Goal: Task Accomplishment & Management: Use online tool/utility

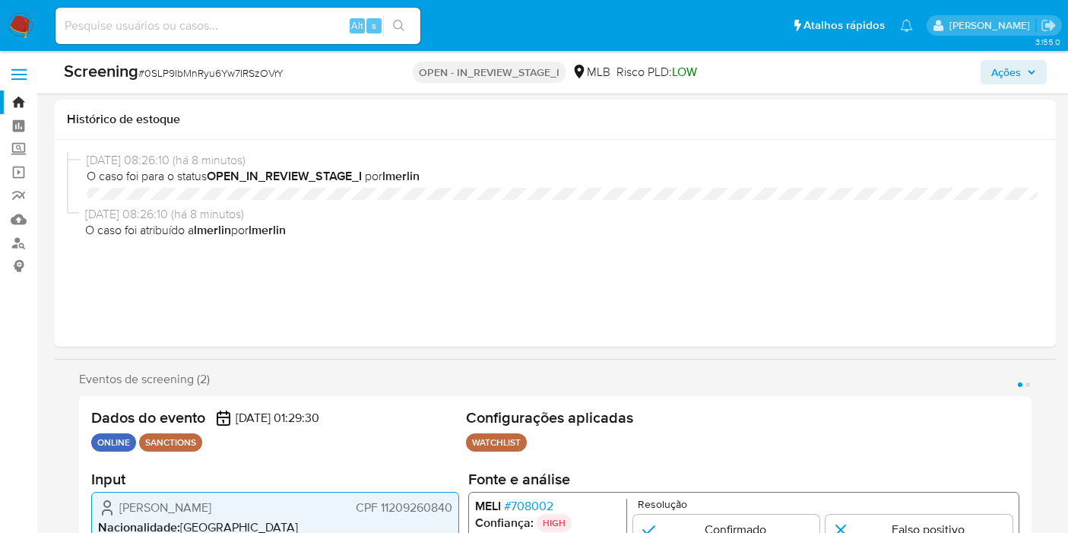
select select "10"
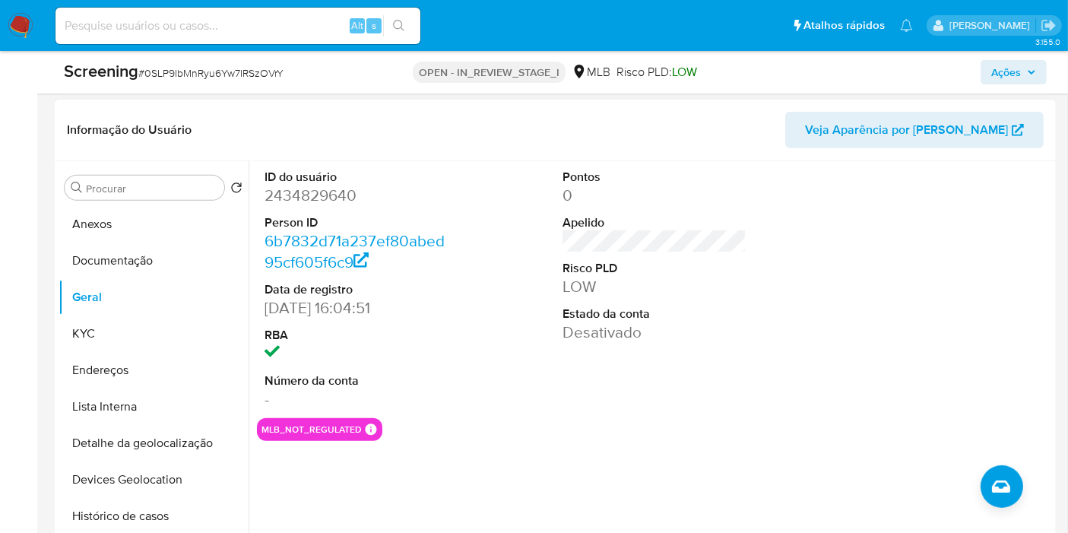
scroll to position [591, 0]
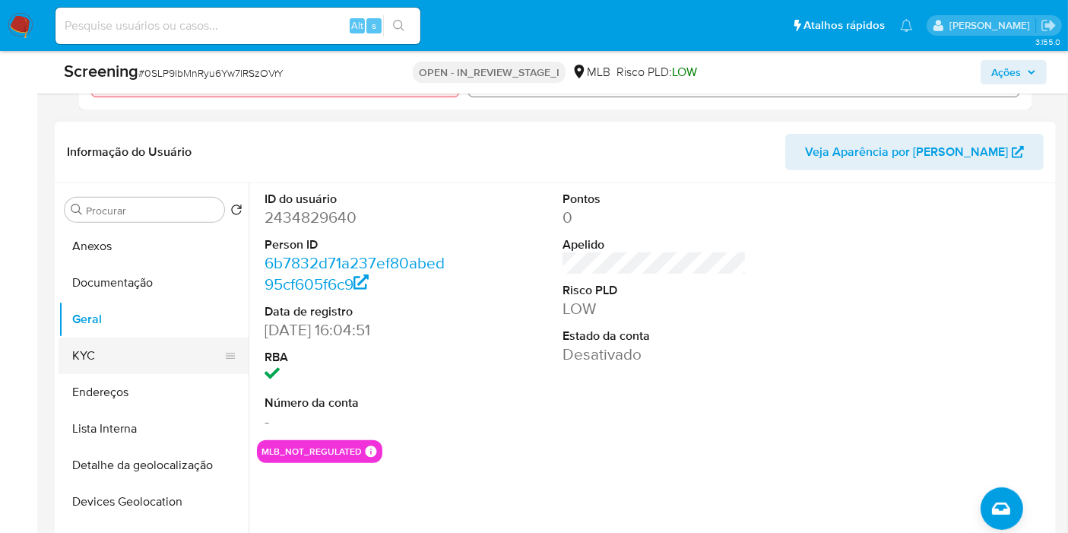
click at [117, 347] on button "KYC" at bounding box center [148, 355] width 178 height 36
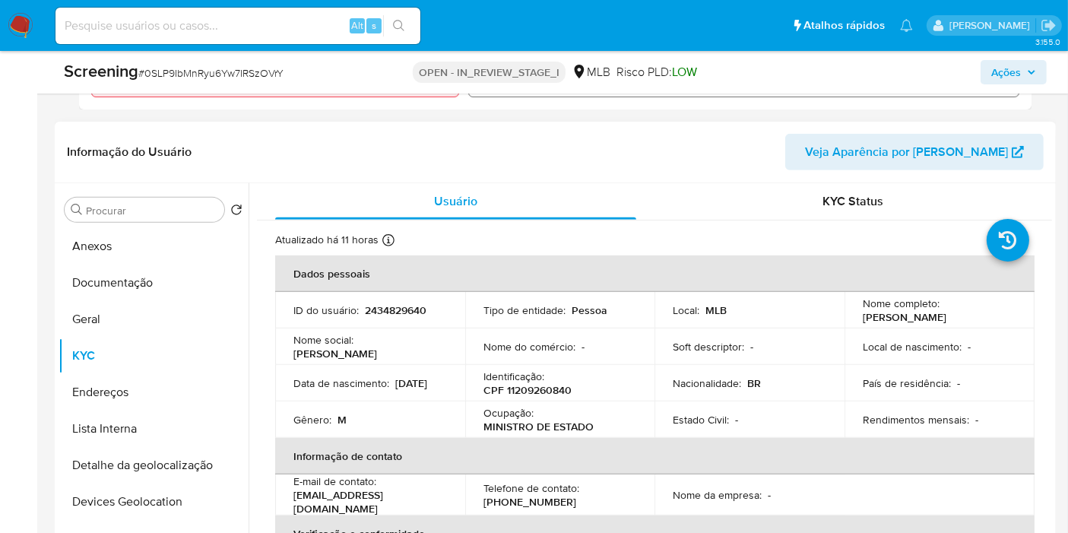
click at [540, 383] on p "CPF 11209260840" at bounding box center [527, 390] width 88 height 14
copy p "11209260840"
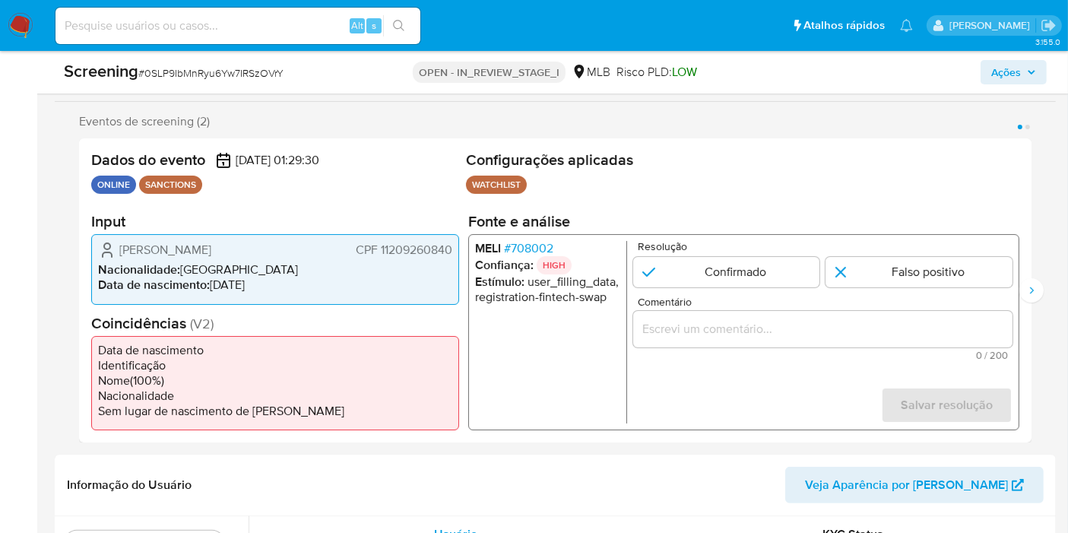
scroll to position [253, 0]
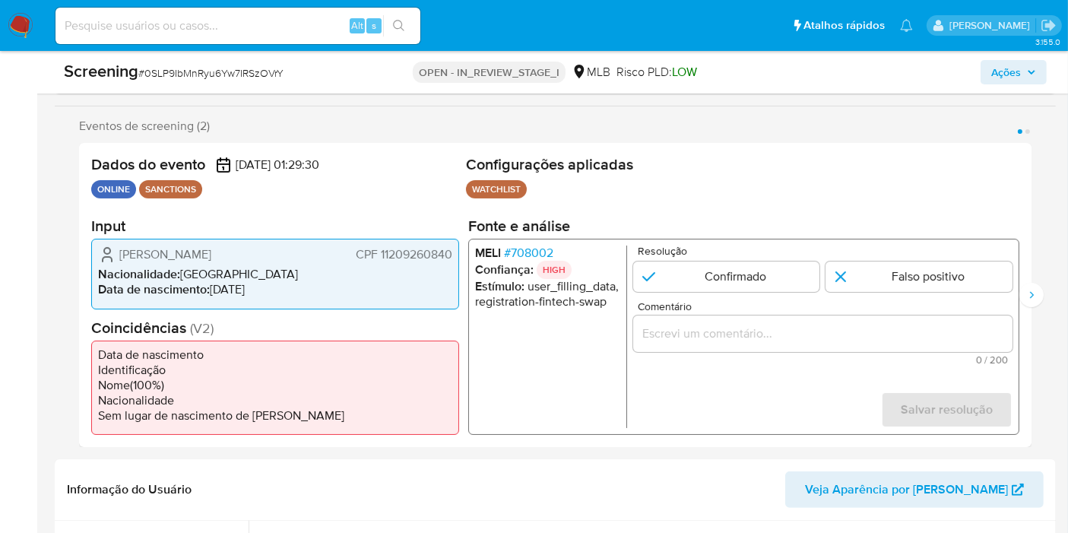
click at [113, 188] on p "ONLINE" at bounding box center [113, 189] width 45 height 18
click at [415, 255] on span "CPF 11209260840" at bounding box center [404, 254] width 97 height 15
drag, startPoint x: 578, startPoint y: 251, endPoint x: 553, endPoint y: 252, distance: 24.4
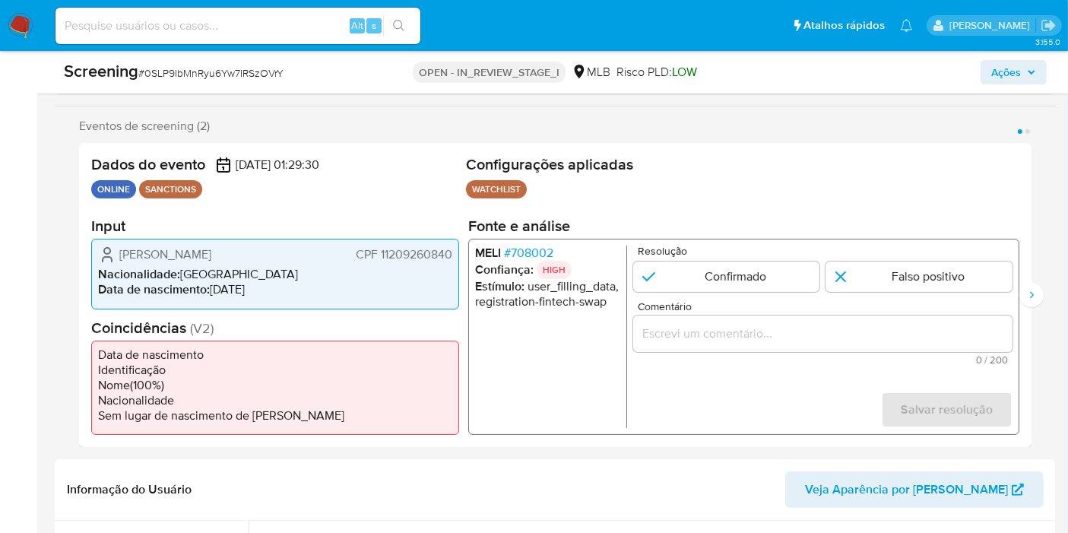
click at [553, 252] on li "MELI # 708002" at bounding box center [547, 252] width 145 height 15
click at [1029, 291] on icon "Siguiente" at bounding box center [1031, 295] width 12 height 12
drag, startPoint x: 595, startPoint y: 255, endPoint x: 578, endPoint y: 256, distance: 16.7
click at [578, 256] on li "REFINITIV # 1190107" at bounding box center [547, 252] width 145 height 15
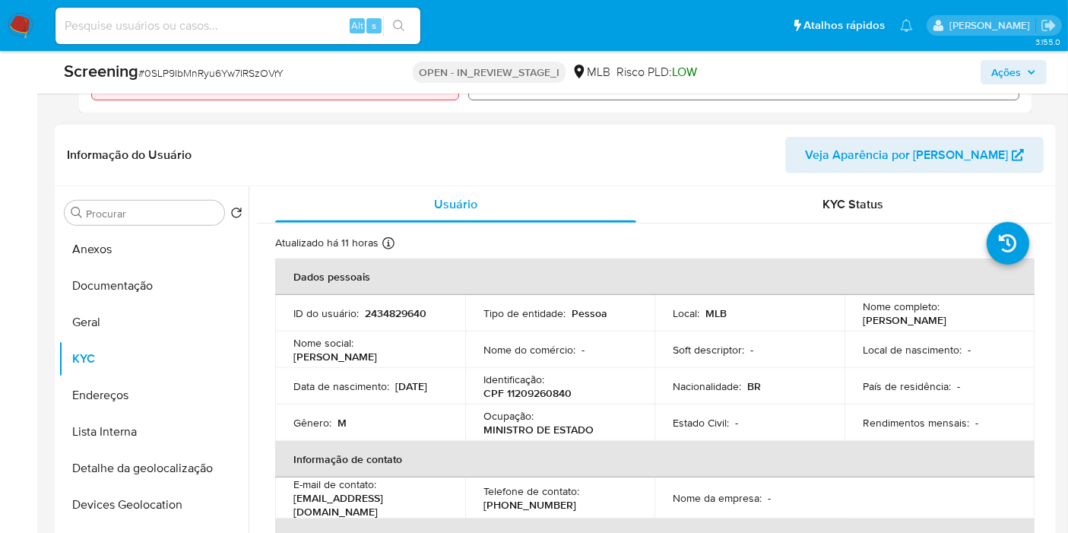
scroll to position [591, 0]
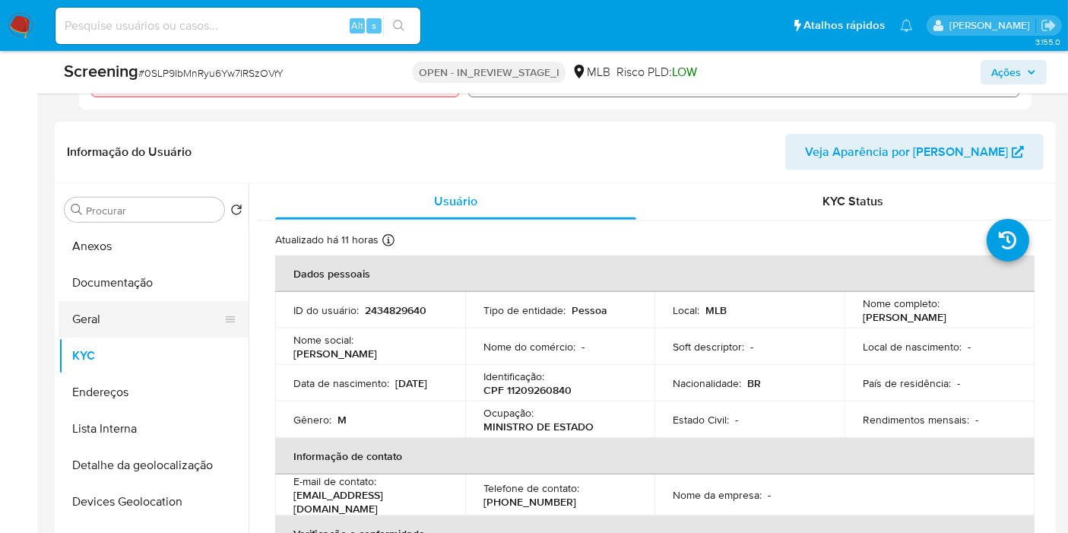
click at [185, 319] on button "Geral" at bounding box center [148, 319] width 178 height 36
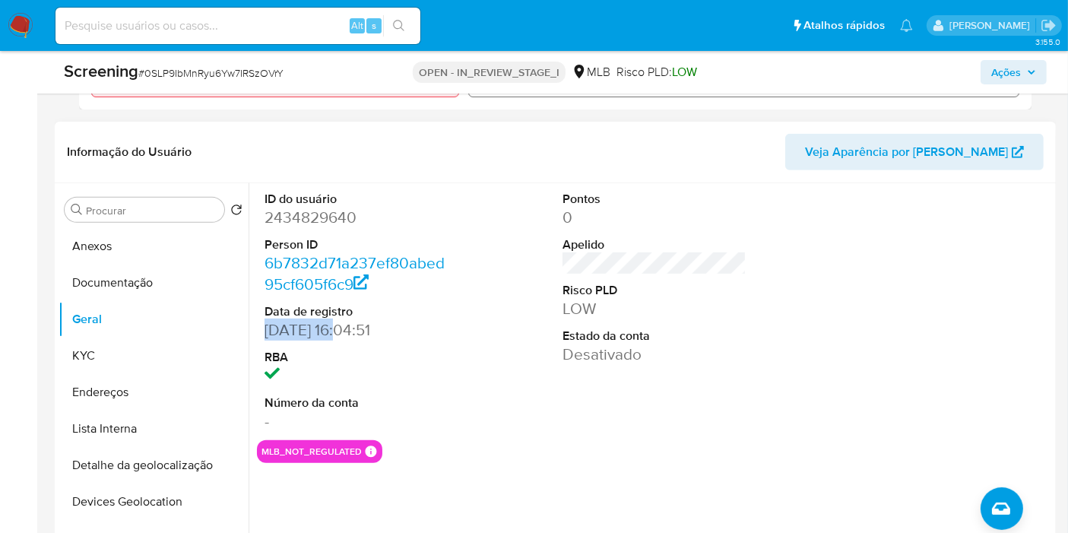
drag, startPoint x: 343, startPoint y: 328, endPoint x: 312, endPoint y: 309, distance: 35.9
click at [264, 331] on dd "10/05/2025 16:04:51" at bounding box center [356, 329] width 184 height 21
copy dd "10/05/2025"
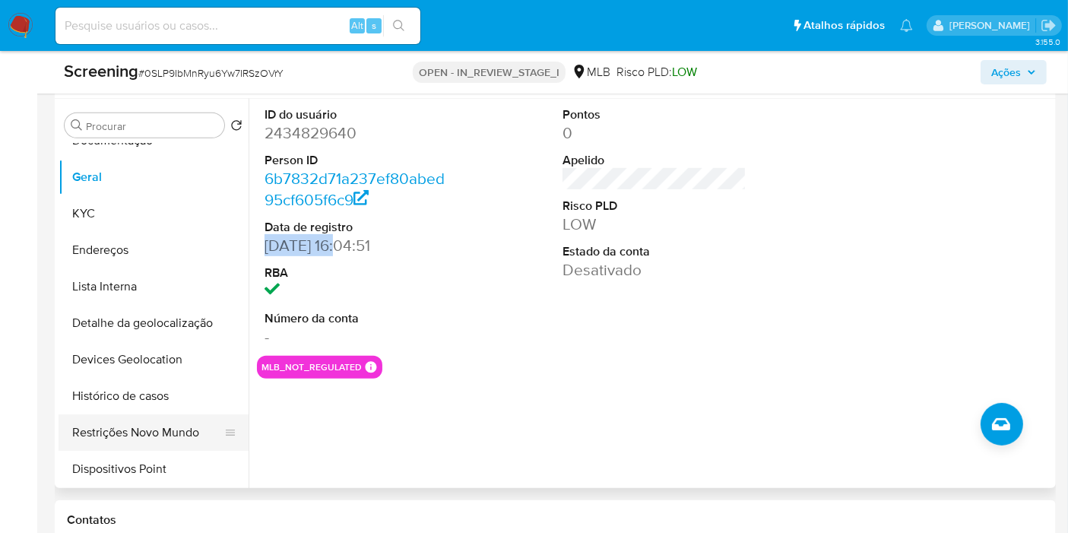
scroll to position [84, 0]
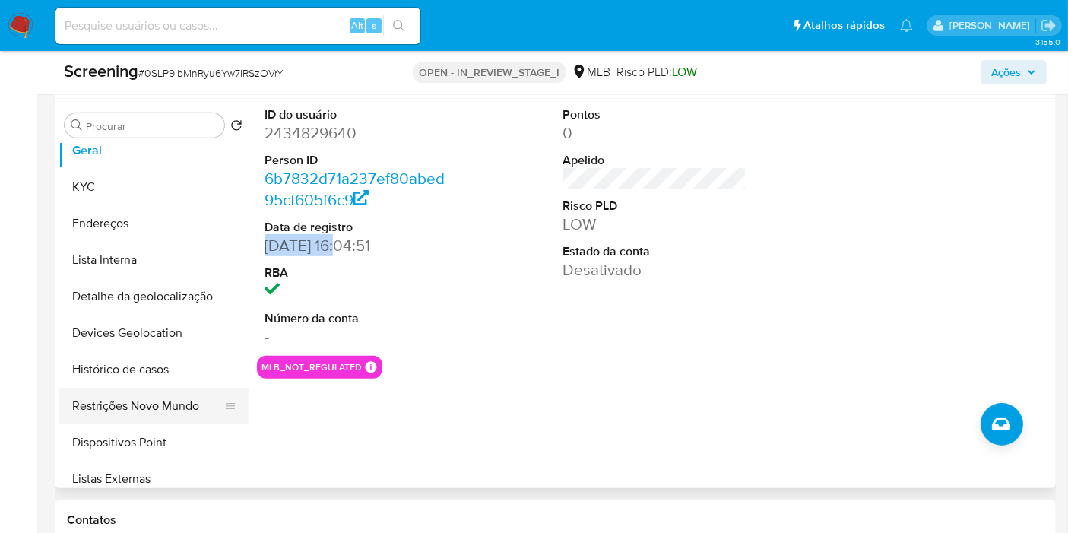
click at [164, 413] on button "Restrições Novo Mundo" at bounding box center [148, 406] width 178 height 36
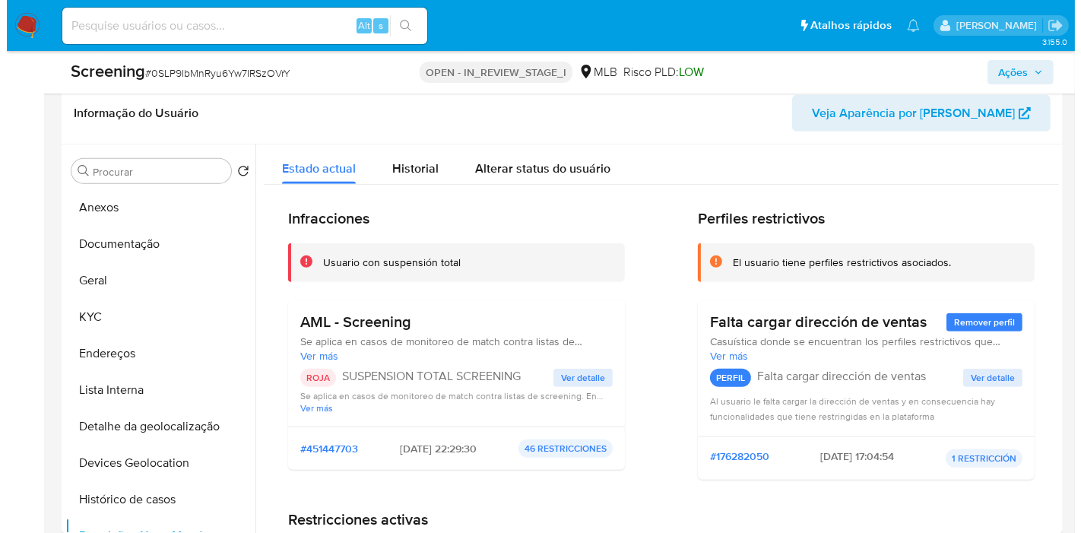
scroll to position [591, 0]
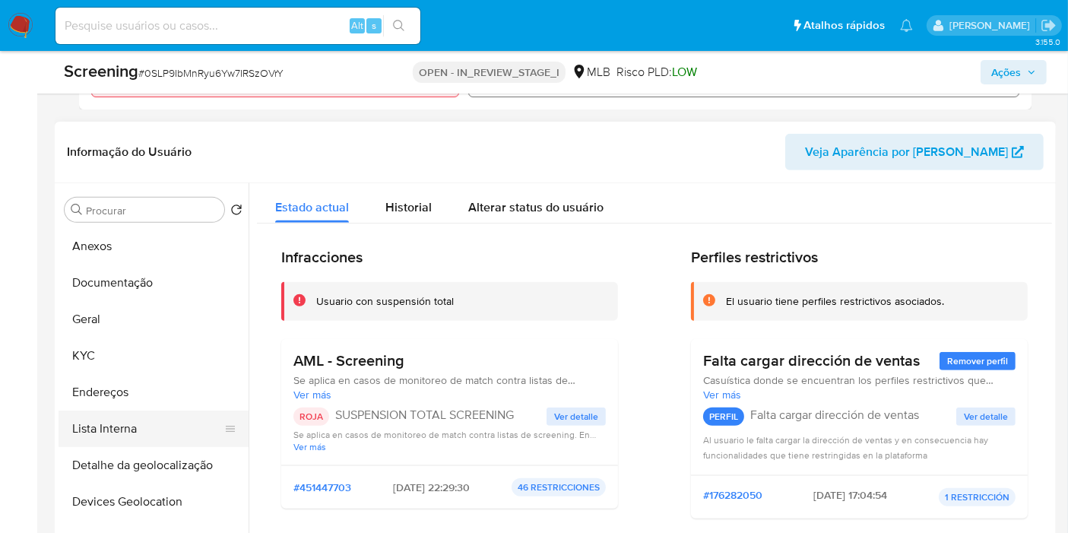
click at [156, 423] on button "Lista Interna" at bounding box center [148, 428] width 178 height 36
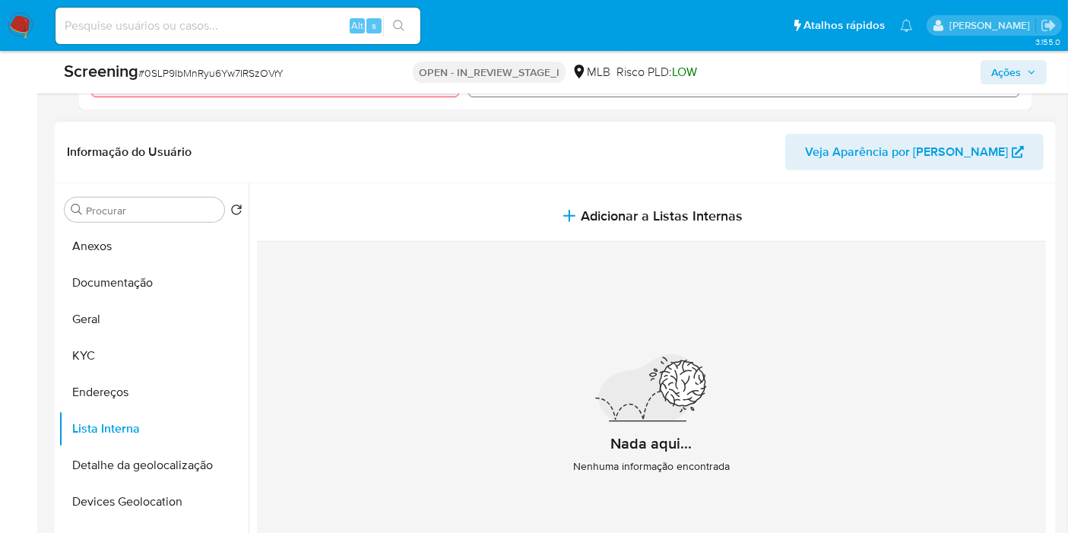
click at [669, 185] on section at bounding box center [654, 391] width 795 height 416
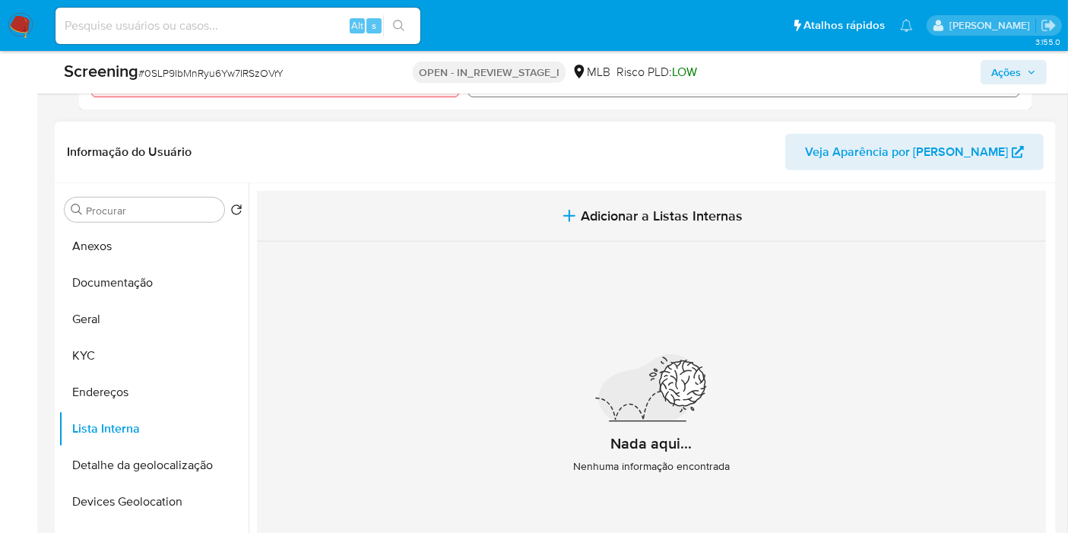
click at [657, 199] on button "Adicionar a Listas Internas" at bounding box center [651, 216] width 789 height 51
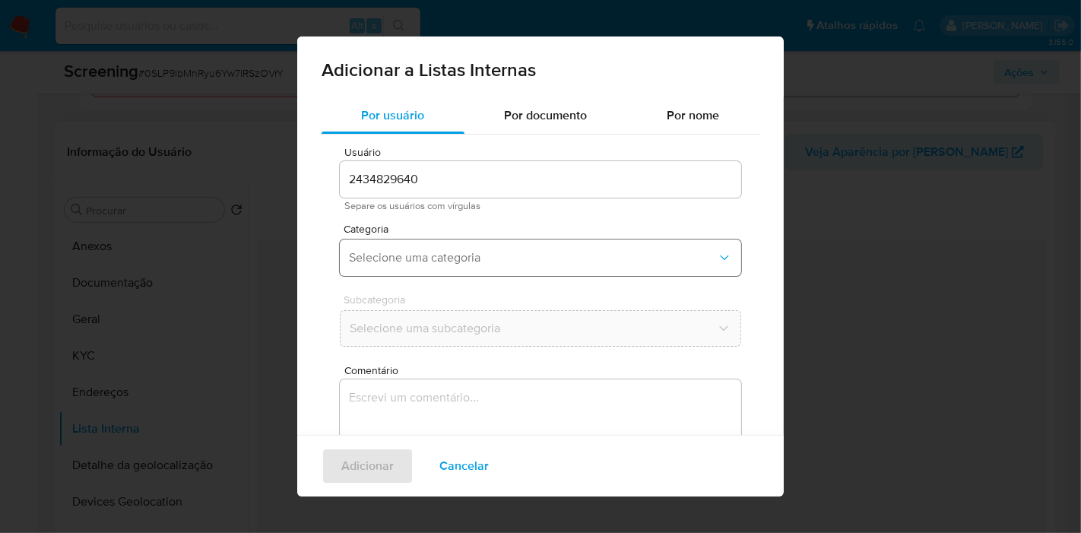
click at [447, 253] on span "Selecione uma categoria" at bounding box center [533, 257] width 368 height 15
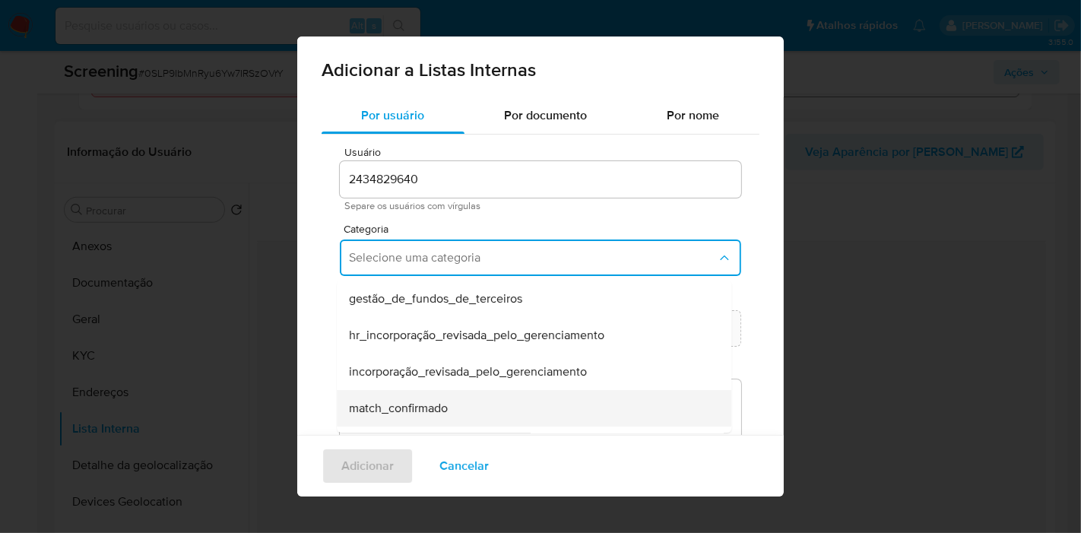
click at [427, 401] on span "match_confirmado" at bounding box center [398, 408] width 99 height 15
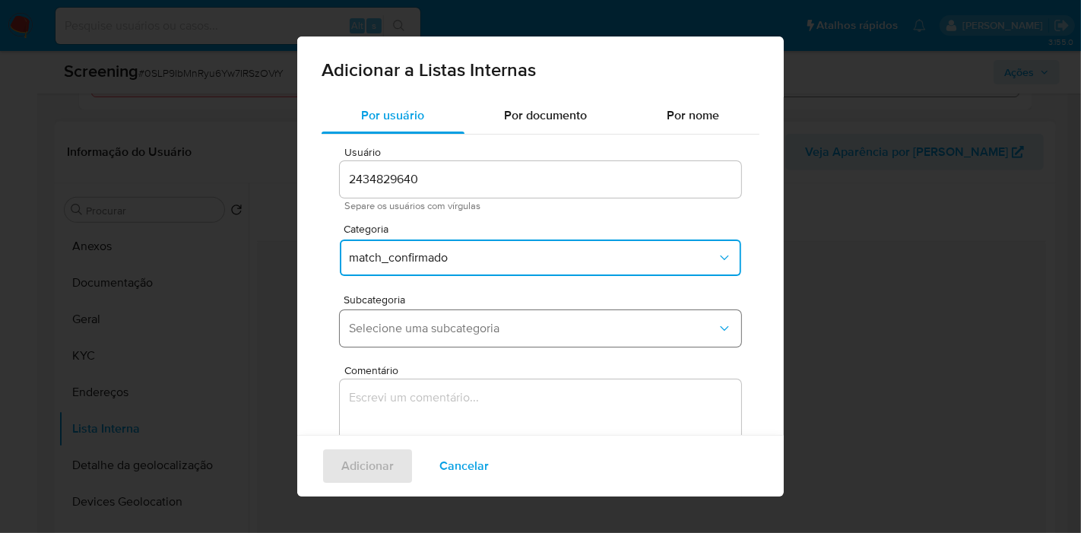
click at [461, 318] on button "Selecione uma subcategoria" at bounding box center [540, 328] width 401 height 36
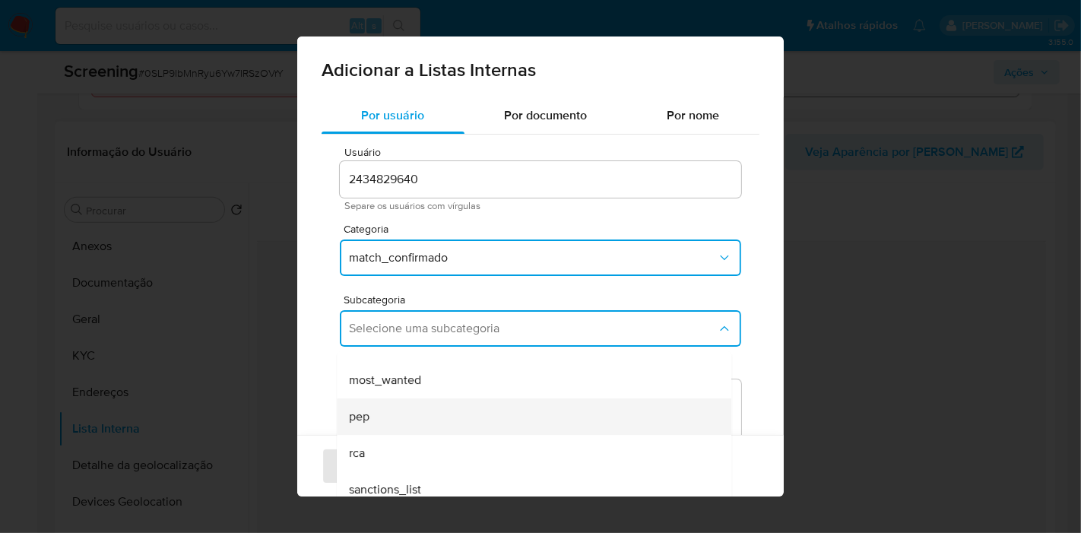
scroll to position [103, 0]
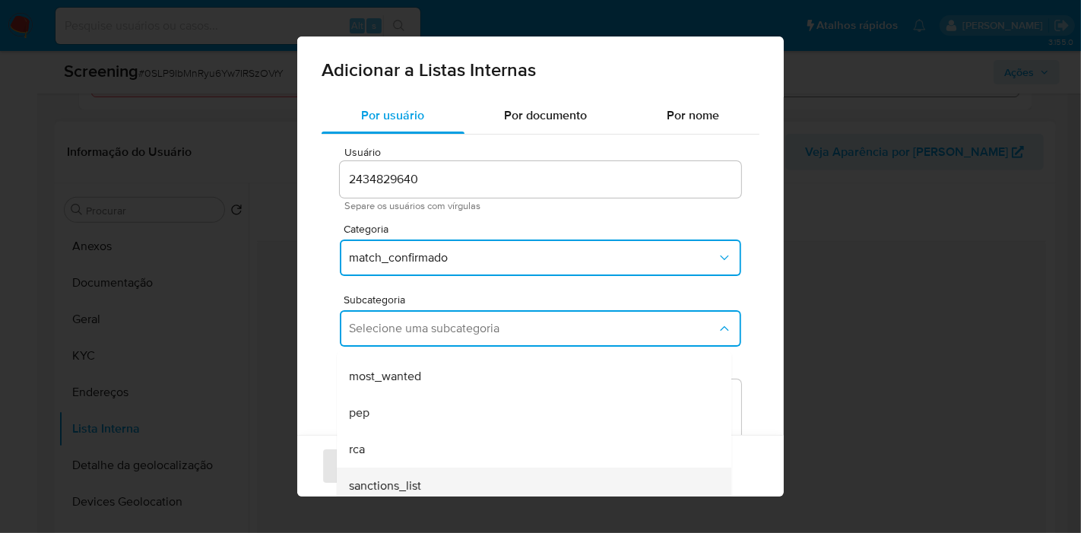
click at [423, 476] on div "sanctions_list" at bounding box center [529, 485] width 361 height 36
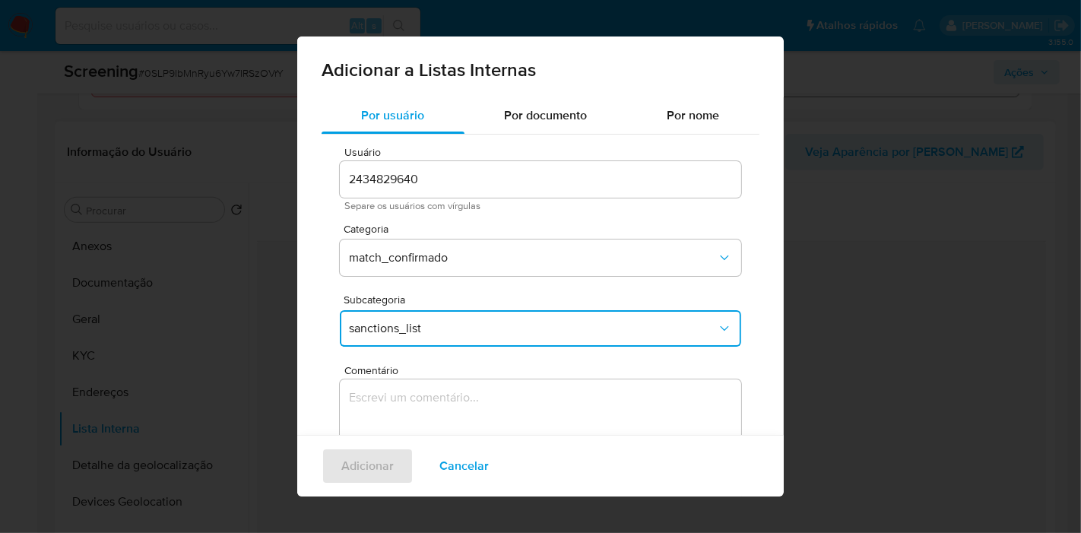
click at [480, 388] on textarea "Comentário" at bounding box center [540, 452] width 401 height 146
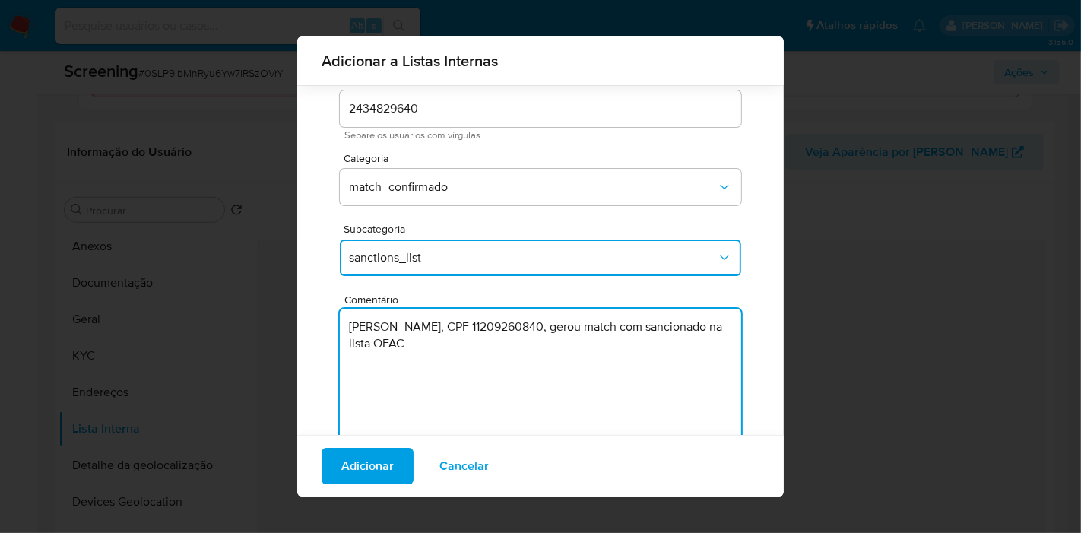
scroll to position [115, 0]
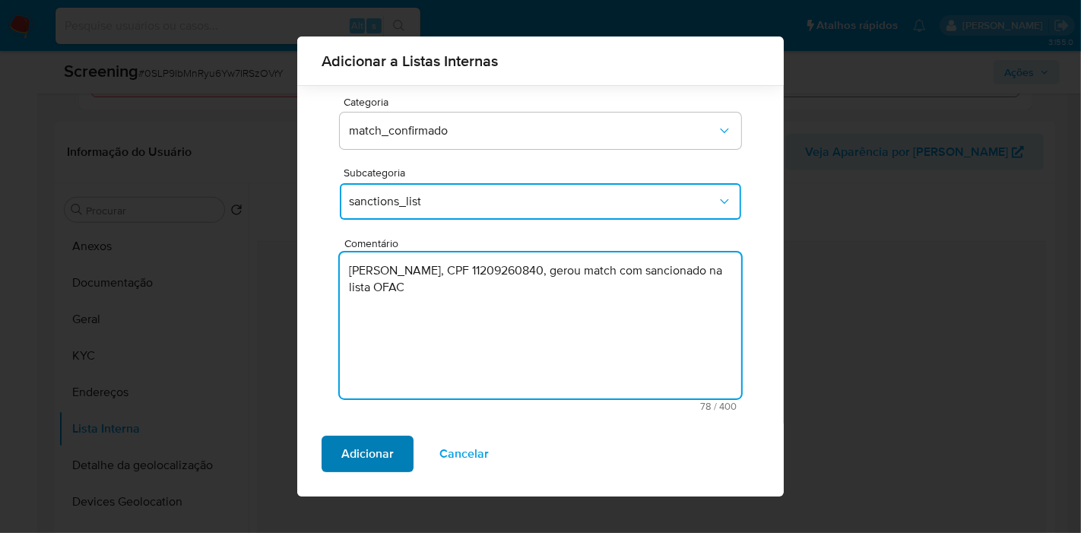
type textarea "ALEXANDRE DE MORAES, CPF 11209260840, gerou match com sancionado na lista OFAC"
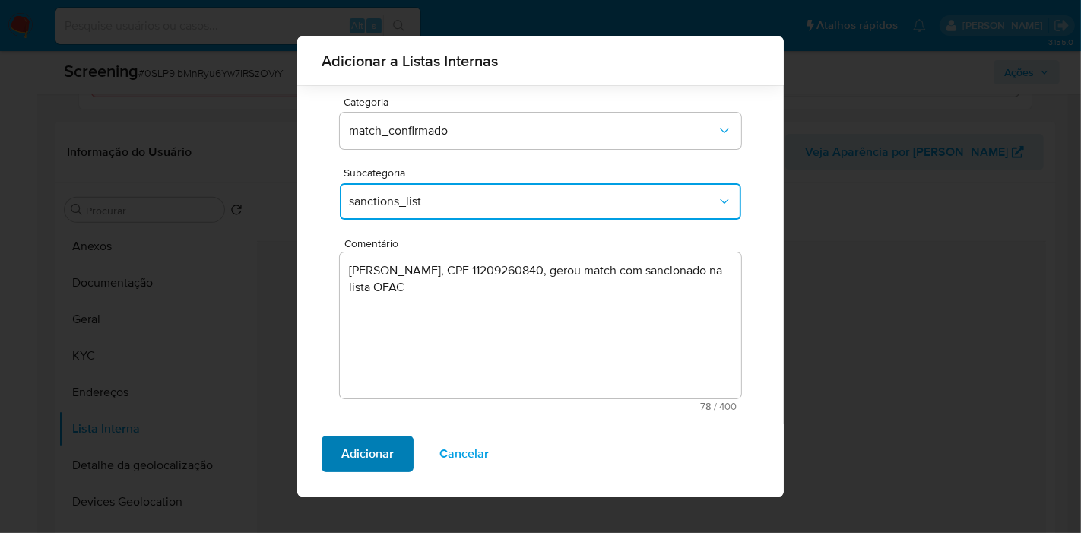
click at [356, 450] on span "Adicionar" at bounding box center [367, 453] width 52 height 33
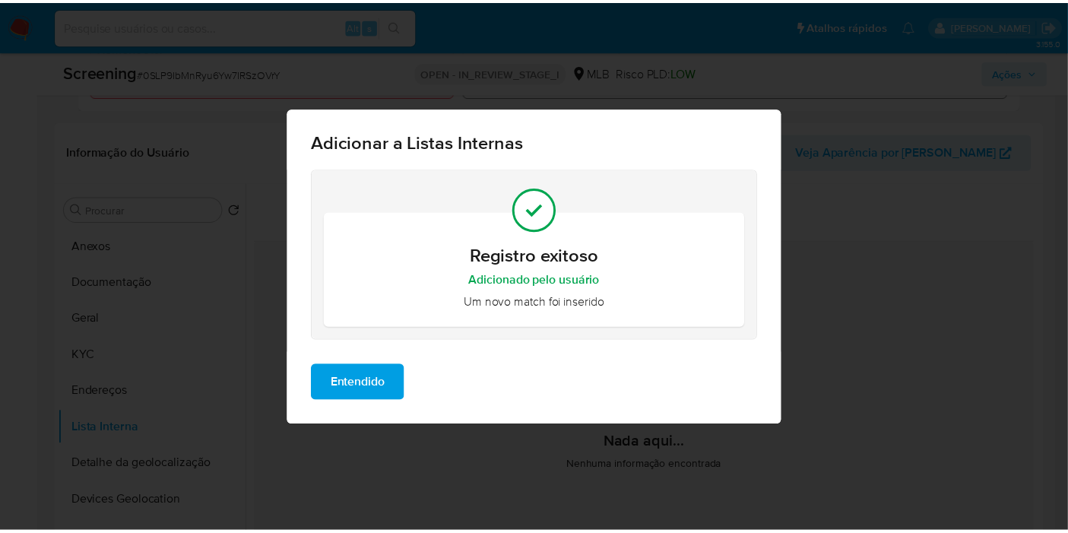
scroll to position [0, 0]
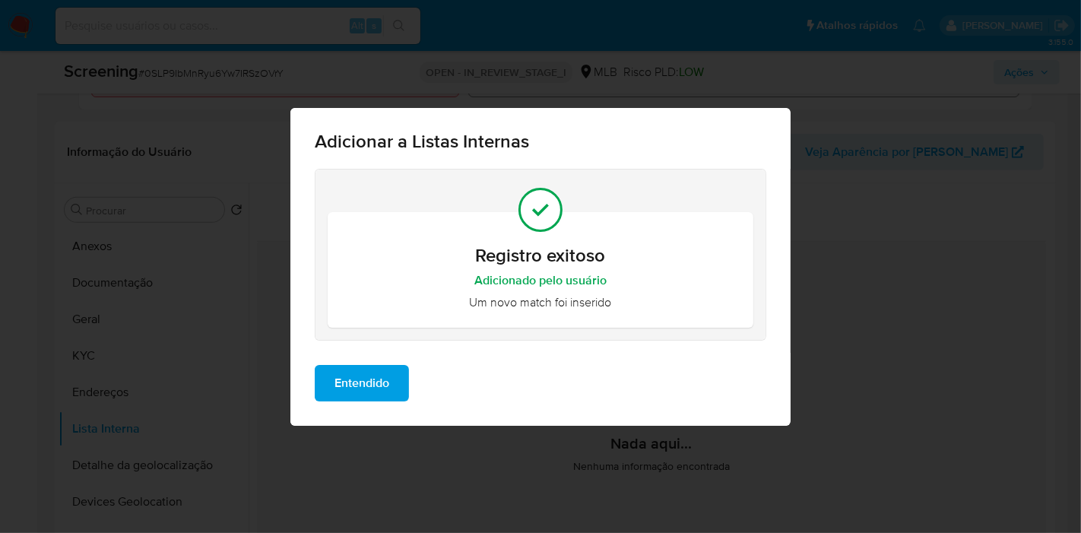
click at [341, 396] on span "Entendido" at bounding box center [361, 382] width 55 height 33
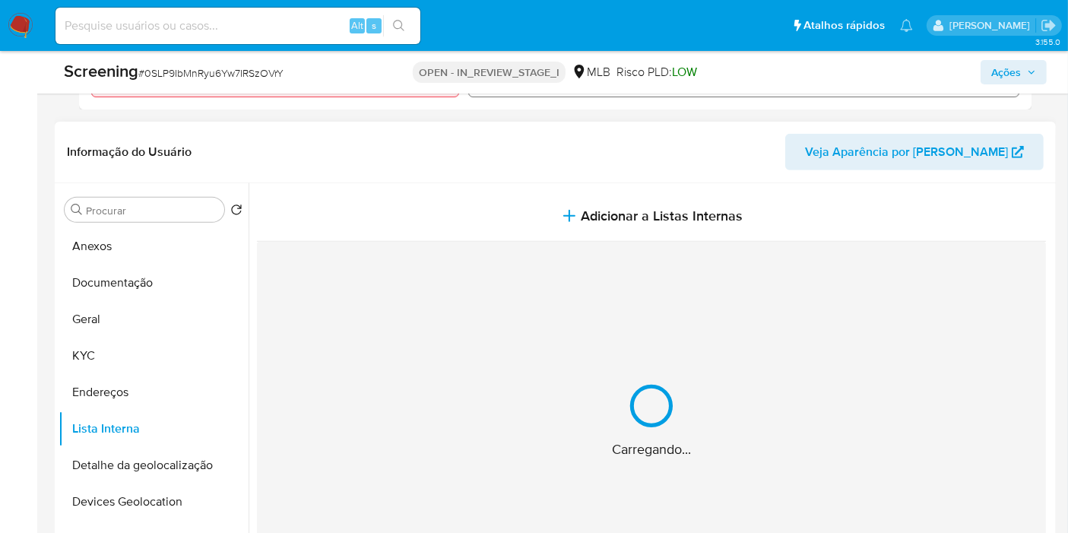
scroll to position [337, 0]
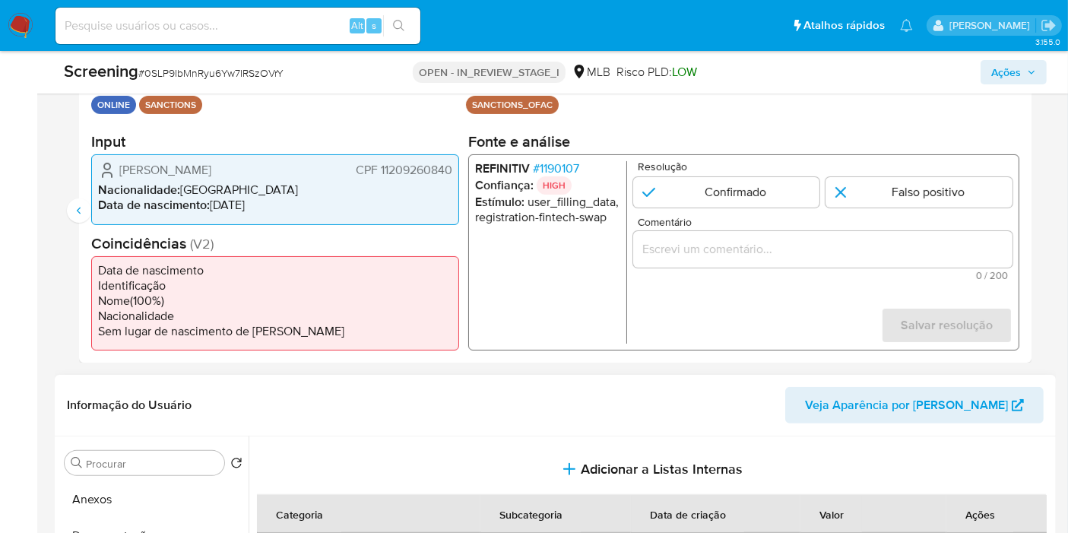
click at [784, 249] on input "Comentário" at bounding box center [822, 249] width 379 height 20
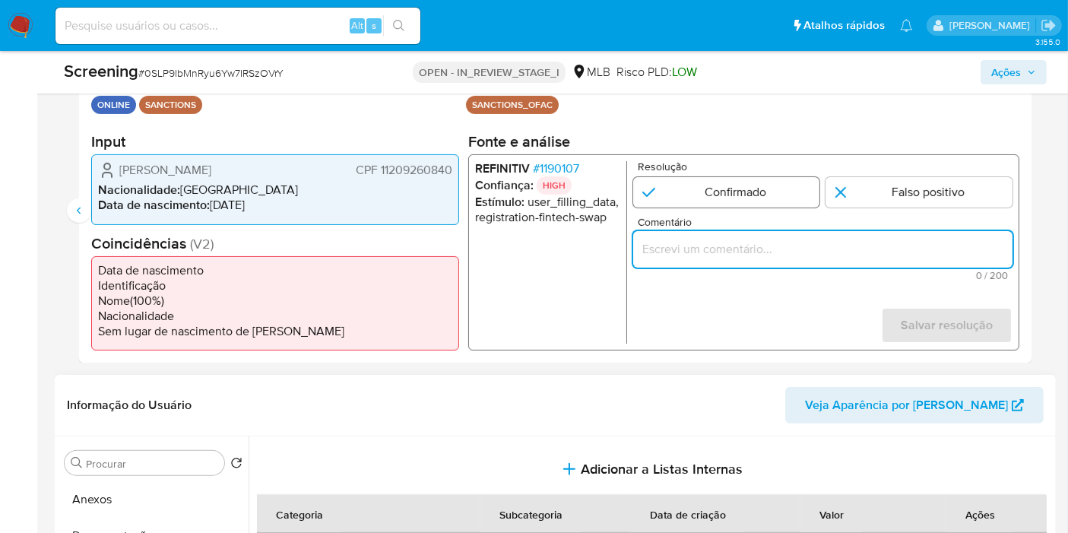
paste input "ALEXANDRE DE MORAES, CPF 11209260840, gerou match com sancionado na lista OFAC"
type input "ALEXANDRE DE MORAES, CPF 11209260840, gerou match com sancionado na lista OFAC"
click at [717, 196] on input "2 de 2" at bounding box center [726, 192] width 187 height 30
radio input "true"
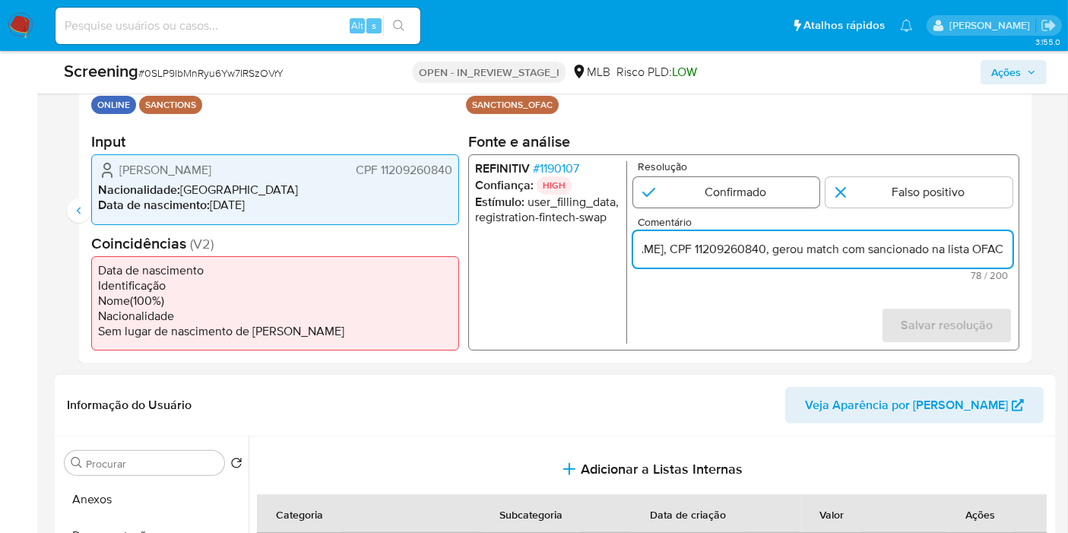
scroll to position [0, 0]
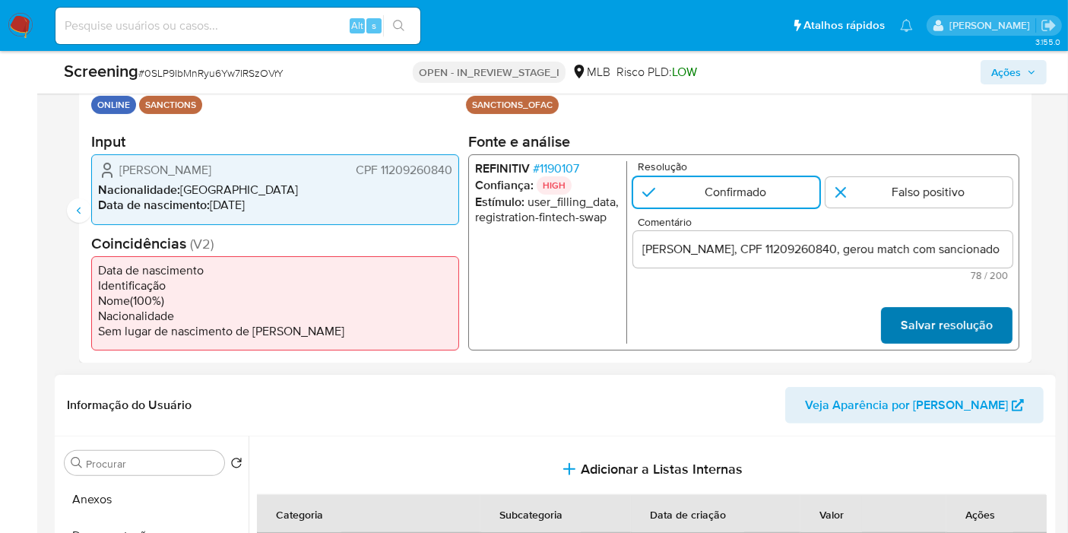
click at [970, 325] on span "Salvar resolução" at bounding box center [947, 325] width 92 height 33
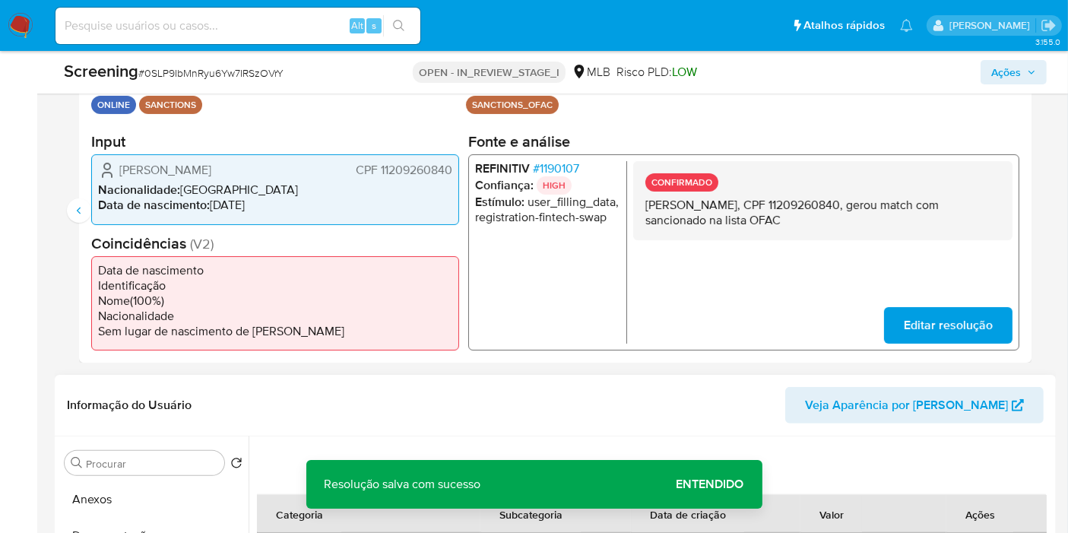
click at [91, 209] on div "Alexandre de Moraes CPF 11209260840 Nacionalidade : Brasil Data de nascimento :…" at bounding box center [275, 189] width 368 height 70
click at [76, 211] on icon "Anterior" at bounding box center [79, 210] width 12 height 12
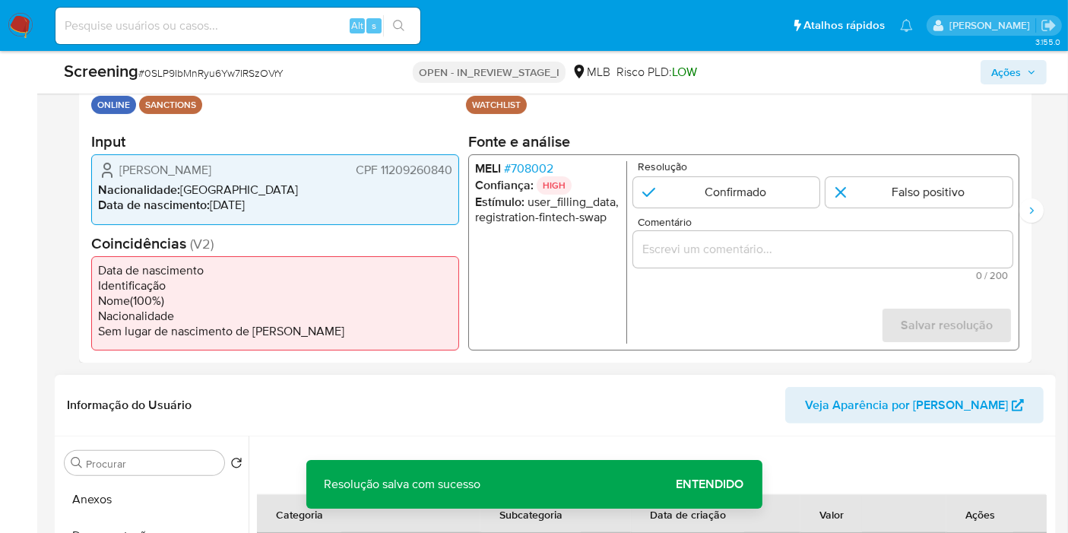
click at [655, 249] on input "Comentário" at bounding box center [822, 249] width 379 height 20
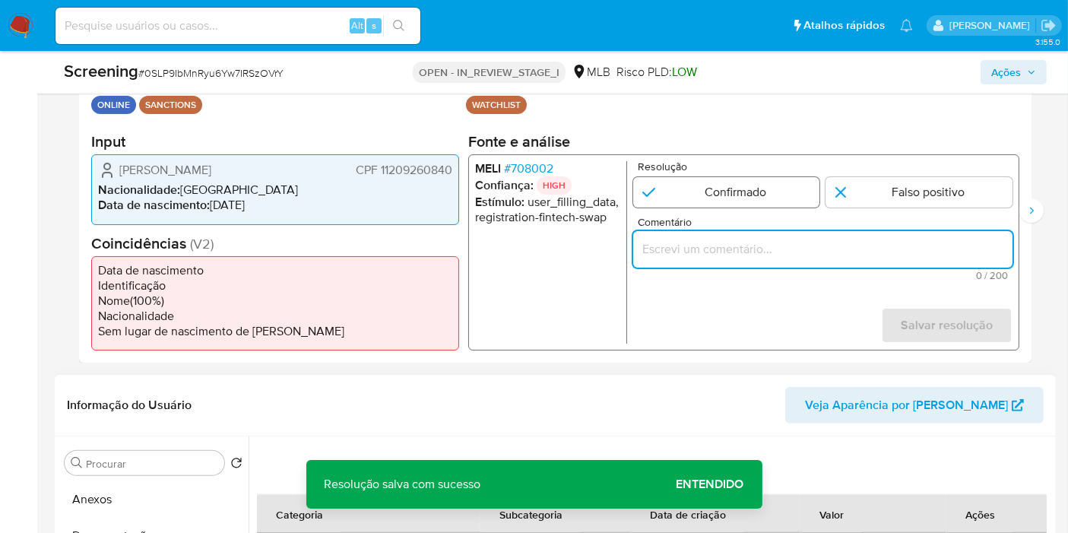
paste input "ALEXANDRE DE MORAES, CPF 11209260840, gerou match com sancionado na lista OFAC"
type input "ALEXANDRE DE MORAES, CPF 11209260840, gerou match com sancionado na lista OFAC"
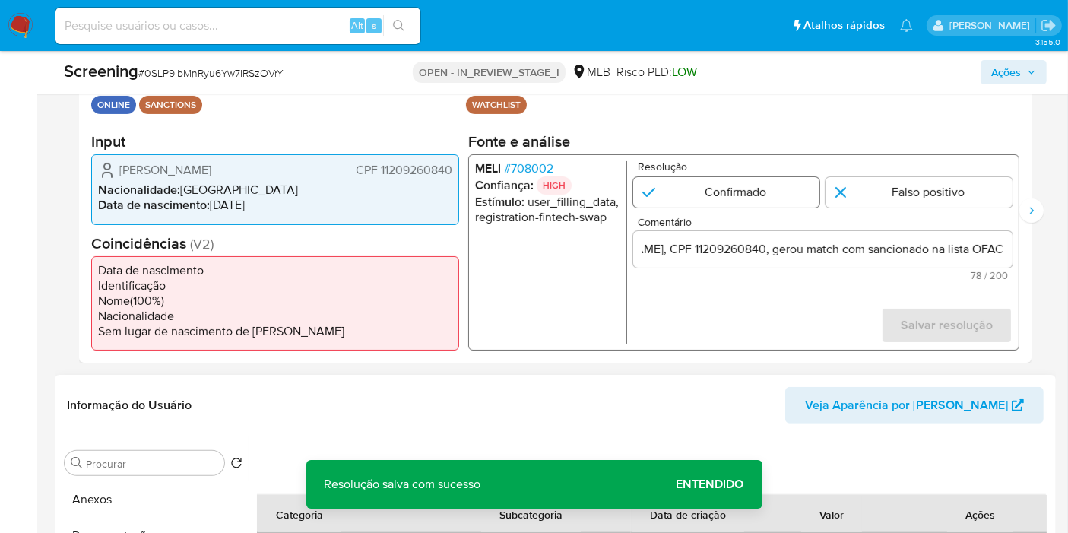
click at [695, 198] on input "1 de 2" at bounding box center [726, 192] width 187 height 30
radio input "true"
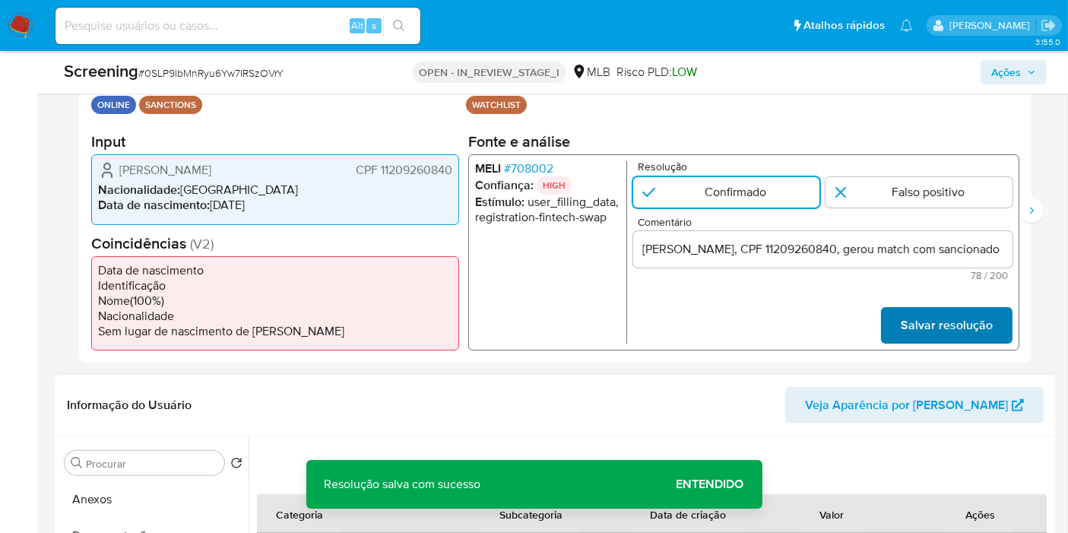
click at [951, 320] on span "Salvar resolução" at bounding box center [947, 325] width 92 height 33
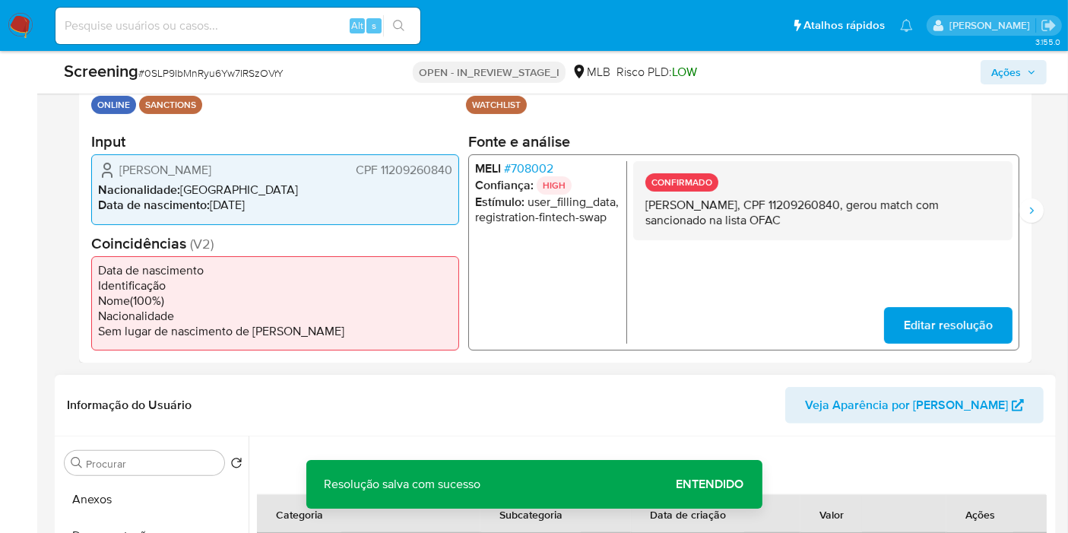
click at [525, 312] on ul "MELI # 708002 Confiança: HIGH Estímulo : user_filling_data, registration-fintec…" at bounding box center [551, 252] width 152 height 182
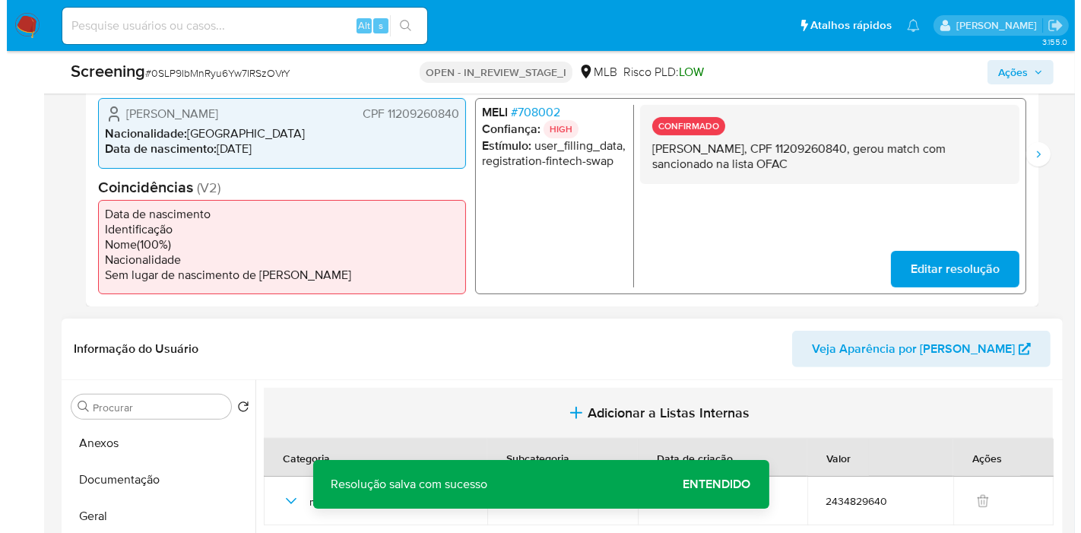
scroll to position [591, 0]
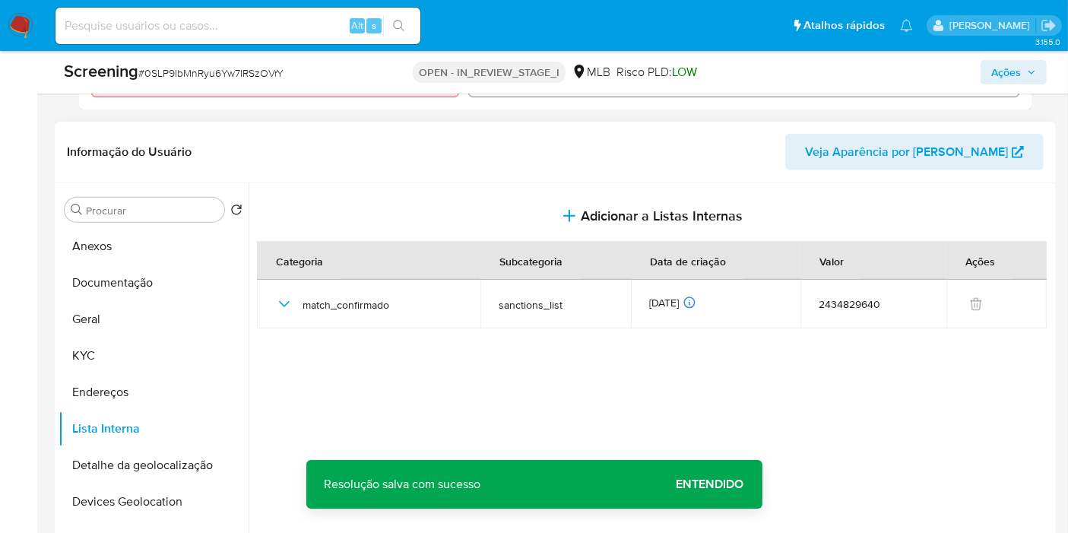
drag, startPoint x: 128, startPoint y: 252, endPoint x: 488, endPoint y: 216, distance: 362.1
click at [128, 252] on button "Anexos" at bounding box center [154, 246] width 190 height 36
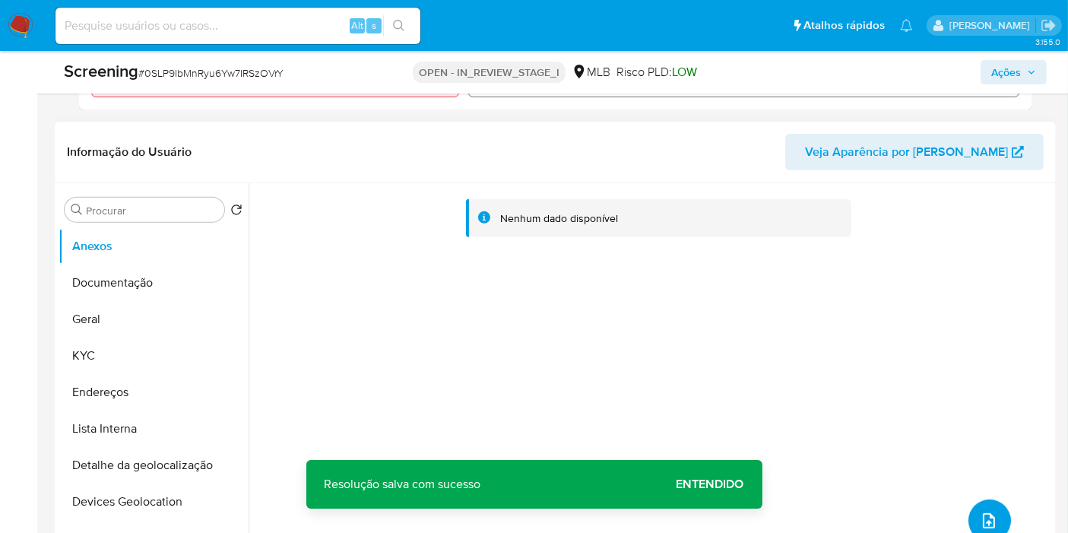
click at [974, 505] on button "upload-file" at bounding box center [989, 520] width 43 height 43
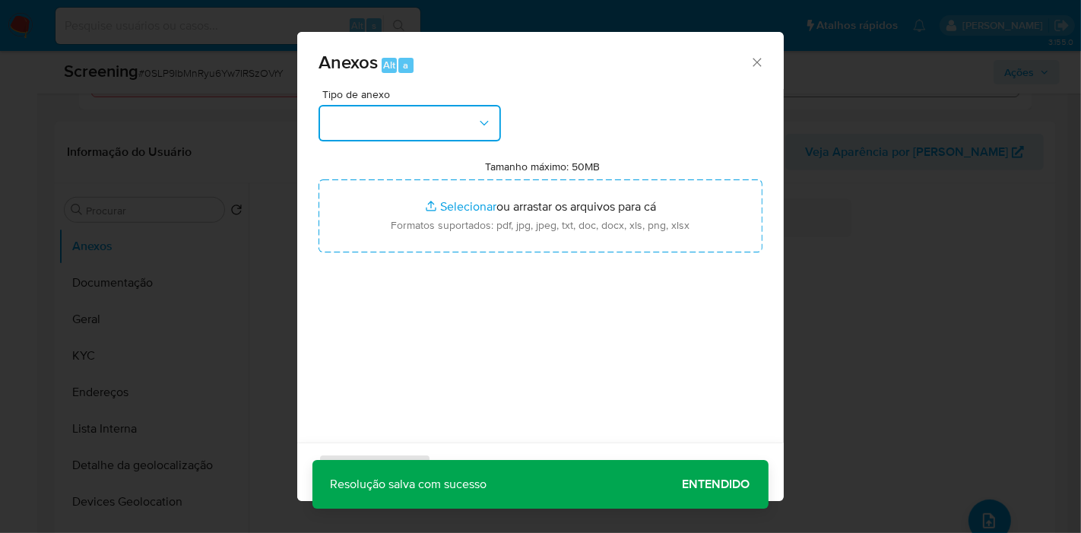
click at [459, 118] on button "button" at bounding box center [409, 123] width 182 height 36
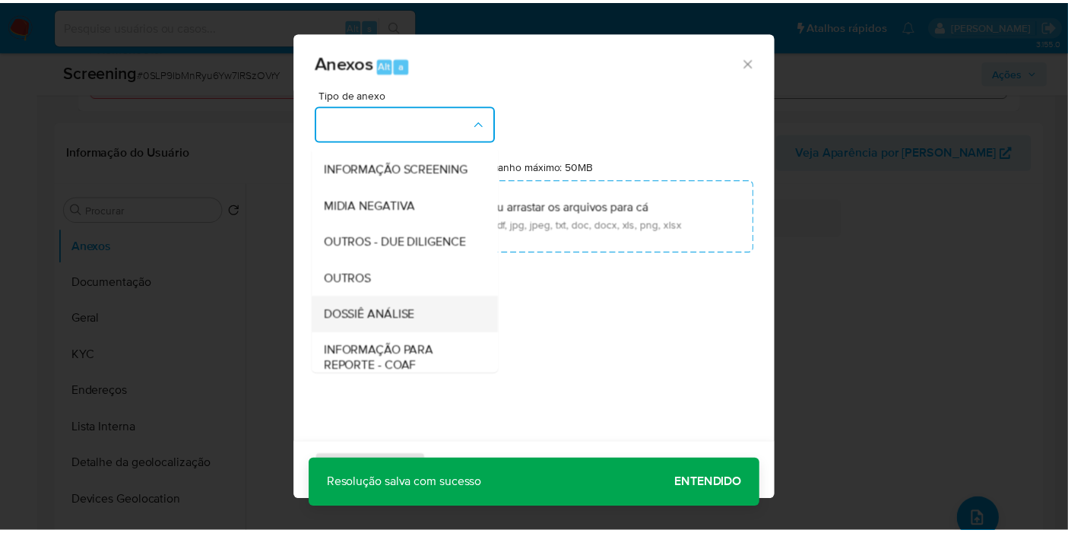
scroll to position [65, 0]
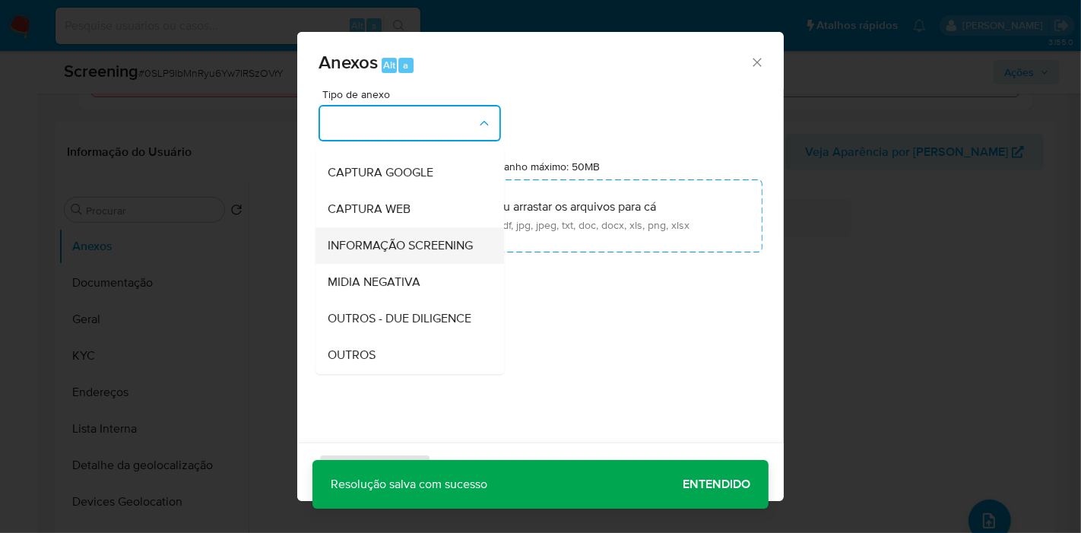
click at [416, 244] on span "INFORMAÇÃO SCREENING" at bounding box center [400, 245] width 145 height 15
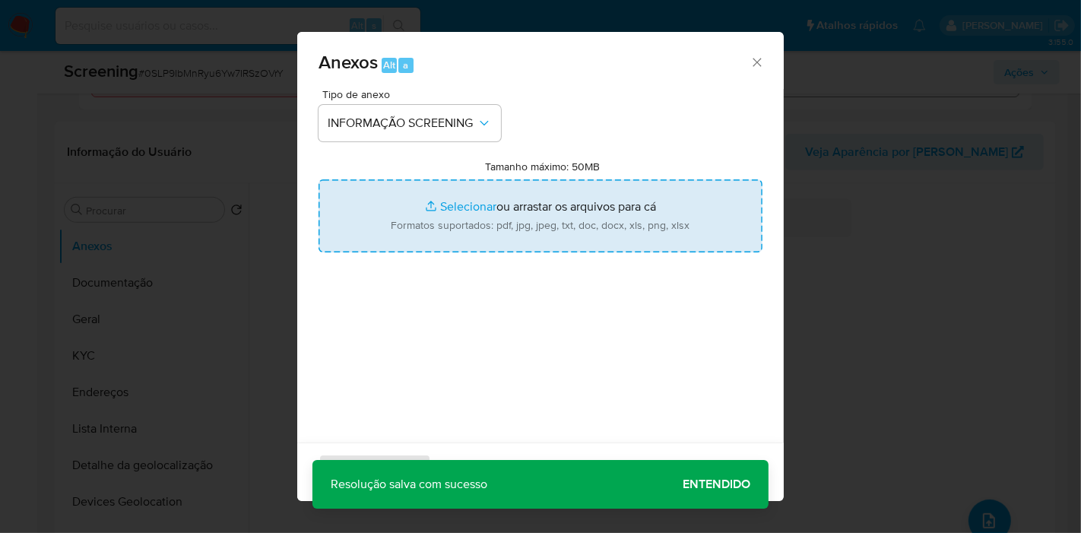
click at [527, 208] on input "Tamanho máximo: 50MB Selecionar arquivos" at bounding box center [540, 215] width 444 height 73
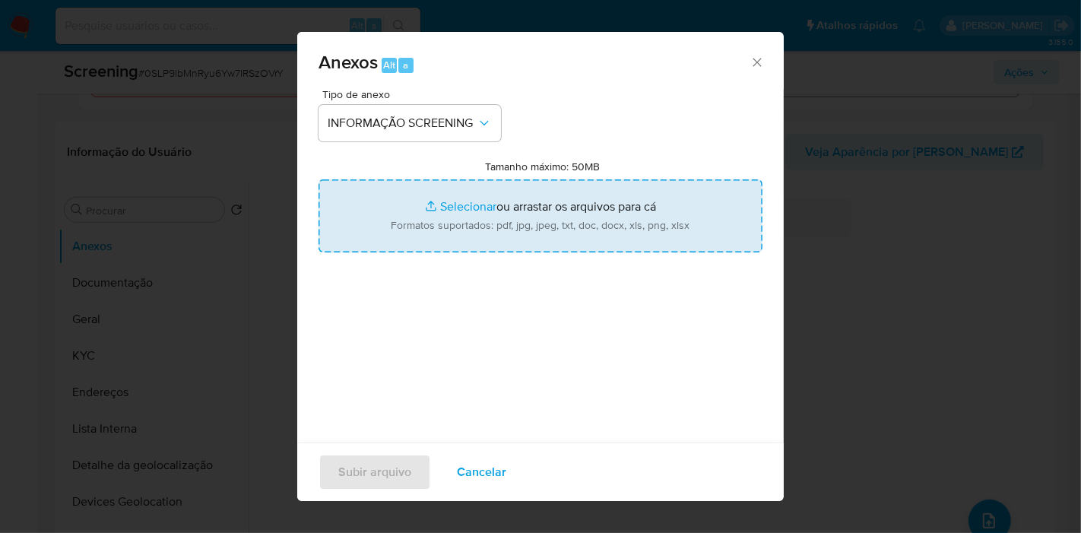
type input "C:\fakepath\Evidências.pdf"
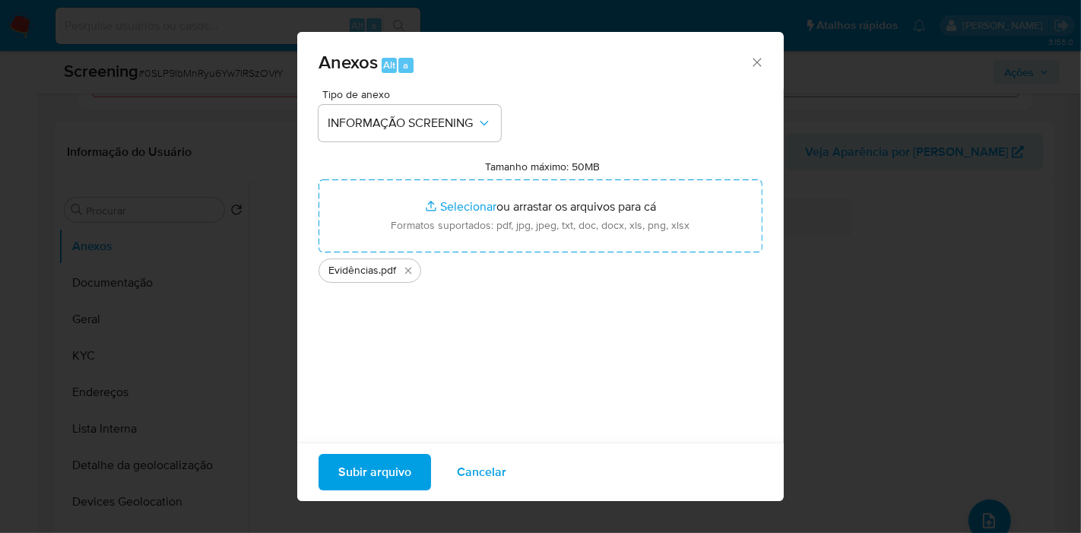
click at [371, 472] on span "Subir arquivo" at bounding box center [374, 471] width 73 height 33
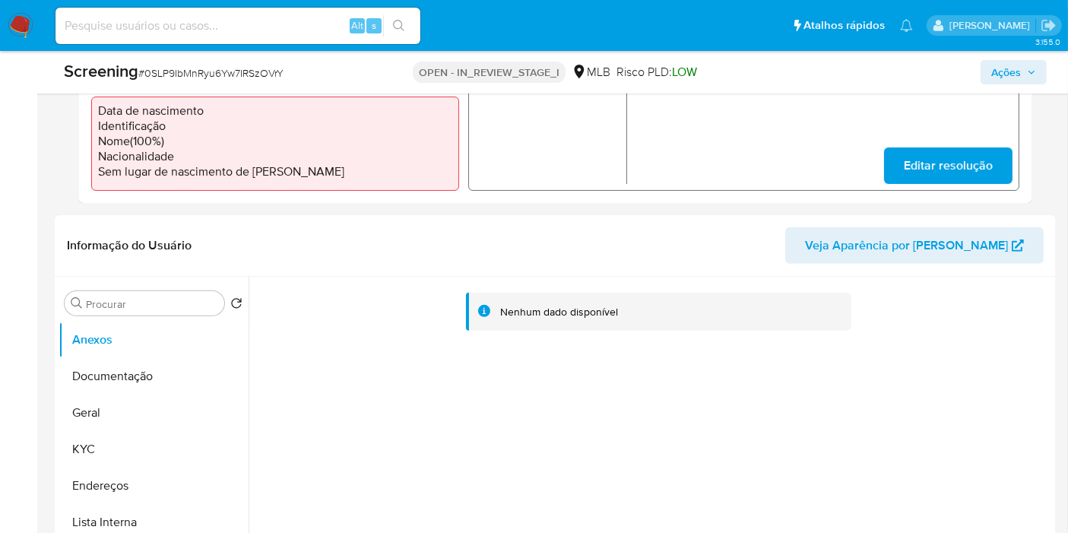
scroll to position [422, 0]
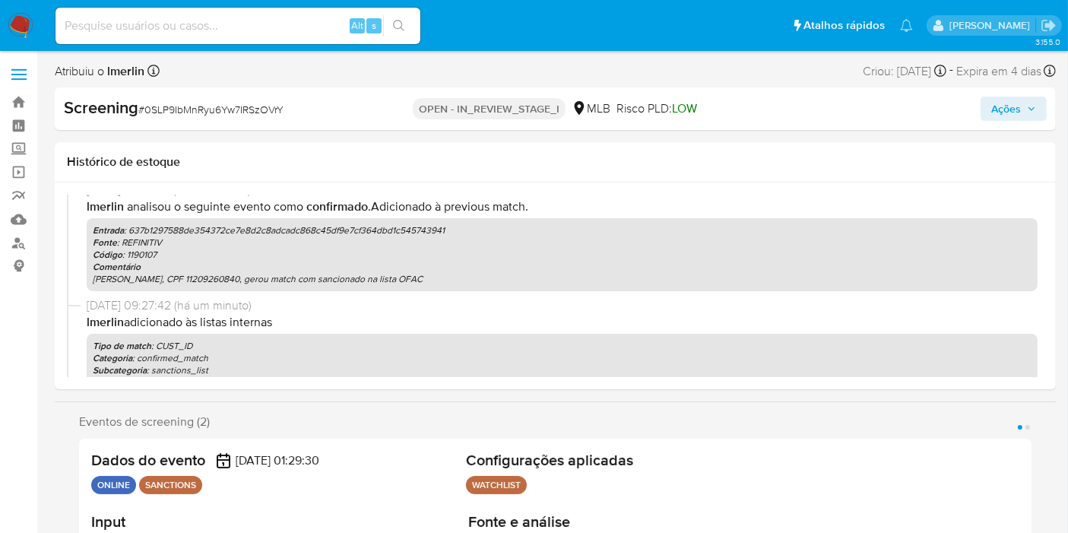
select select "10"
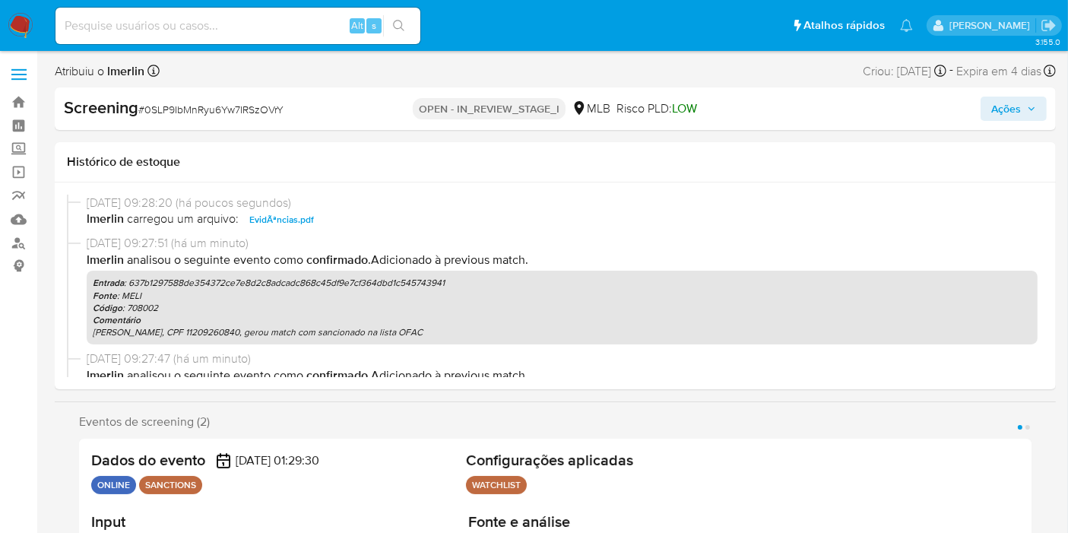
click at [581, 426] on div "Eventos de screening (2) Página 1 Página 2" at bounding box center [555, 421] width 952 height 15
click at [1008, 109] on span "Ações" at bounding box center [1006, 109] width 30 height 24
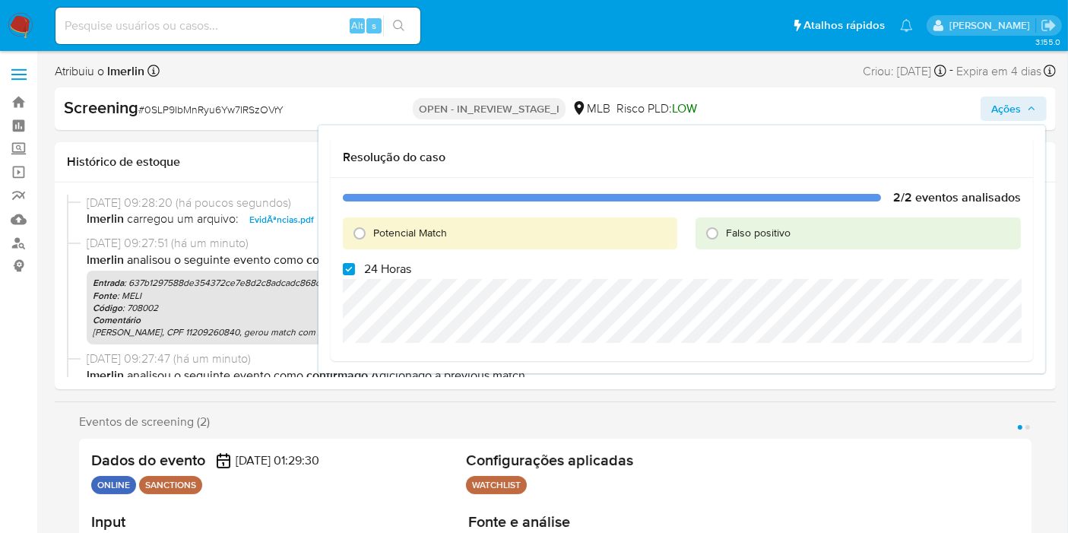
click at [421, 239] on span "Potencial Match" at bounding box center [410, 232] width 74 height 15
click at [372, 239] on input "Potencial Match" at bounding box center [359, 233] width 24 height 24
radio input "true"
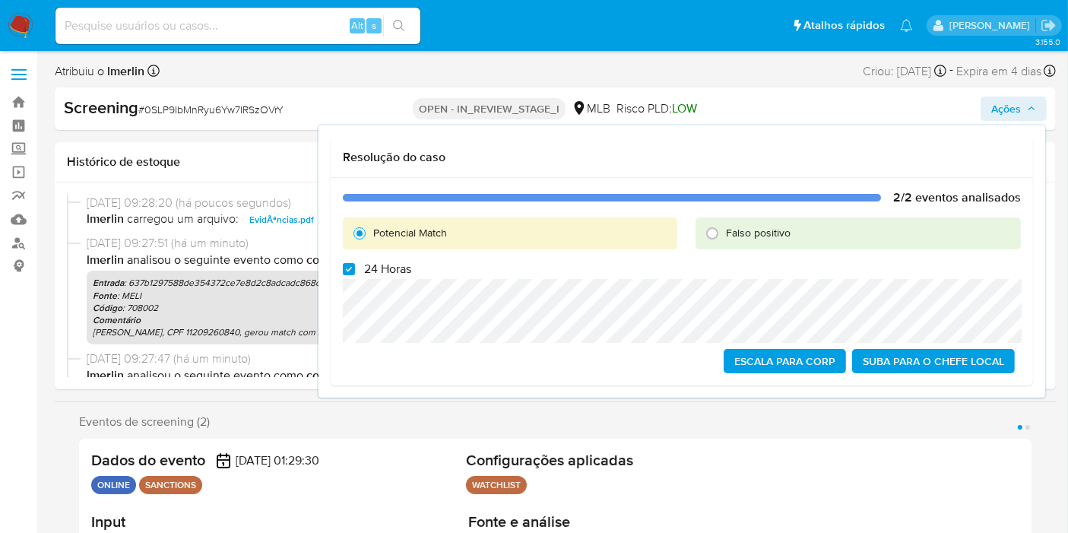
click at [378, 263] on span "24 Horas" at bounding box center [387, 268] width 47 height 15
click at [355, 263] on input "24 Horas" at bounding box center [349, 269] width 12 height 12
checkbox input "false"
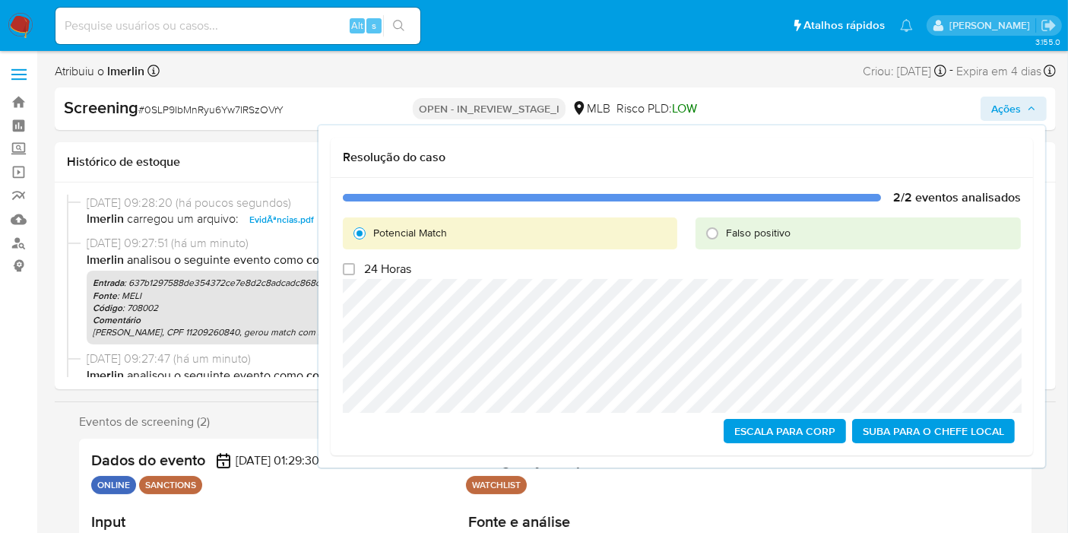
click at [781, 438] on span "Escala para Corp" at bounding box center [784, 430] width 101 height 21
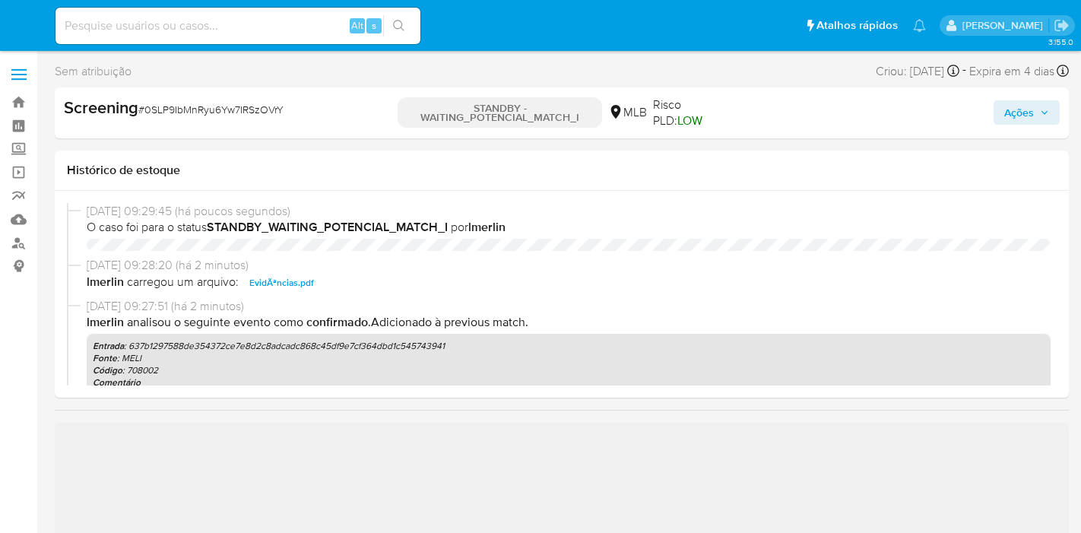
select select "10"
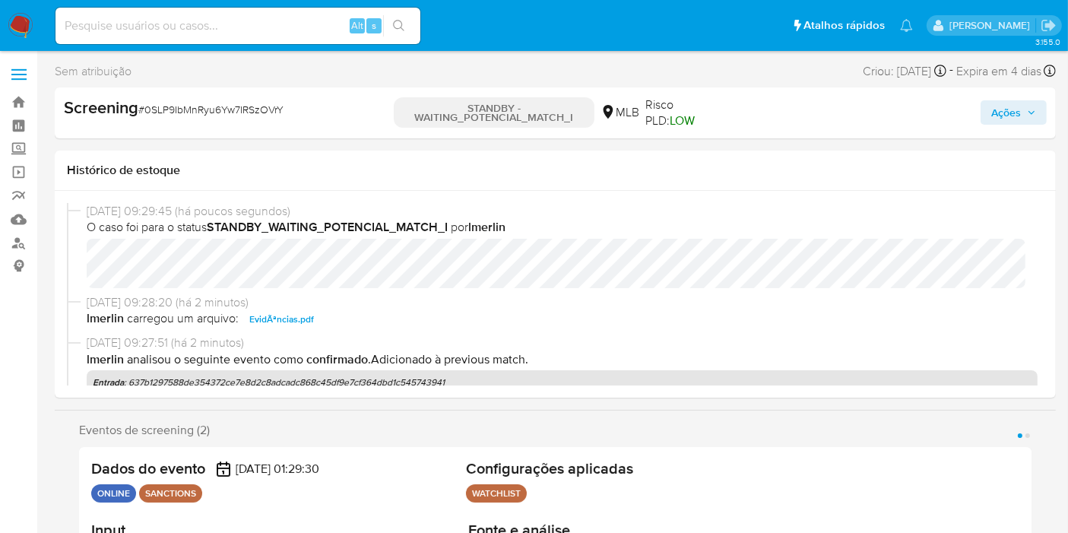
click at [267, 30] on input at bounding box center [237, 26] width 365 height 20
paste input "nGXQHW9xnfzKGg8GvrsJc1Mr"
type input "nGXQHW9xnfzKGg8GvrsJc1Mr"
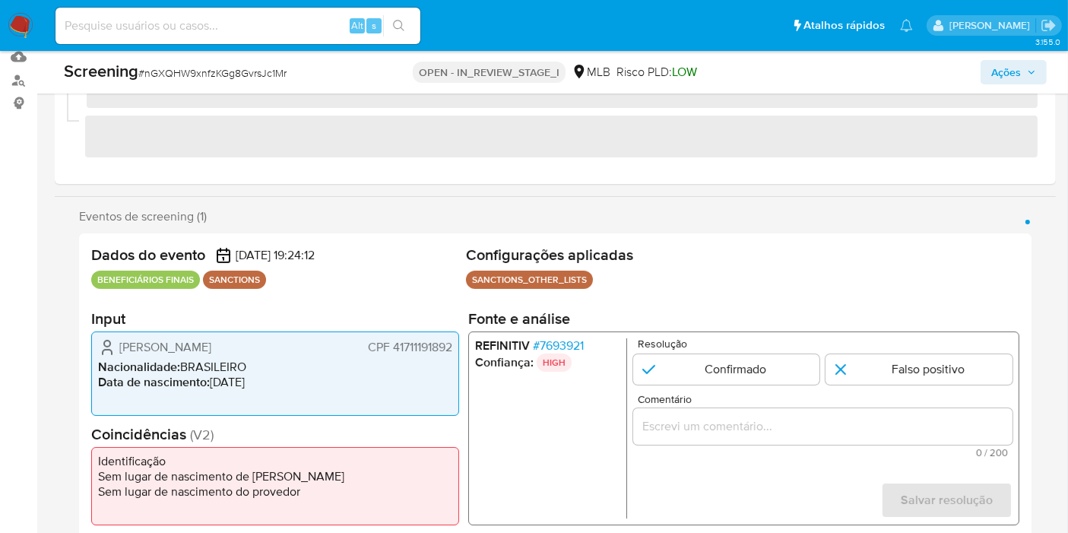
scroll to position [169, 0]
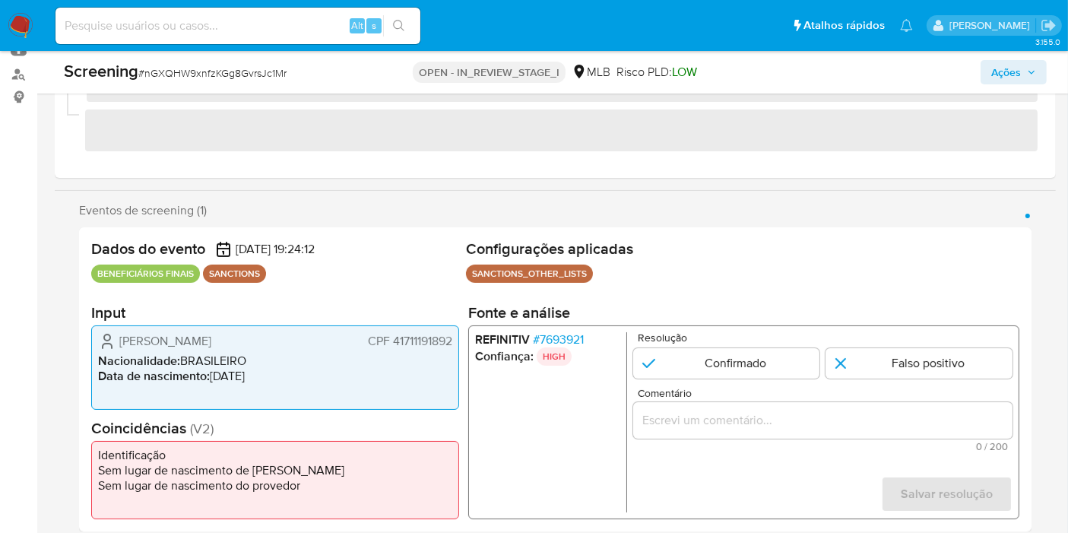
select select "10"
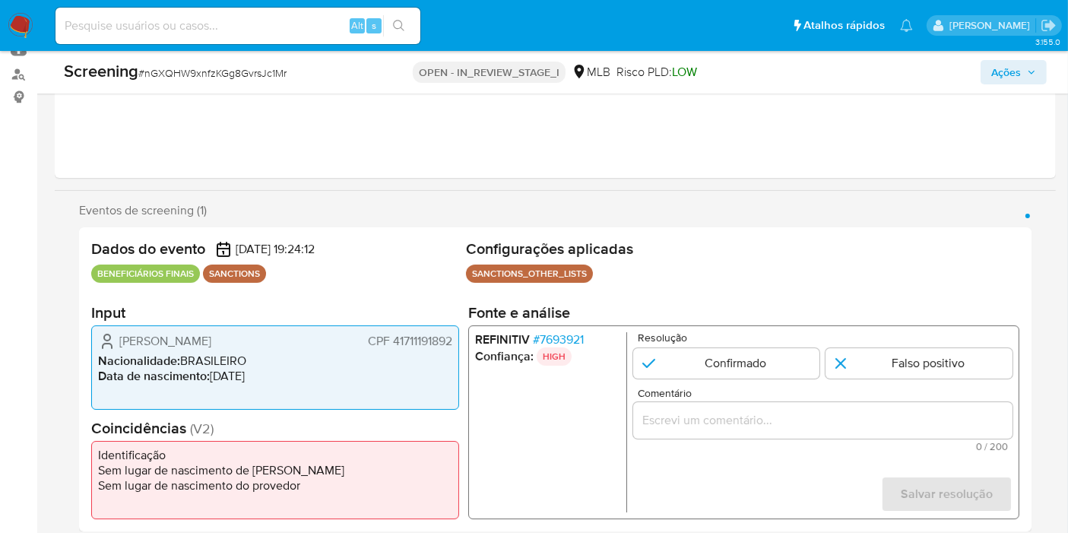
click at [555, 344] on li "REFINITIV # 7693921" at bounding box center [547, 339] width 145 height 15
click at [593, 343] on li "REFINITIV # 7693921" at bounding box center [547, 339] width 145 height 15
click at [543, 356] on p "HIGH" at bounding box center [554, 356] width 35 height 18
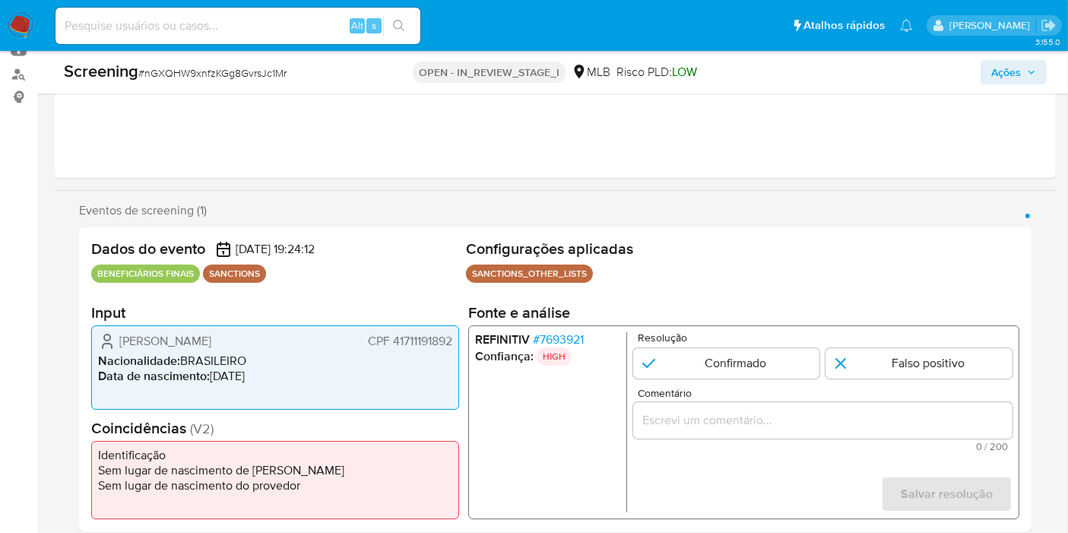
drag, startPoint x: 530, startPoint y: 337, endPoint x: 584, endPoint y: 342, distance: 54.9
click at [584, 342] on li "REFINITIV # 7693921" at bounding box center [547, 339] width 145 height 15
click at [414, 338] on span "CPF 41711191892" at bounding box center [410, 341] width 84 height 15
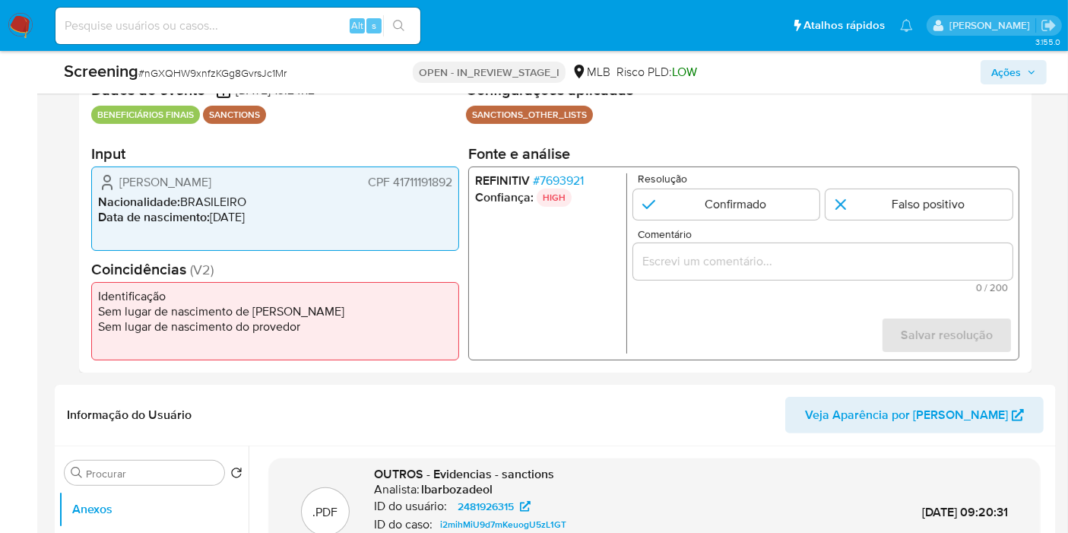
scroll to position [253, 0]
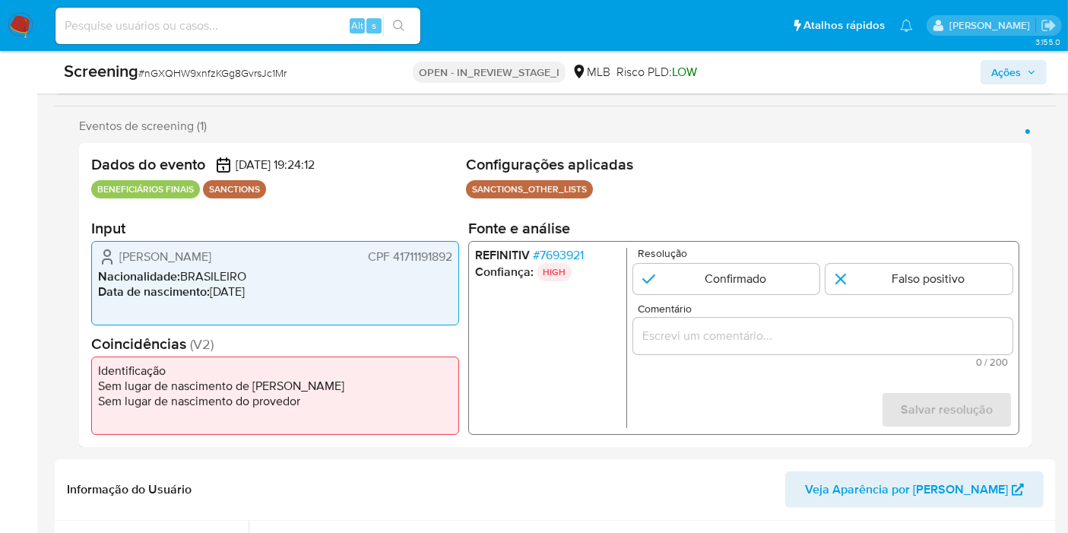
click at [157, 178] on div "Dados do evento 20/08/2025 19:24:12 BENEFICIÁRIOS FINAIS SANCTIONS" at bounding box center [275, 179] width 369 height 48
click at [157, 186] on p "BENEFICIÁRIOS FINAIS" at bounding box center [145, 189] width 109 height 18
click at [169, 185] on p "BENEFICIÁRIOS FINAIS" at bounding box center [145, 189] width 109 height 18
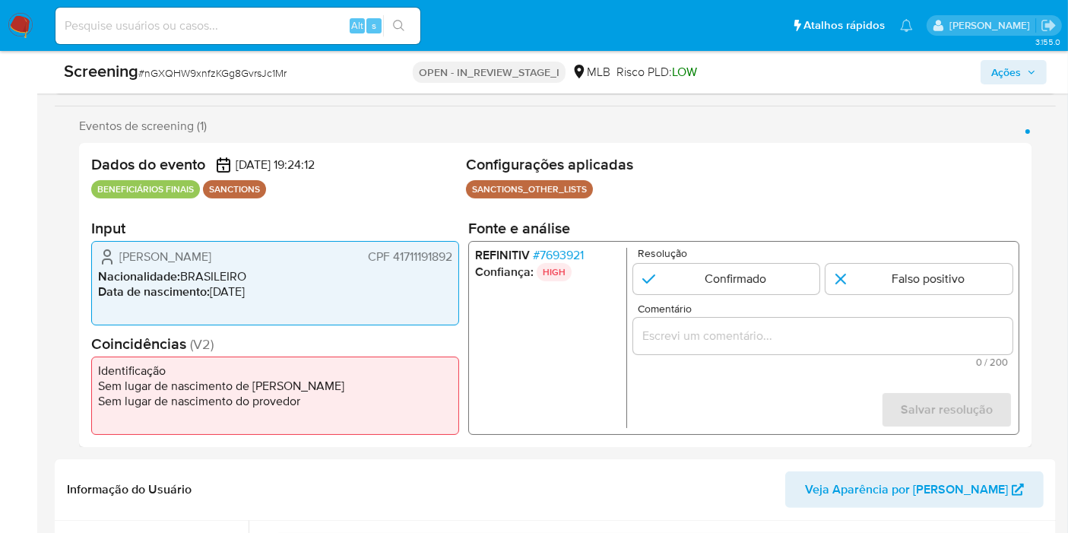
click at [169, 185] on p "BENEFICIÁRIOS FINAIS" at bounding box center [145, 189] width 109 height 18
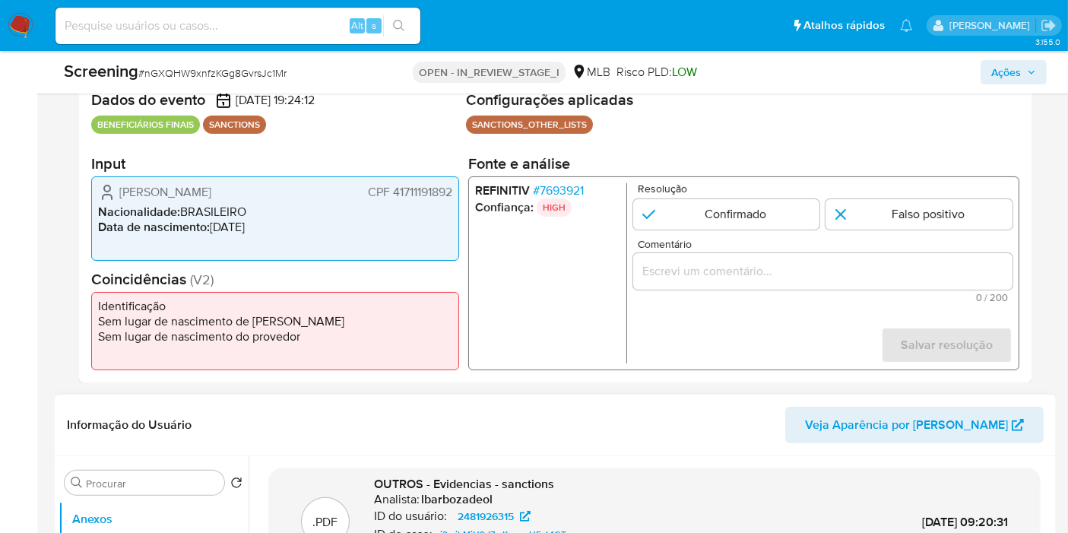
scroll to position [506, 0]
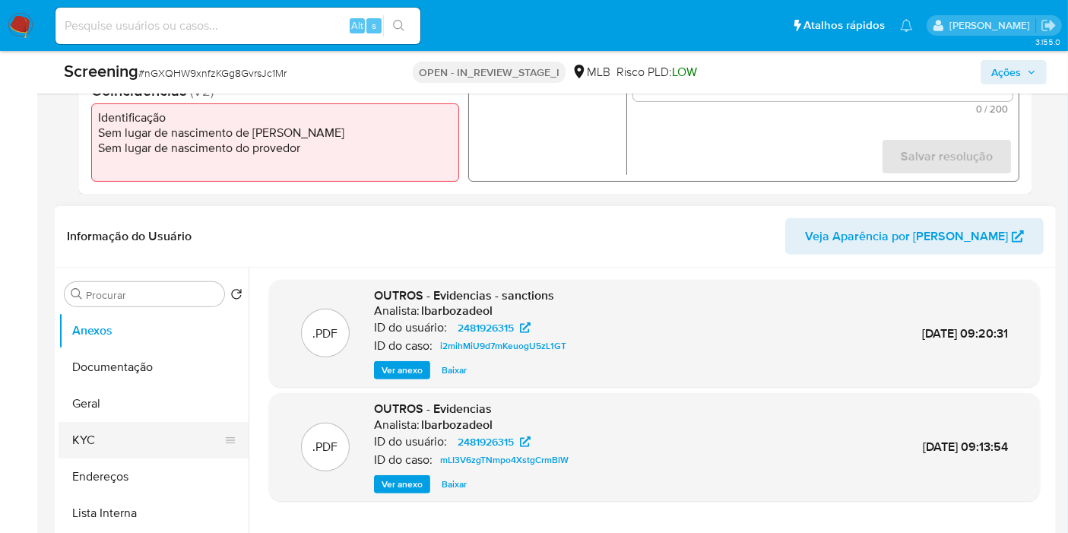
click at [136, 428] on button "KYC" at bounding box center [148, 440] width 178 height 36
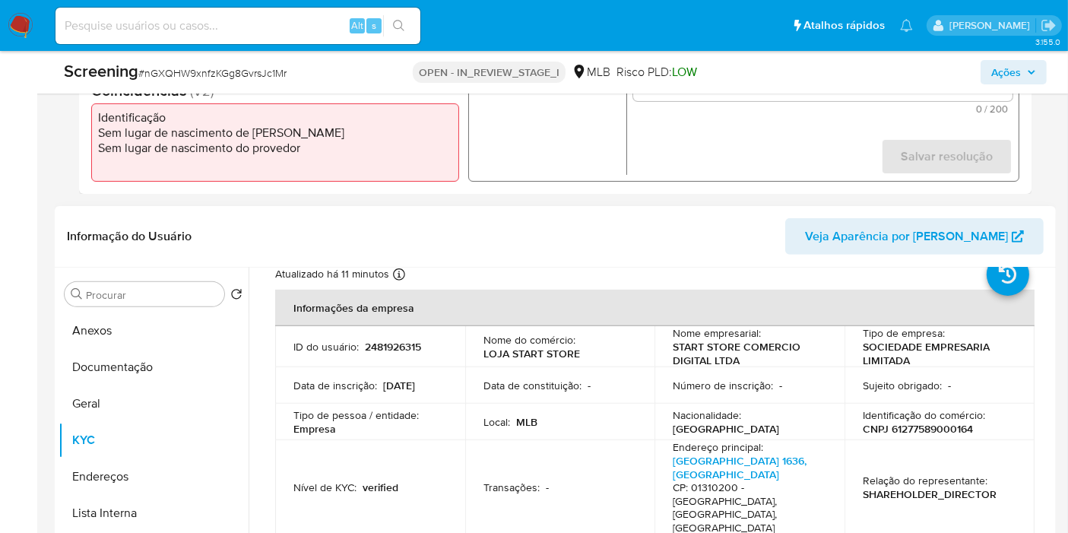
scroll to position [84, 0]
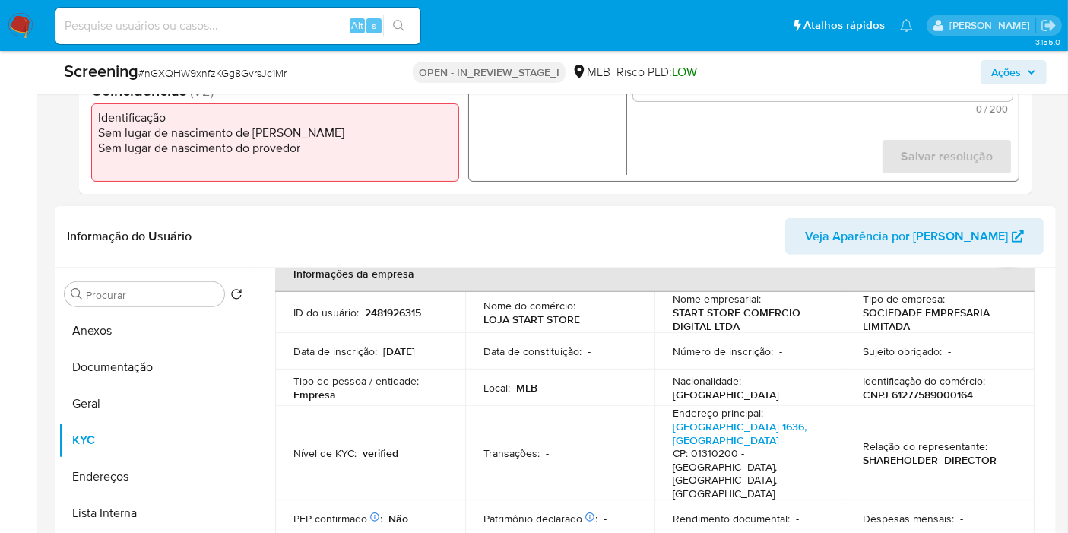
click at [929, 385] on p "Identificação do comércio :" at bounding box center [924, 381] width 122 height 14
click at [918, 398] on p "CNPJ 61277589000164" at bounding box center [918, 395] width 110 height 14
copy p "61277589000164"
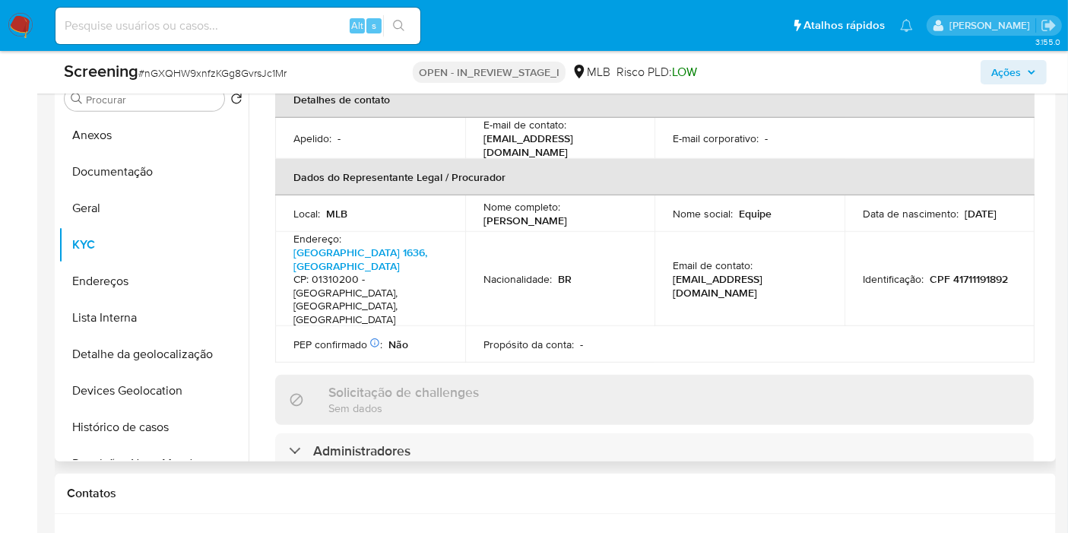
scroll to position [675, 0]
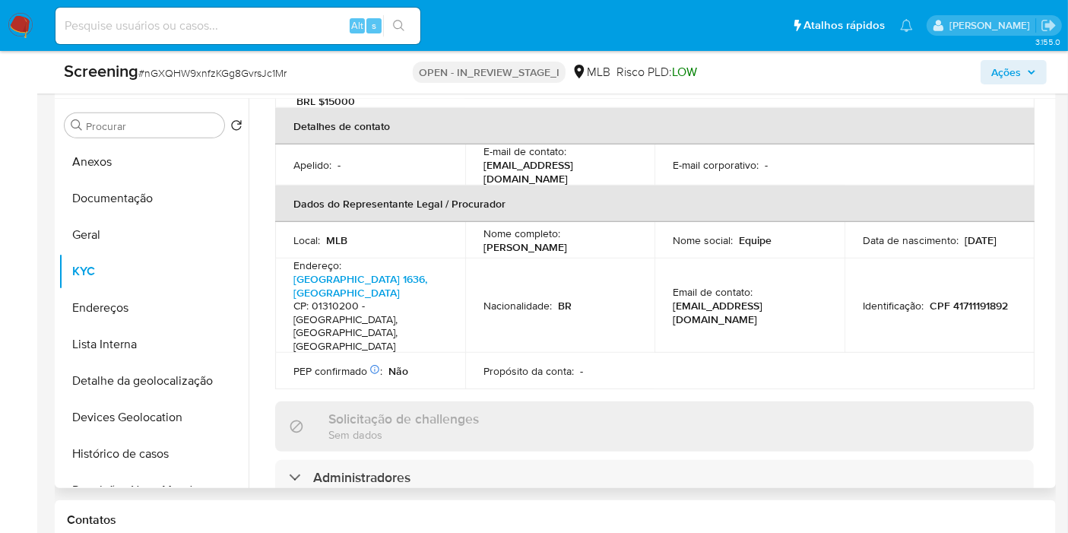
click at [930, 299] on p "CPF 41711191892" at bounding box center [969, 306] width 78 height 14
copy p "41711191892"
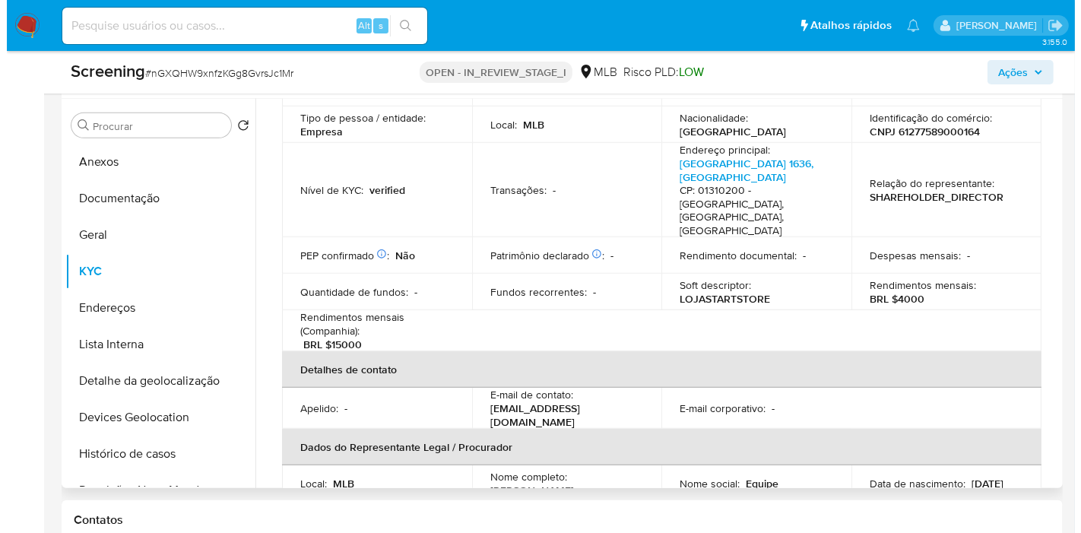
scroll to position [0, 0]
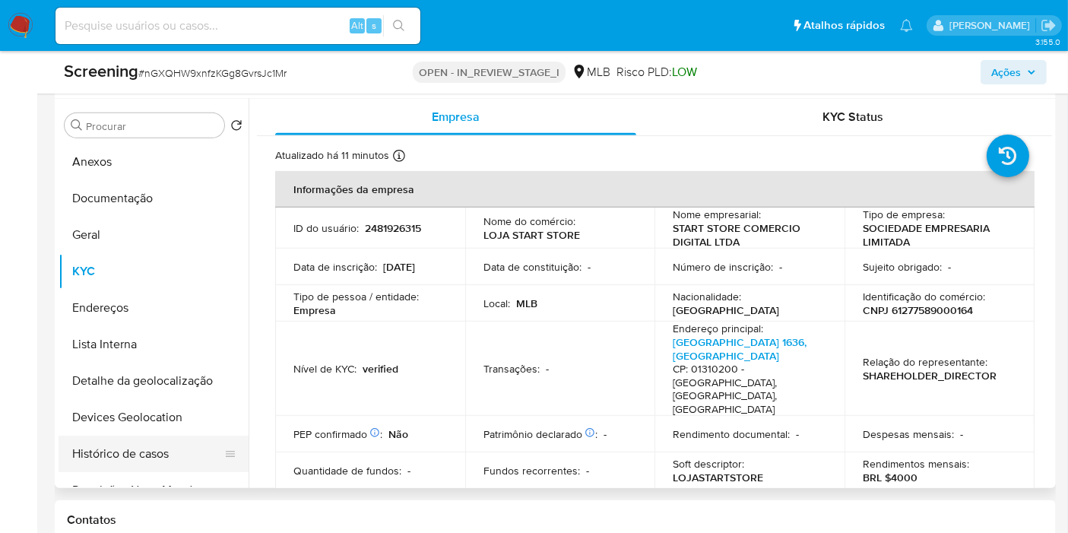
click at [119, 453] on button "Histórico de casos" at bounding box center [148, 453] width 178 height 36
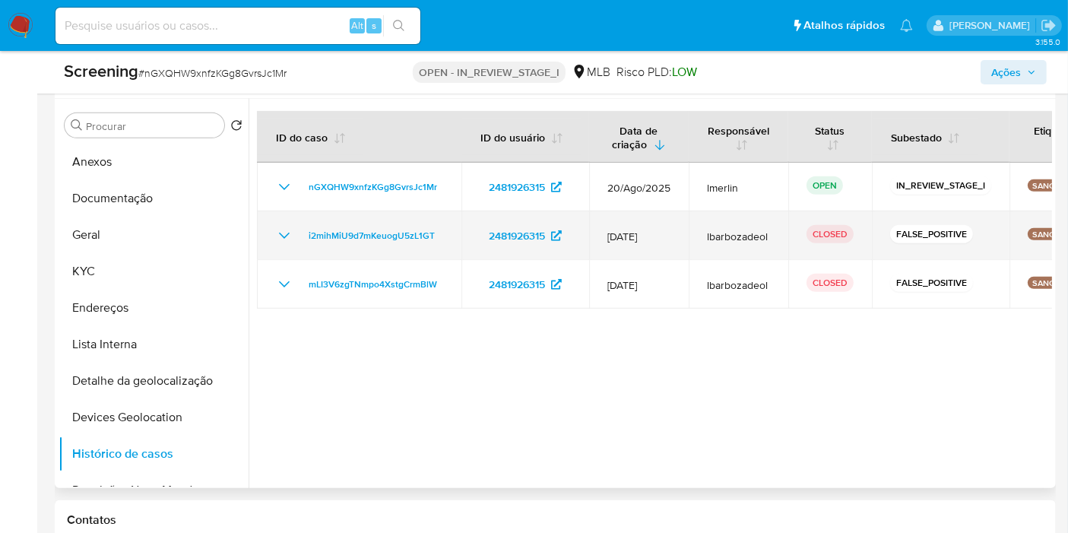
click at [282, 242] on icon "Mostrar/Ocultar" at bounding box center [284, 235] width 18 height 18
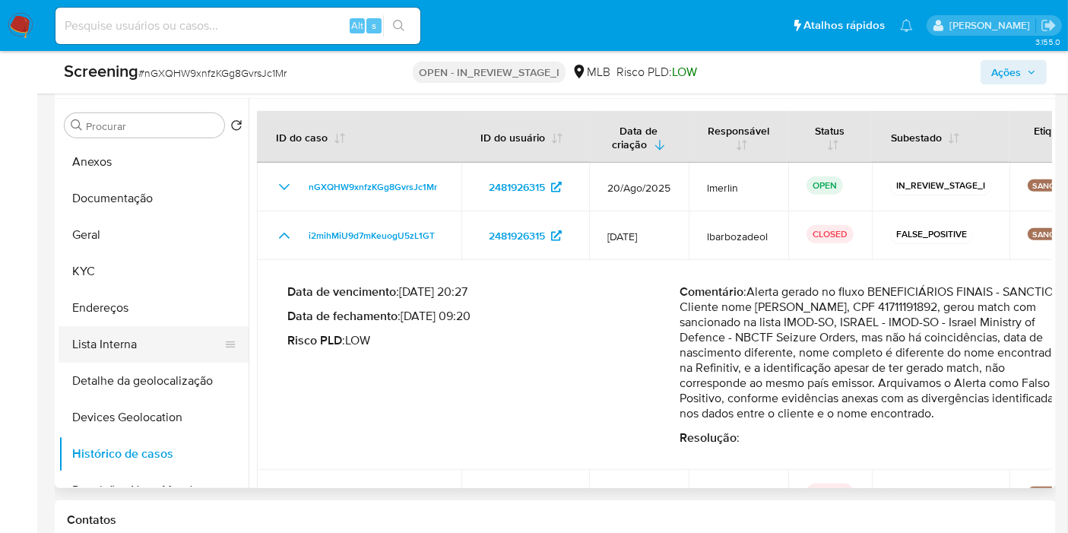
click at [155, 334] on button "Lista Interna" at bounding box center [148, 344] width 178 height 36
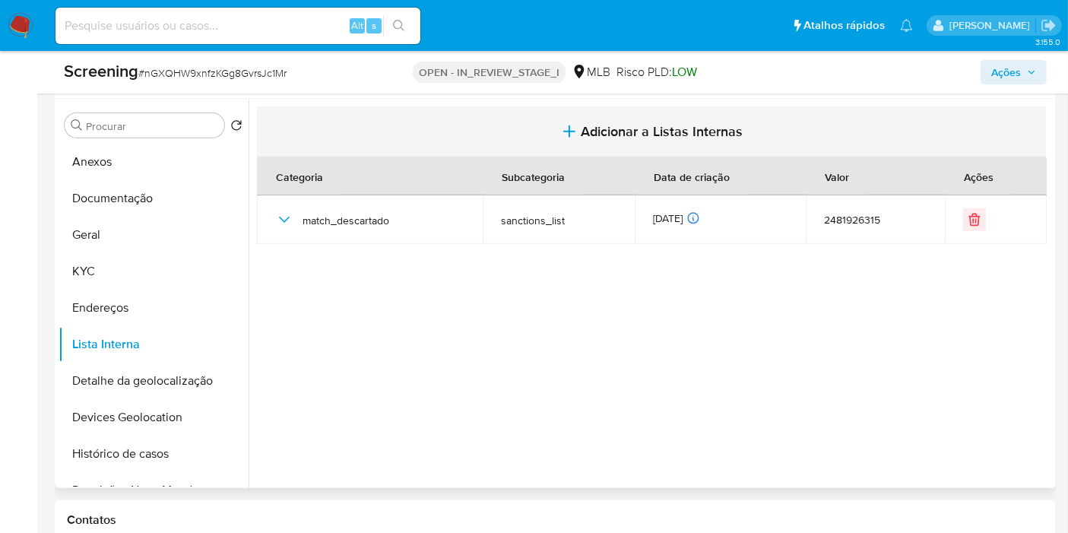
click at [640, 140] on button "Adicionar a Listas Internas" at bounding box center [651, 131] width 789 height 51
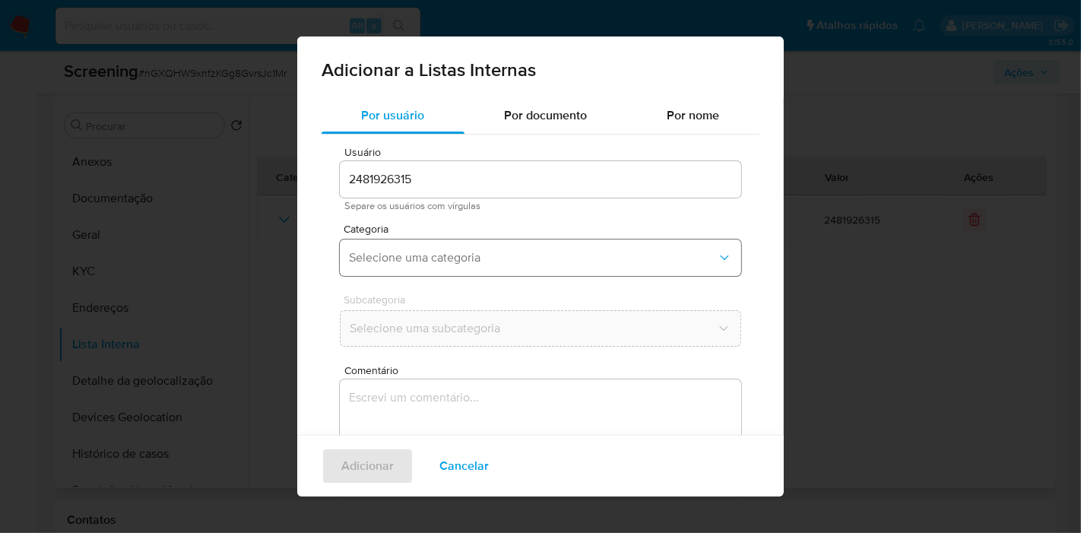
click at [489, 242] on button "Selecione uma categoria" at bounding box center [540, 257] width 401 height 36
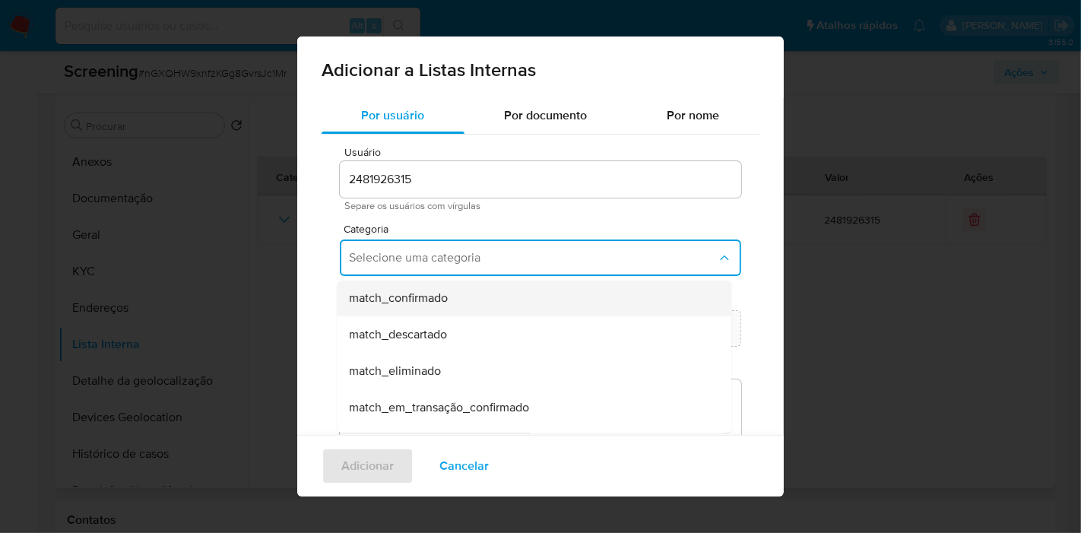
scroll to position [84, 0]
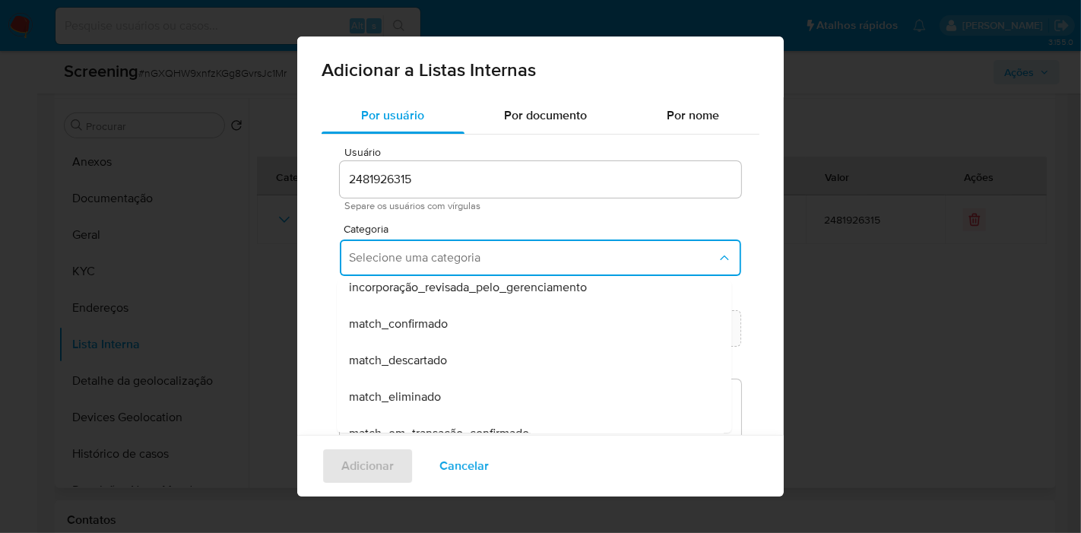
click at [453, 353] on div "match_descartado" at bounding box center [529, 360] width 361 height 36
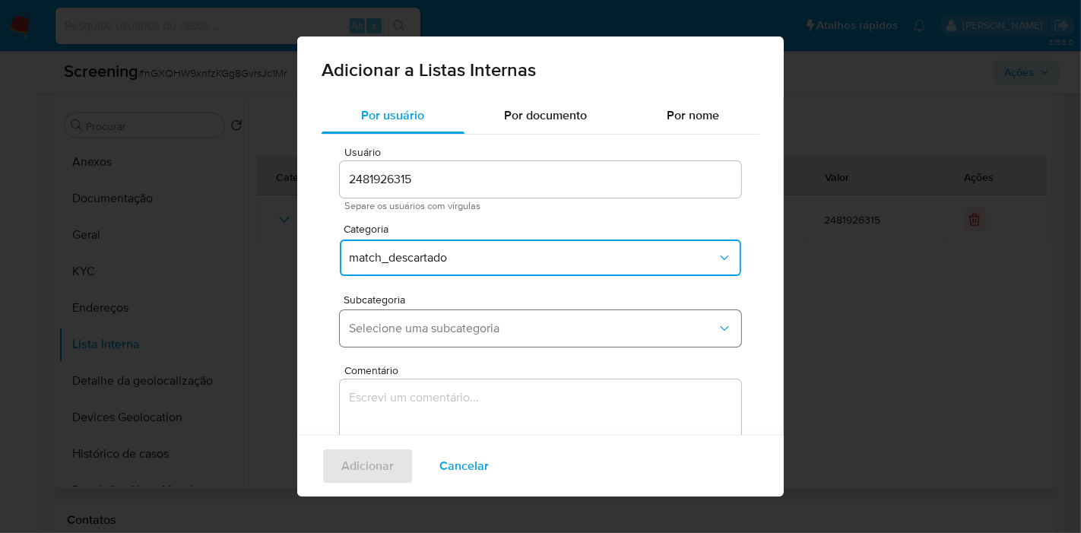
click at [512, 315] on button "Selecione uma subcategoria" at bounding box center [540, 328] width 401 height 36
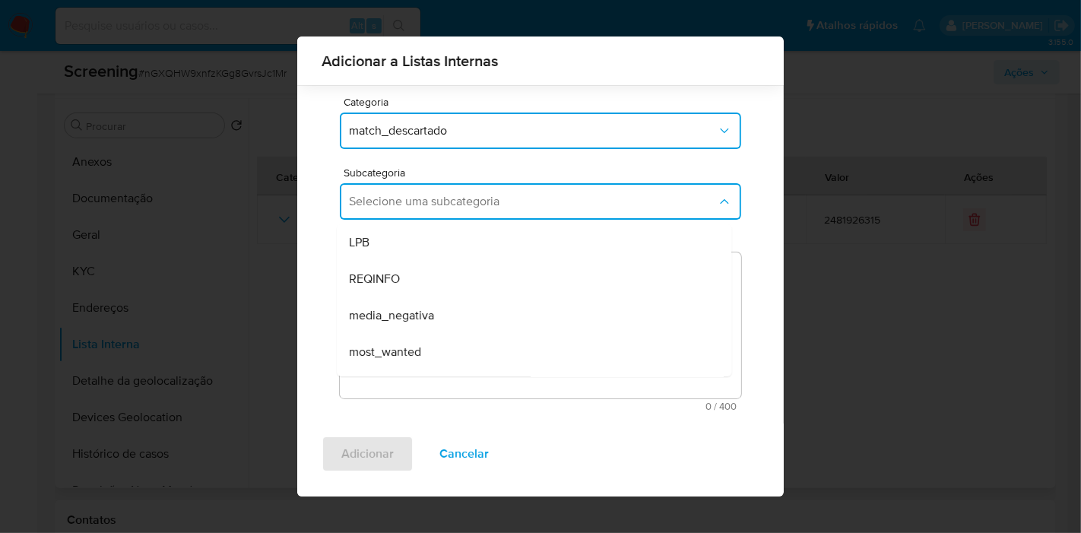
scroll to position [103, 0]
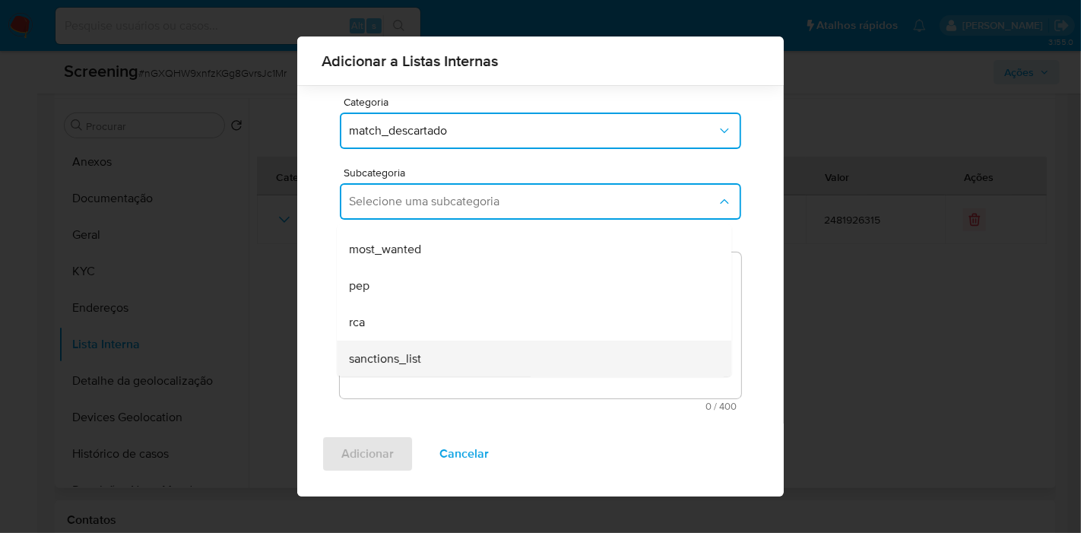
click at [475, 353] on div "sanctions_list" at bounding box center [529, 358] width 361 height 36
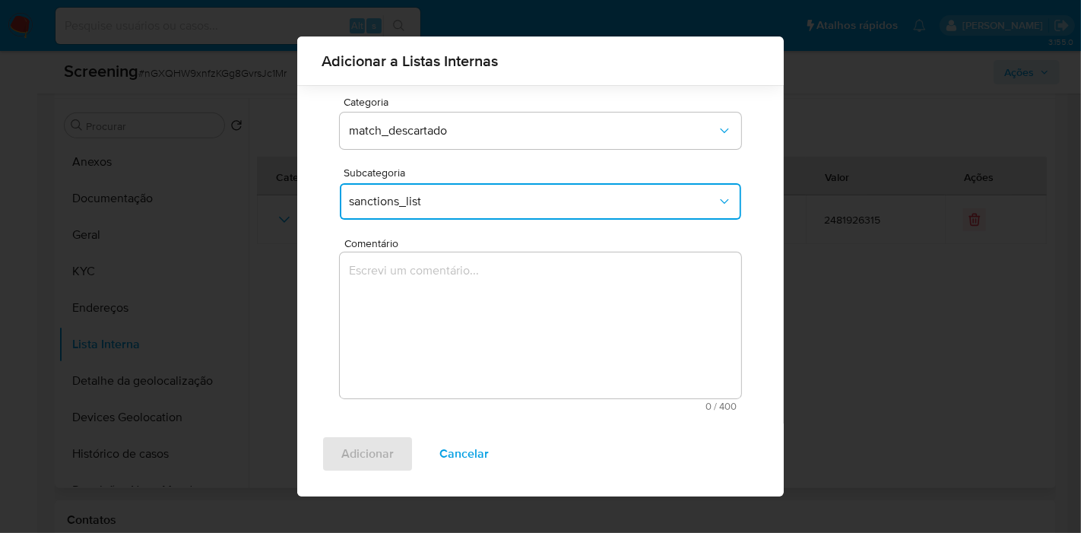
click at [488, 305] on textarea "Comentário" at bounding box center [540, 325] width 401 height 146
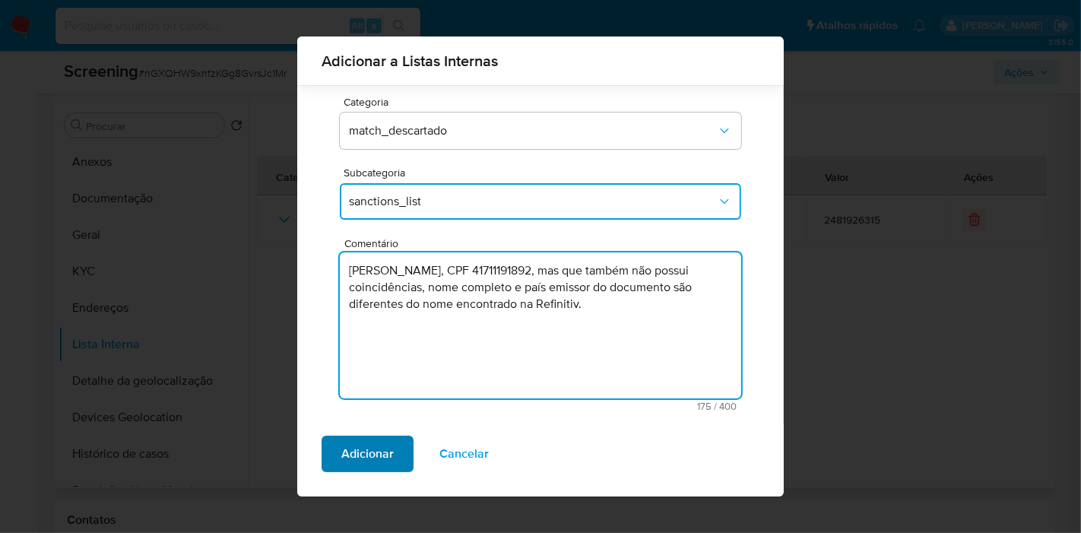
type textarea "CAIQUE FERNANDES RODRIGUES, CPF 41711191892, mas que também não possui coincidê…"
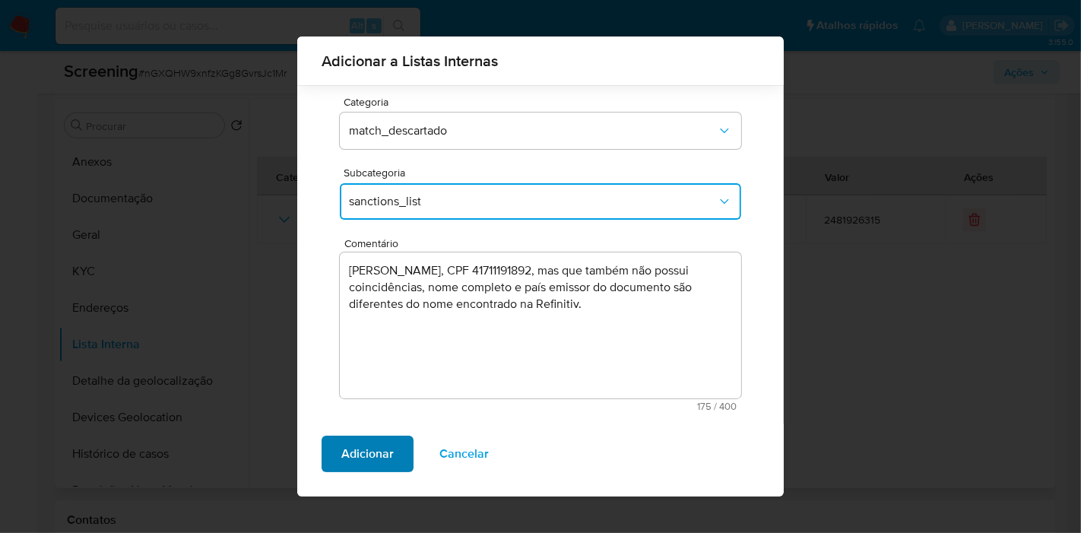
click at [388, 459] on span "Adicionar" at bounding box center [367, 453] width 52 height 33
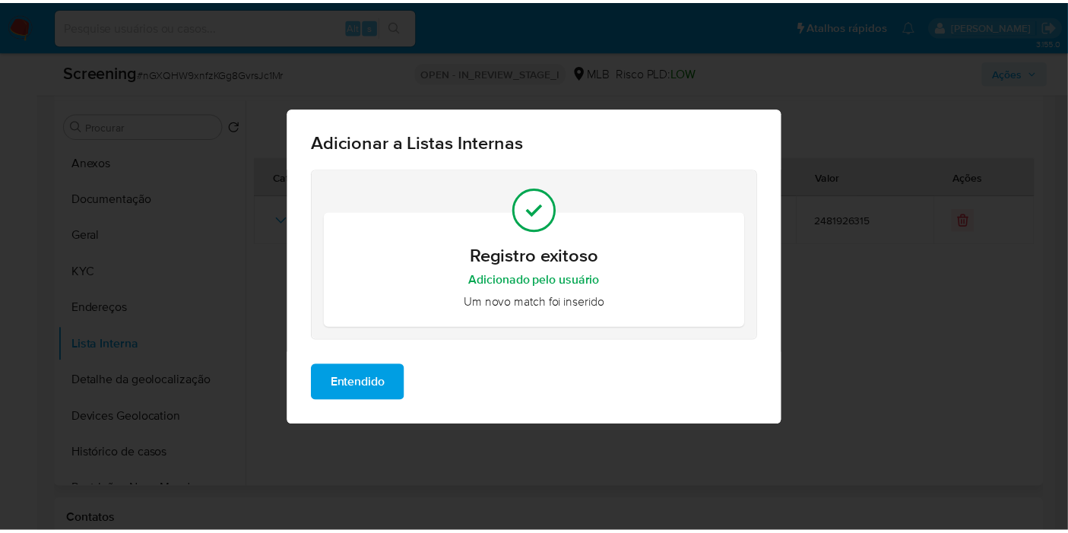
scroll to position [0, 0]
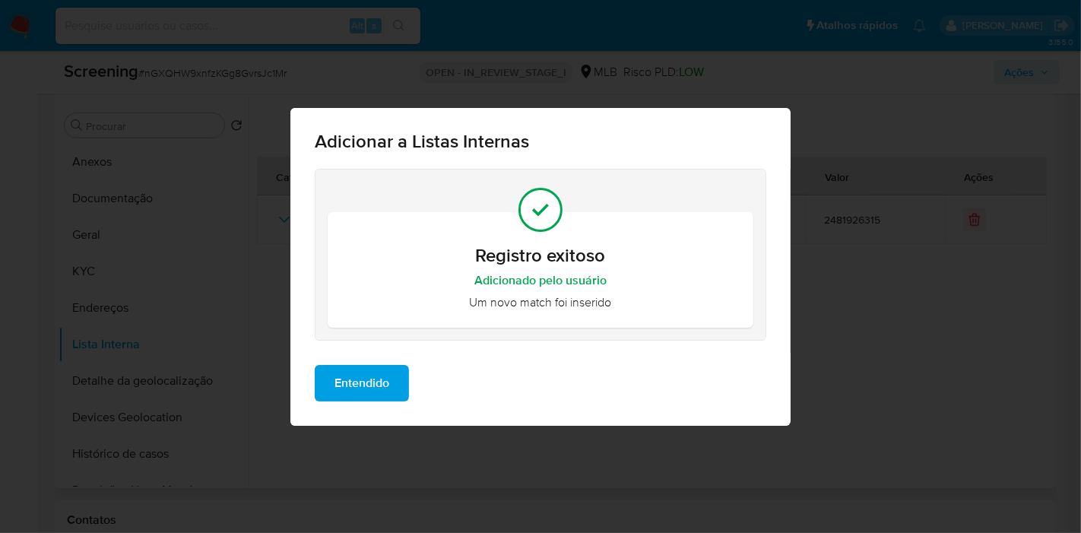
click at [395, 398] on button "Entendido" at bounding box center [362, 383] width 94 height 36
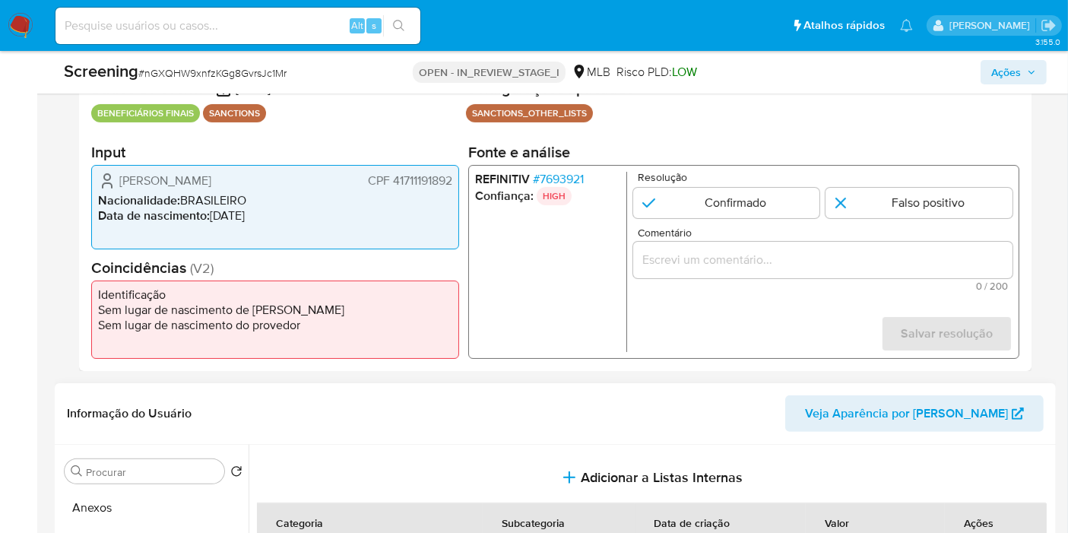
scroll to position [253, 0]
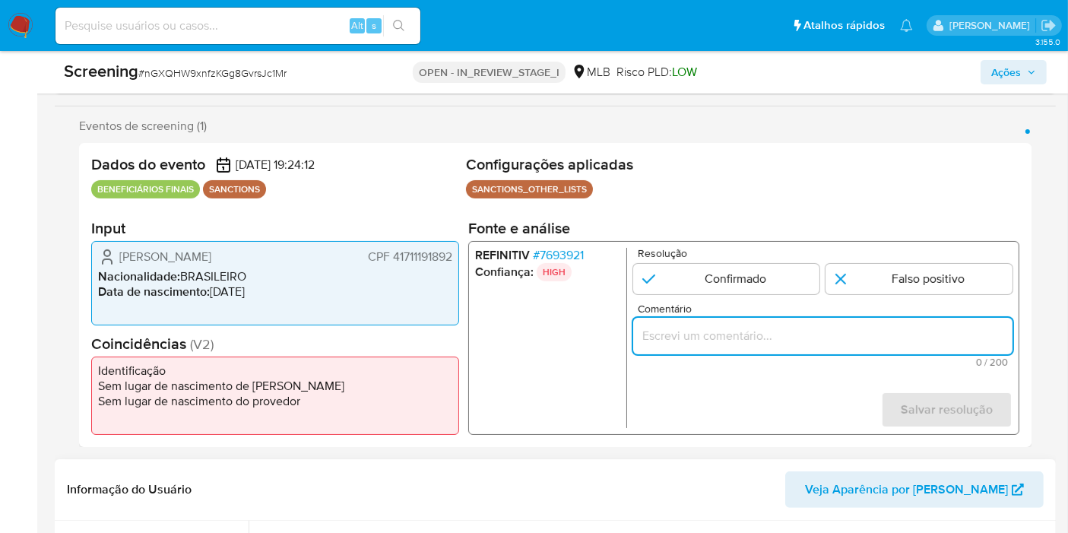
click at [776, 331] on input "Comentário" at bounding box center [822, 336] width 379 height 20
paste input "CAIQUE FERNANDES RODRIGUES, CPF 41711191892, mas que também não possui coincidê…"
type input "CAIQUE FERNANDES RODRIGUES, CPF 41711191892, mas que também não possui coincidê…"
click at [910, 279] on input "1 de 1" at bounding box center [918, 279] width 187 height 30
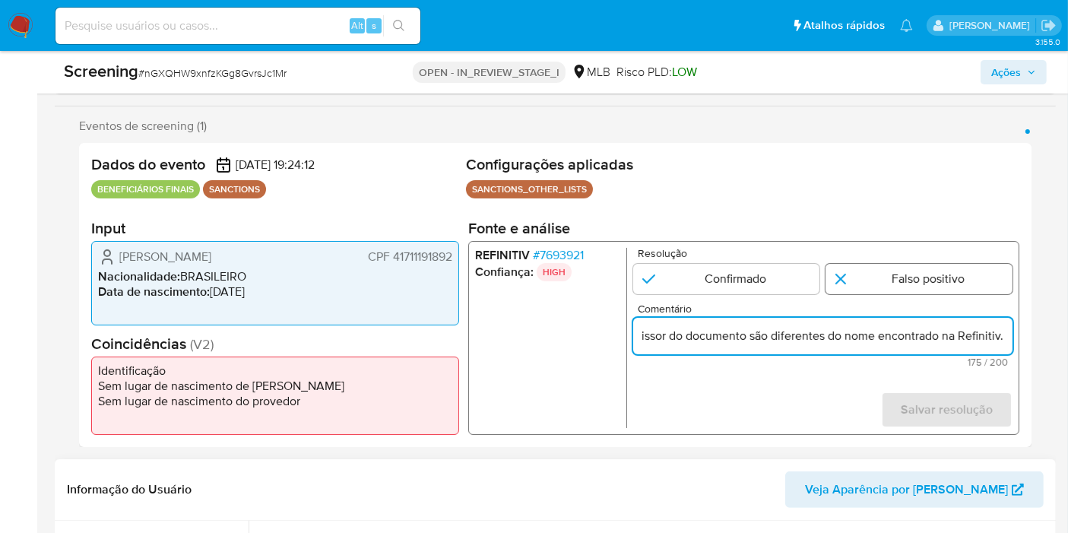
radio input "true"
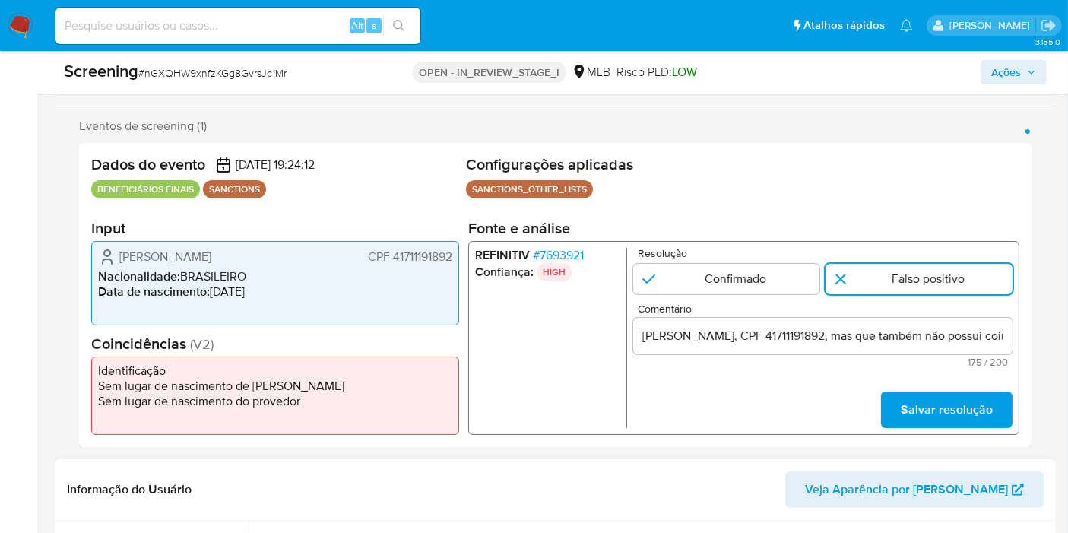
click at [799, 336] on input "CAIQUE FERNANDES RODRIGUES, CPF 41711191892, mas que também não possui coincidê…" at bounding box center [822, 336] width 379 height 20
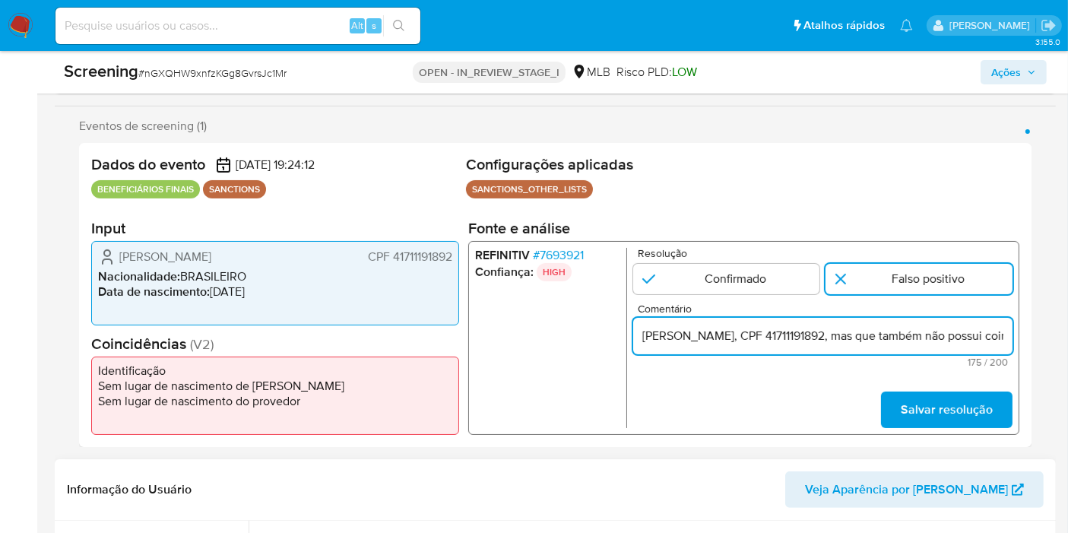
click at [799, 335] on input "CAIQUE FERNANDES RODRIGUES, CPF 41711191892, mas que também não possui coincidê…" at bounding box center [822, 336] width 379 height 20
click at [933, 410] on span "Salvar resolução" at bounding box center [947, 409] width 92 height 33
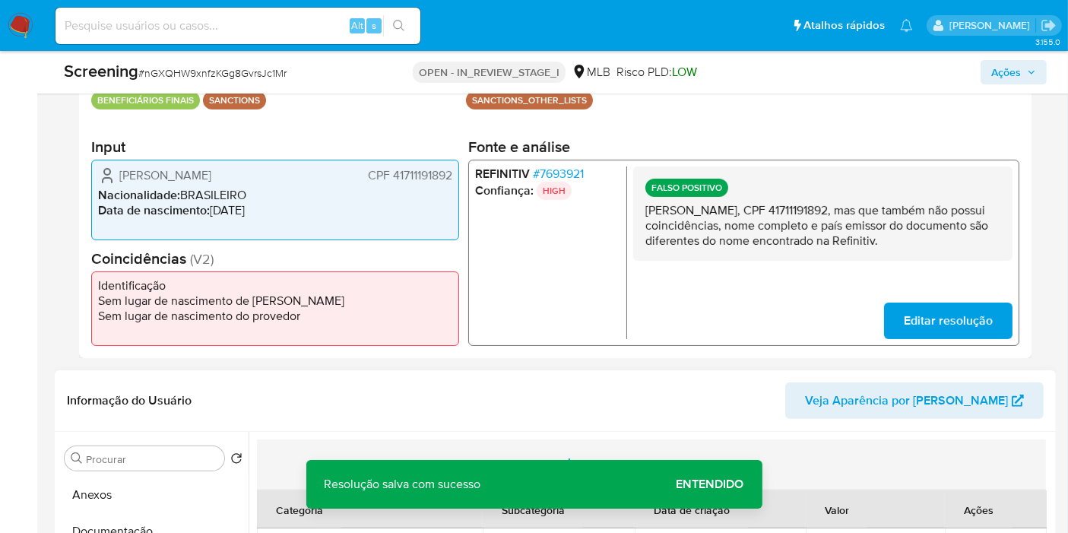
scroll to position [506, 0]
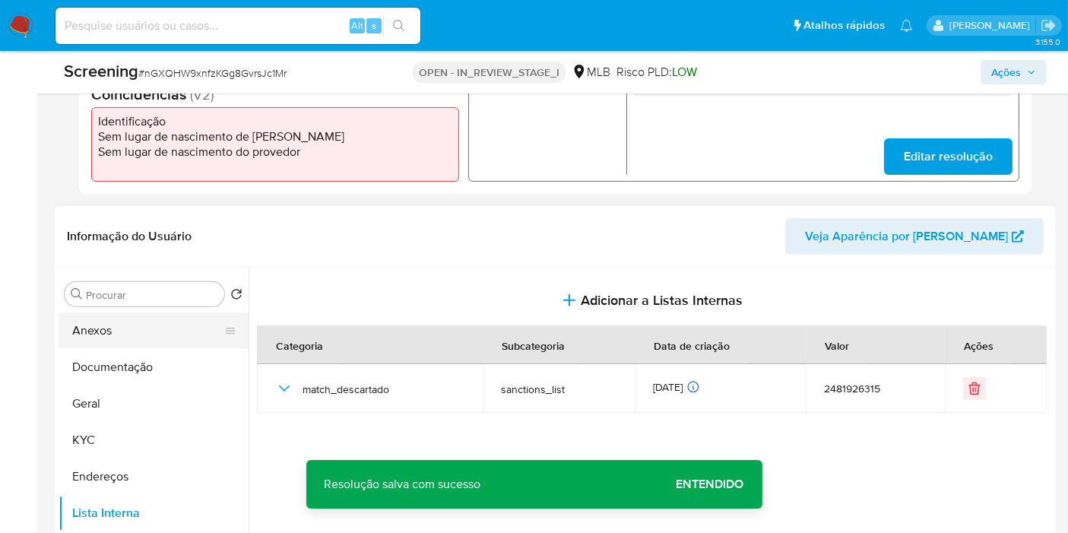
click at [169, 321] on button "Anexos" at bounding box center [148, 330] width 178 height 36
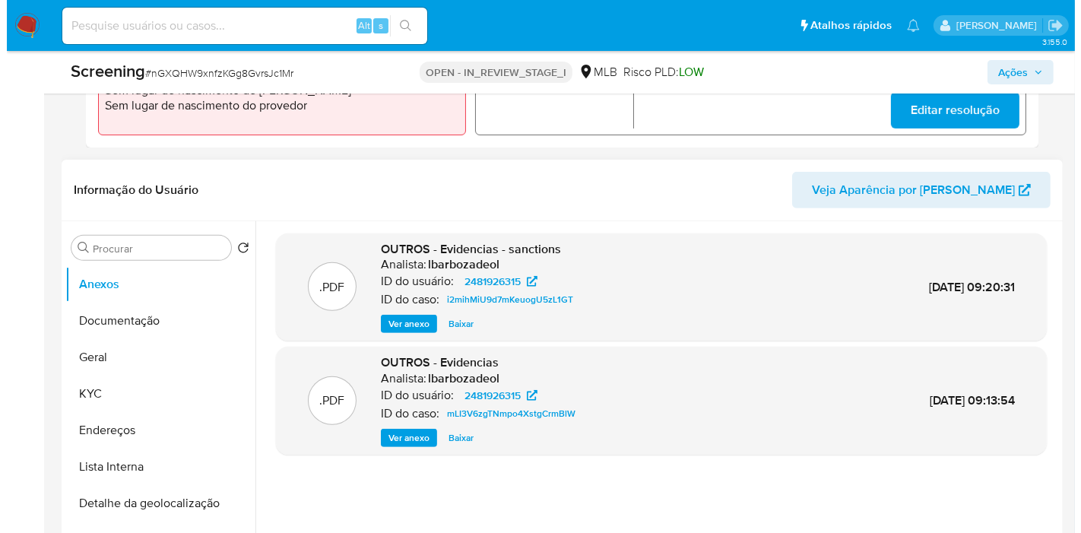
scroll to position [591, 0]
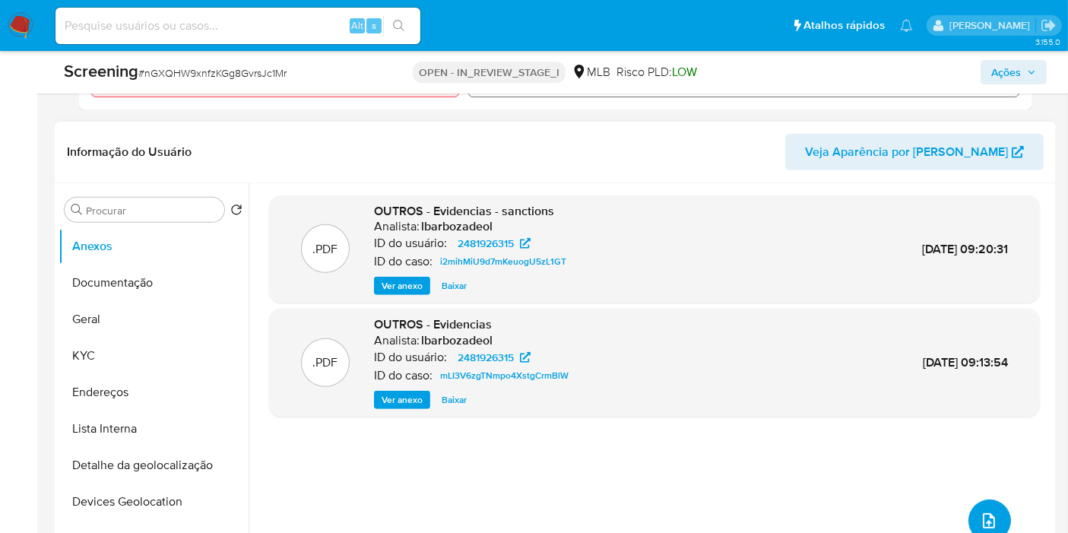
click at [986, 515] on icon "upload-file" at bounding box center [989, 521] width 18 height 18
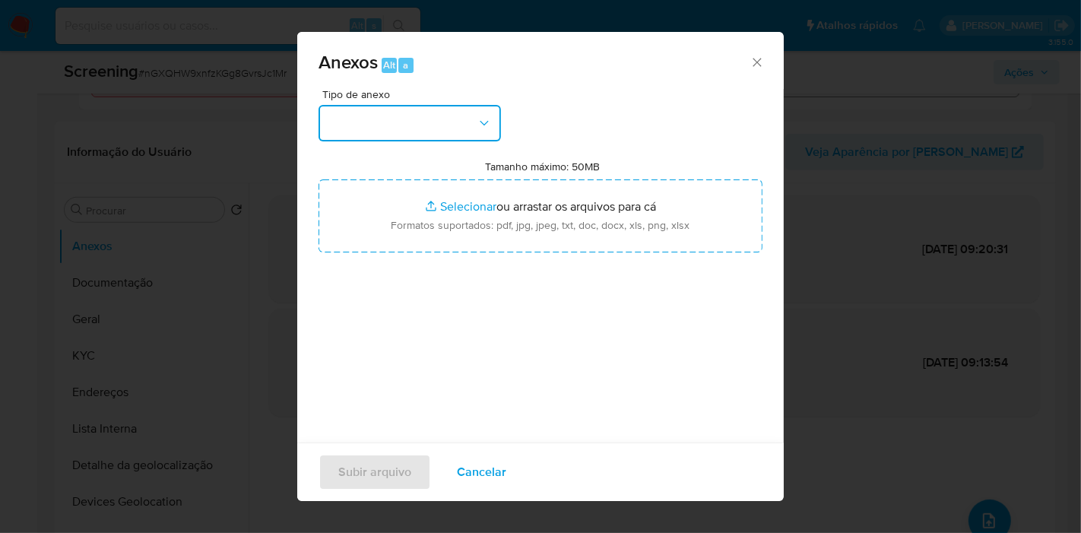
click at [417, 116] on button "button" at bounding box center [409, 123] width 182 height 36
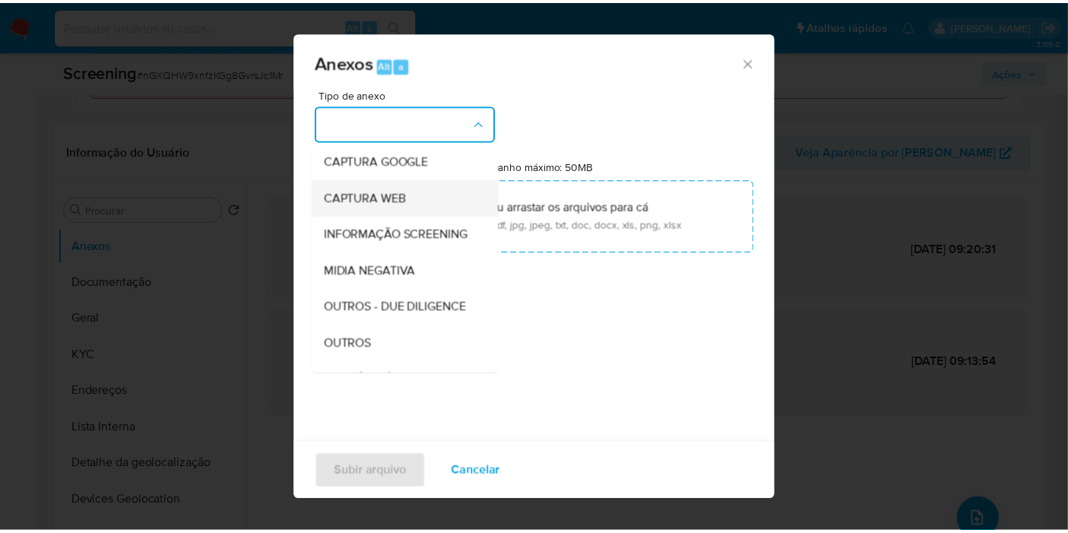
scroll to position [169, 0]
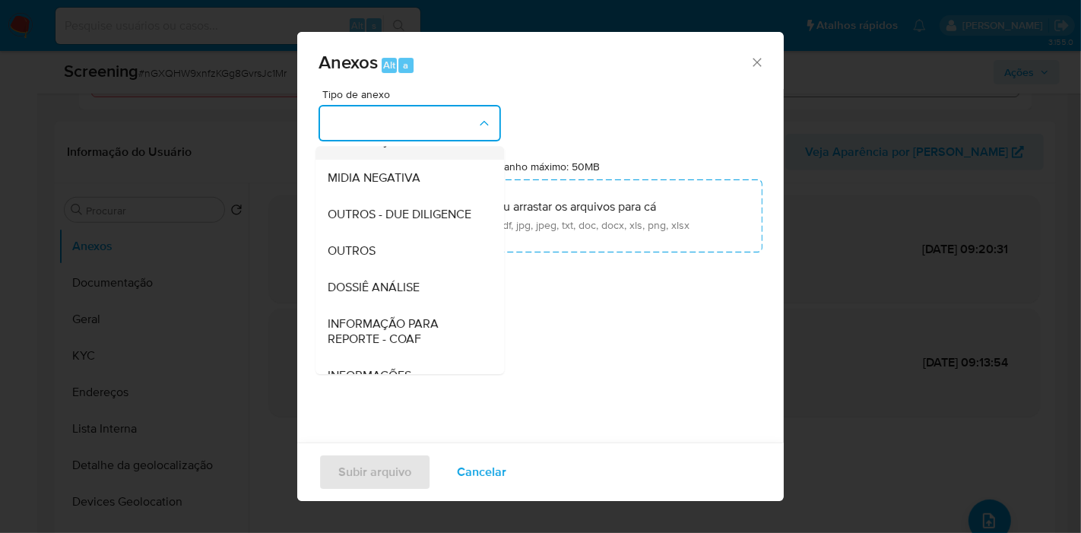
click at [425, 149] on span "INFORMAÇÃO SCREENING" at bounding box center [400, 141] width 145 height 15
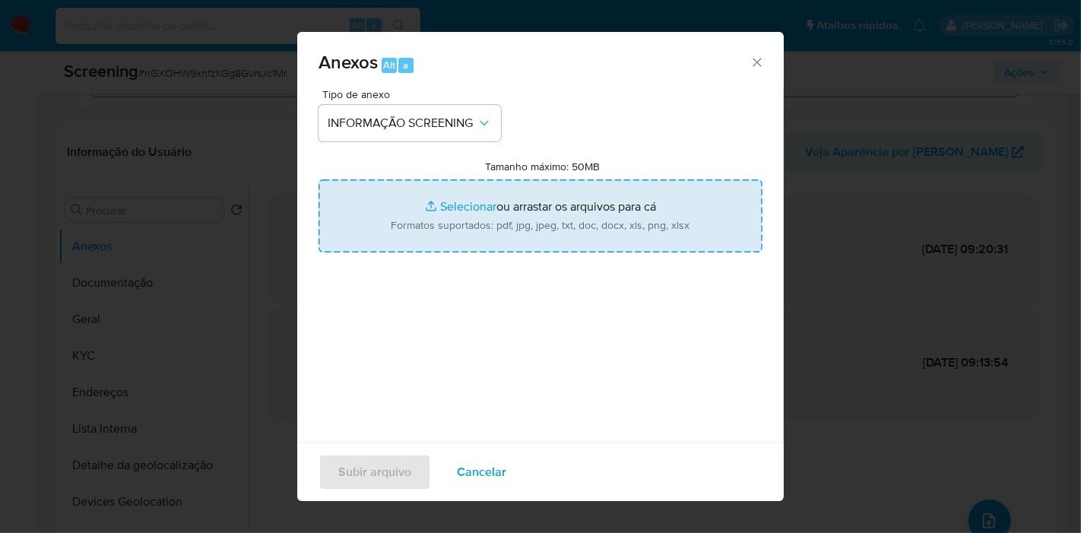
click at [566, 231] on input "Tamanho máximo: 50MB Selecionar arquivos" at bounding box center [540, 215] width 444 height 73
type input "C:\fakepath\Evidências.pdf"
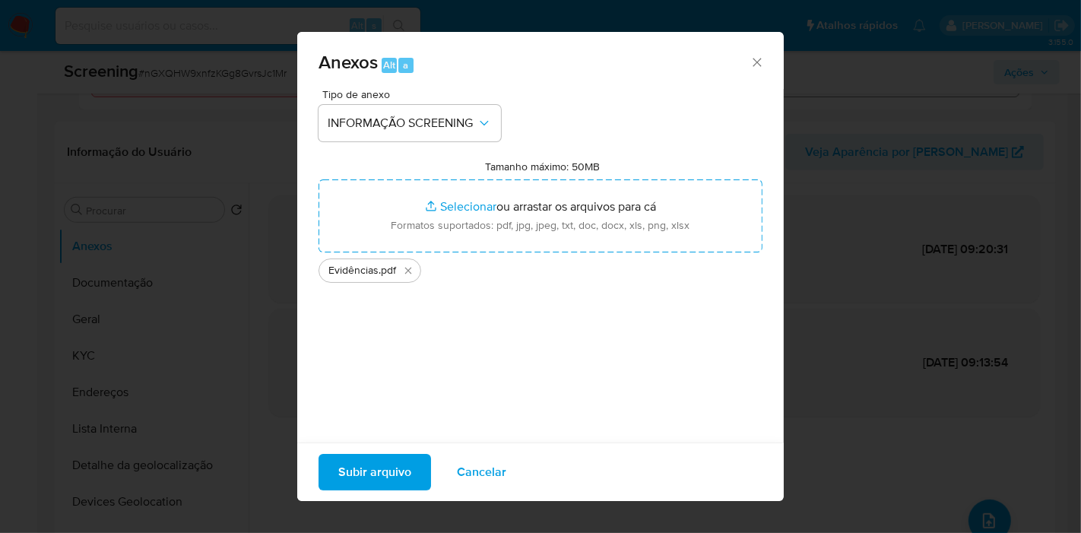
click at [403, 477] on span "Subir arquivo" at bounding box center [374, 471] width 73 height 33
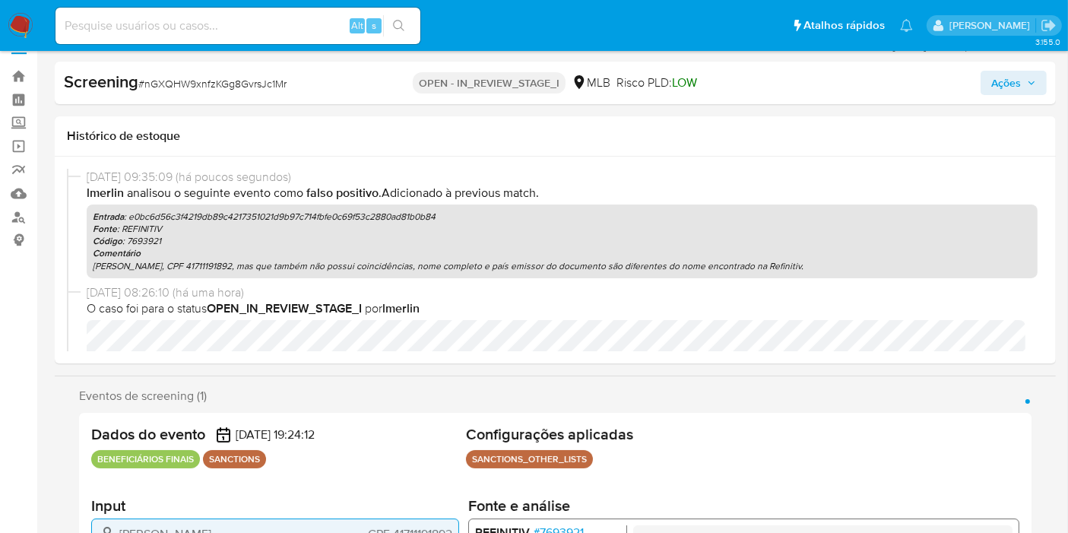
scroll to position [0, 0]
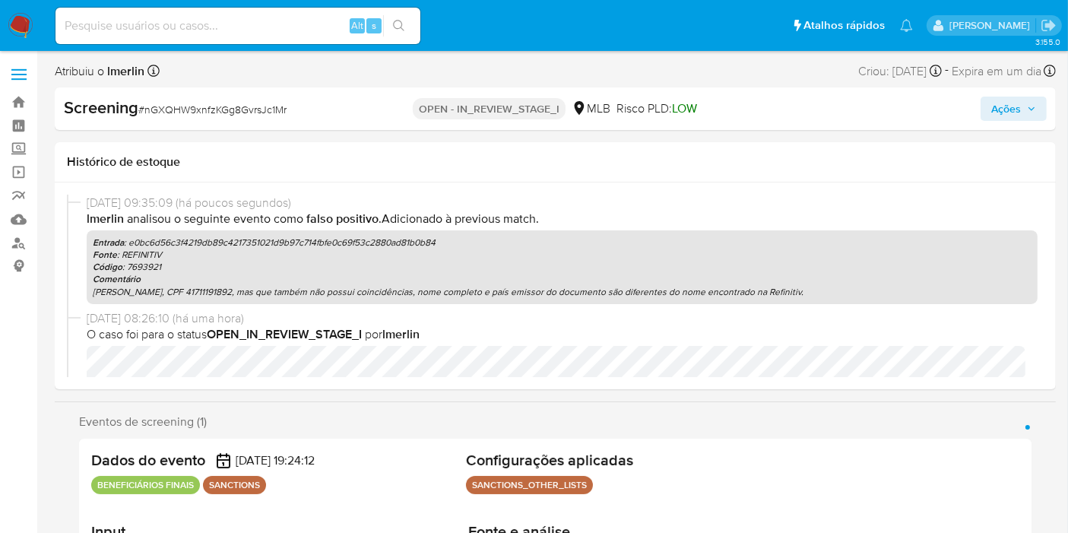
click at [1005, 109] on span "Ações" at bounding box center [1006, 109] width 30 height 24
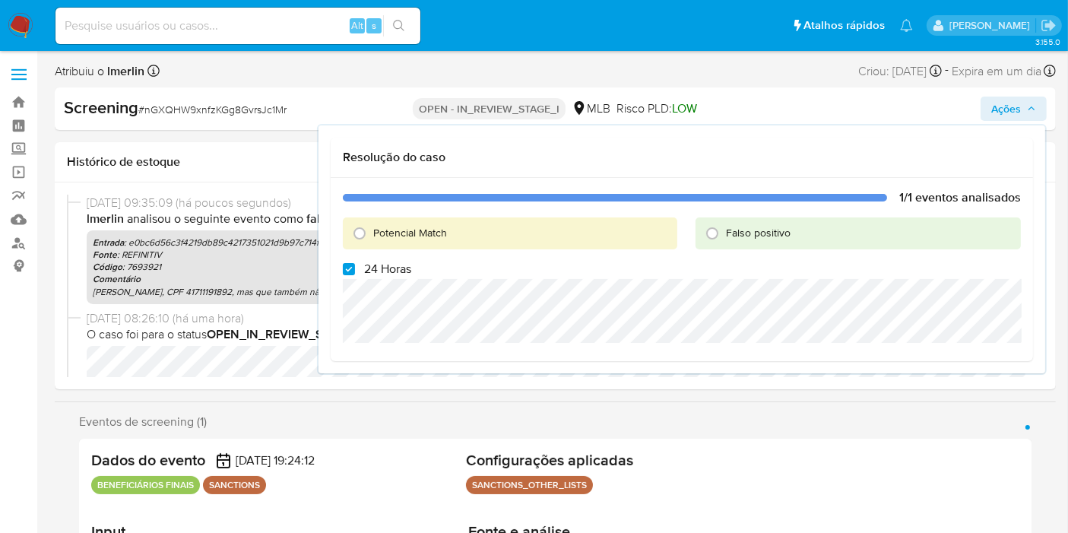
click at [376, 264] on span "24 Horas" at bounding box center [387, 268] width 47 height 15
click at [355, 264] on input "24 Horas" at bounding box center [349, 269] width 12 height 12
checkbox input "false"
click at [774, 233] on span "Falso positivo" at bounding box center [758, 232] width 65 height 15
click at [724, 233] on input "Falso positivo" at bounding box center [712, 233] width 24 height 24
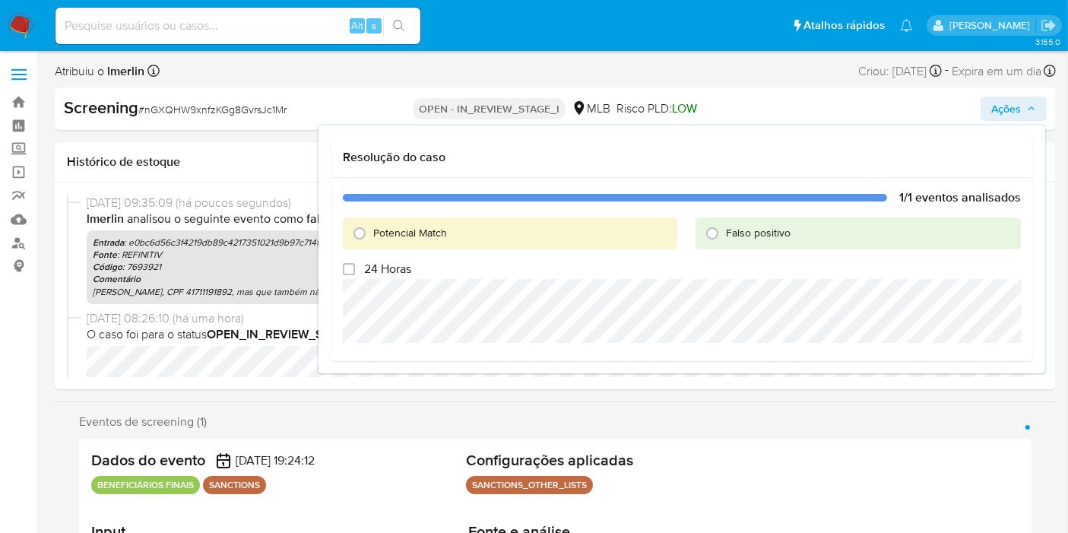
radio input "true"
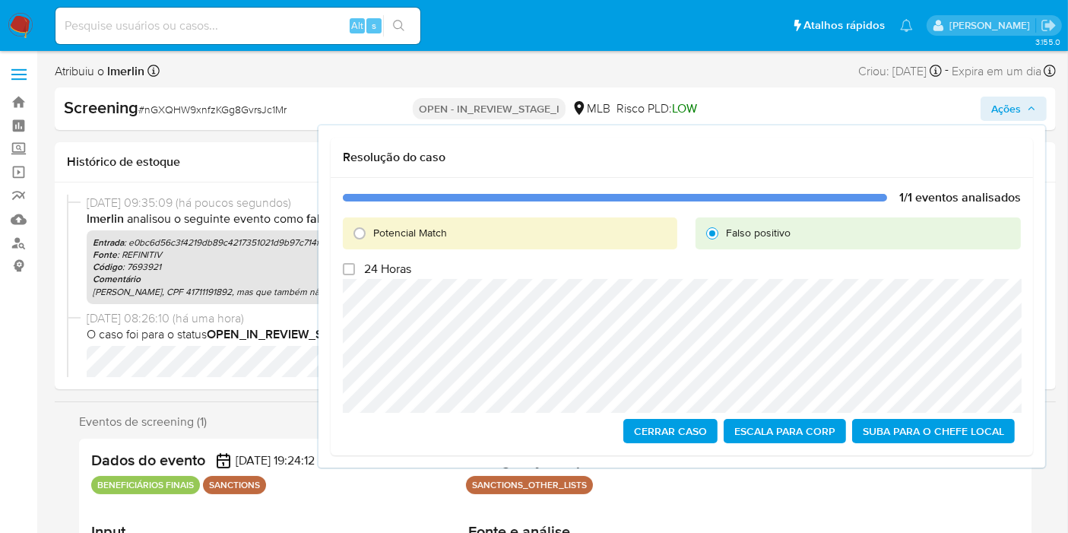
click at [692, 423] on span "Cerrar caso" at bounding box center [670, 430] width 73 height 21
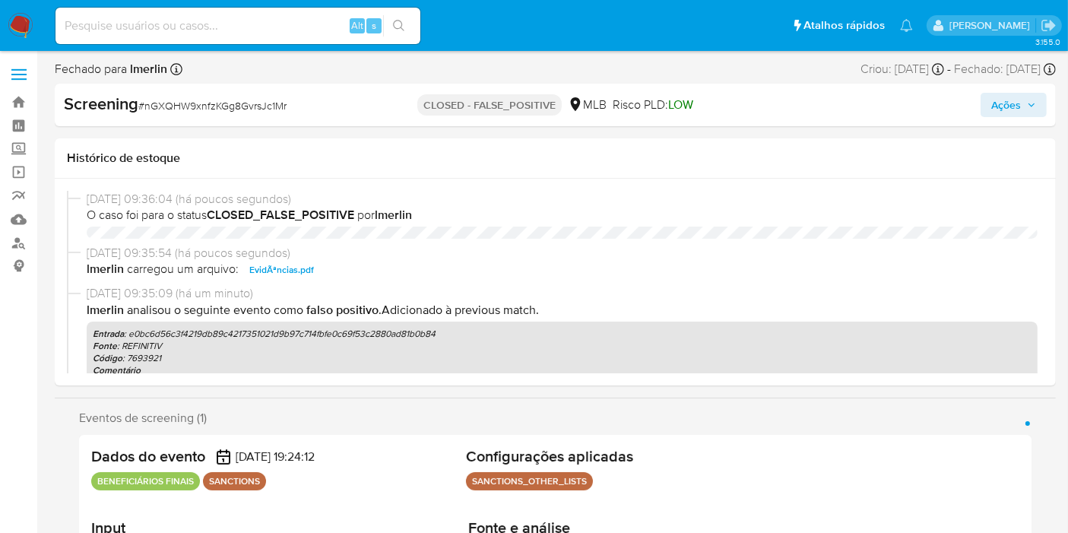
select select "10"
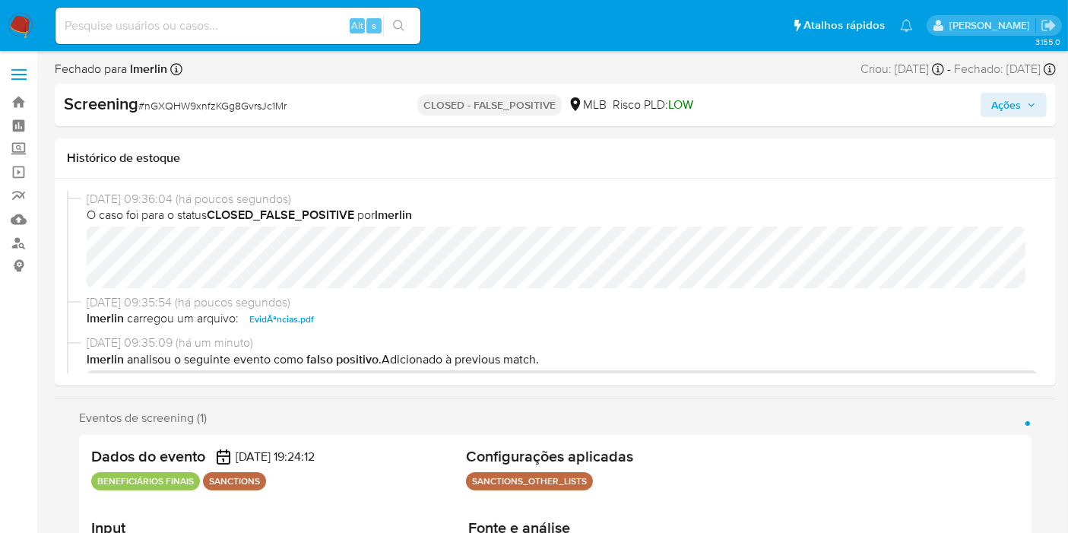
click at [237, 23] on input at bounding box center [237, 26] width 365 height 20
paste input "bkmYZz01G3UOQwkuLLmHrELQ"
type input "bkmYZz01G3UOQwkuLLmHrELQ"
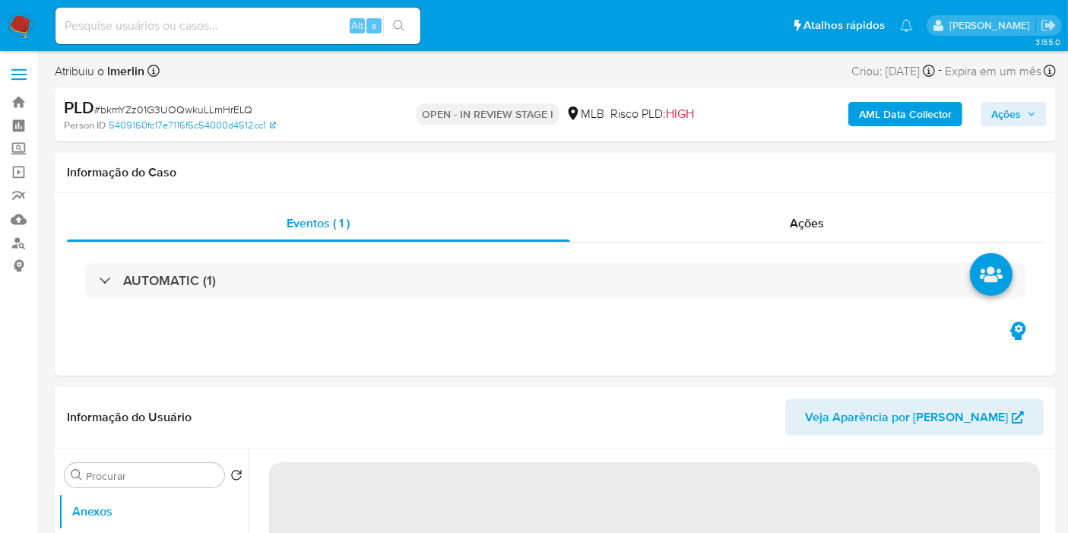
select select "10"
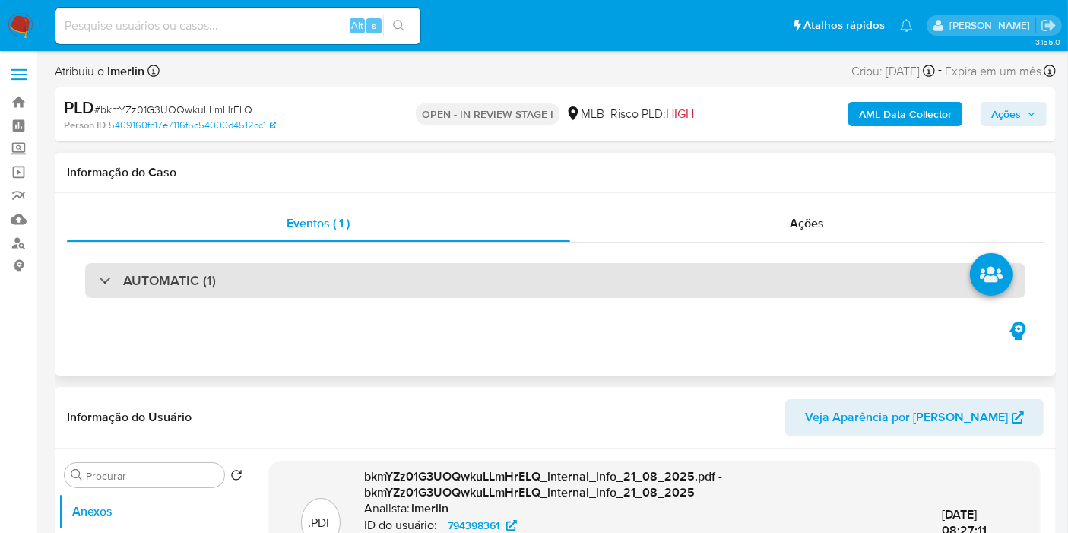
scroll to position [253, 0]
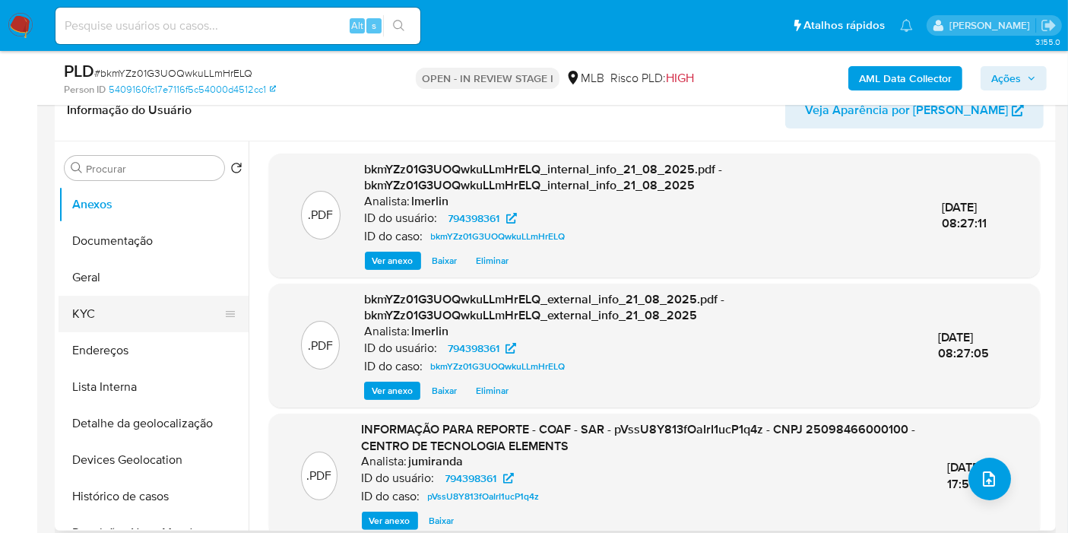
click at [151, 322] on button "KYC" at bounding box center [148, 314] width 178 height 36
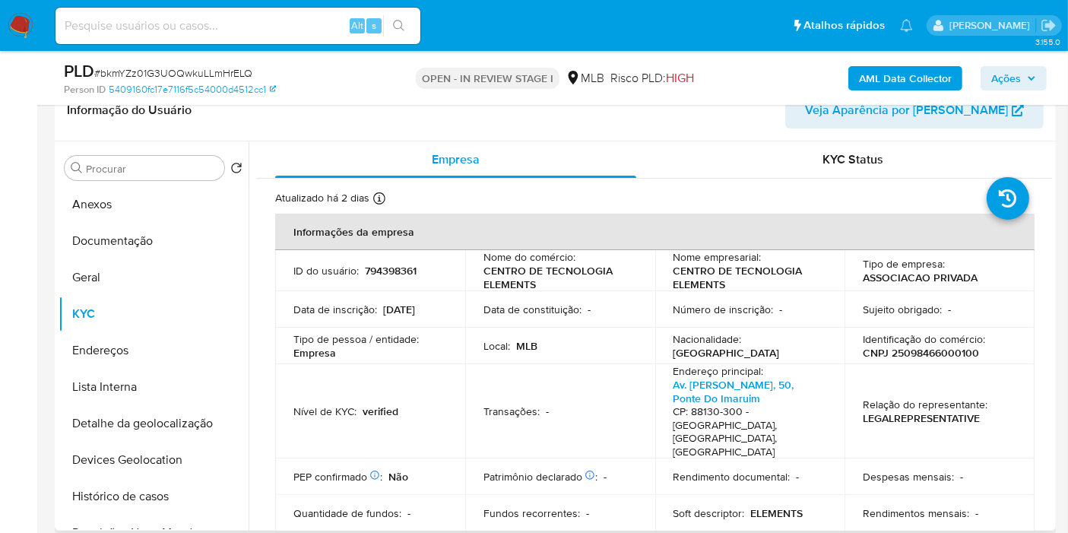
click at [923, 356] on p "CNPJ 25098466000100" at bounding box center [921, 353] width 116 height 14
copy p "25098466000100"
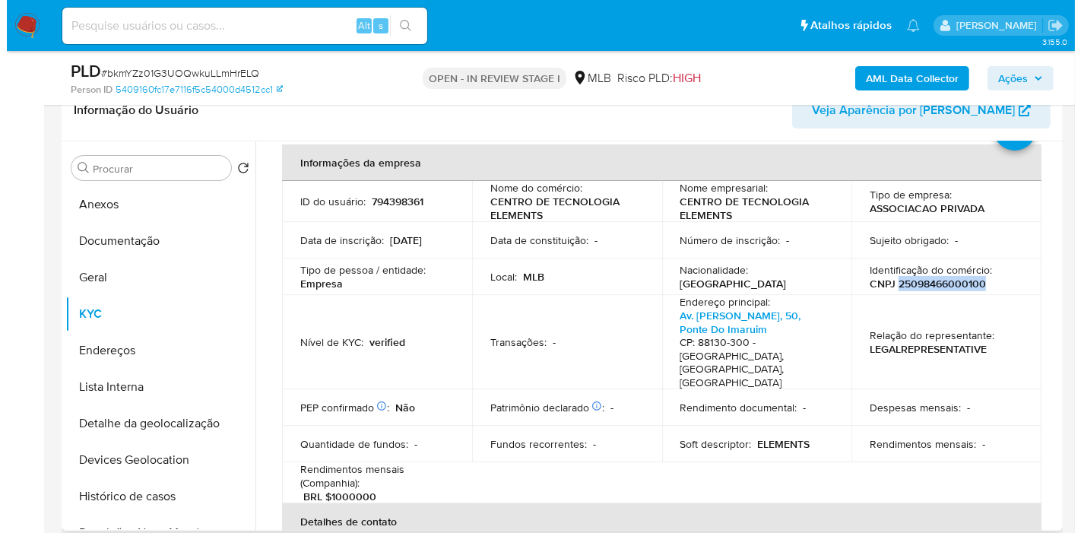
scroll to position [169, 0]
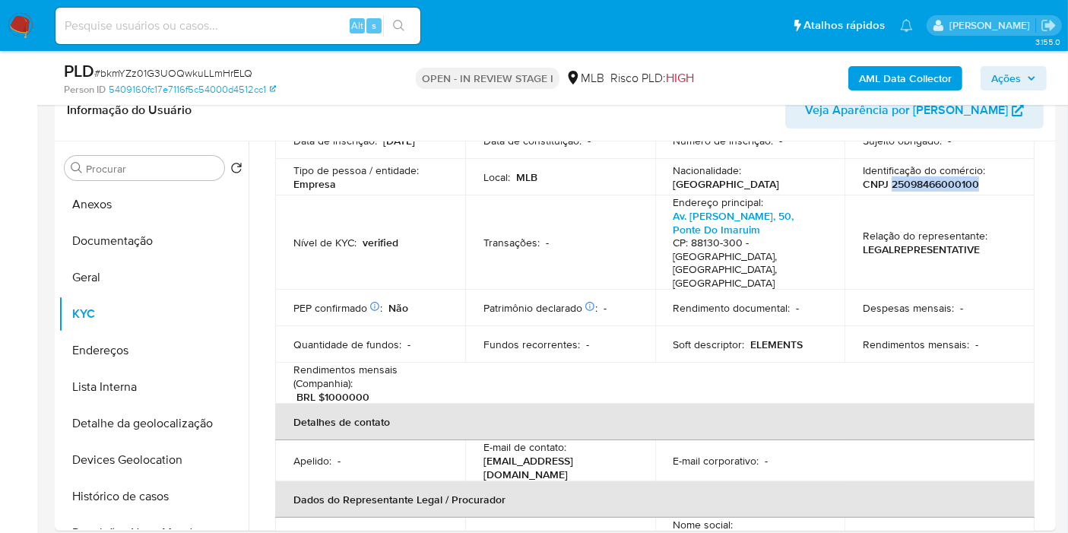
click at [864, 79] on b "AML Data Collector" at bounding box center [905, 78] width 93 height 24
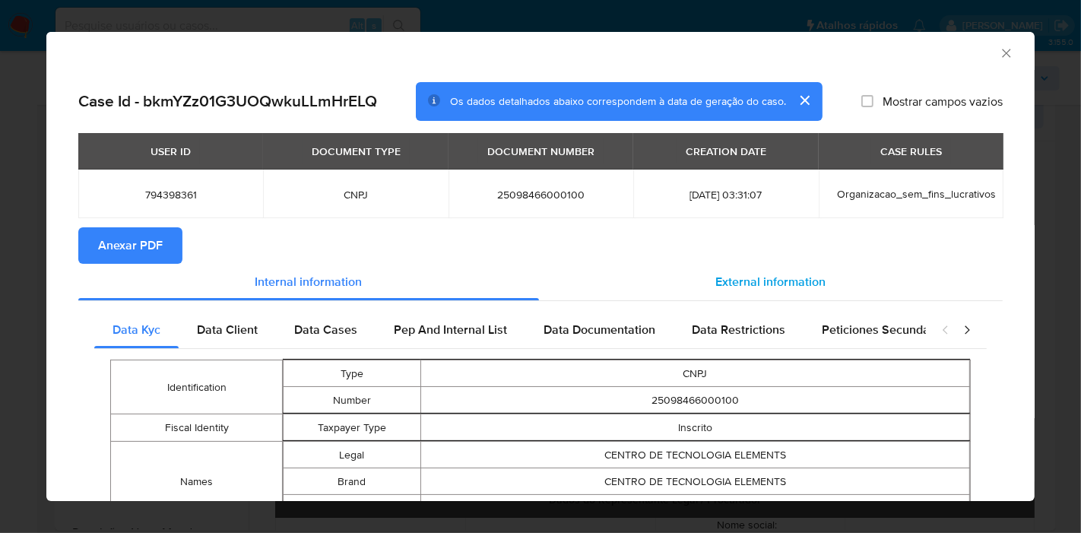
click at [727, 286] on span "External information" at bounding box center [771, 281] width 110 height 17
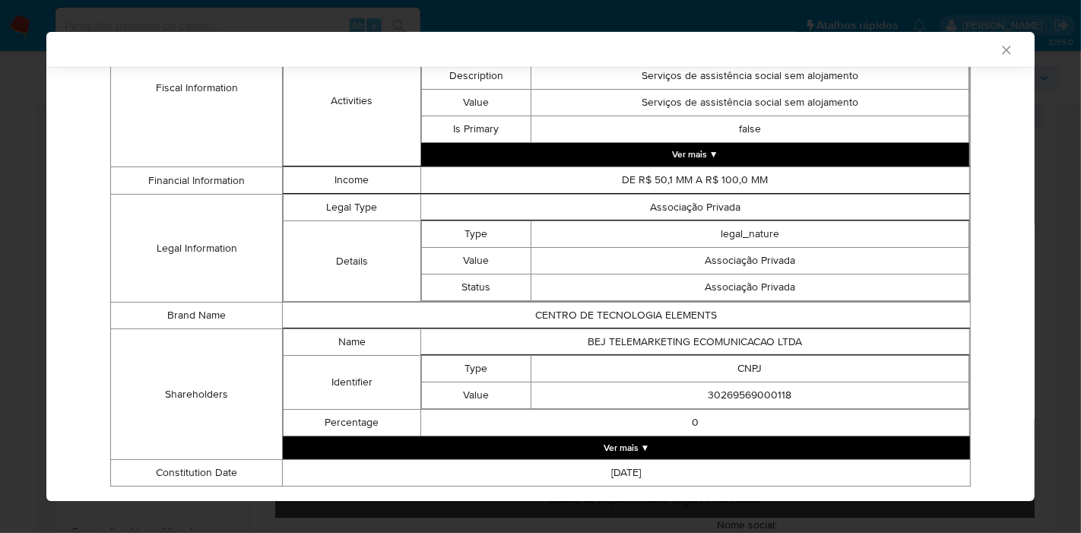
scroll to position [679, 0]
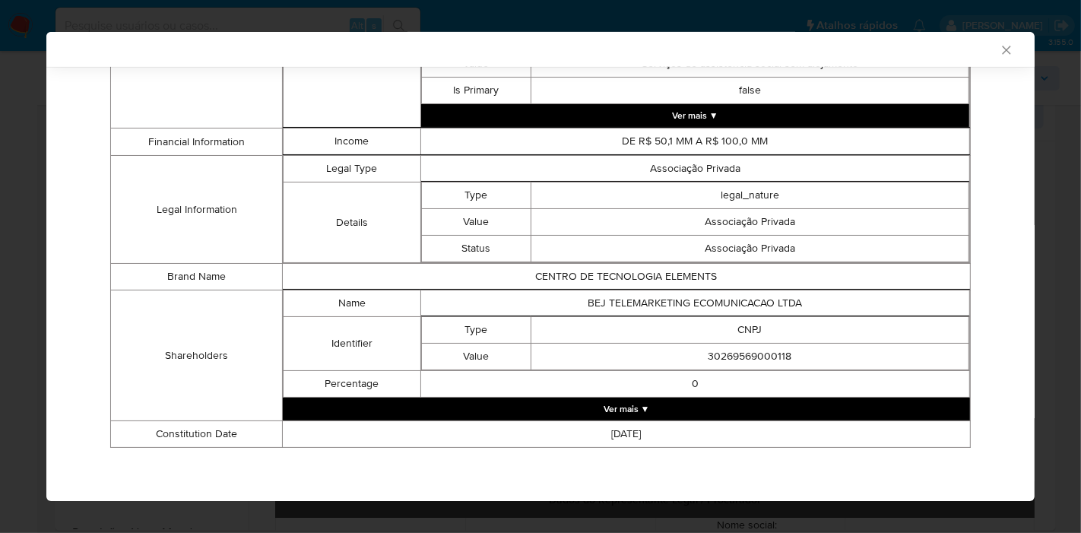
click at [638, 404] on button "Ver mais ▼" at bounding box center [626, 408] width 687 height 23
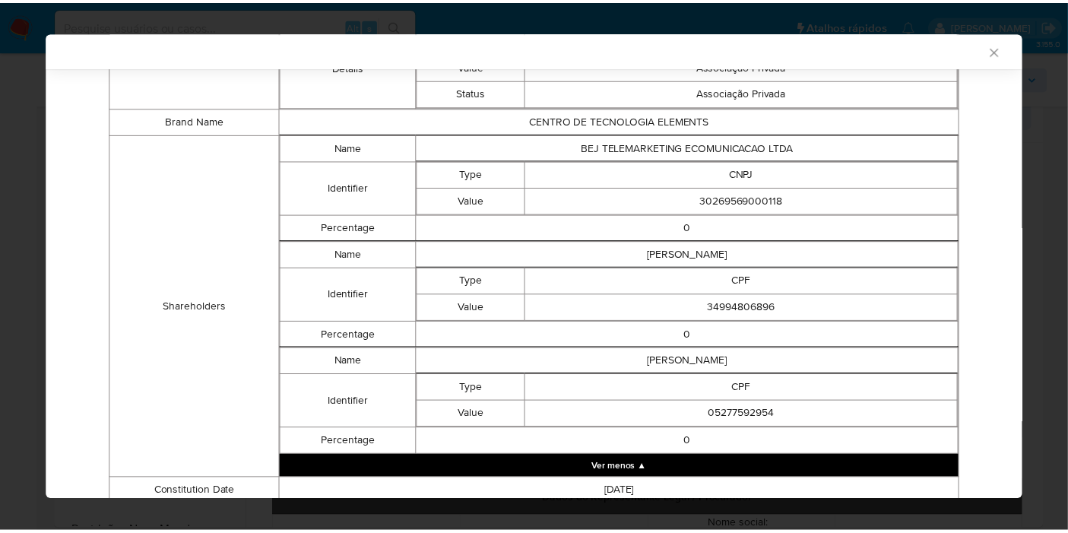
scroll to position [811, 0]
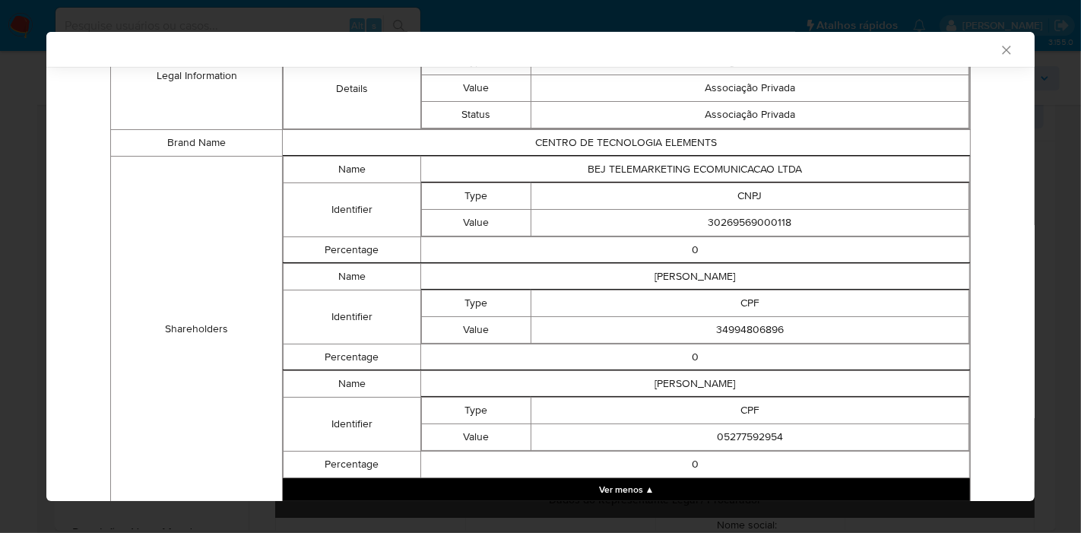
click at [999, 53] on icon "Fechar a janela" at bounding box center [1006, 50] width 15 height 15
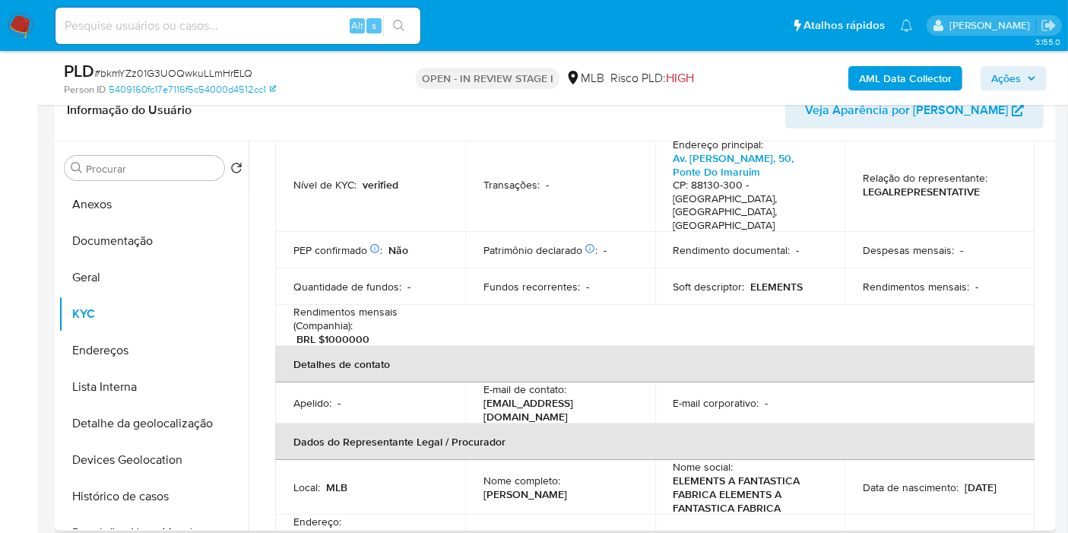
scroll to position [253, 0]
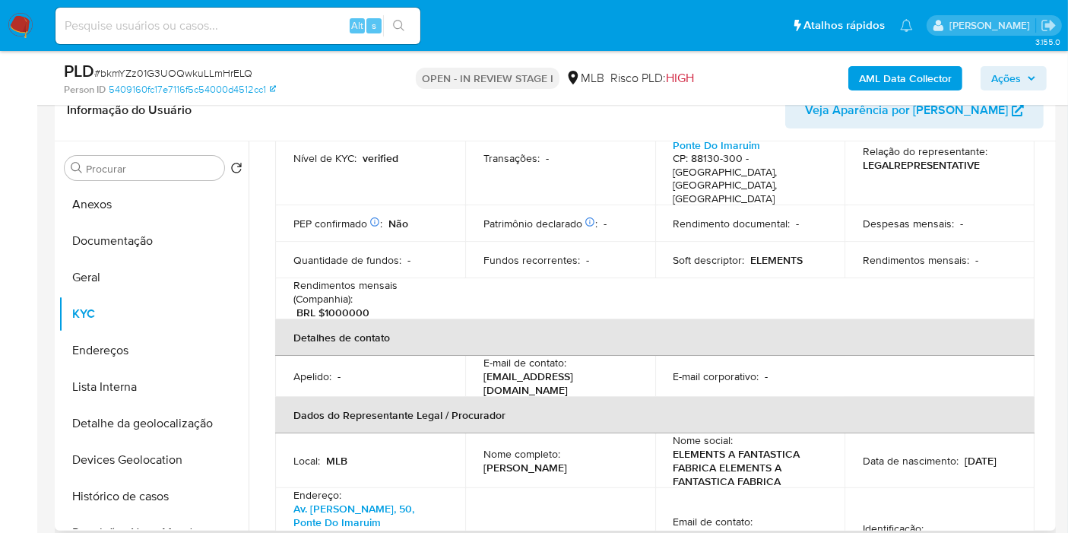
click at [567, 461] on p "Bruna Rodrigues Pereira Dias" at bounding box center [525, 468] width 84 height 14
click at [567, 461] on p "[PERSON_NAME]" at bounding box center [525, 468] width 84 height 14
drag, startPoint x: 621, startPoint y: 430, endPoint x: 474, endPoint y: 439, distance: 146.9
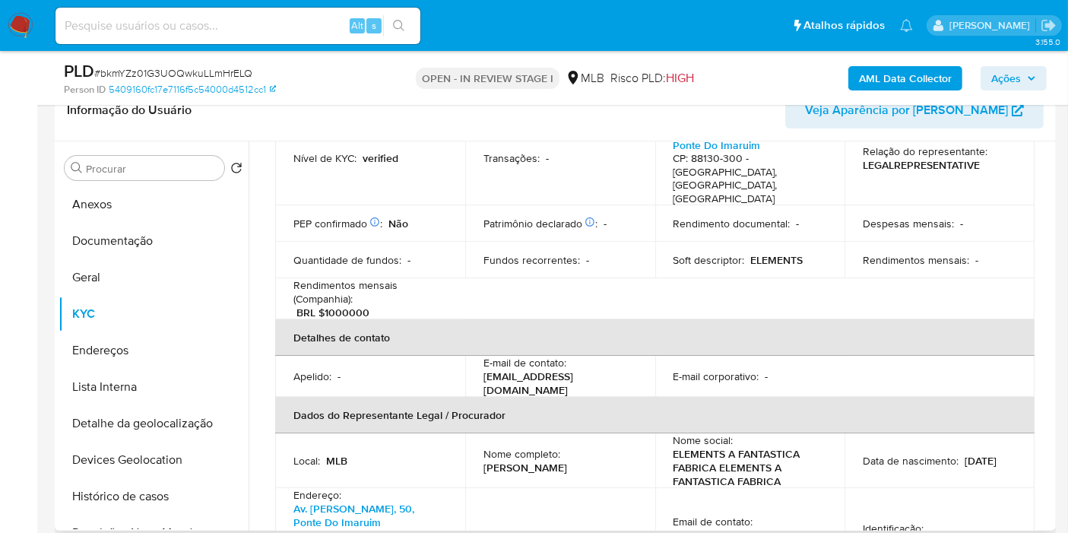
click at [474, 439] on td "Nome completo : Bruna Rodrigues Pereira Dias" at bounding box center [560, 460] width 190 height 55
copy p "[PERSON_NAME]"
click at [923, 532] on p "CPF 34994806896" at bounding box center [908, 542] width 91 height 14
copy p "34994806896"
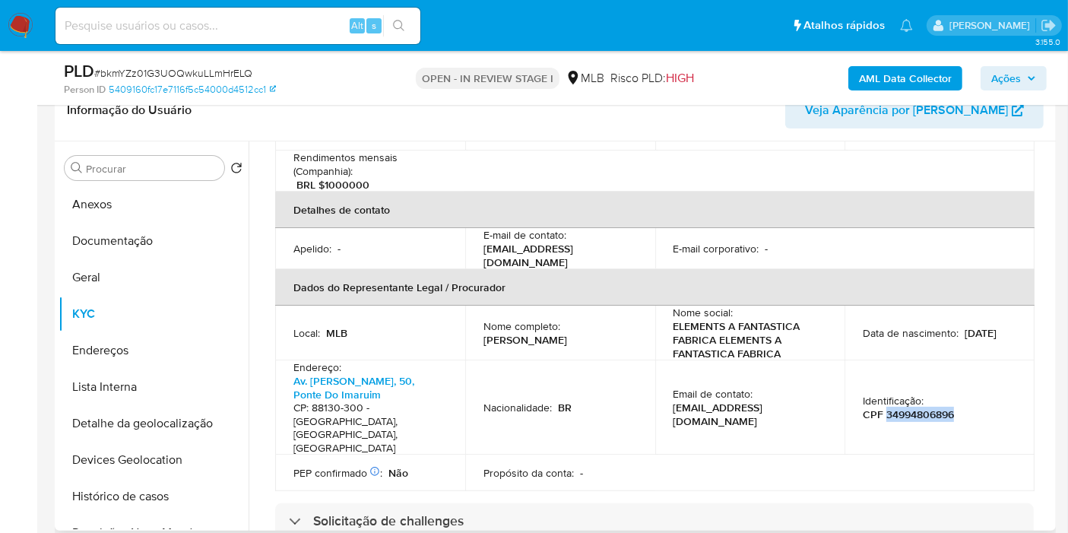
scroll to position [506, 0]
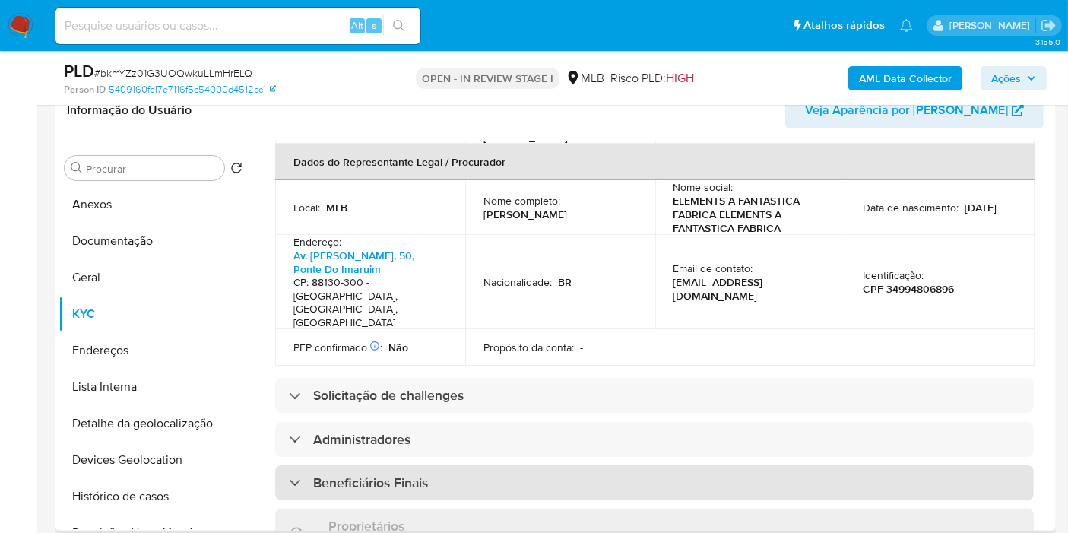
click at [533, 465] on div "Beneficiários Finais" at bounding box center [654, 482] width 759 height 35
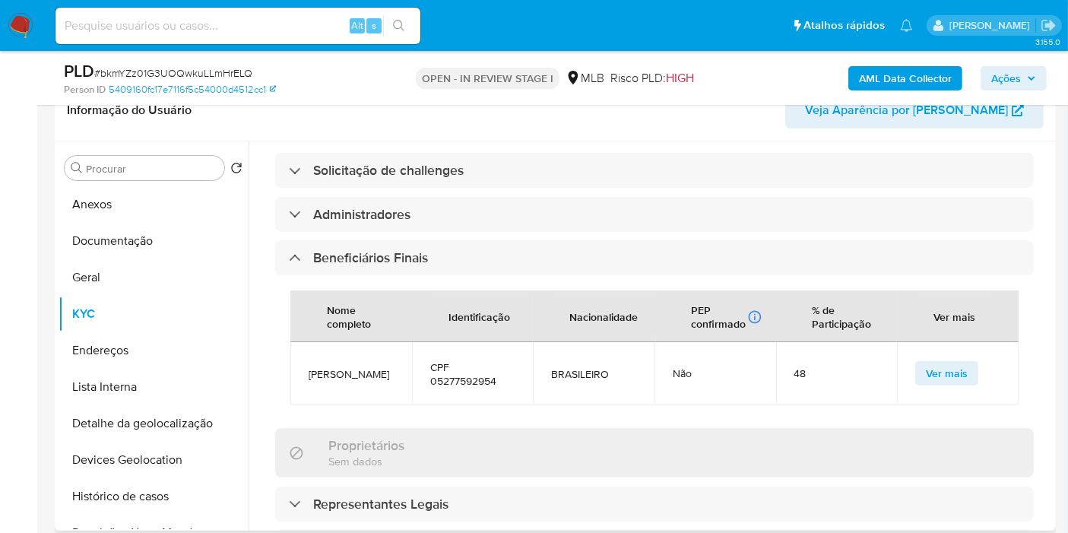
scroll to position [760, 0]
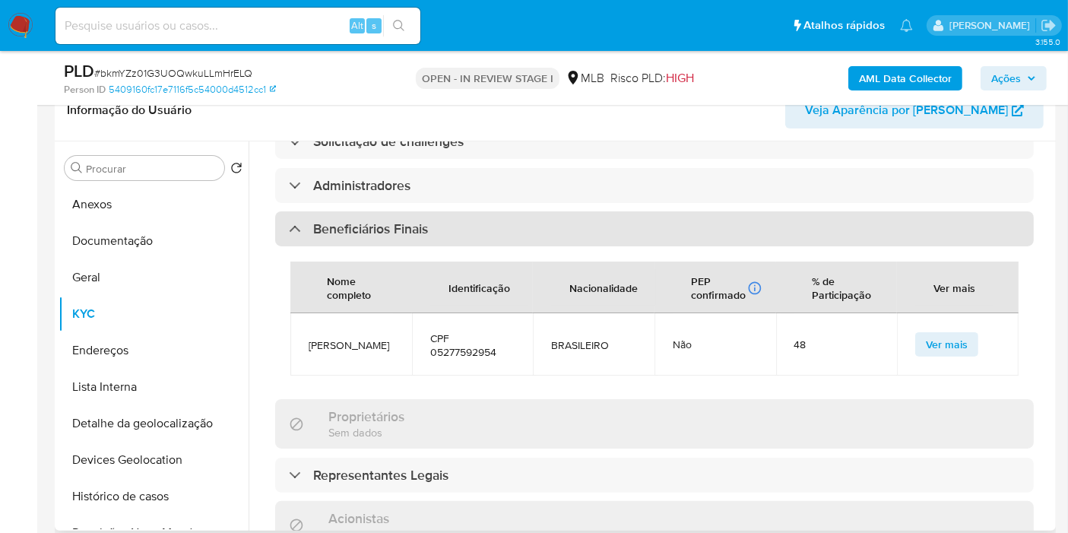
click at [484, 211] on div "Beneficiários Finais" at bounding box center [654, 228] width 759 height 35
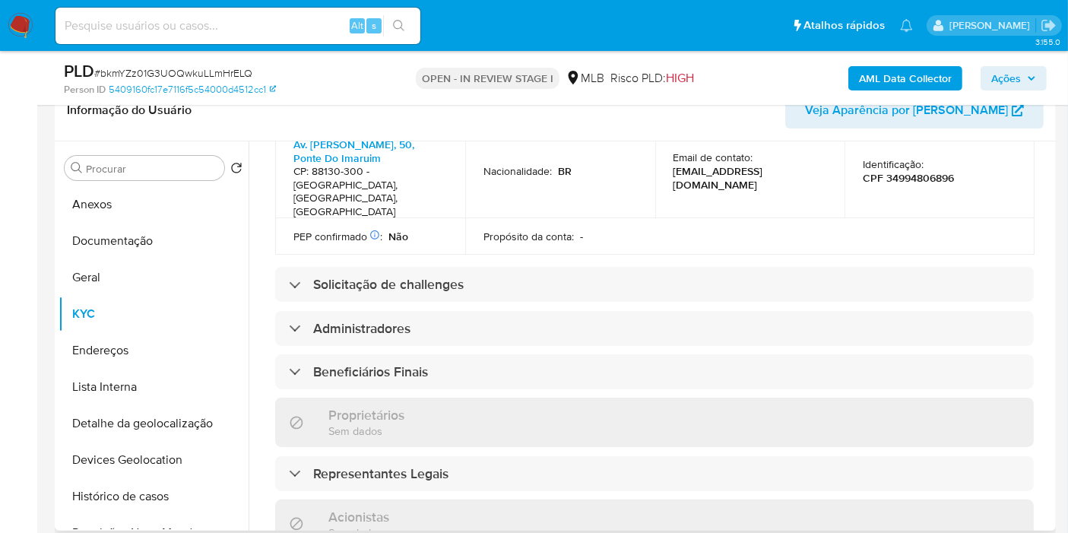
scroll to position [591, 0]
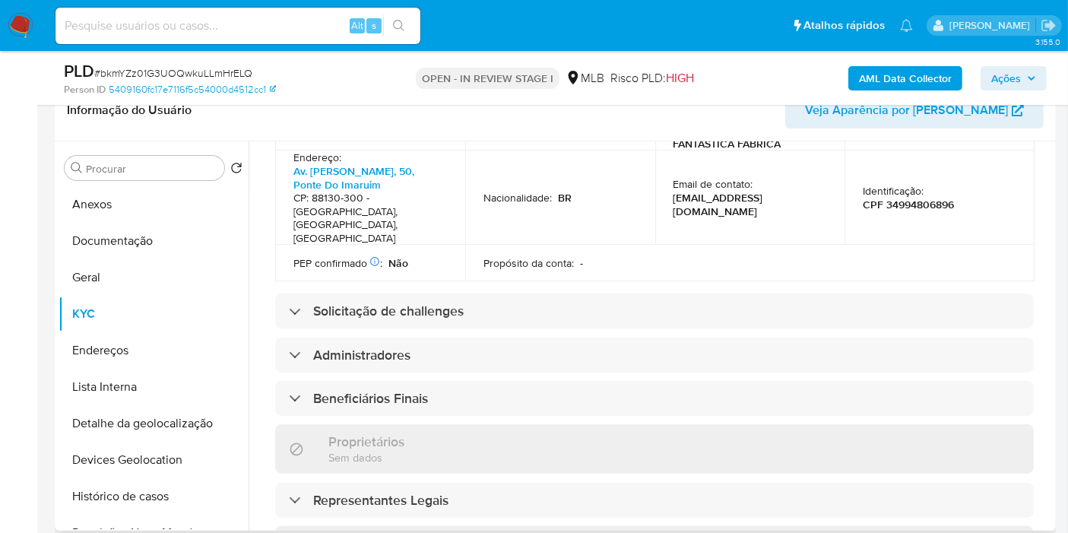
click at [450, 245] on td "PEP confirmado Obtido de listas internas : Não" at bounding box center [370, 263] width 190 height 36
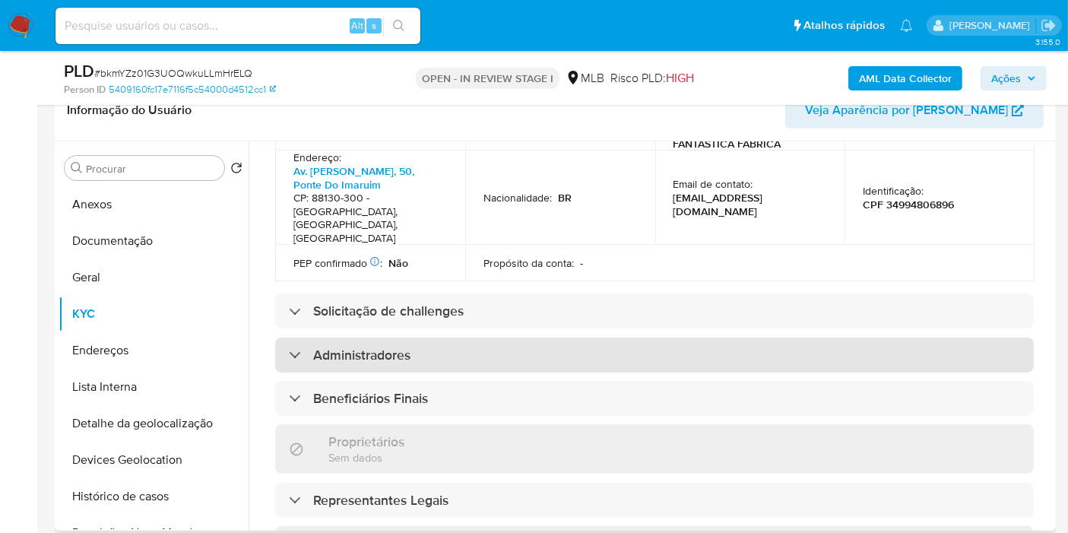
click at [442, 337] on div "Administradores" at bounding box center [654, 354] width 759 height 35
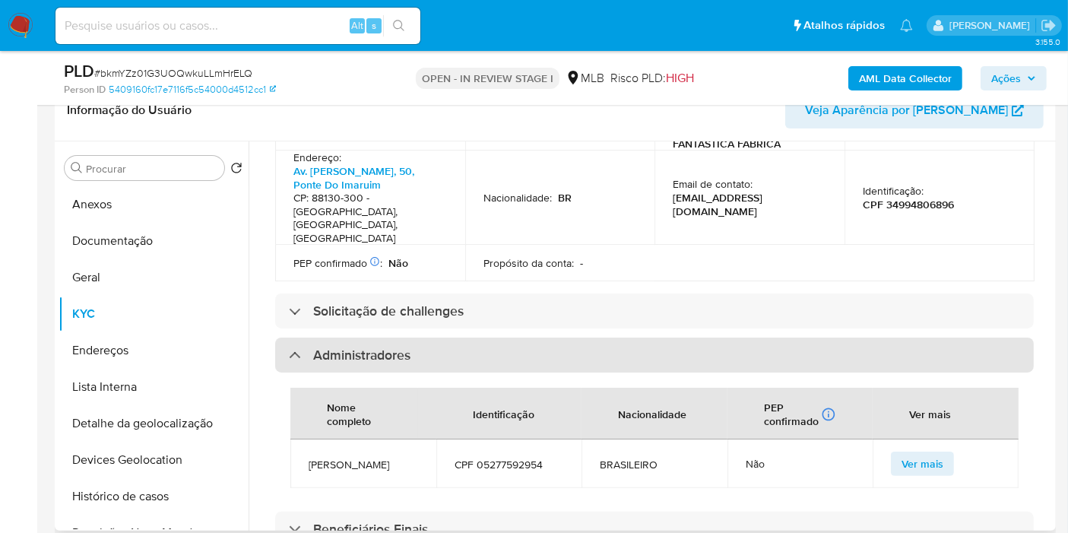
click at [442, 337] on div "Administradores" at bounding box center [654, 354] width 759 height 35
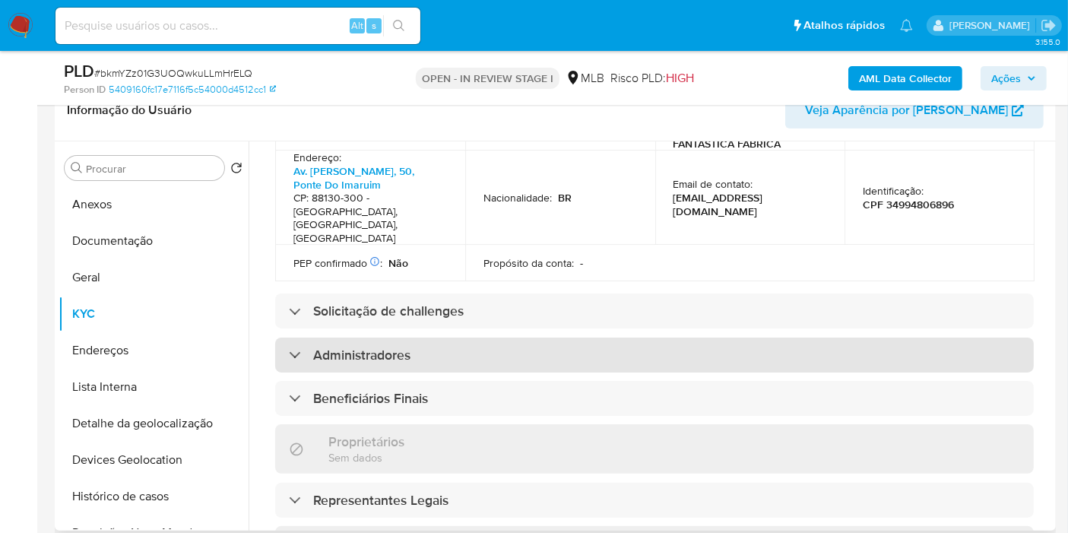
click at [436, 337] on div "Administradores" at bounding box center [654, 354] width 759 height 35
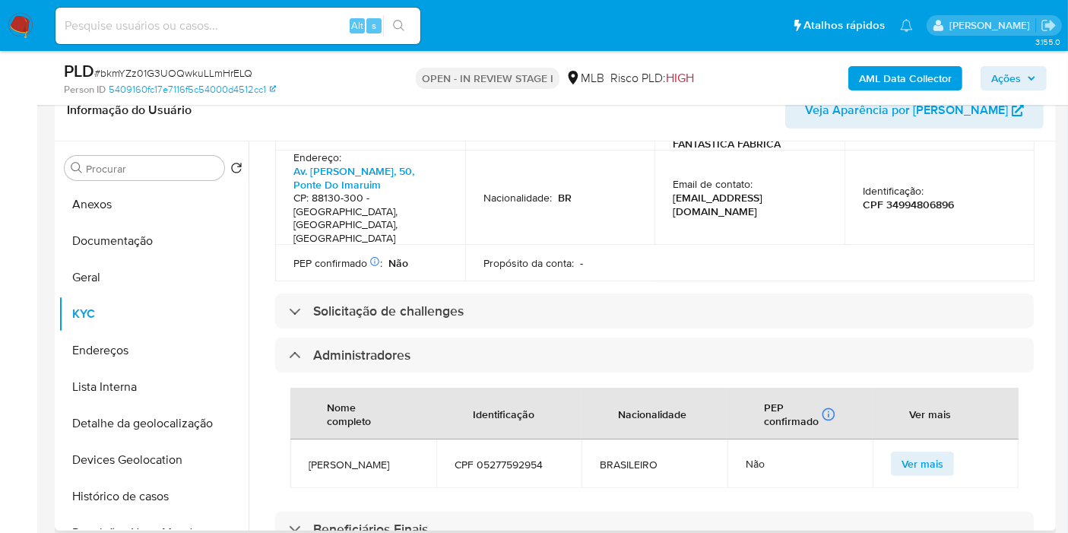
drag, startPoint x: 308, startPoint y: 404, endPoint x: 344, endPoint y: 418, distance: 39.0
click at [344, 458] on span "RAFAEL SEIFERT DUTRA" at bounding box center [363, 465] width 109 height 14
copy span "RAFAEL SEIFERT DUTRA"
click at [512, 439] on td "CPF 05277592954" at bounding box center [509, 463] width 146 height 49
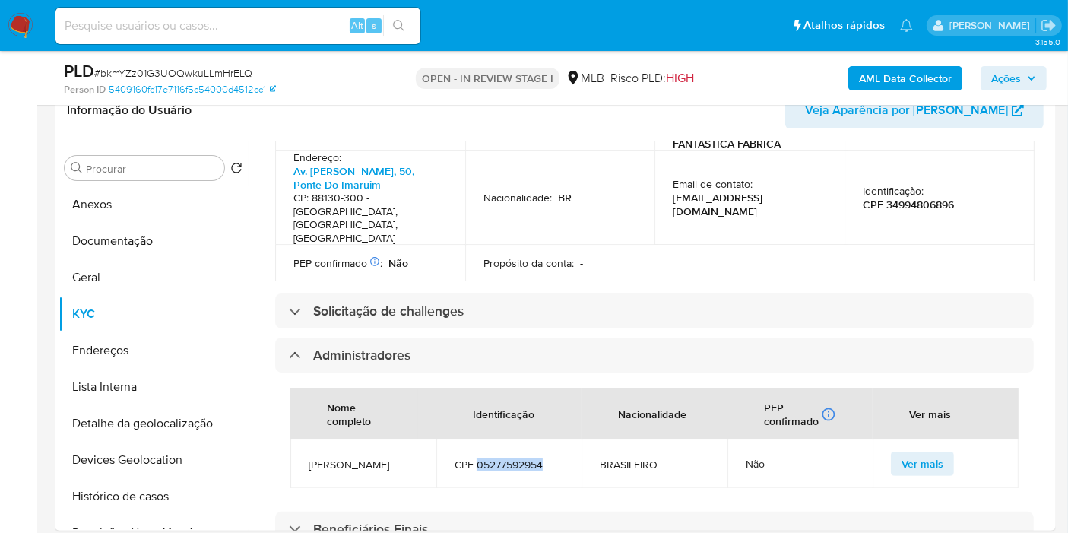
copy span "05277592954"
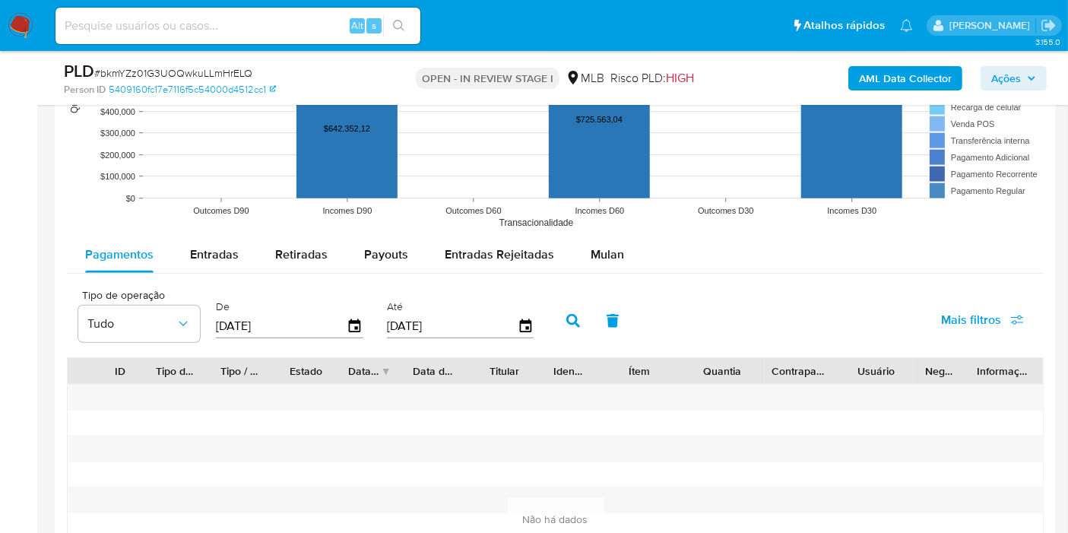
scroll to position [1689, 0]
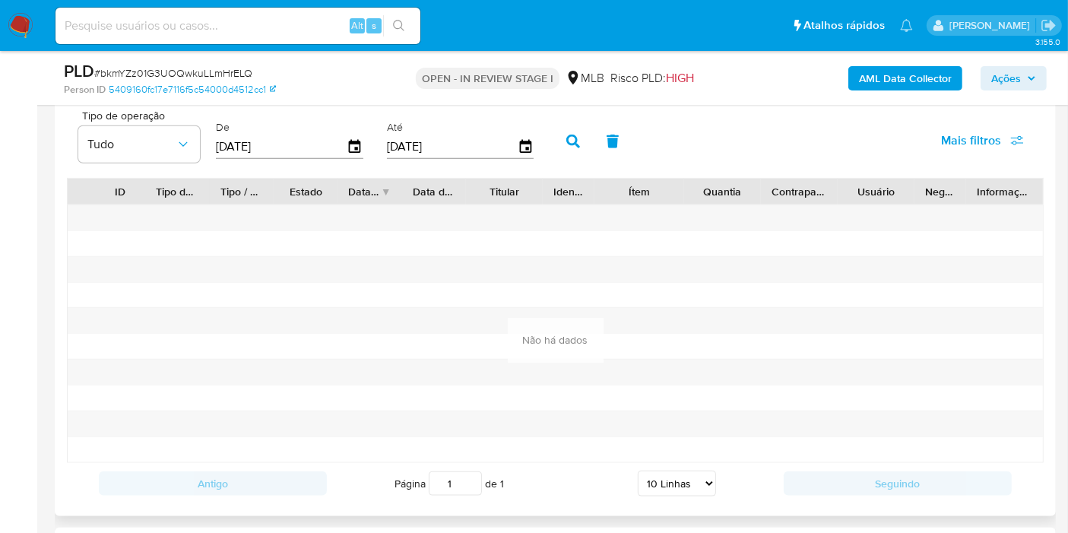
click at [946, 149] on span "Mais filtros" at bounding box center [971, 140] width 60 height 36
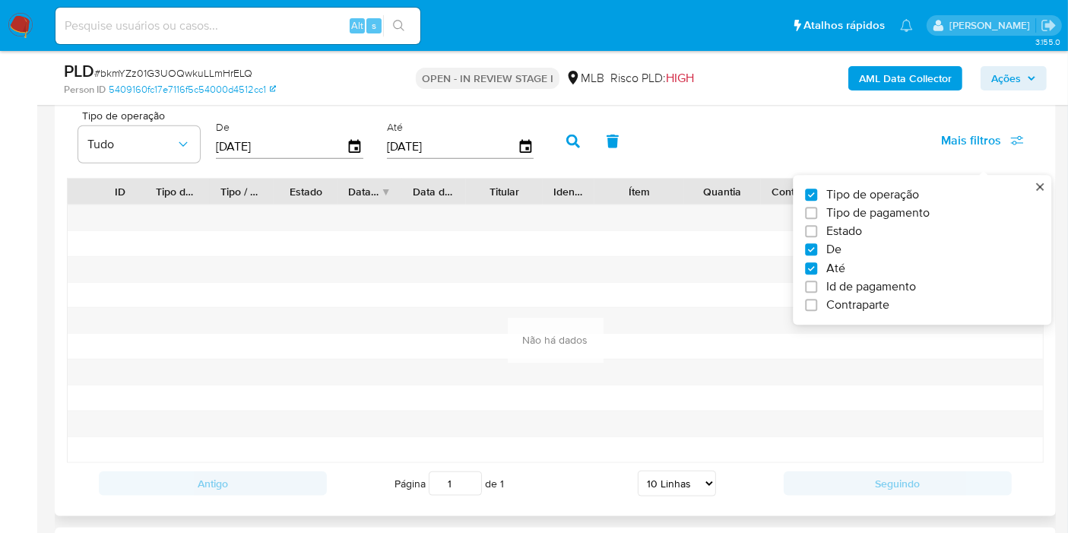
click at [890, 208] on span "Tipo de pagamento" at bounding box center [877, 213] width 103 height 15
click at [817, 208] on input "Tipo de pagamento" at bounding box center [811, 213] width 12 height 12
checkbox input "true"
type input "[DATE]"
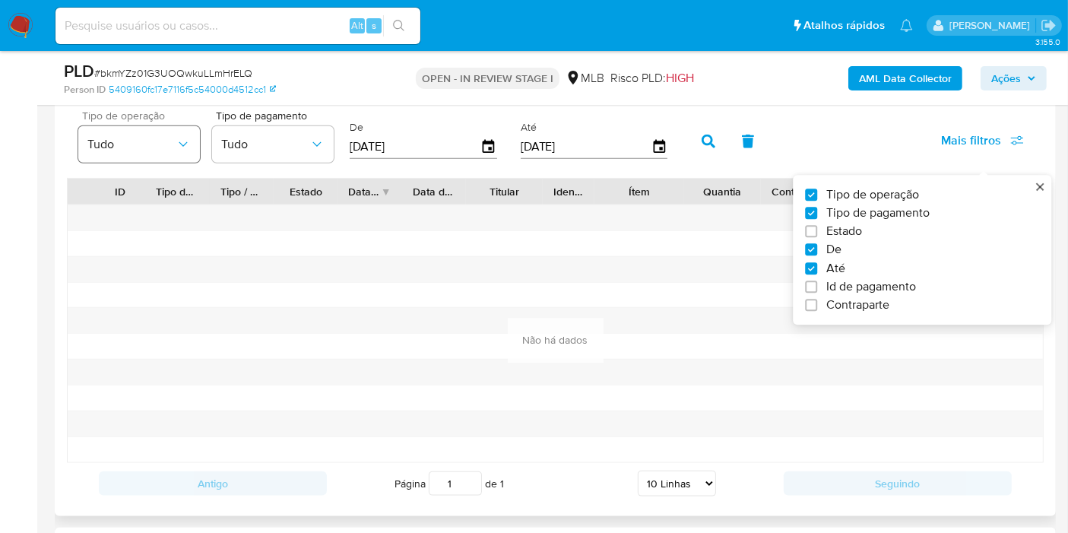
click at [111, 146] on span "Tudo" at bounding box center [131, 144] width 88 height 15
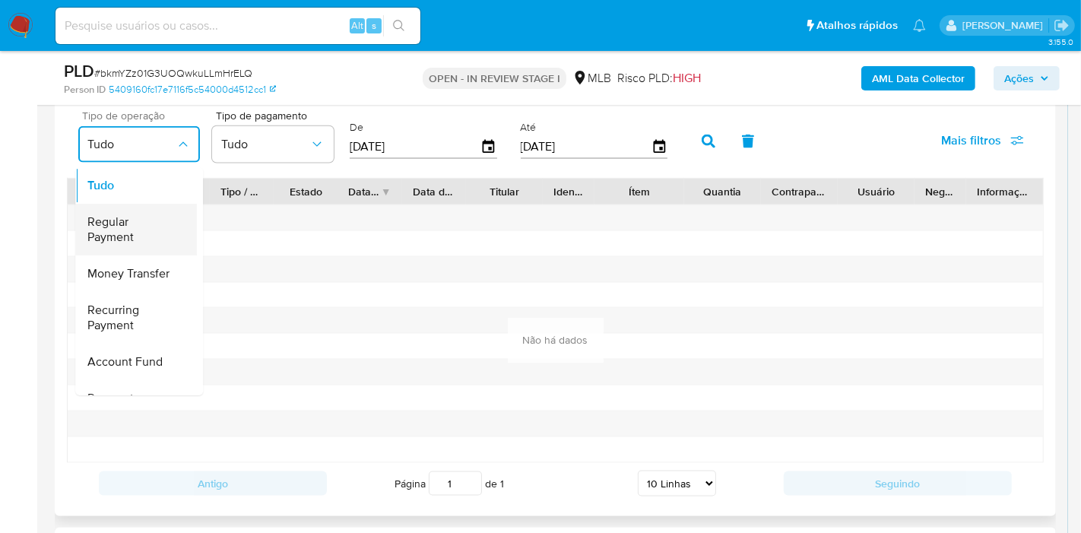
click at [169, 221] on span "Regular Payment" at bounding box center [131, 230] width 88 height 30
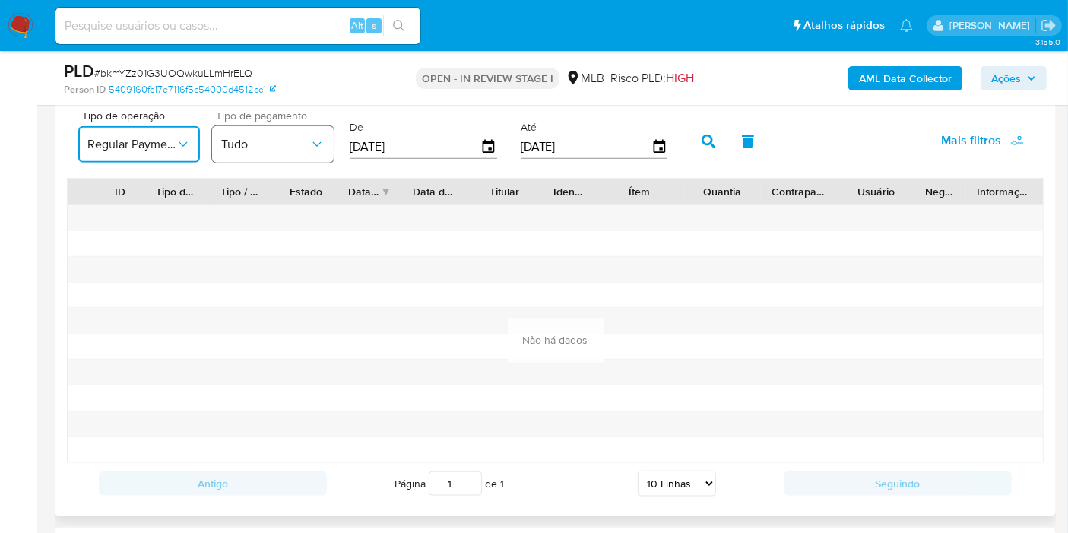
click at [277, 129] on button "Tudo" at bounding box center [273, 144] width 122 height 36
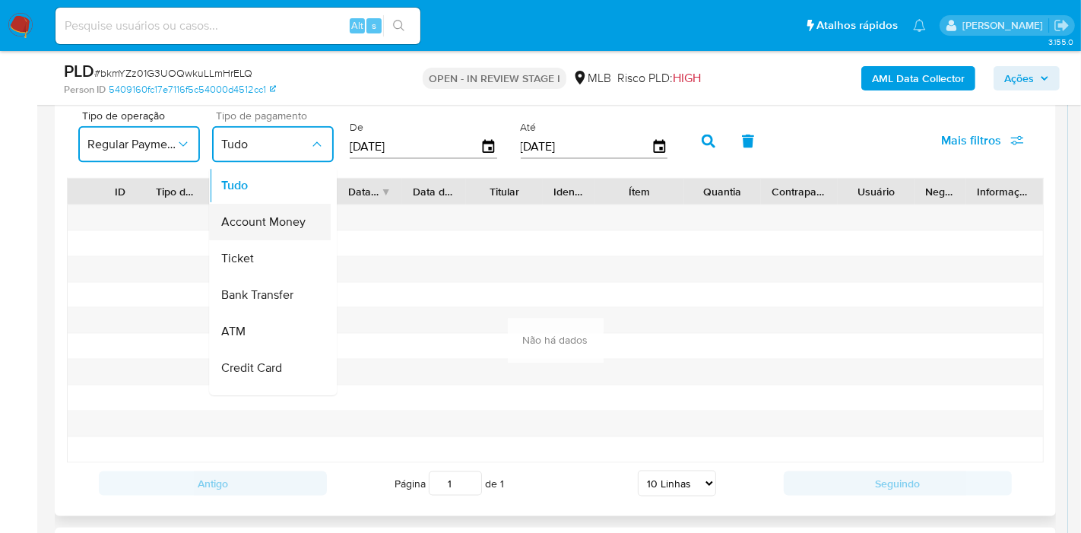
click at [290, 216] on span "Account Money" at bounding box center [263, 222] width 84 height 15
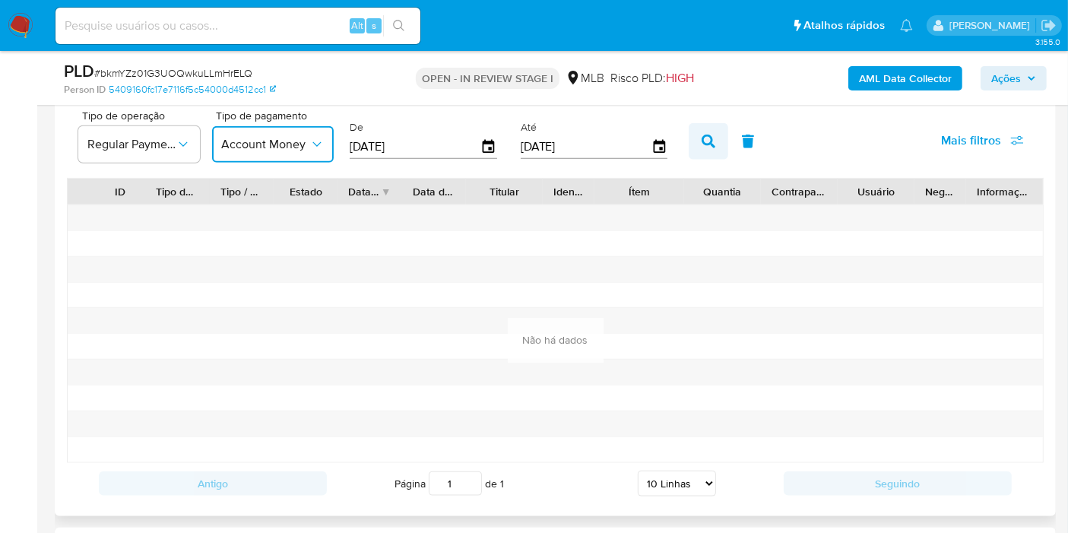
click at [702, 145] on icon "button" at bounding box center [709, 142] width 14 height 14
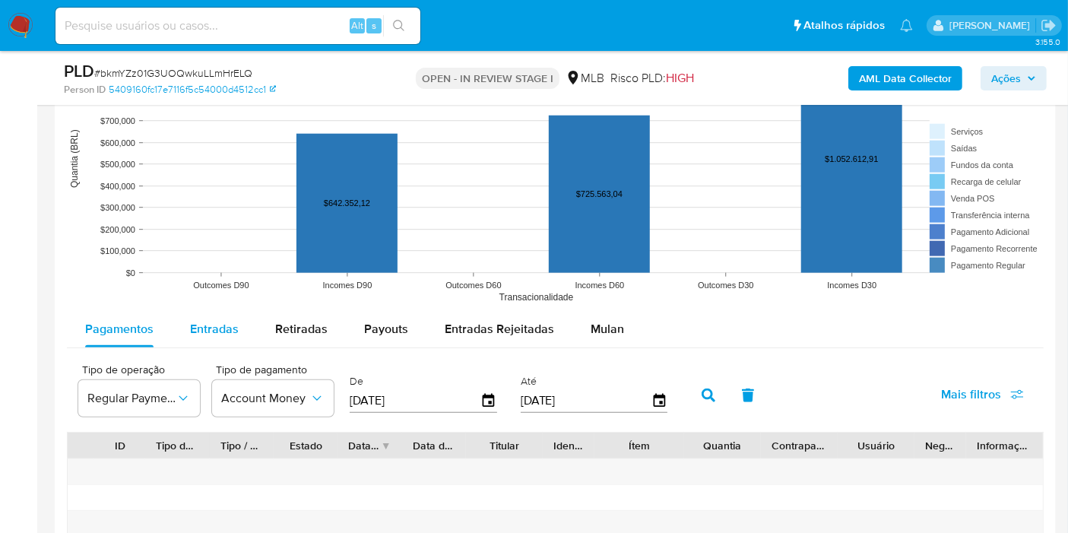
click at [222, 322] on span "Entradas" at bounding box center [214, 328] width 49 height 17
select select "10"
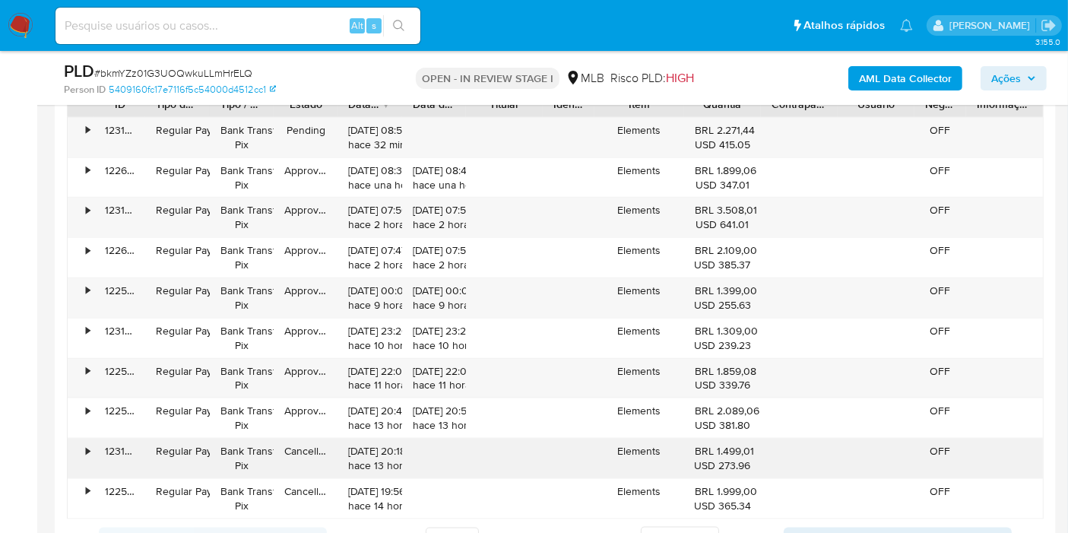
scroll to position [1858, 0]
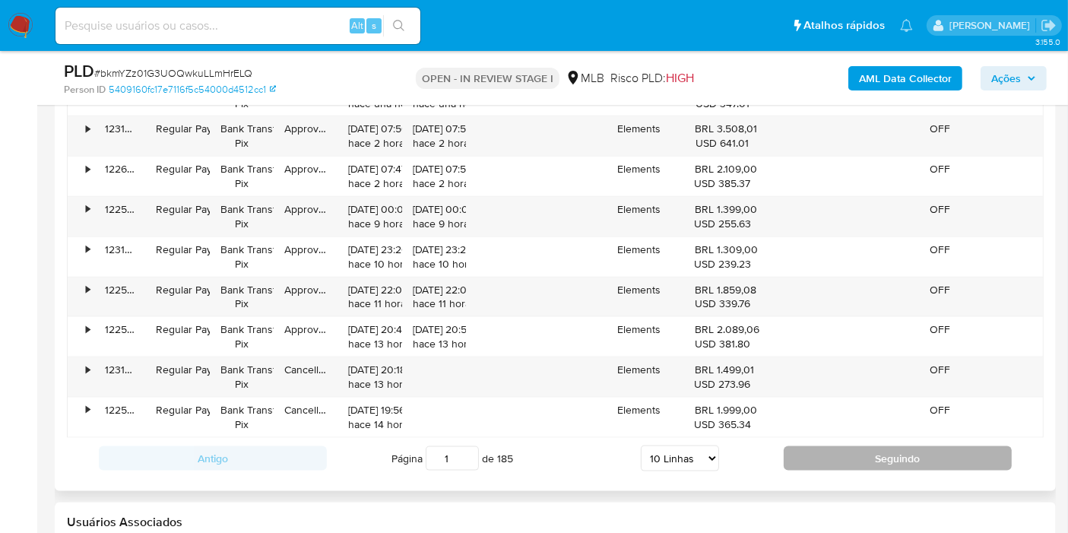
click at [809, 451] on button "Seguindo" at bounding box center [898, 458] width 228 height 24
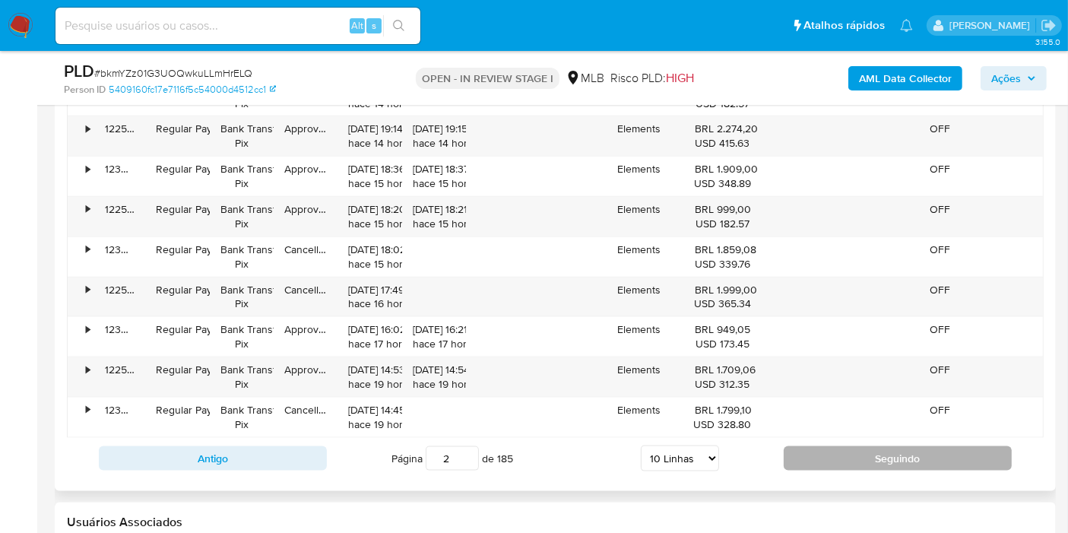
click at [796, 450] on button "Seguindo" at bounding box center [898, 458] width 228 height 24
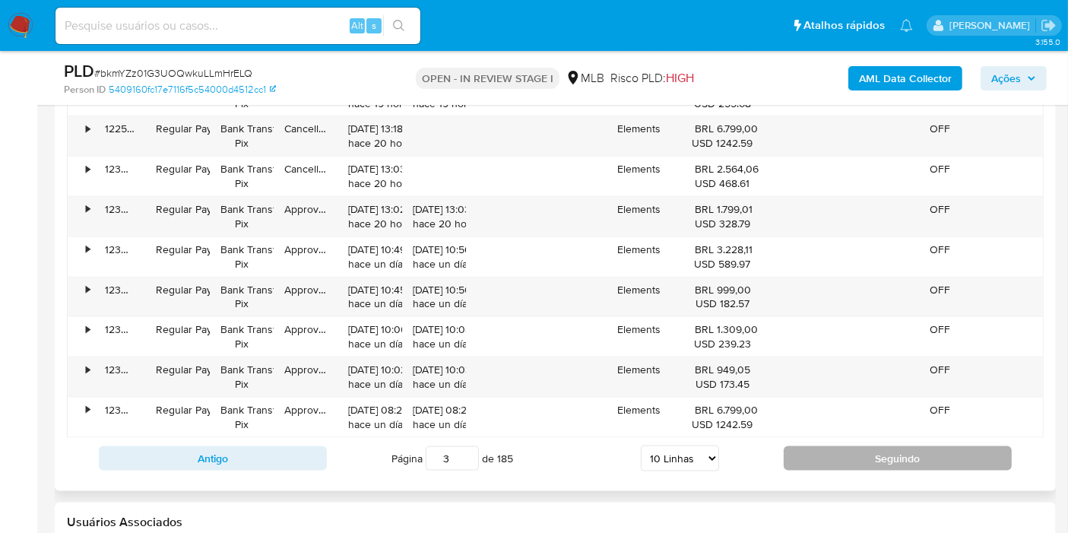
click at [796, 450] on button "Seguindo" at bounding box center [898, 458] width 228 height 24
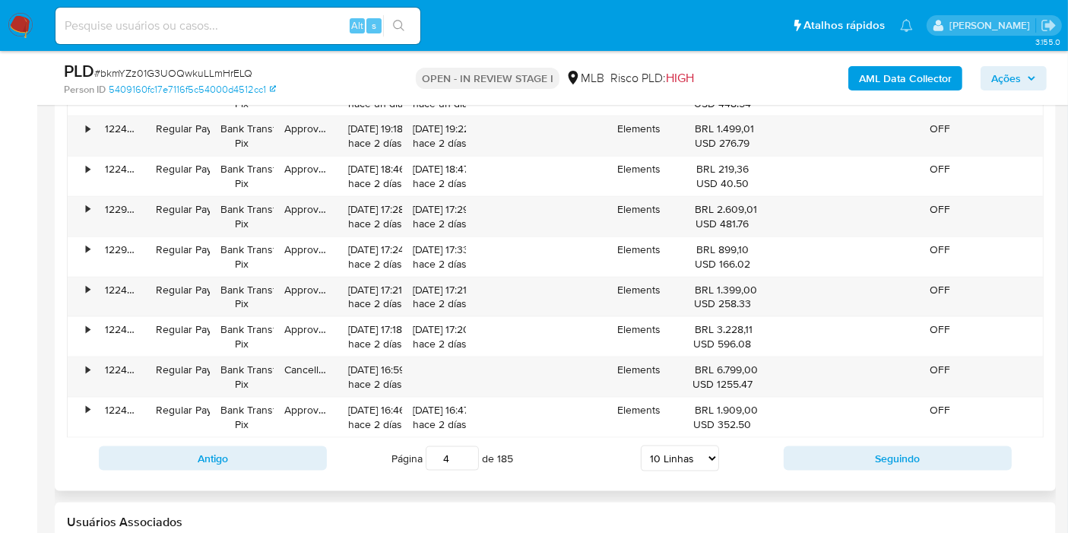
click at [443, 452] on input "4" at bounding box center [452, 458] width 53 height 24
click at [458, 452] on input "50" at bounding box center [452, 458] width 53 height 24
type input "5"
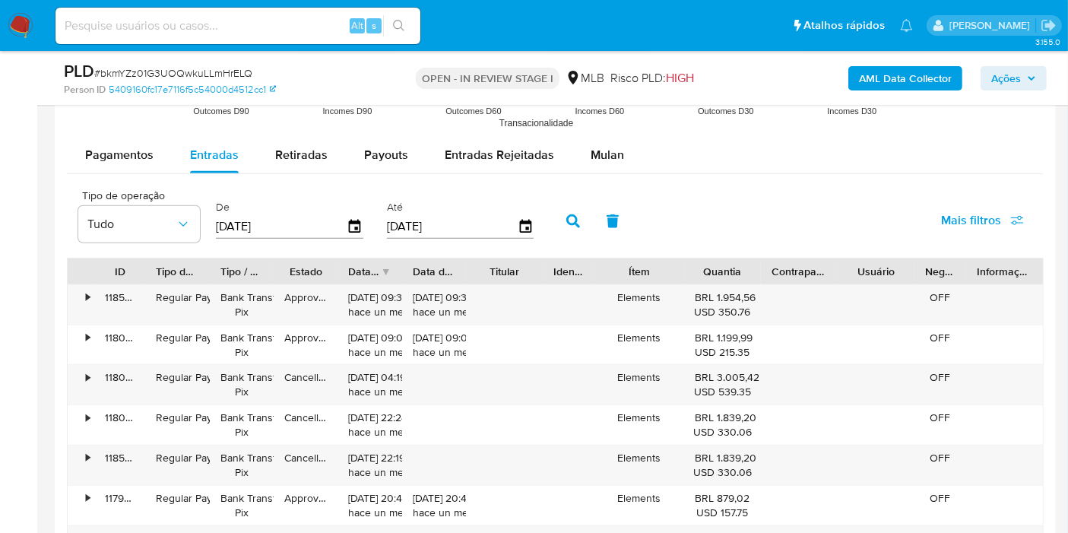
scroll to position [1604, 0]
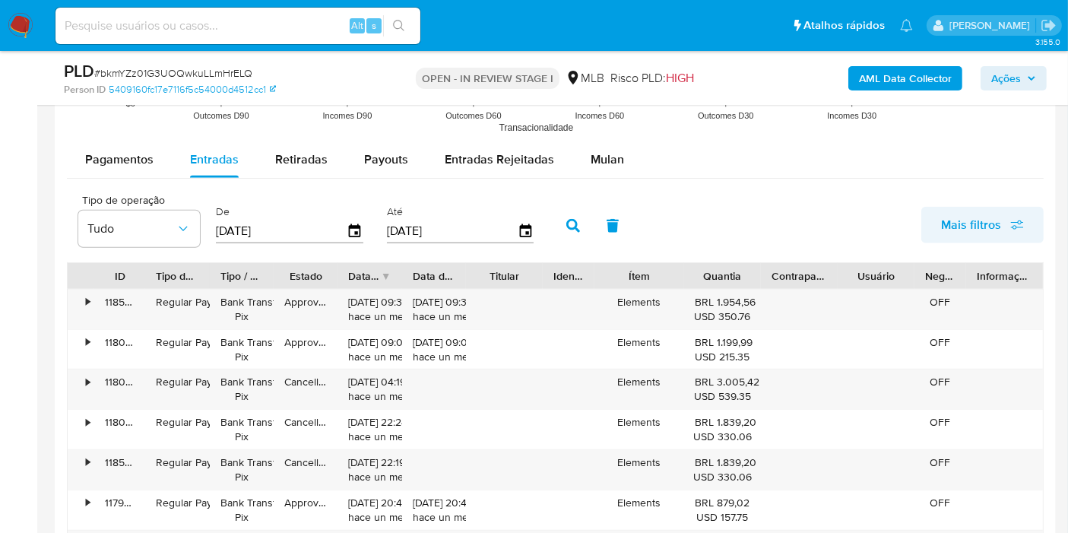
type input "102"
click at [1020, 207] on button "Mais filtros" at bounding box center [982, 225] width 122 height 36
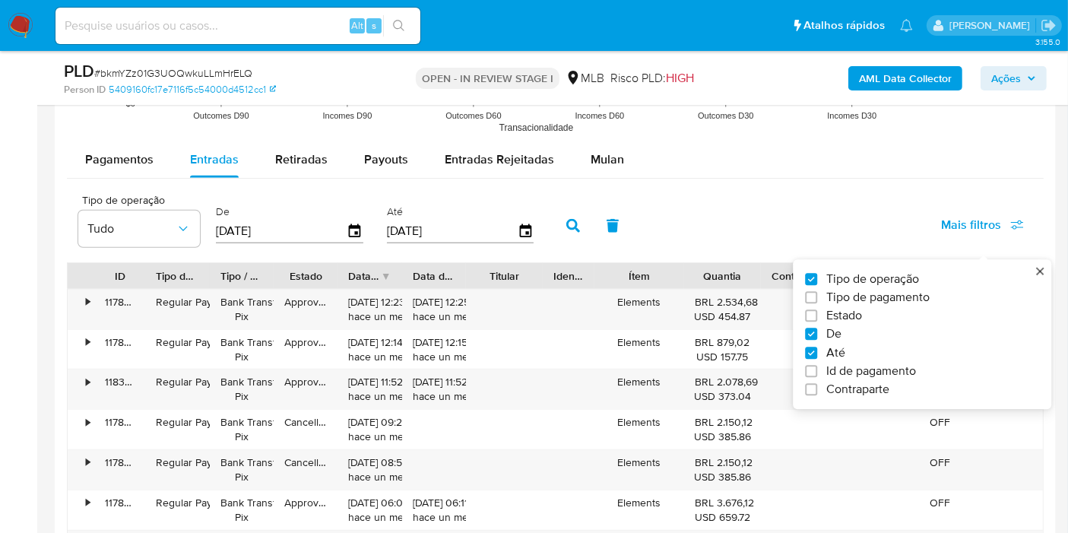
click at [851, 375] on span "Id de pagamento" at bounding box center [871, 370] width 90 height 15
click at [817, 375] on input "Id de pagamento" at bounding box center [811, 371] width 12 height 12
checkbox input "true"
click at [604, 222] on input "number" at bounding box center [627, 230] width 149 height 20
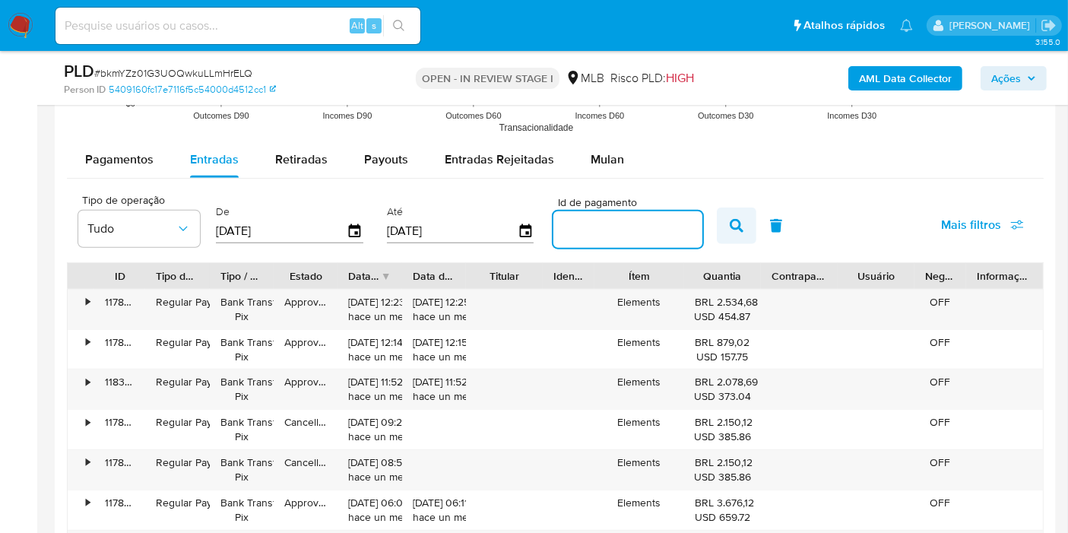
drag, startPoint x: 606, startPoint y: 234, endPoint x: 738, endPoint y: 220, distance: 133.0
click at [610, 234] on input "number" at bounding box center [627, 230] width 149 height 20
paste input "122504017649"
type input "122504017649"
click at [756, 220] on button "button" at bounding box center [776, 225] width 40 height 36
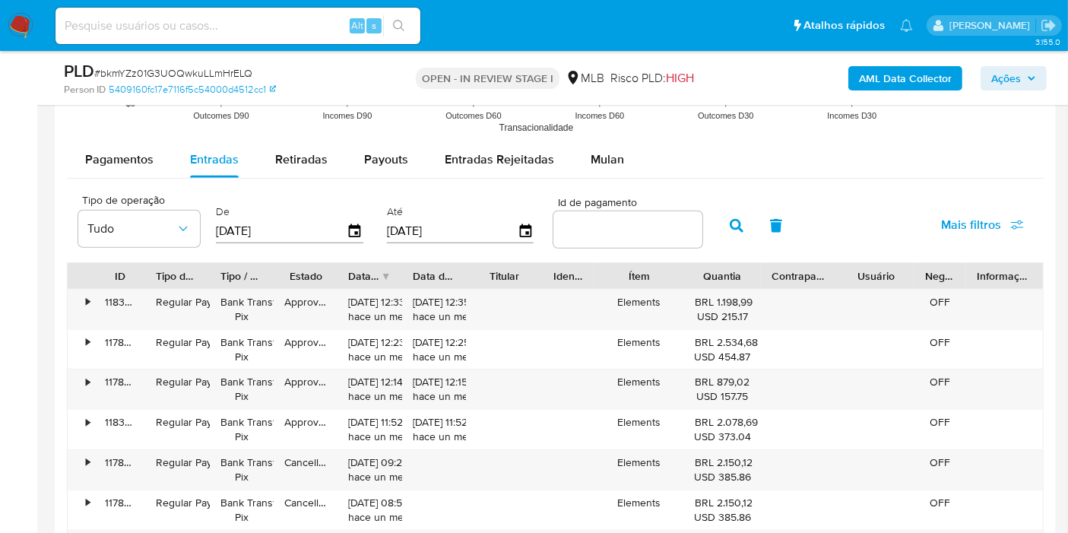
click at [630, 230] on input "number" at bounding box center [627, 230] width 149 height 20
paste input "122504017649"
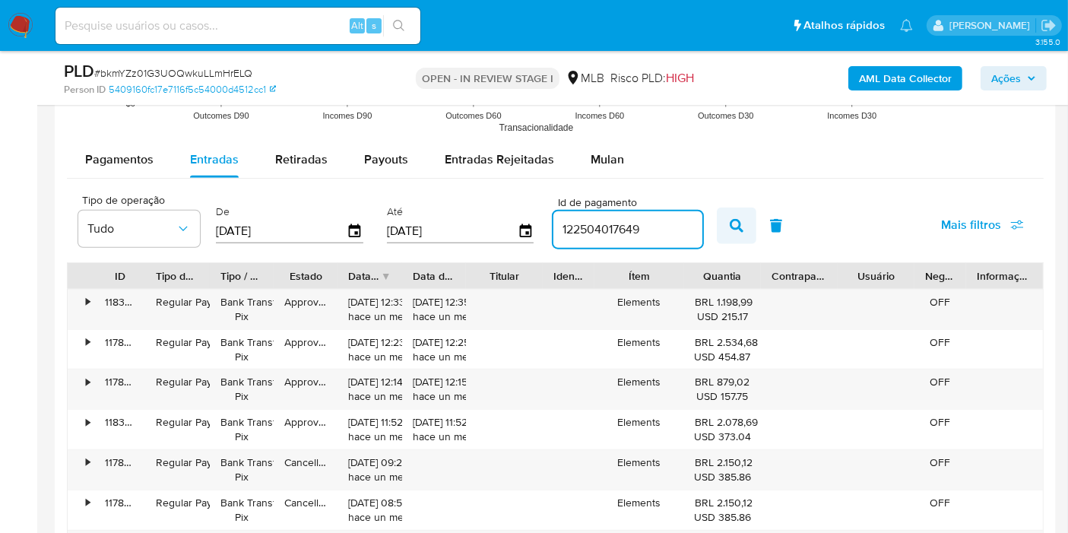
type input "122504017649"
click at [717, 223] on button "button" at bounding box center [737, 225] width 40 height 36
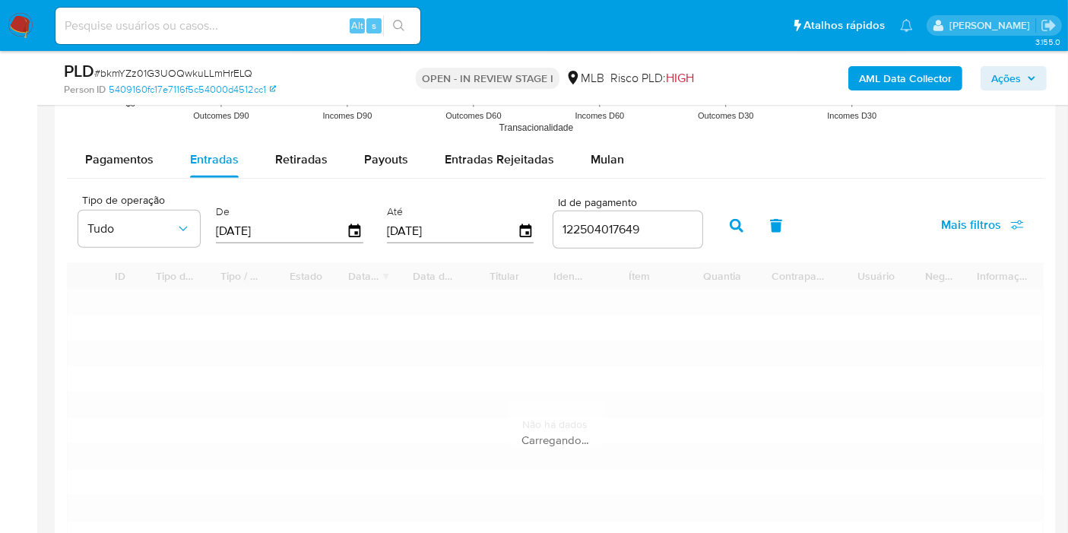
type input "1"
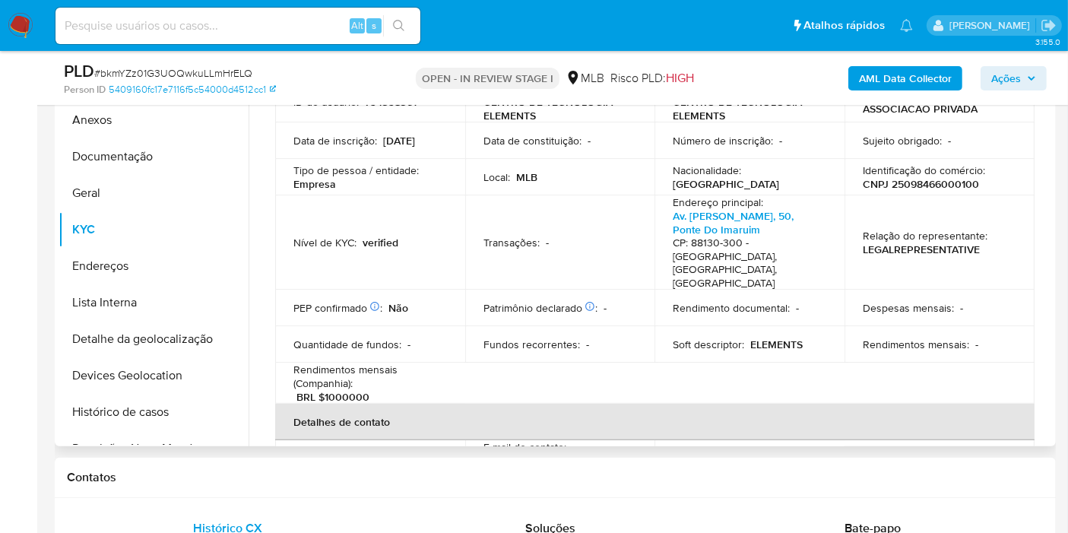
scroll to position [0, 0]
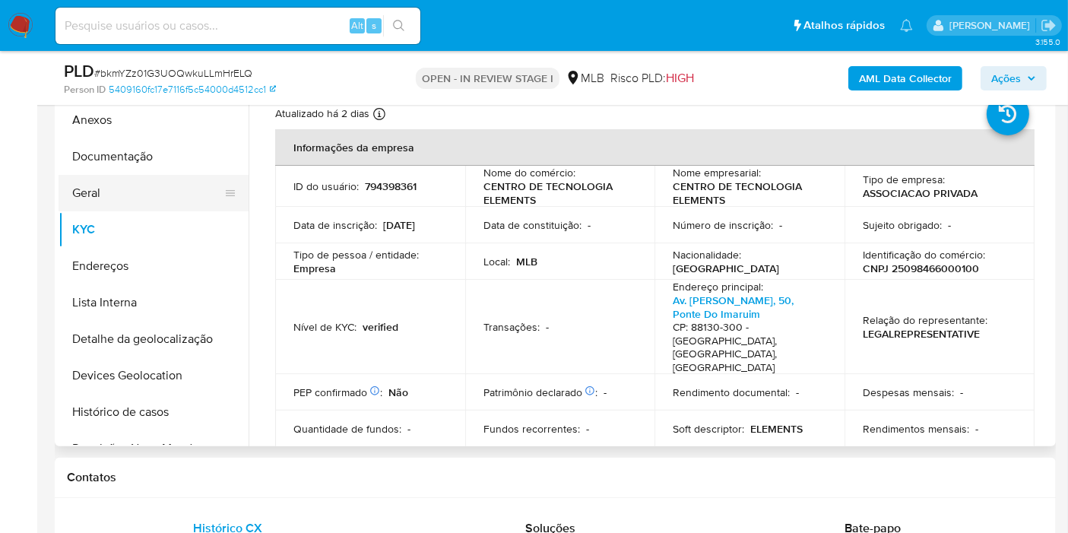
click at [151, 200] on button "Geral" at bounding box center [148, 193] width 178 height 36
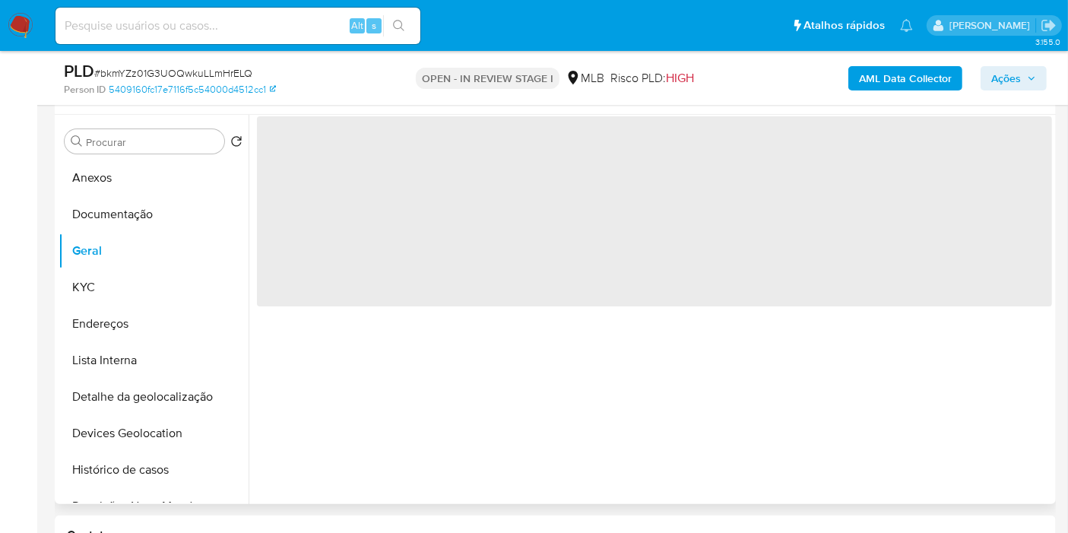
scroll to position [253, 0]
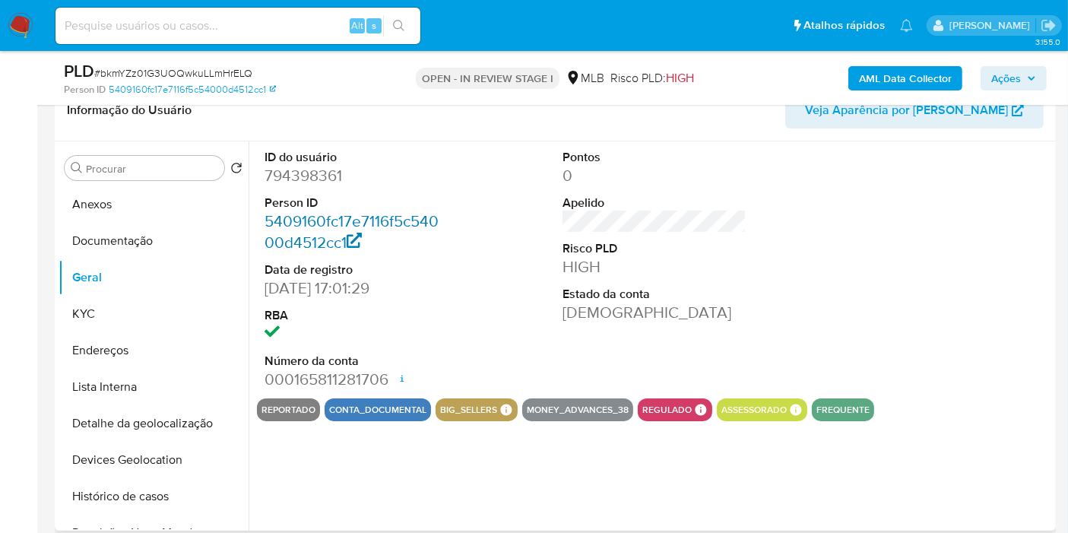
click at [378, 213] on link "5409160fc17e7116f5c54000d4512cc1" at bounding box center [351, 231] width 174 height 43
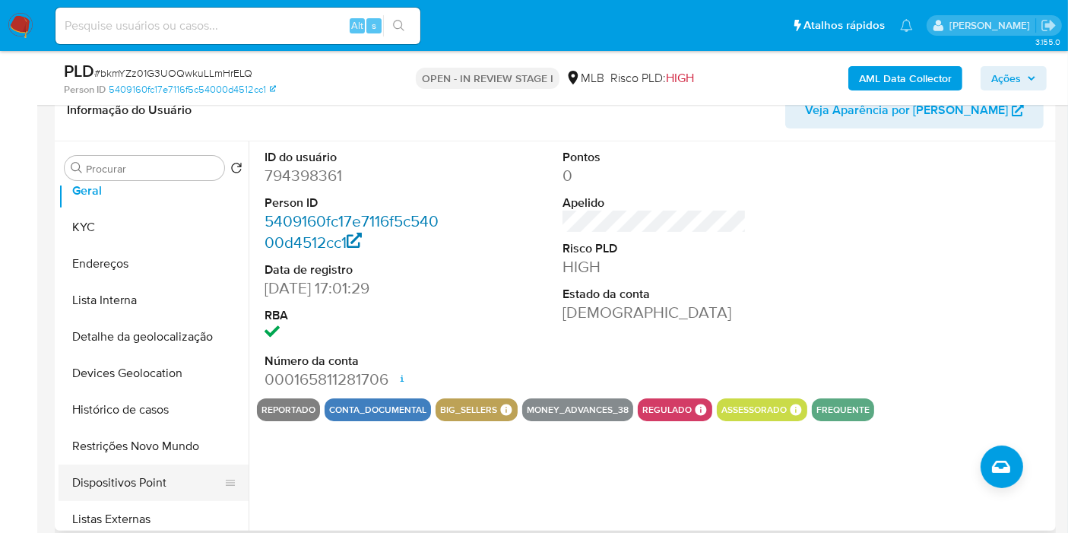
scroll to position [169, 0]
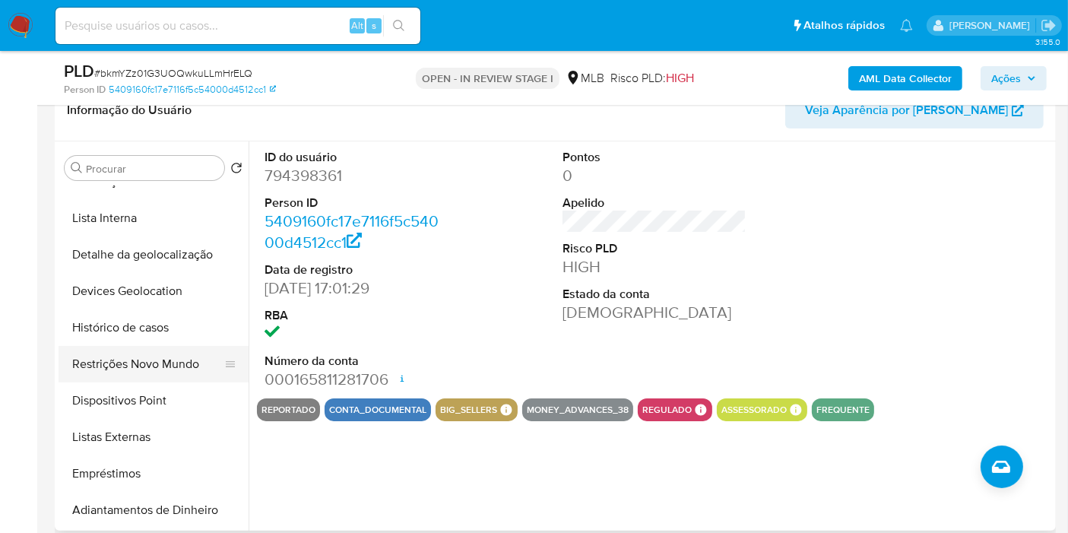
click at [173, 363] on button "Restrições Novo Mundo" at bounding box center [148, 364] width 178 height 36
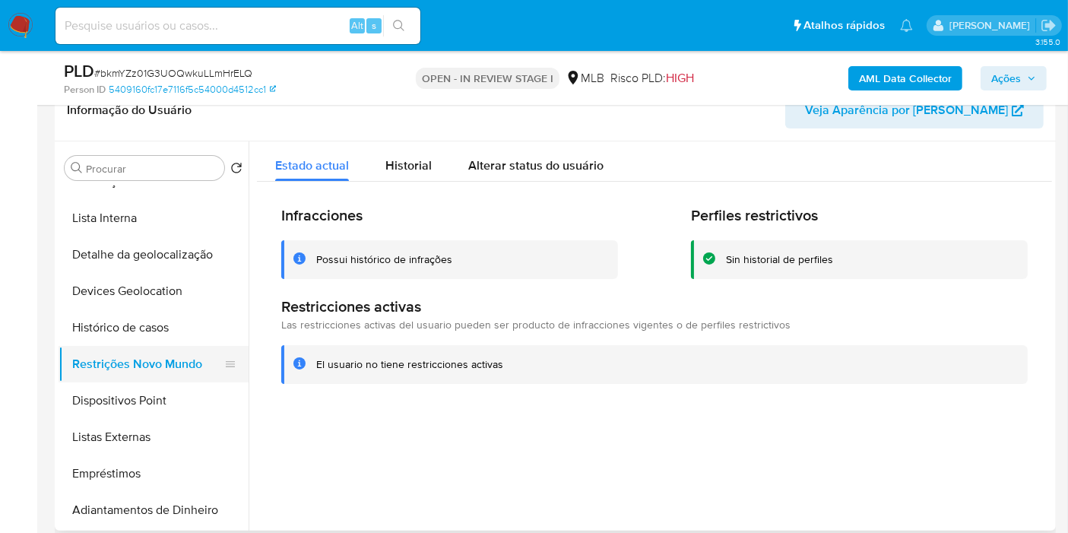
scroll to position [0, 0]
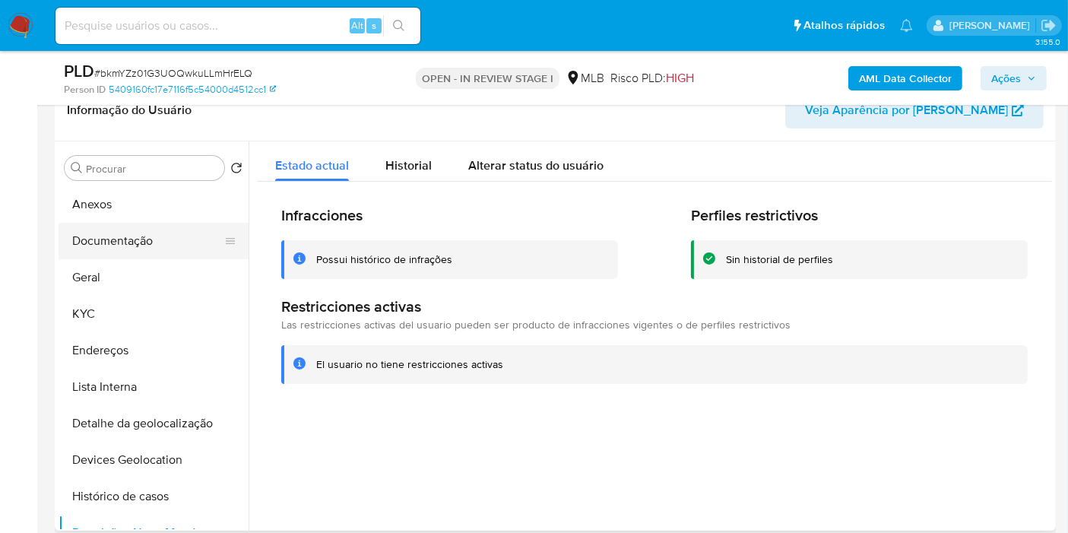
click at [167, 231] on button "Documentação" at bounding box center [148, 241] width 178 height 36
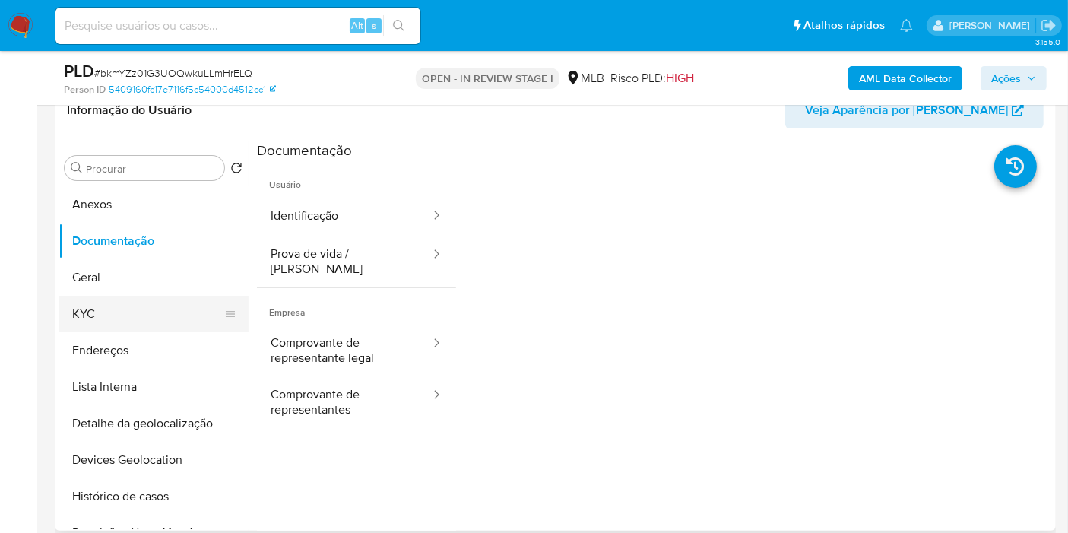
click at [152, 312] on button "KYC" at bounding box center [148, 314] width 178 height 36
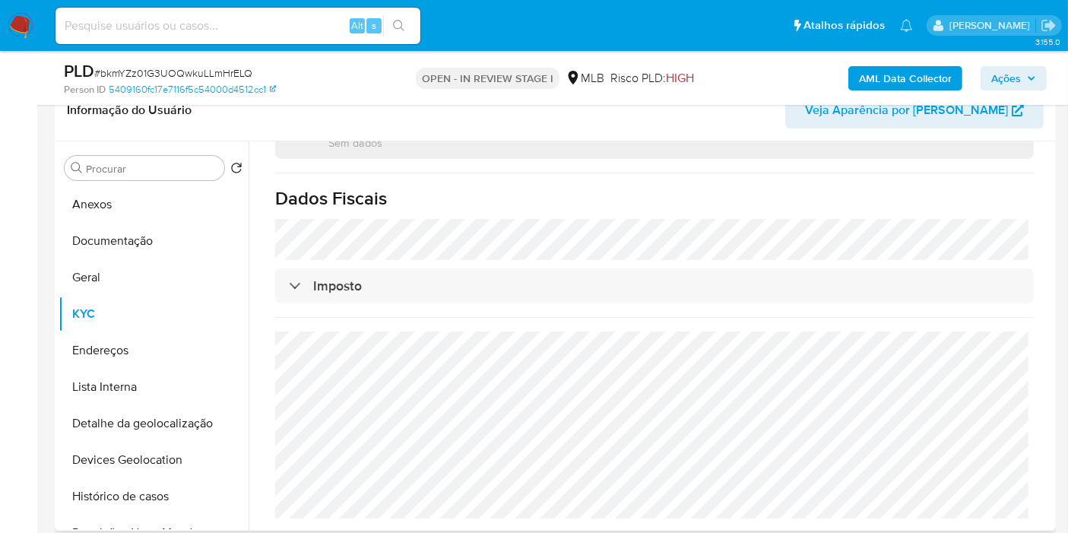
scroll to position [881, 0]
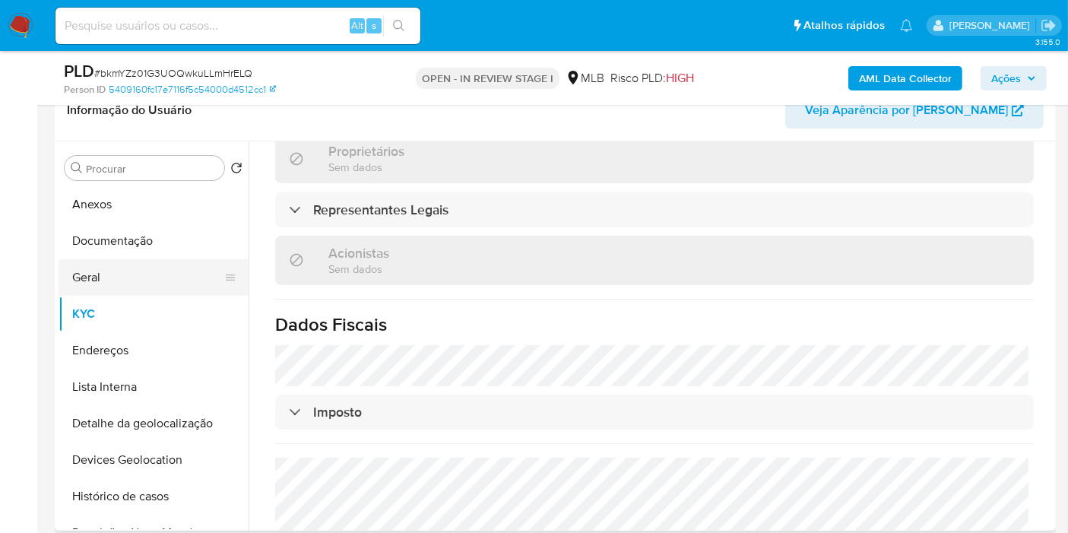
click at [135, 290] on button "Geral" at bounding box center [148, 277] width 178 height 36
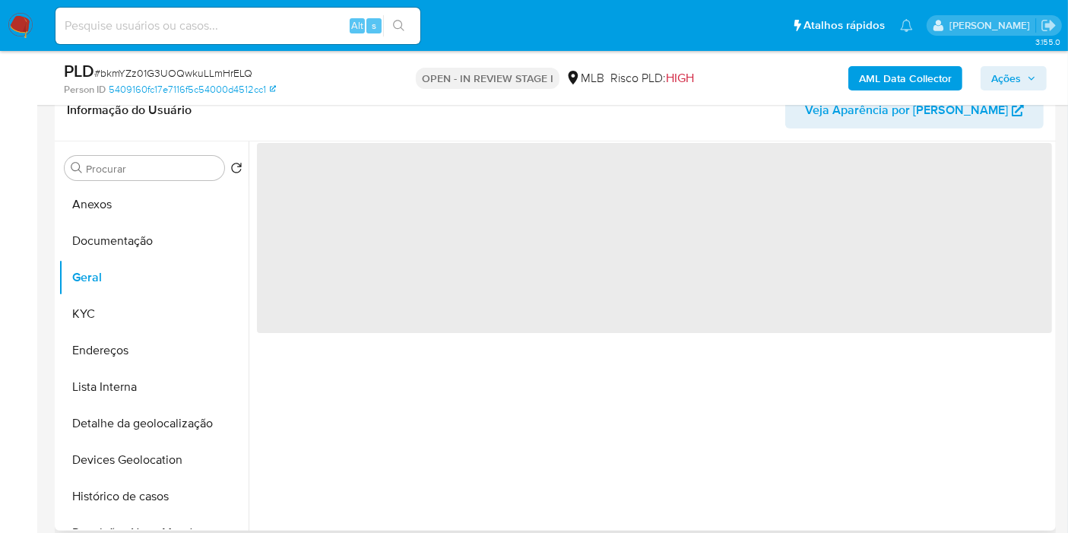
scroll to position [0, 0]
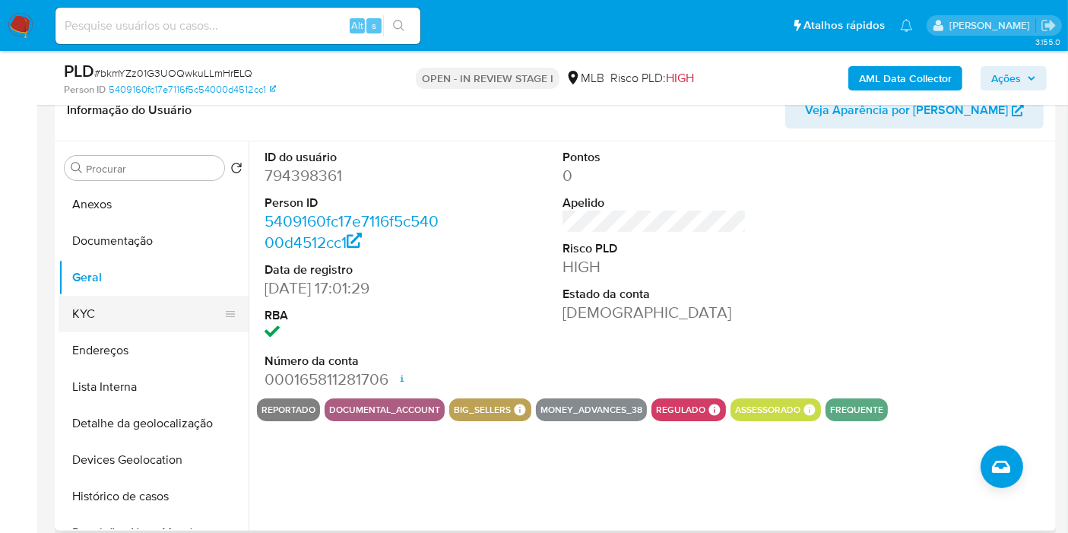
click at [135, 312] on button "KYC" at bounding box center [148, 314] width 178 height 36
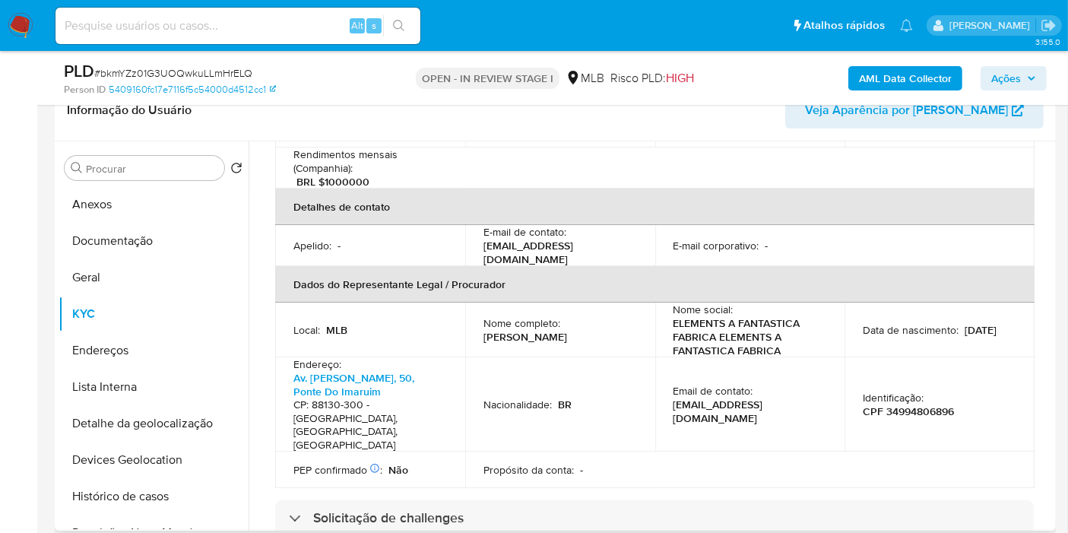
scroll to position [553, 0]
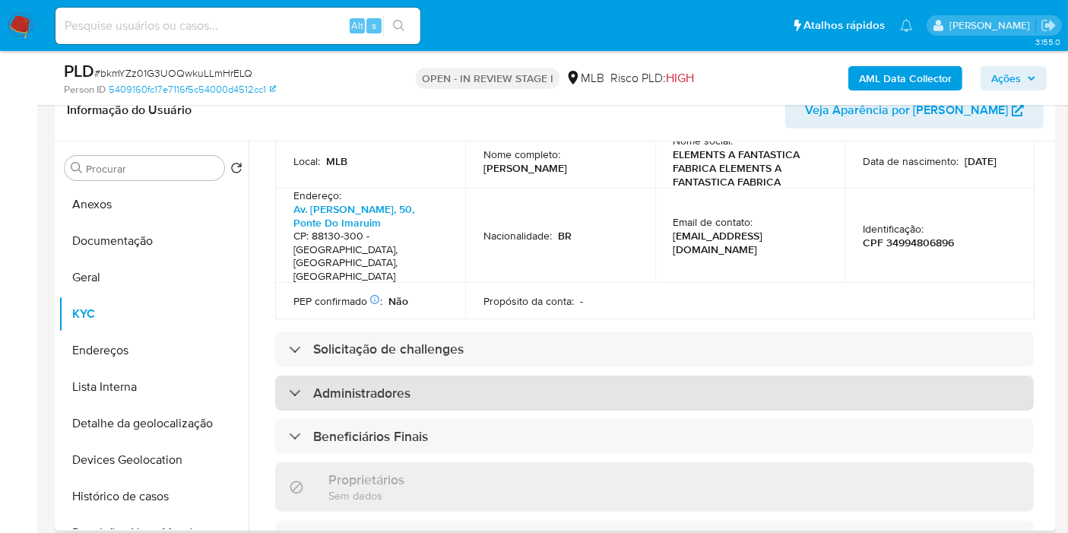
click at [572, 375] on div "Administradores" at bounding box center [654, 392] width 759 height 35
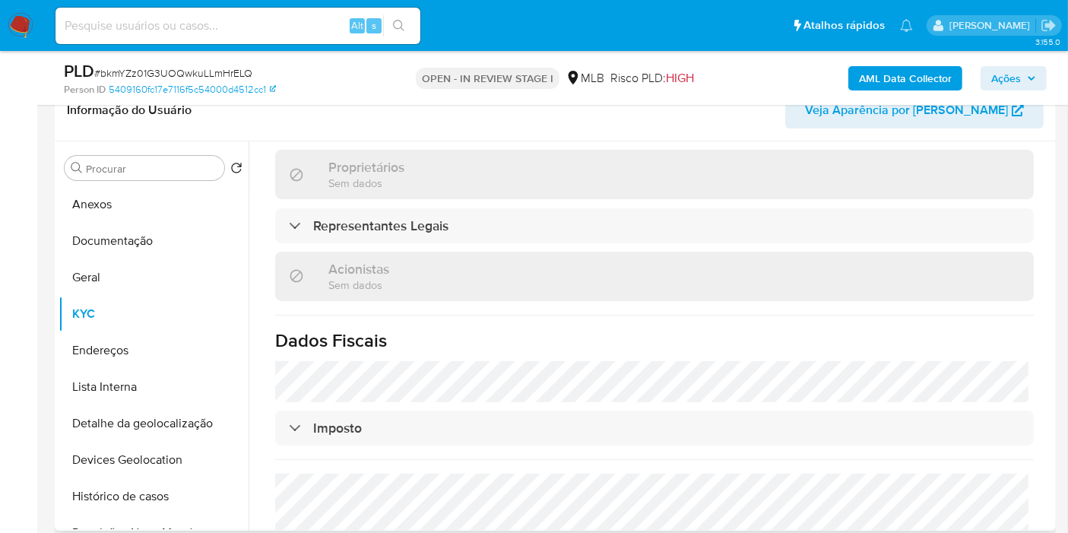
scroll to position [1094, 0]
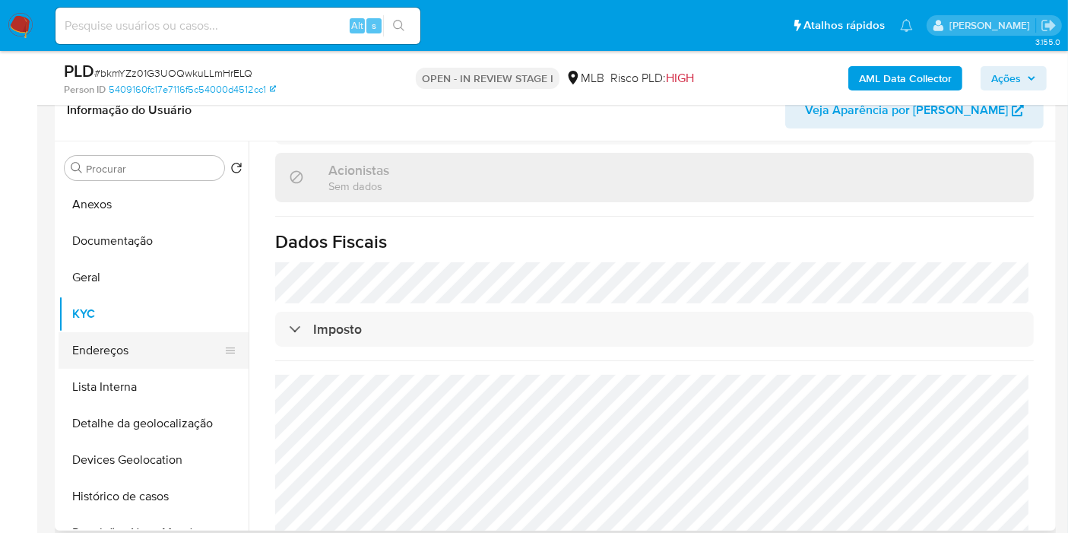
click at [165, 353] on button "Endereços" at bounding box center [148, 350] width 178 height 36
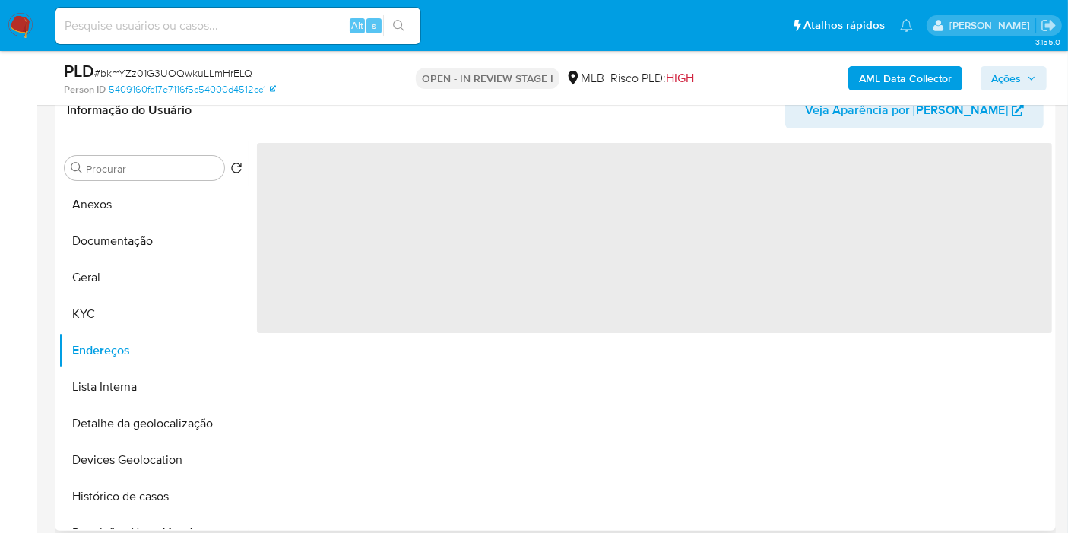
scroll to position [0, 0]
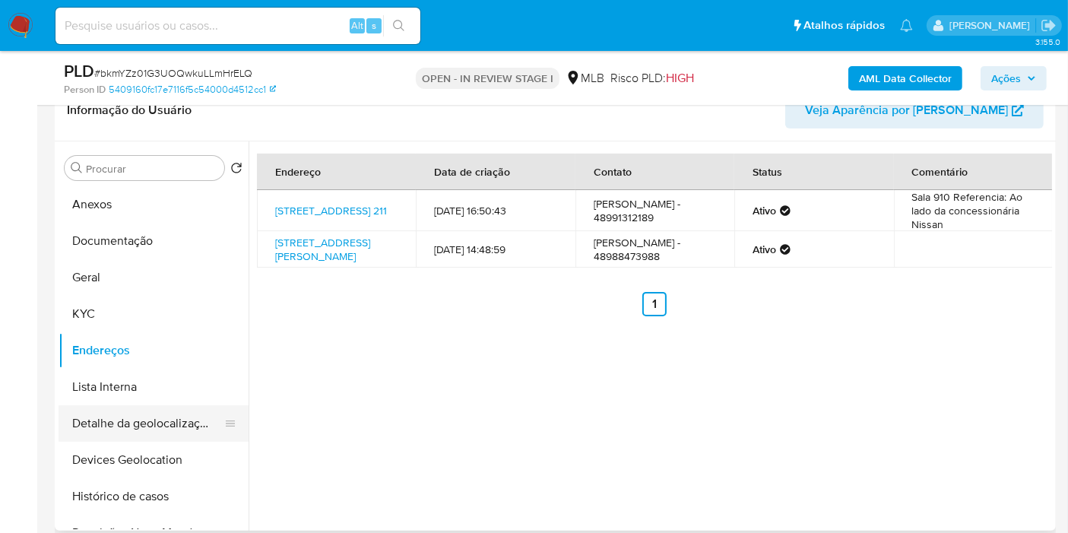
click at [177, 418] on button "Detalhe da geolocalização" at bounding box center [148, 423] width 178 height 36
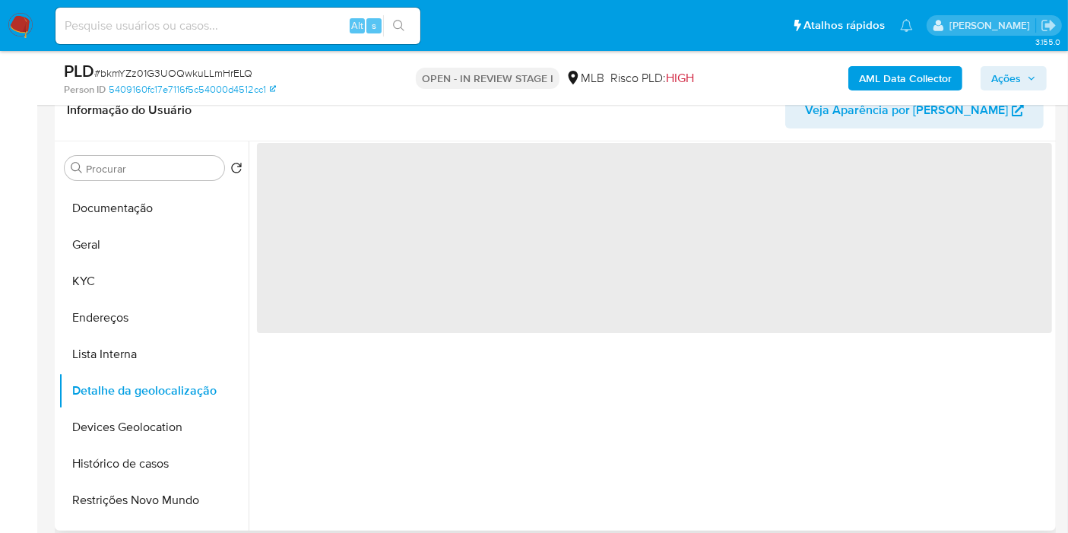
scroll to position [84, 0]
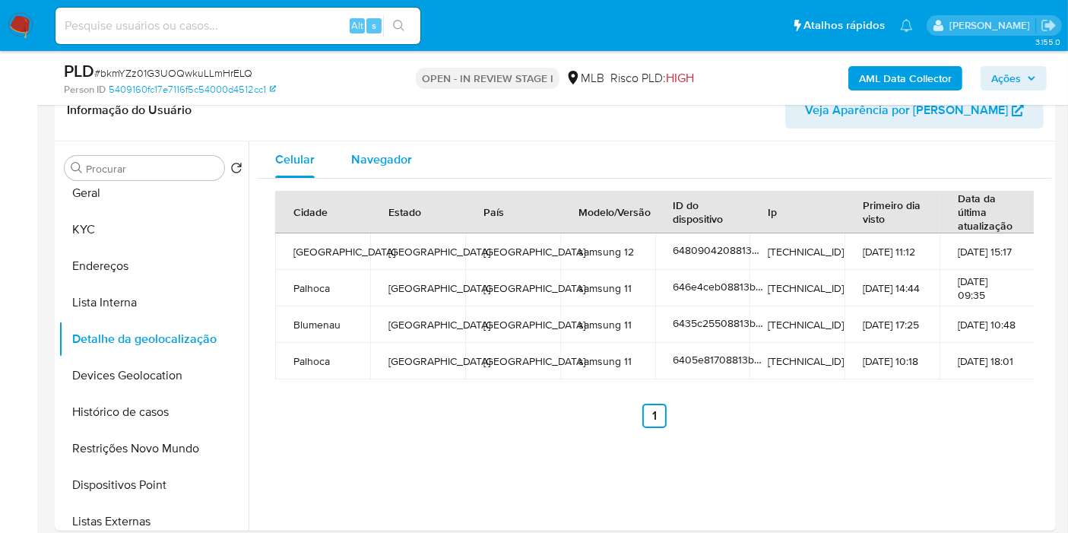
click at [408, 165] on span "Navegador" at bounding box center [381, 158] width 61 height 17
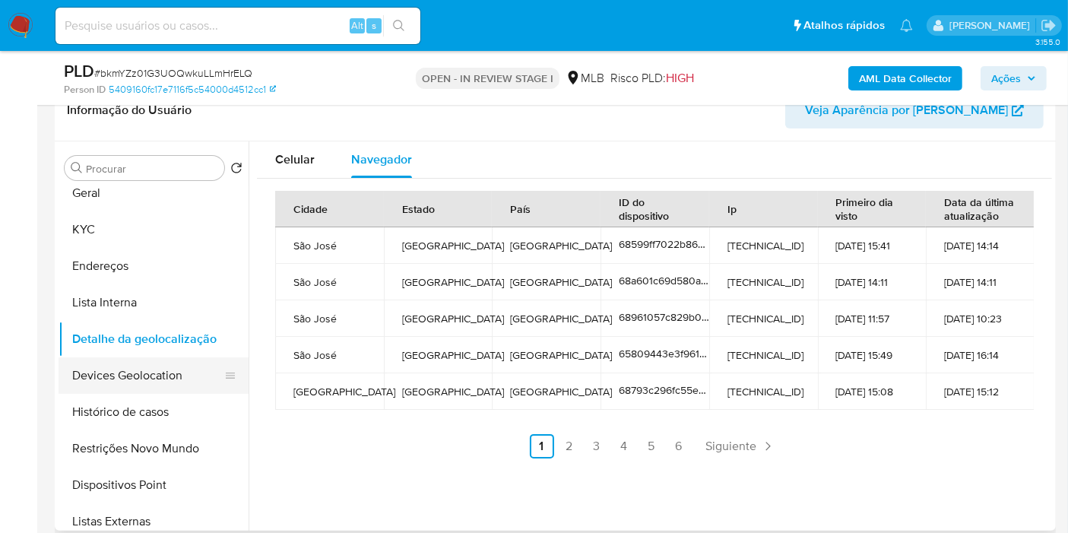
click at [123, 361] on button "Devices Geolocation" at bounding box center [148, 375] width 178 height 36
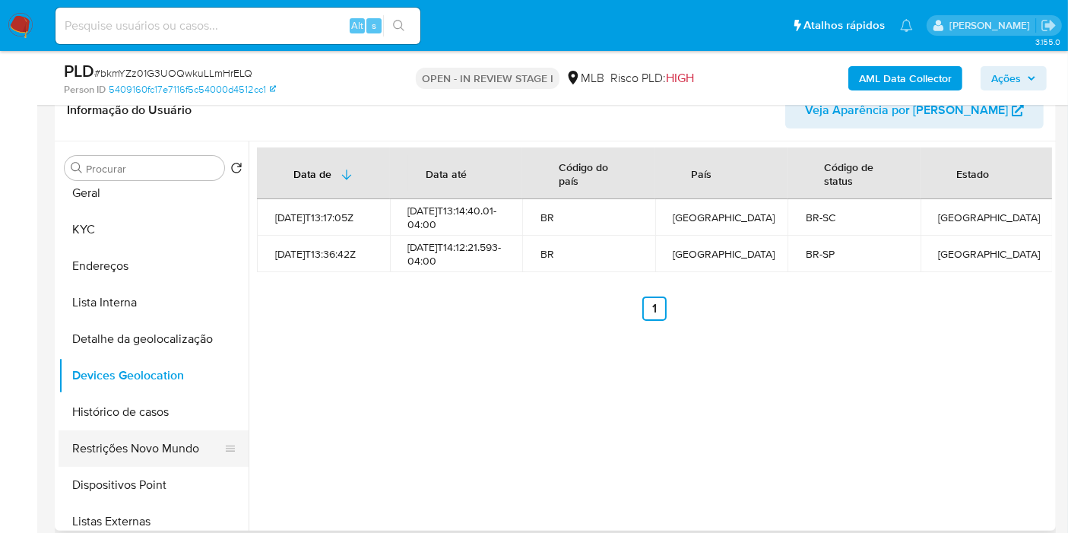
click at [132, 457] on button "Restrições Novo Mundo" at bounding box center [148, 448] width 178 height 36
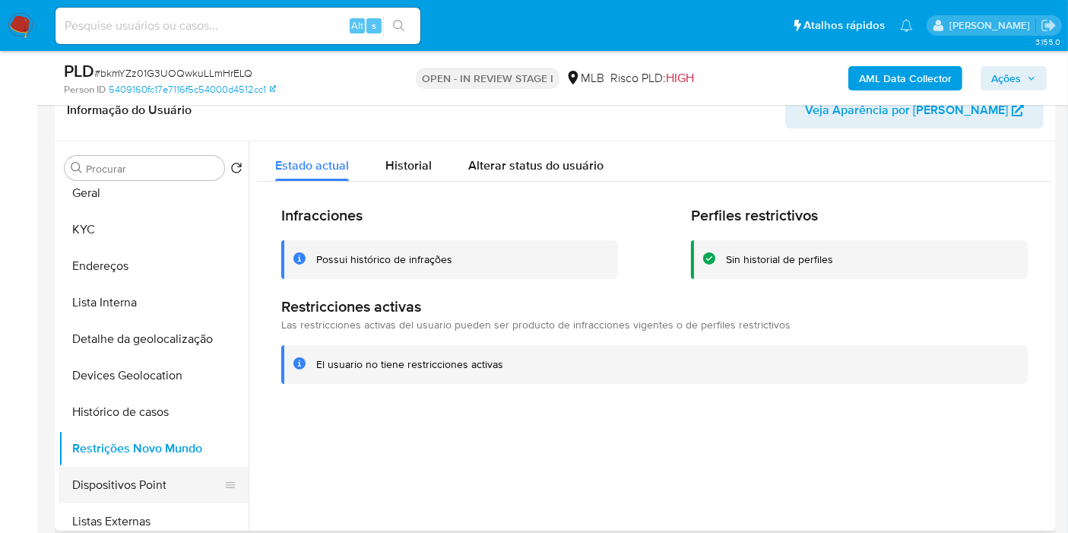
click at [179, 479] on button "Dispositivos Point" at bounding box center [148, 485] width 178 height 36
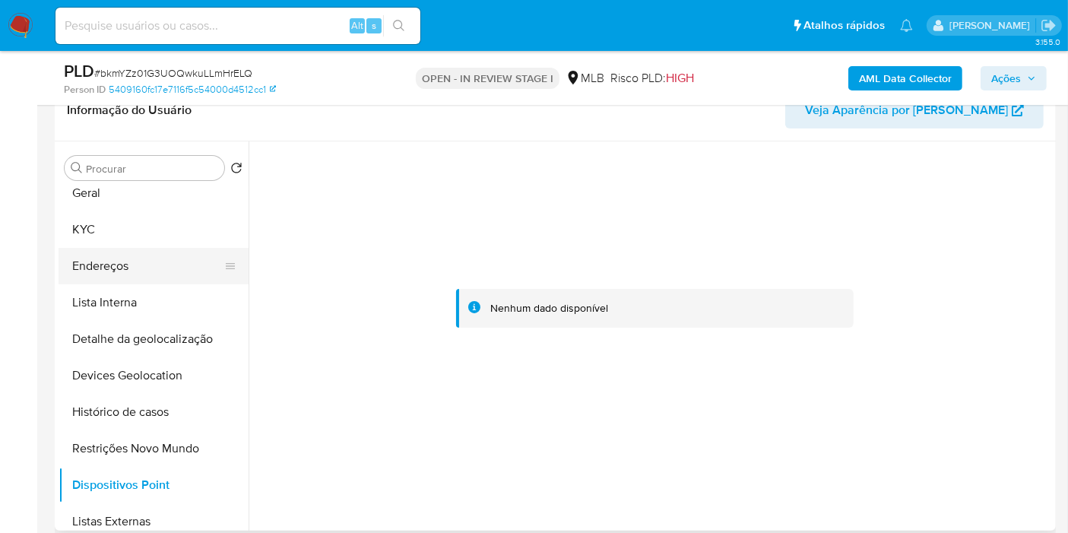
click at [147, 273] on button "Endereços" at bounding box center [148, 266] width 178 height 36
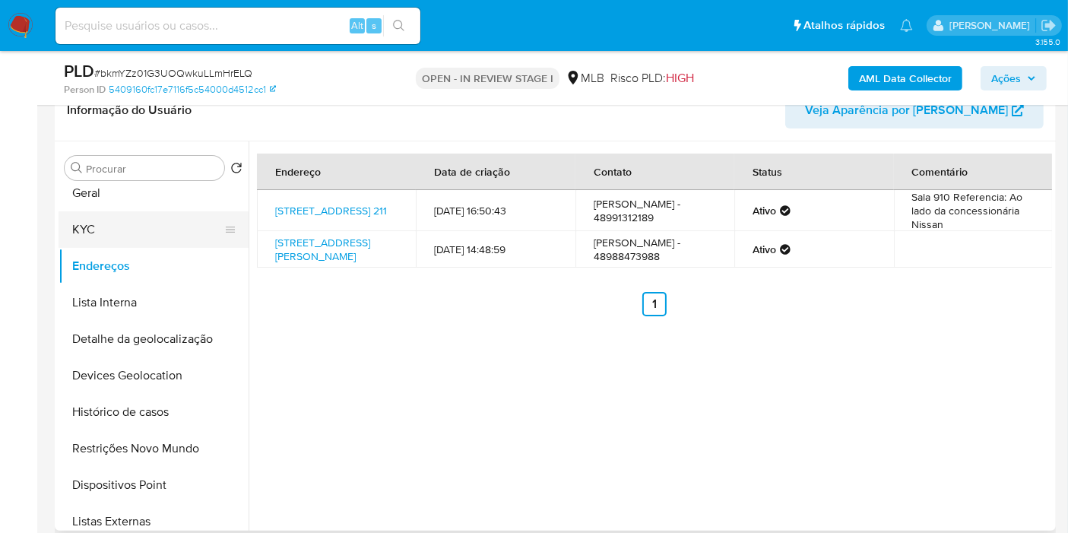
click at [137, 233] on button "KYC" at bounding box center [148, 229] width 178 height 36
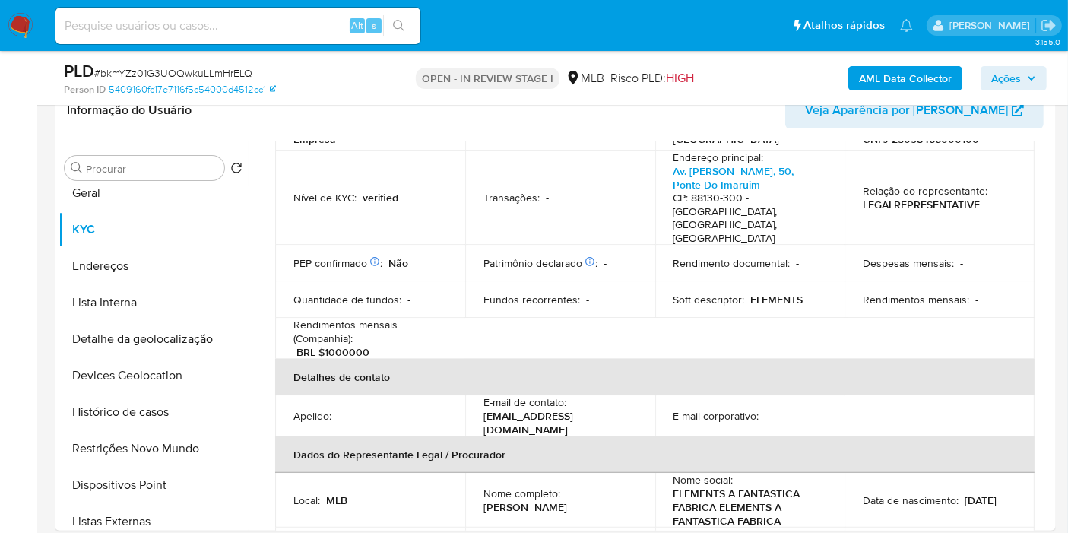
scroll to position [121, 0]
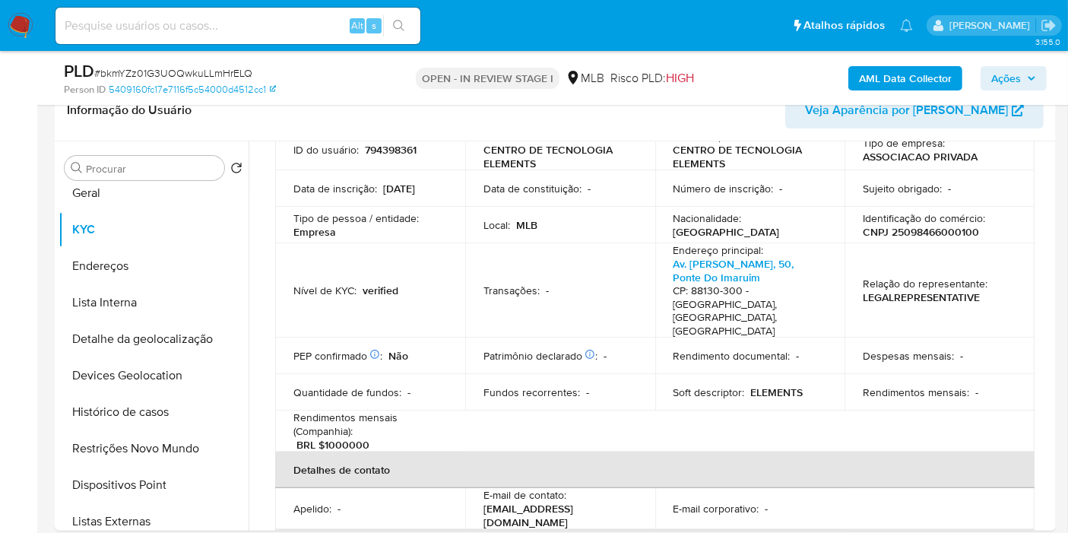
click at [923, 241] on td "Identificação do comércio : CNPJ 25098466000100" at bounding box center [939, 225] width 190 height 36
click at [923, 233] on p "CNPJ 25098466000100" at bounding box center [921, 232] width 116 height 14
copy p "25098466000100"
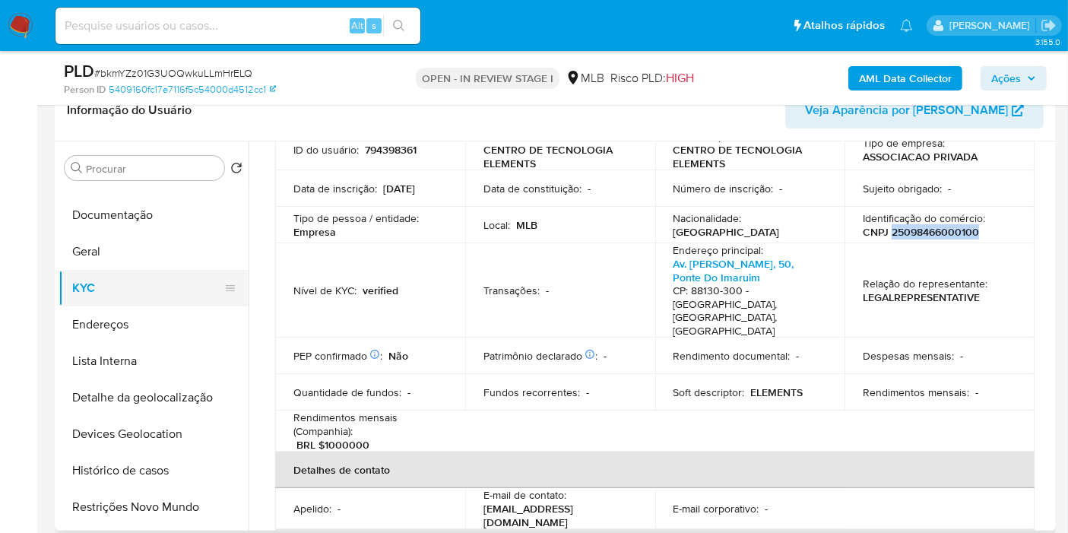
scroll to position [0, 0]
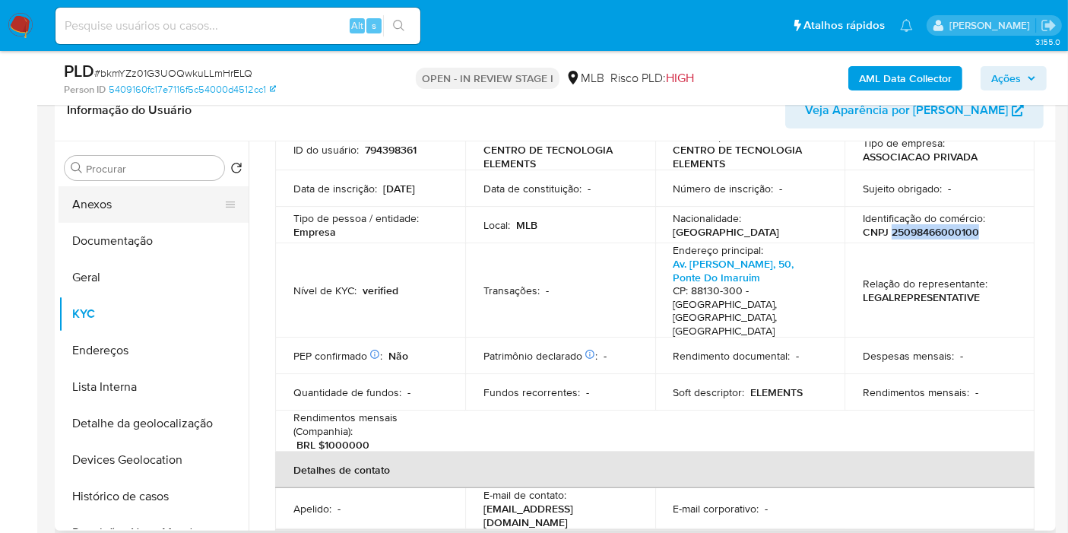
click at [150, 201] on button "Anexos" at bounding box center [148, 204] width 178 height 36
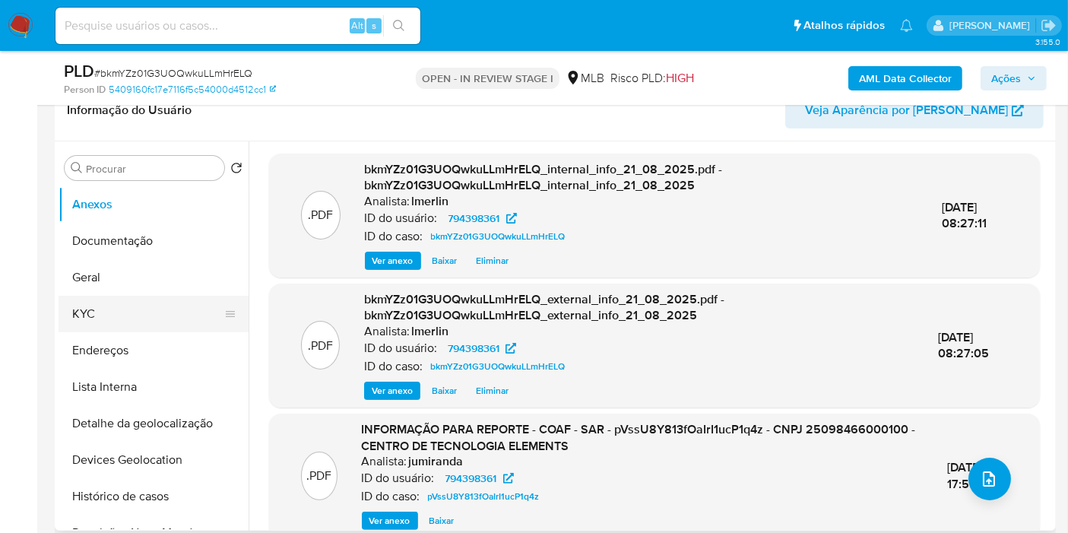
drag, startPoint x: 0, startPoint y: 410, endPoint x: 230, endPoint y: 320, distance: 247.4
click at [389, 523] on span "Ver anexo" at bounding box center [389, 520] width 41 height 15
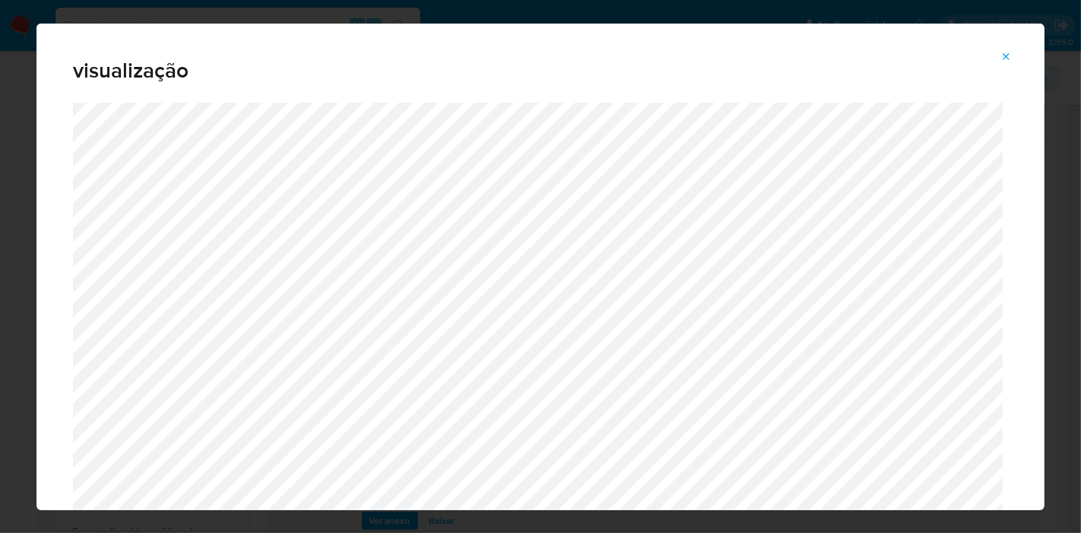
drag, startPoint x: 1007, startPoint y: 56, endPoint x: 939, endPoint y: 8, distance: 83.3
click at [1007, 57] on icon "Attachment preview" at bounding box center [1006, 56] width 7 height 7
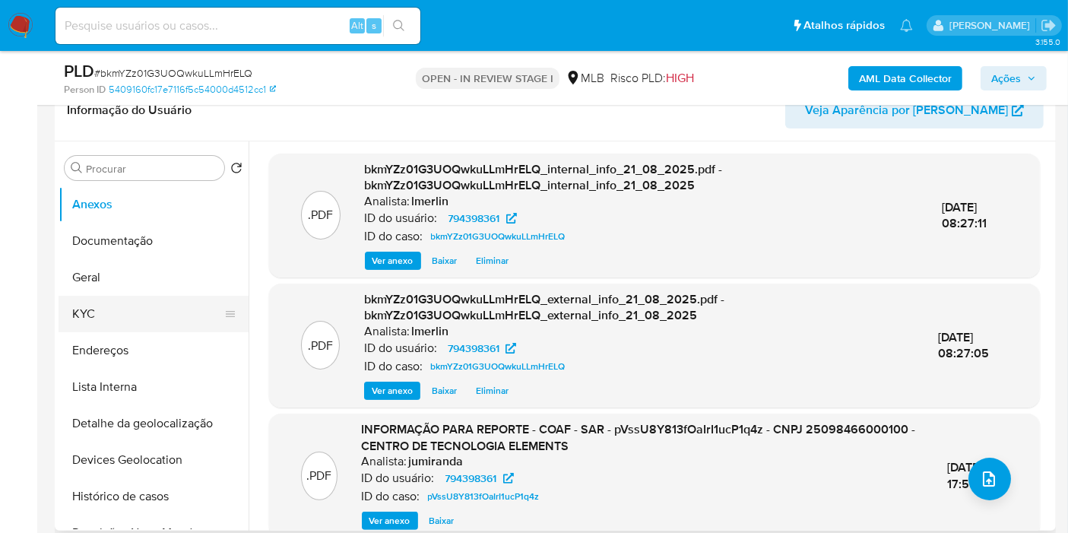
click at [171, 315] on button "KYC" at bounding box center [148, 314] width 178 height 36
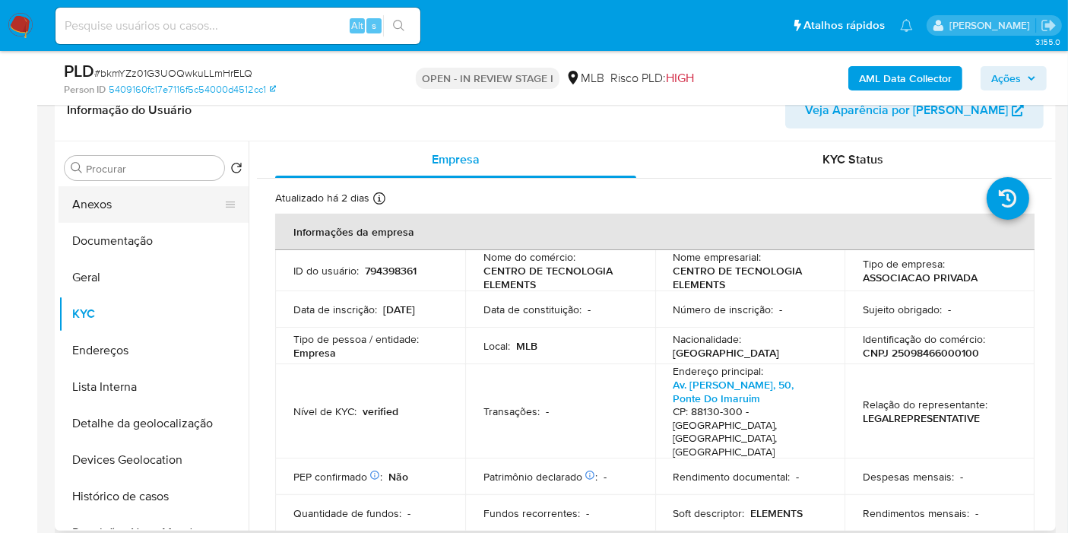
click at [149, 212] on button "Anexos" at bounding box center [148, 204] width 178 height 36
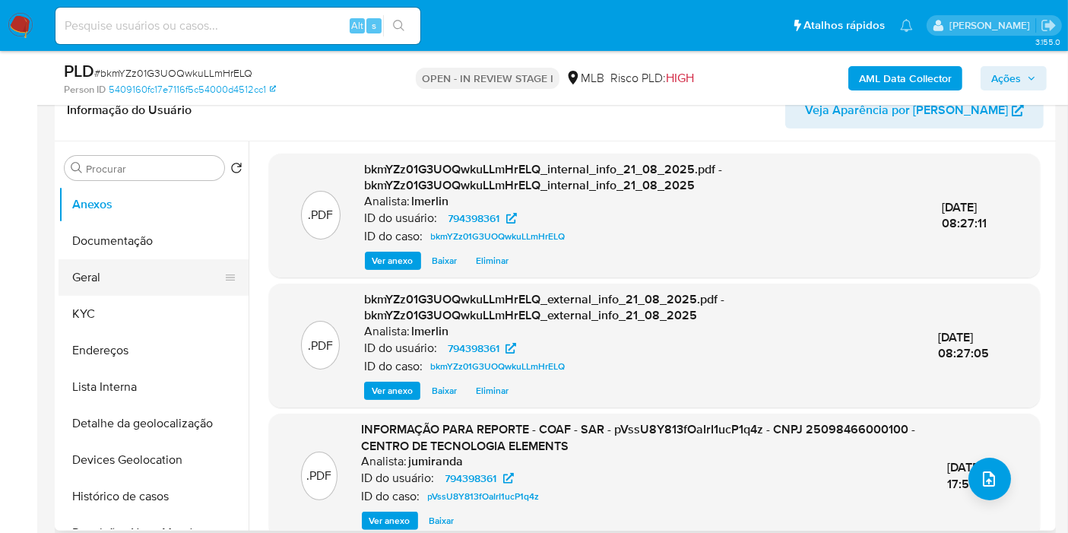
click at [188, 288] on button "Geral" at bounding box center [148, 277] width 178 height 36
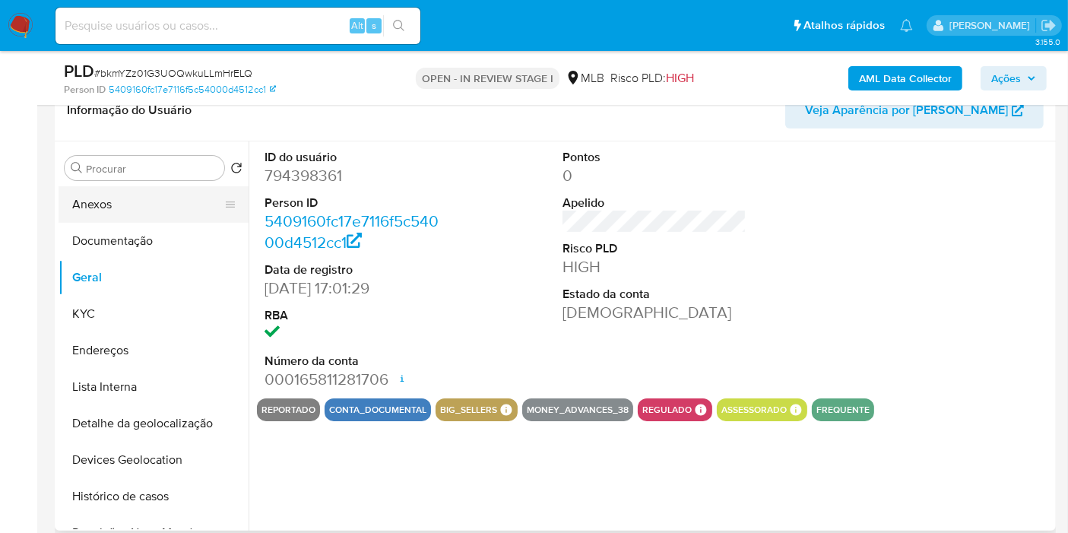
click at [148, 192] on button "Anexos" at bounding box center [148, 204] width 178 height 36
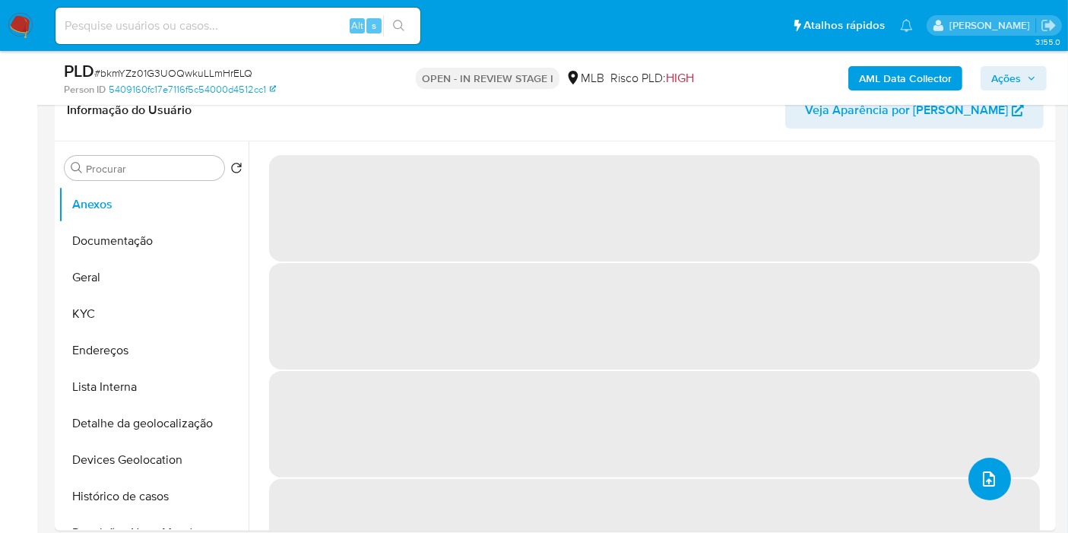
click at [983, 483] on icon "upload-file" at bounding box center [989, 478] width 12 height 15
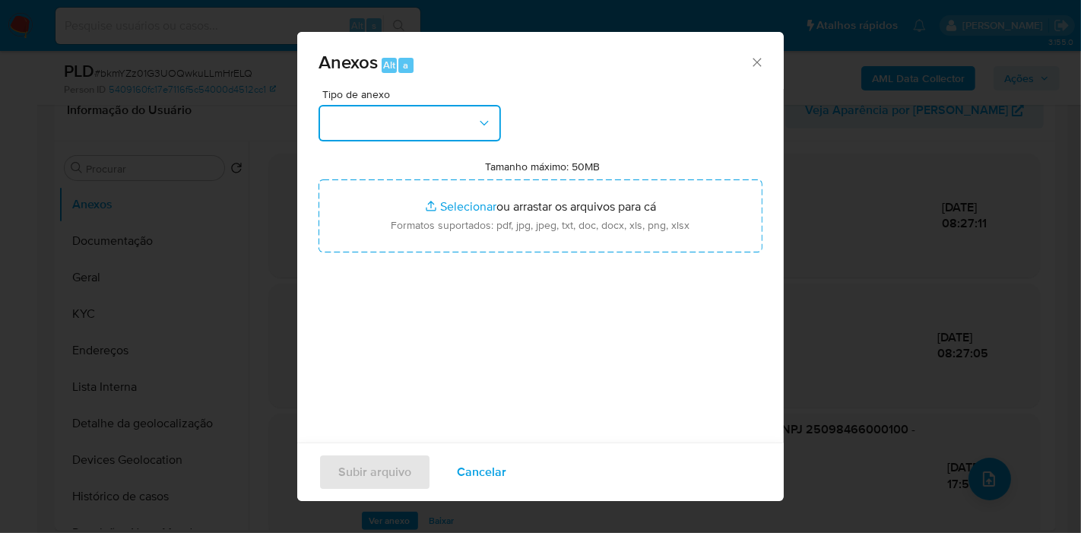
click at [419, 131] on button "button" at bounding box center [409, 123] width 182 height 36
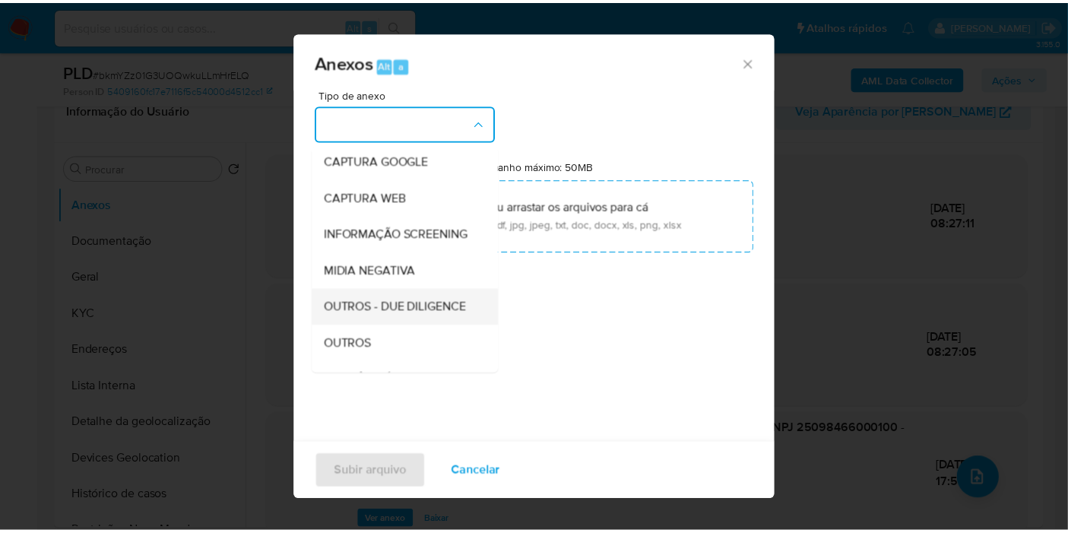
scroll to position [169, 0]
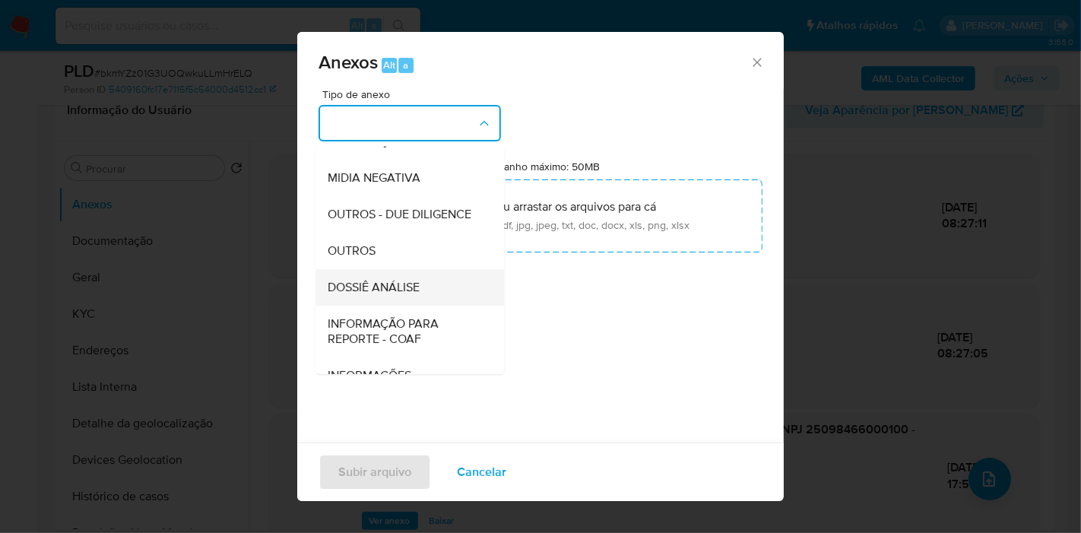
click at [414, 295] on span "DOSSIÊ ANÁLISE" at bounding box center [374, 287] width 92 height 15
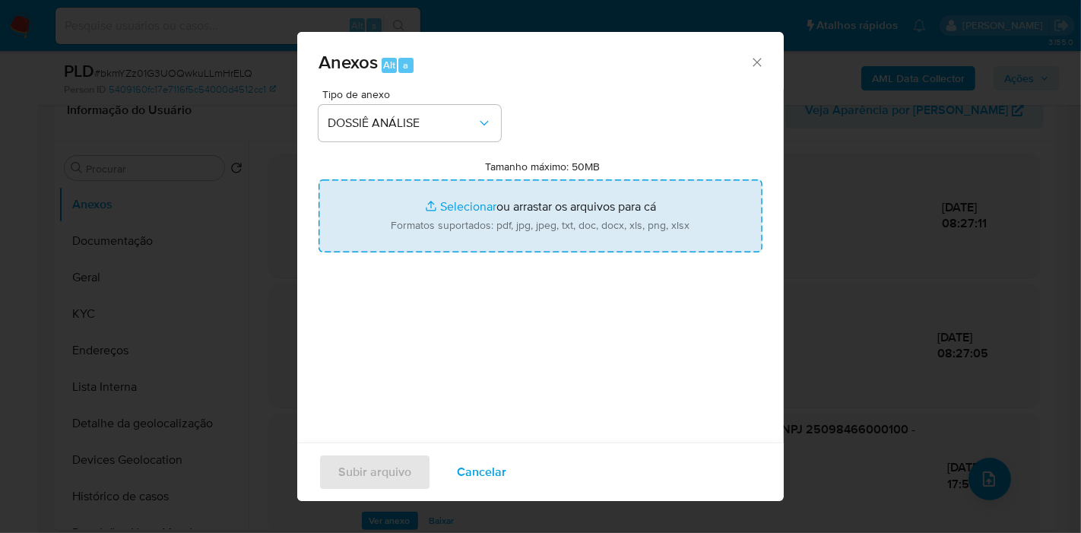
click at [477, 208] on input "Tamanho máximo: 50MB Selecionar arquivos" at bounding box center [540, 215] width 444 height 73
type input "C:\fakepath\CNPJ 25098466000100 - CENTRO DE TECNOLOGIA ELEMENTS.pdf"
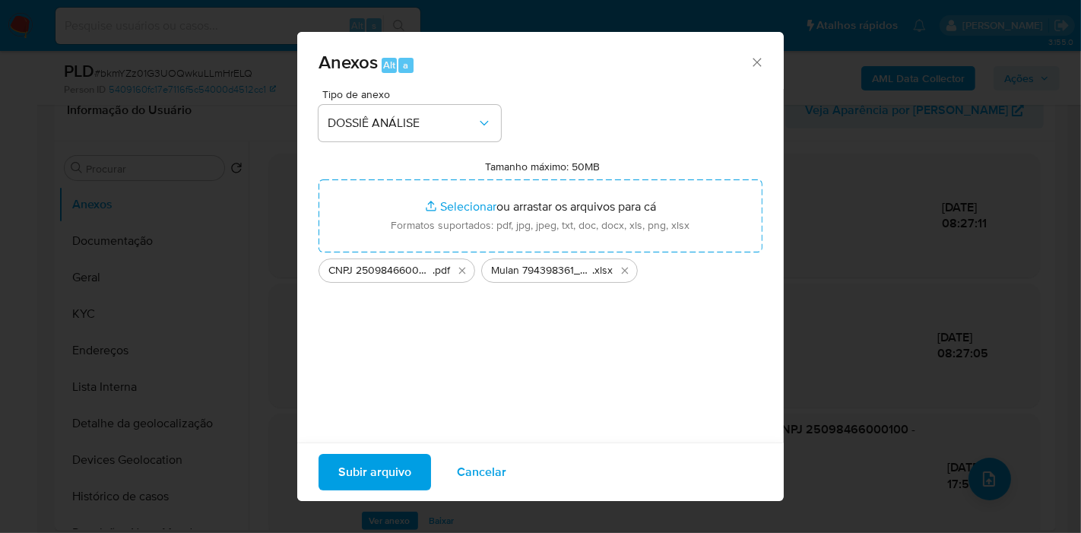
click at [362, 467] on span "Subir arquivo" at bounding box center [374, 471] width 73 height 33
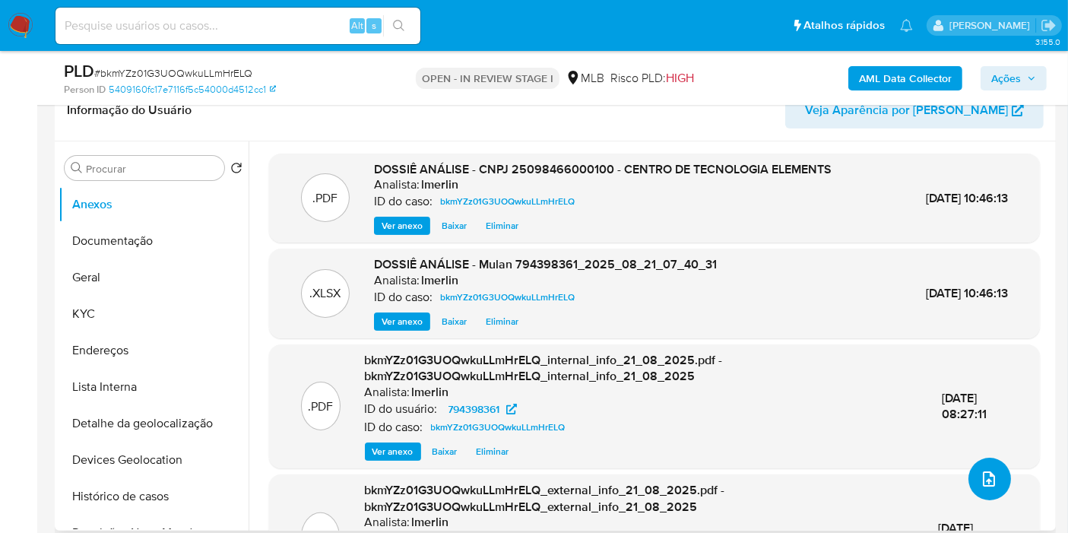
scroll to position [0, 0]
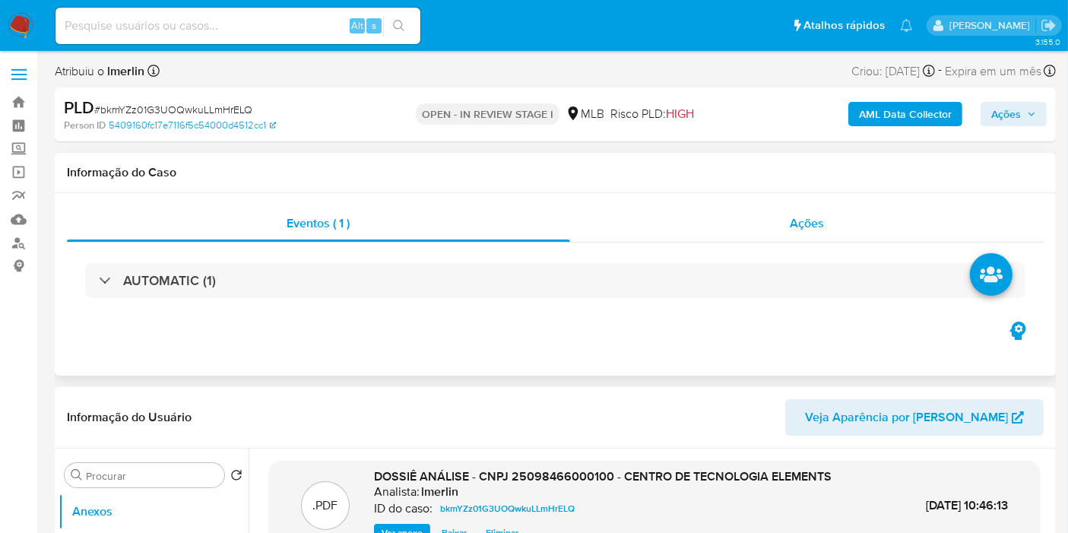
click at [797, 226] on span "Ações" at bounding box center [807, 222] width 34 height 17
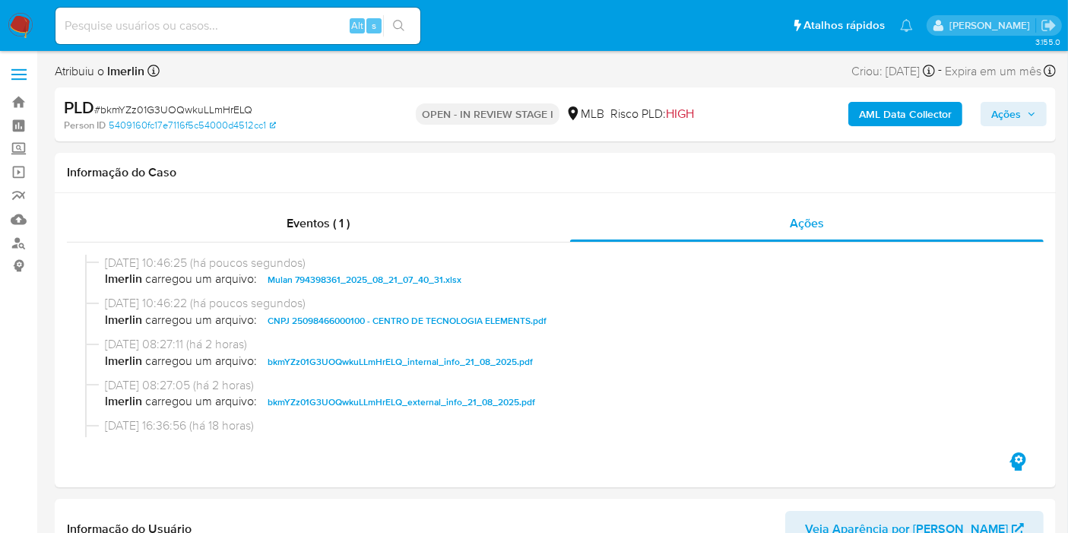
click at [1009, 114] on span "Ações" at bounding box center [1006, 114] width 30 height 24
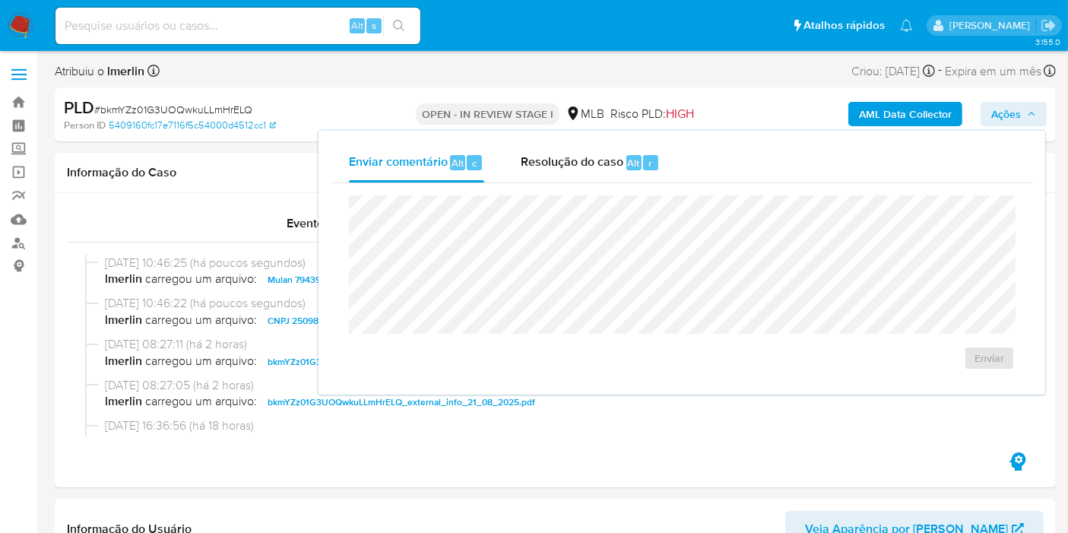
click at [559, 166] on span "Resolução do caso" at bounding box center [572, 162] width 103 height 17
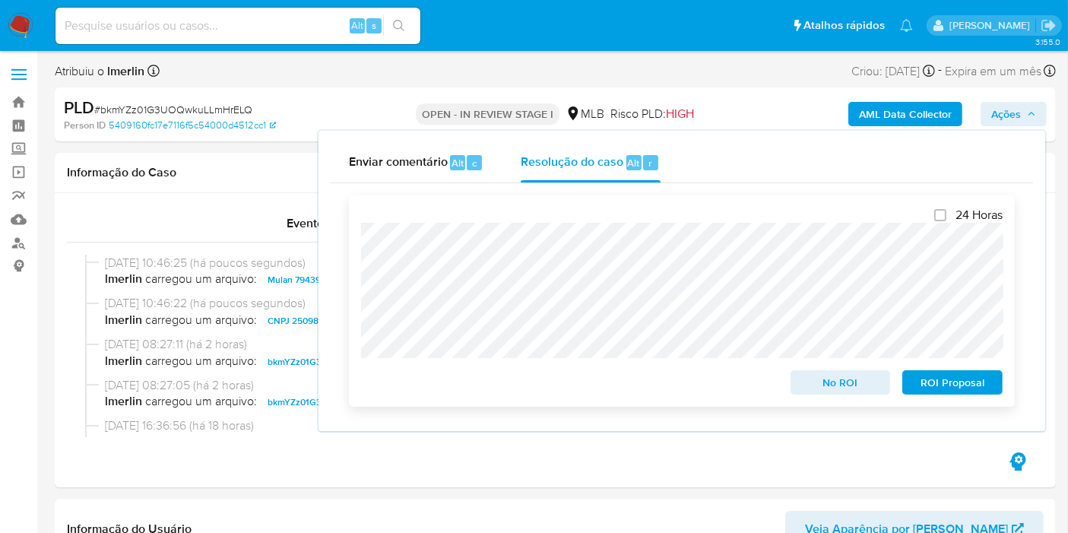
click at [818, 387] on span "No ROI" at bounding box center [840, 382] width 79 height 21
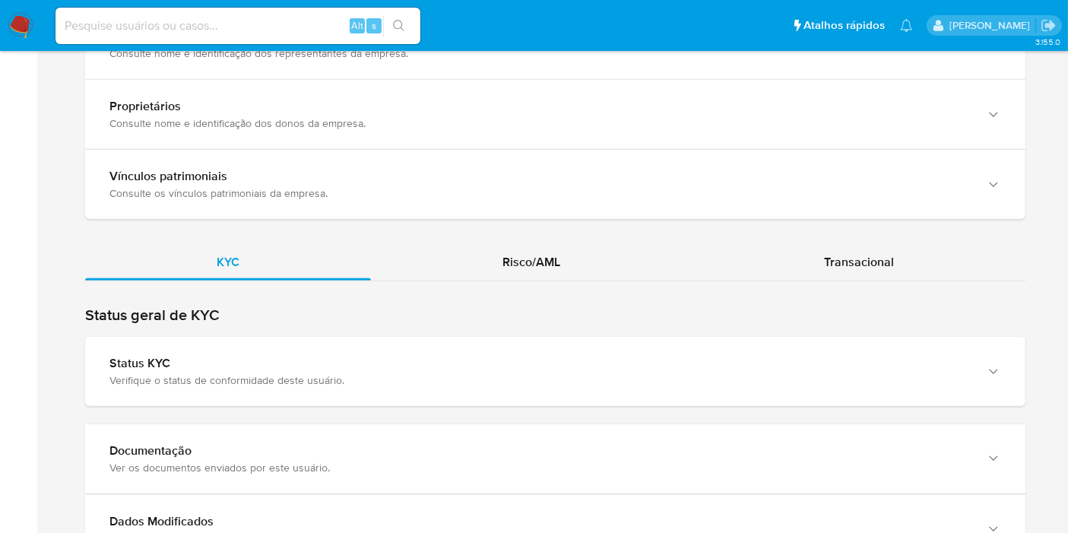
scroll to position [1520, 0]
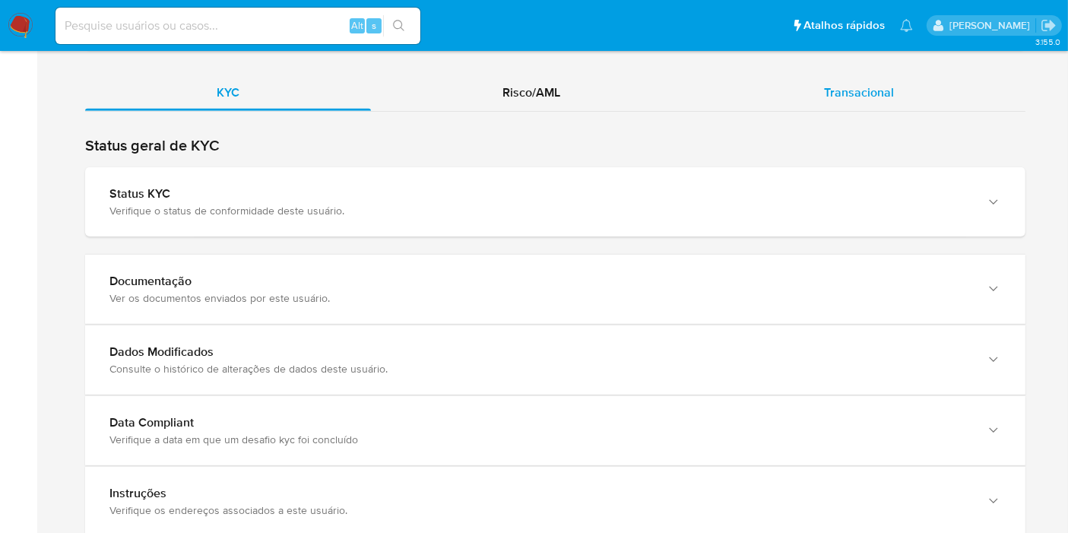
click at [875, 84] on span "Transacional" at bounding box center [859, 92] width 70 height 17
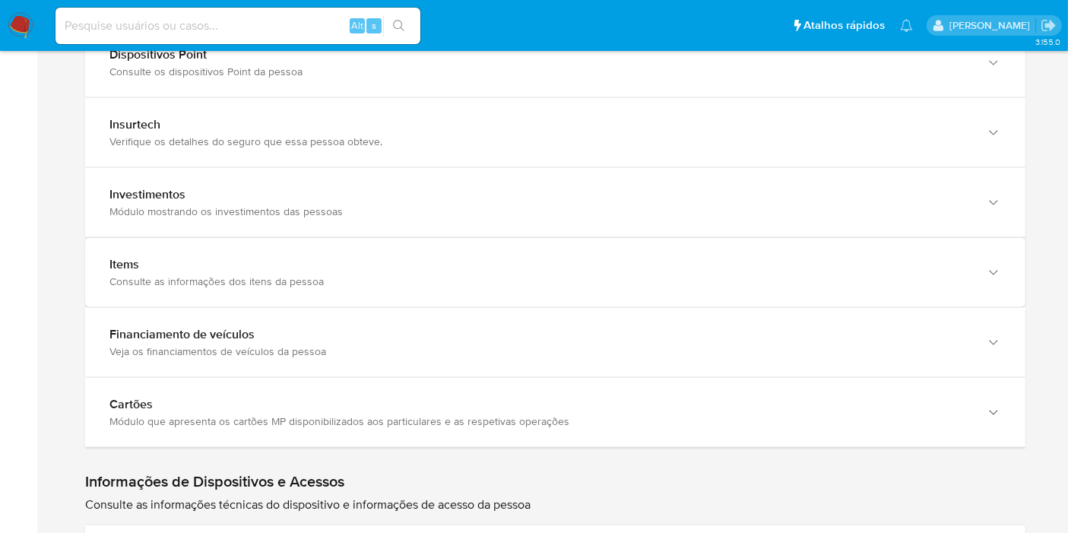
scroll to position [2111, 0]
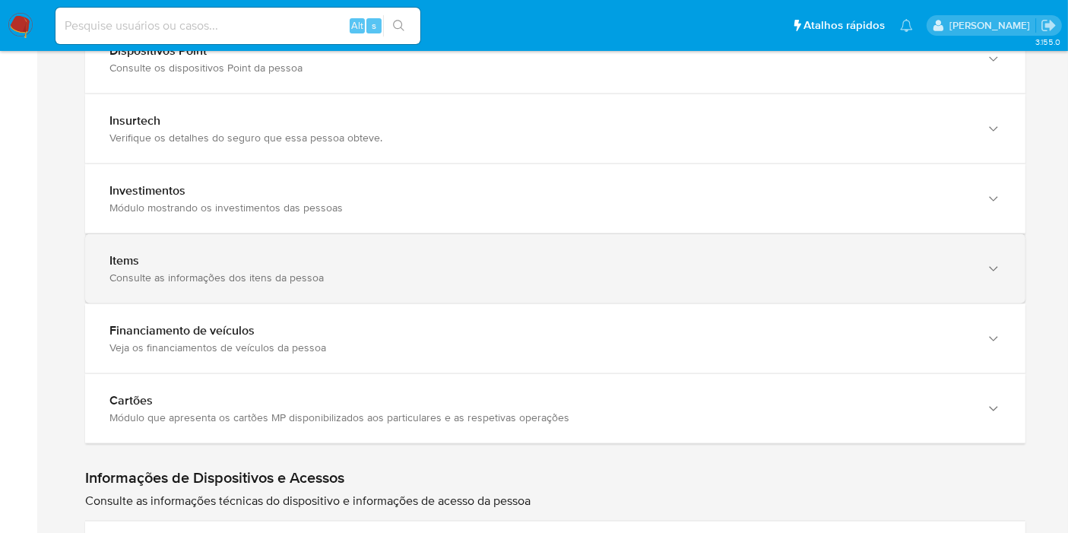
click at [356, 234] on div "Items Consulte as informações dos itens da pessoa" at bounding box center [555, 268] width 940 height 69
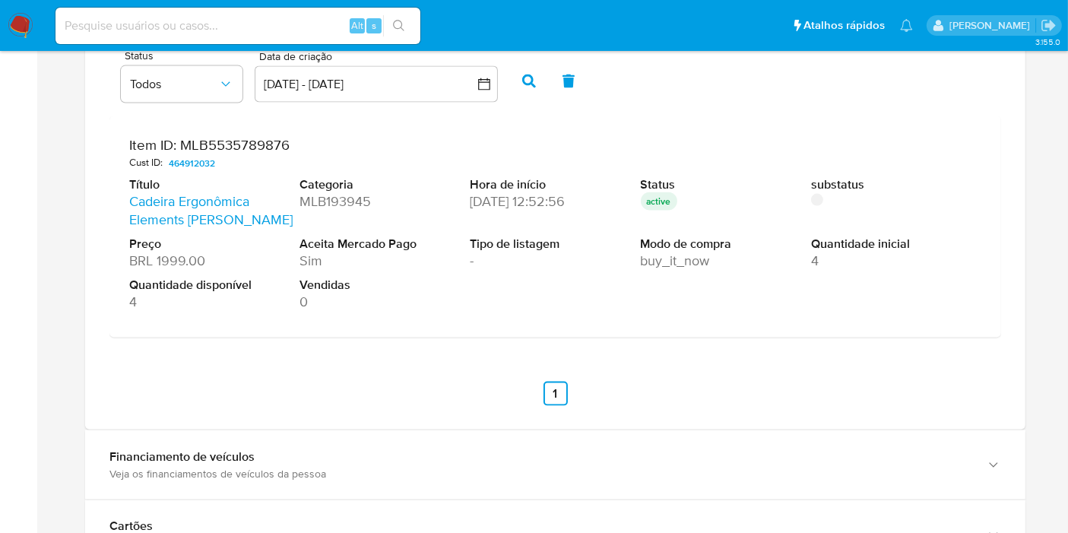
scroll to position [0, 0]
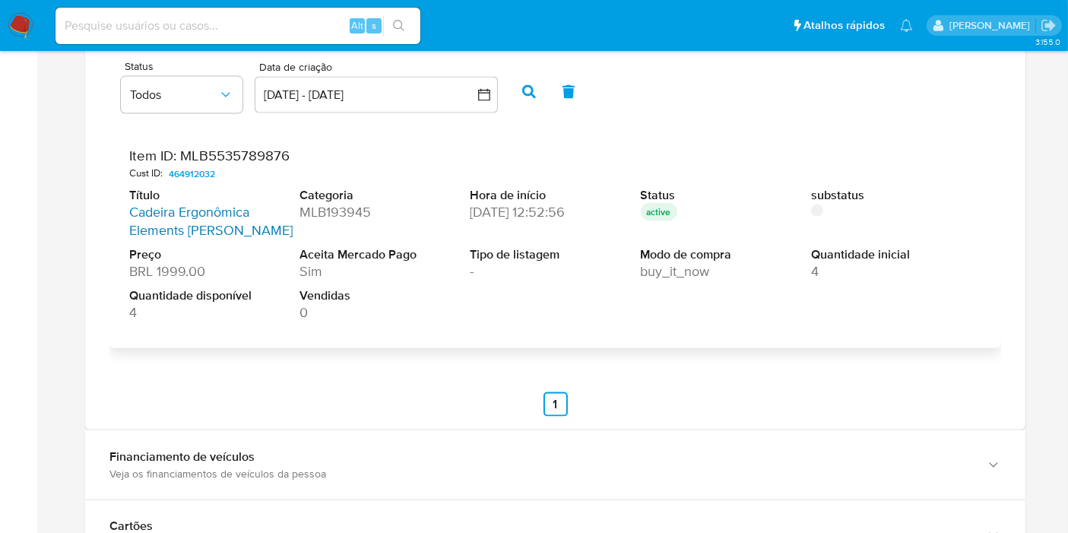
click at [176, 207] on link "Cadeira Ergonômica Elements [PERSON_NAME]" at bounding box center [210, 220] width 163 height 37
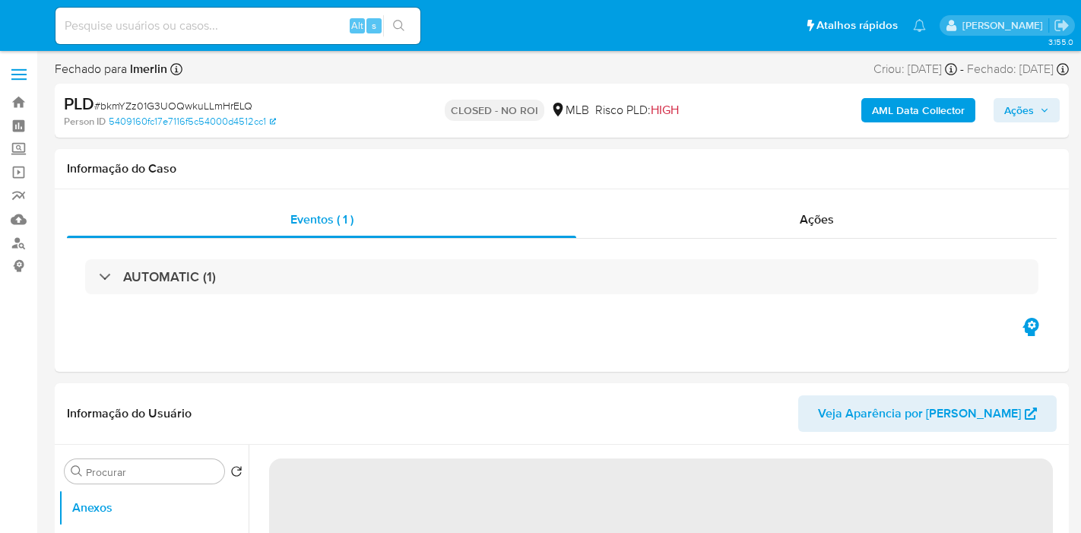
select select "10"
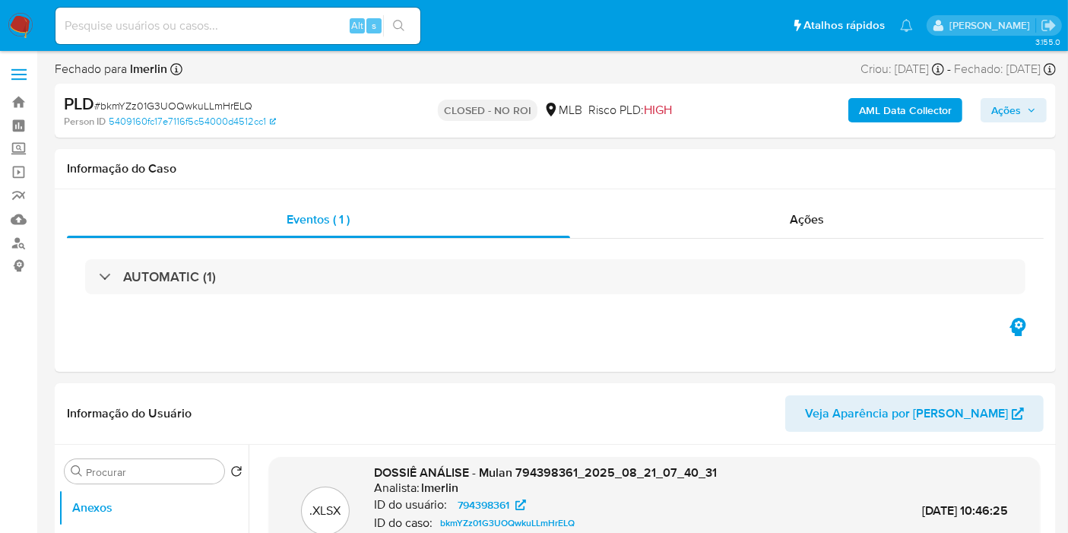
click at [239, 16] on input at bounding box center [237, 26] width 365 height 20
paste input "ZALhobKvYCb2hw8pGDuGyCfW"
type input "ZALhobKvYCb2hw8pGDuGyCfW"
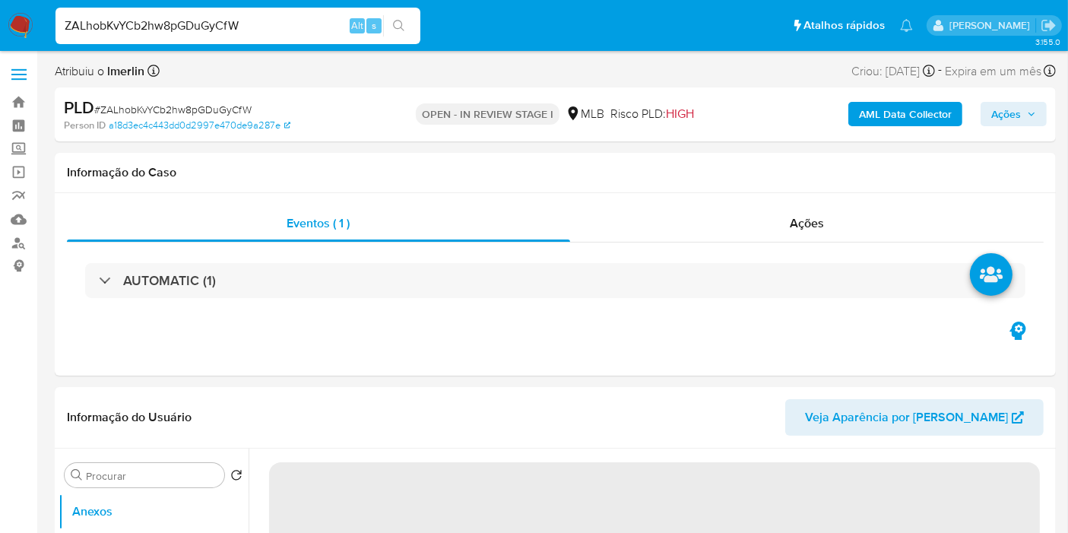
select select "10"
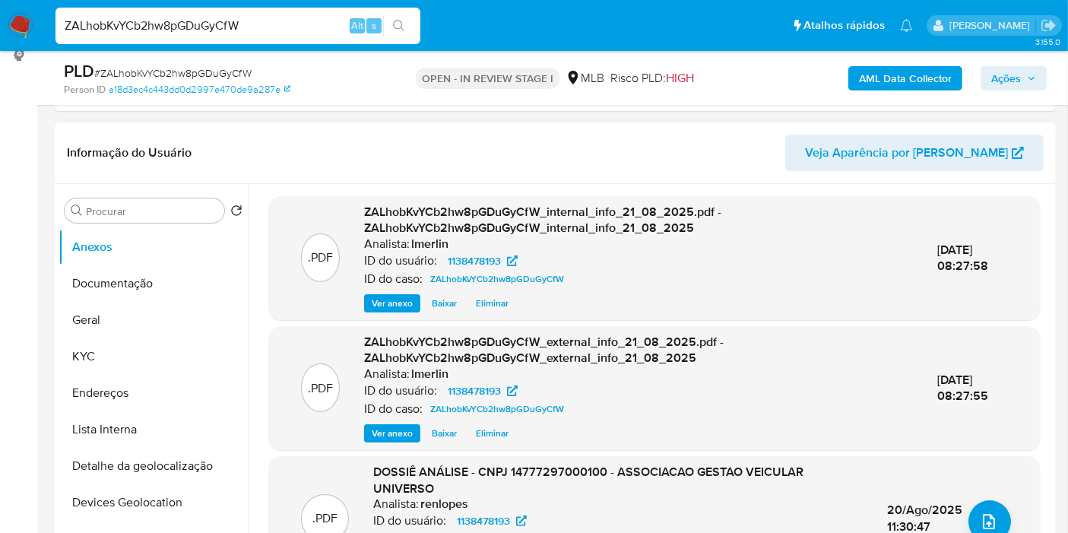
scroll to position [337, 0]
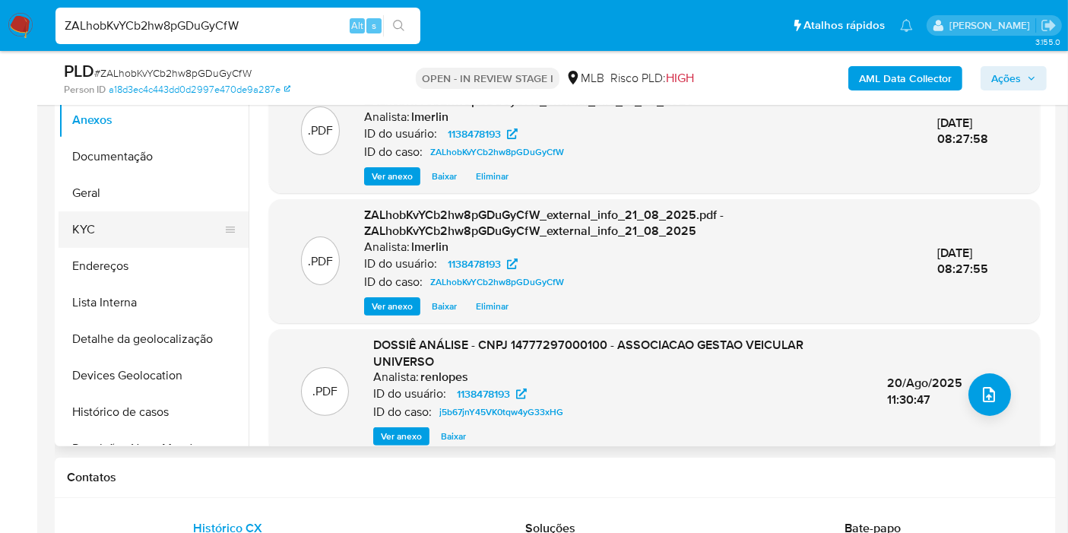
click at [201, 227] on button "KYC" at bounding box center [148, 229] width 178 height 36
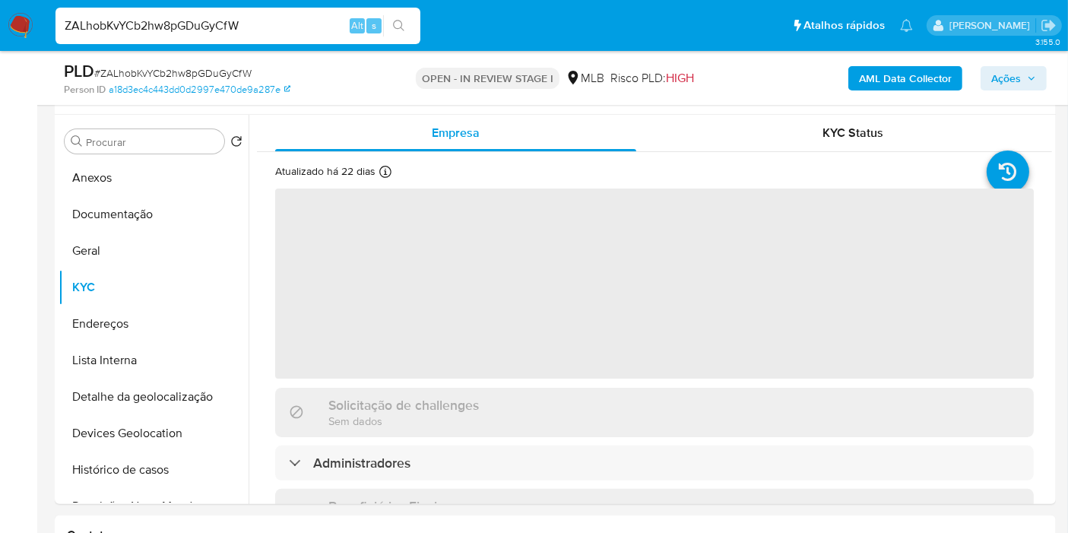
scroll to position [253, 0]
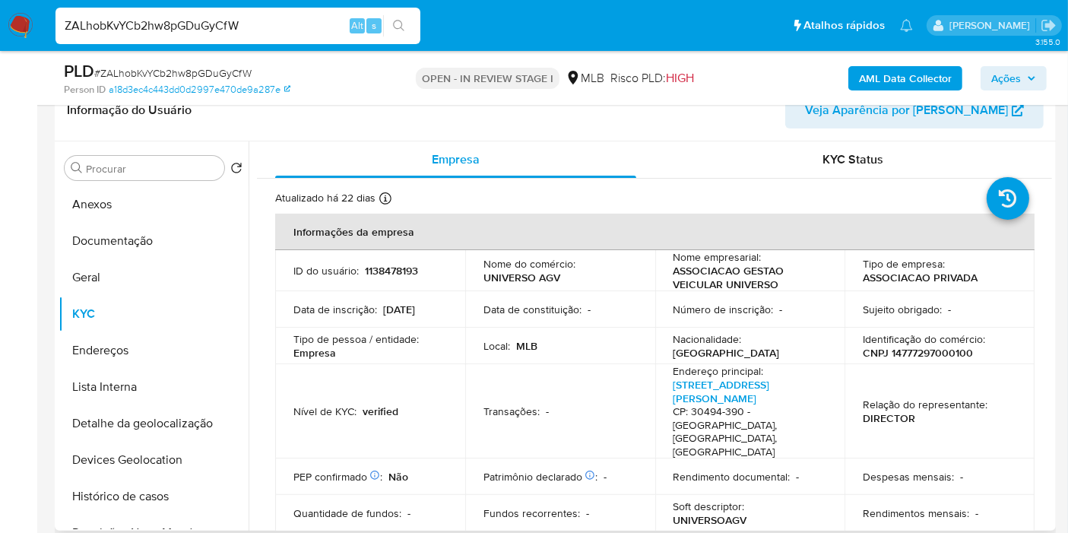
click at [939, 355] on p "CNPJ 14777297000100" at bounding box center [918, 353] width 110 height 14
copy p "14777297000100"
click at [159, 497] on button "Histórico de casos" at bounding box center [148, 496] width 178 height 36
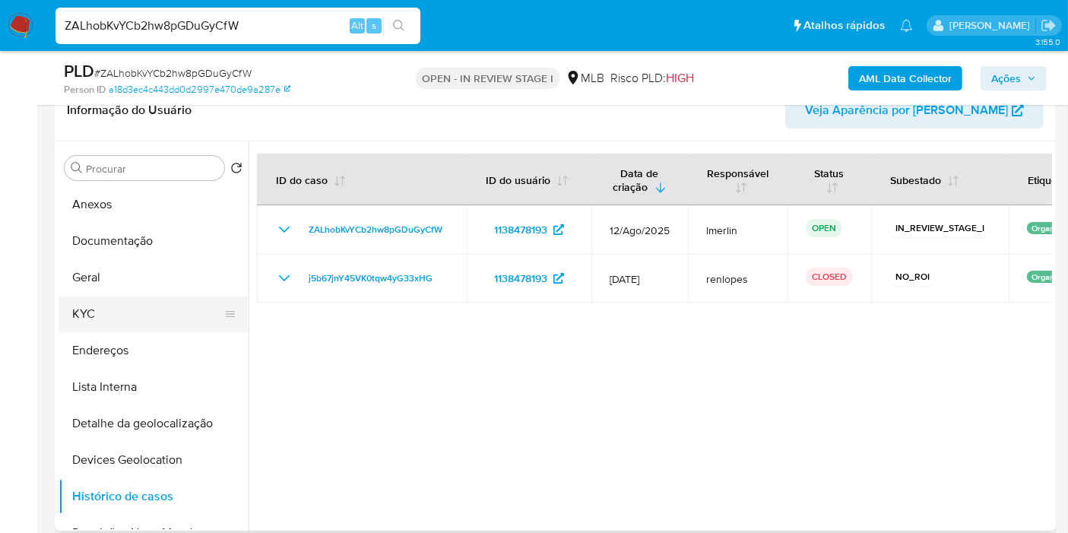
click at [163, 300] on button "KYC" at bounding box center [148, 314] width 178 height 36
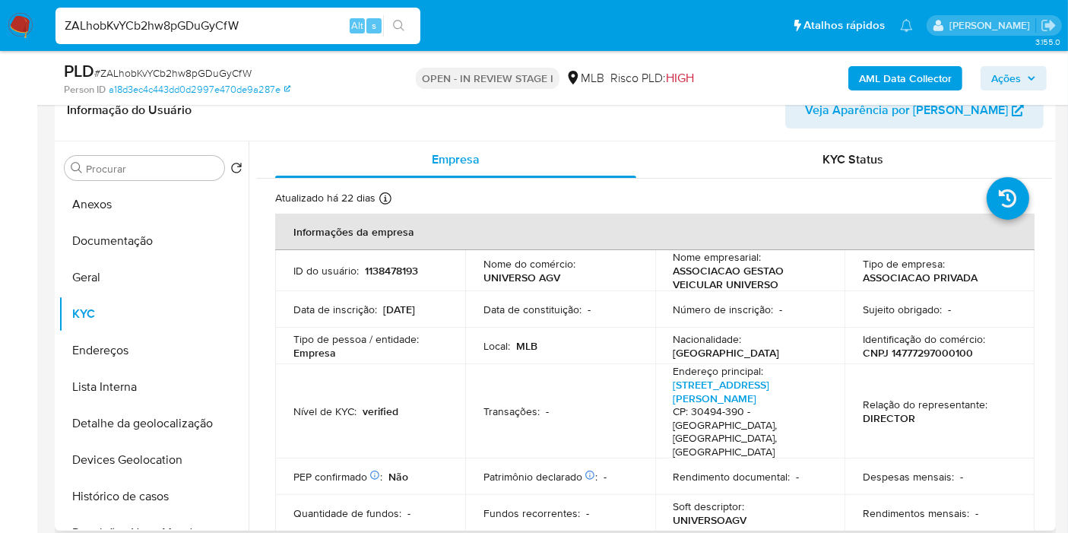
scroll to position [84, 0]
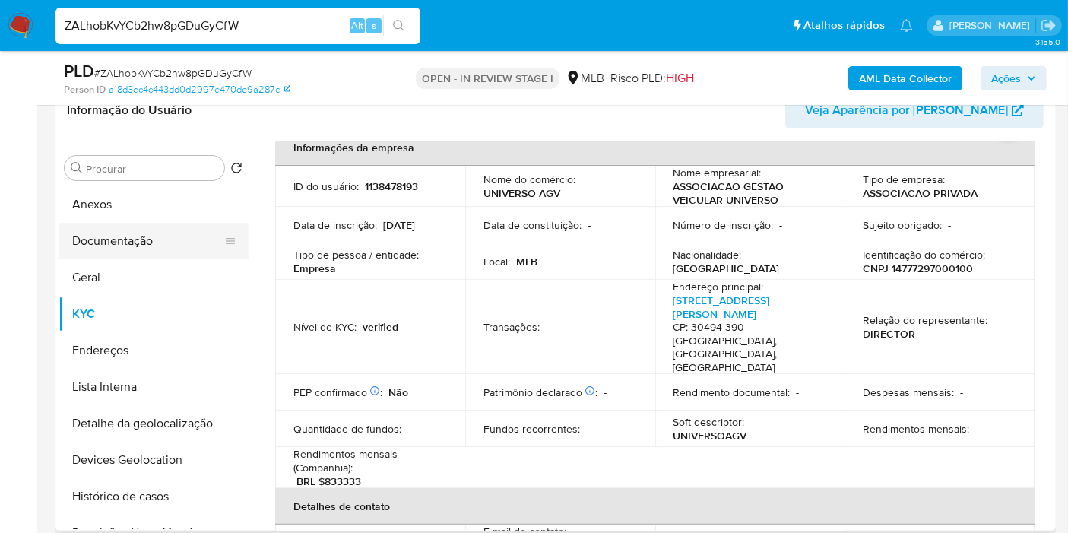
click at [181, 231] on button "Documentação" at bounding box center [148, 241] width 178 height 36
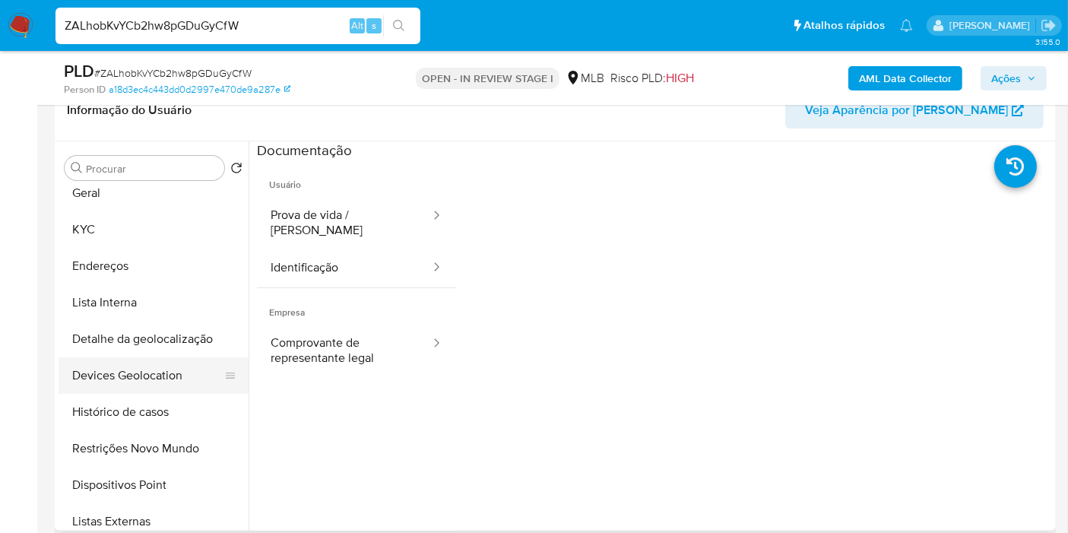
click at [150, 459] on button "Restrições Novo Mundo" at bounding box center [154, 448] width 190 height 36
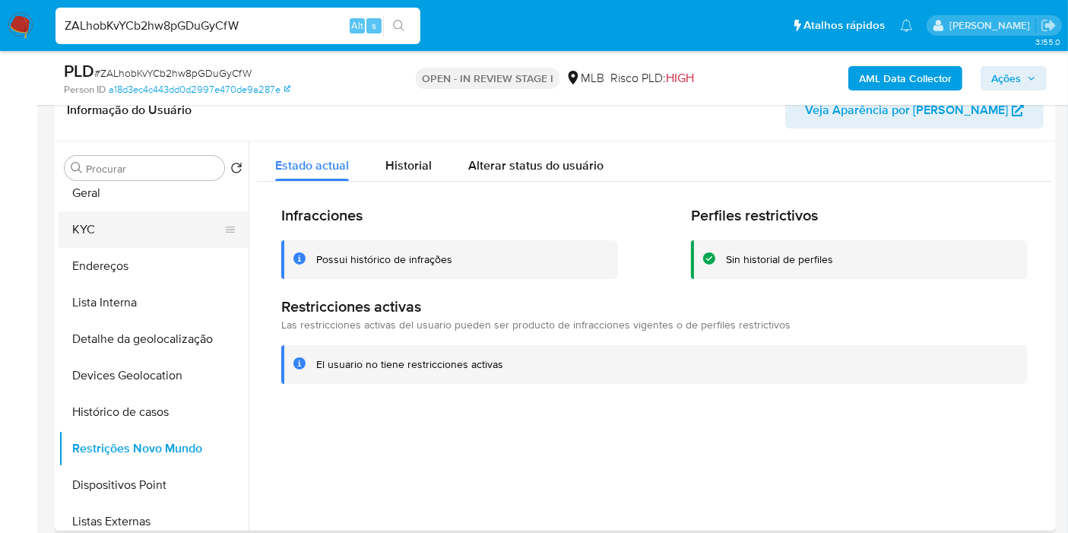
click at [158, 222] on button "KYC" at bounding box center [148, 229] width 178 height 36
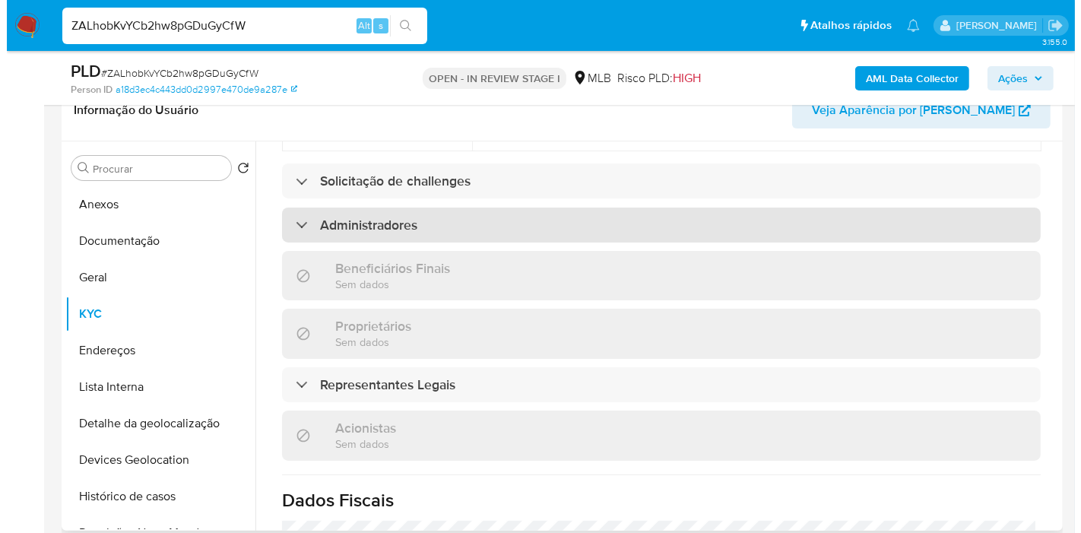
scroll to position [979, 0]
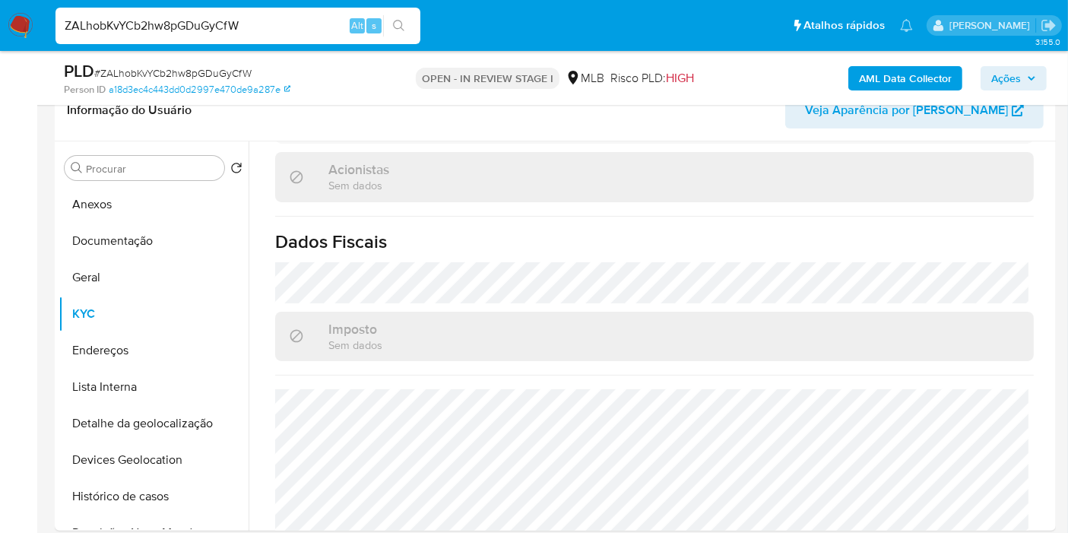
click at [898, 83] on b "AML Data Collector" at bounding box center [905, 78] width 93 height 24
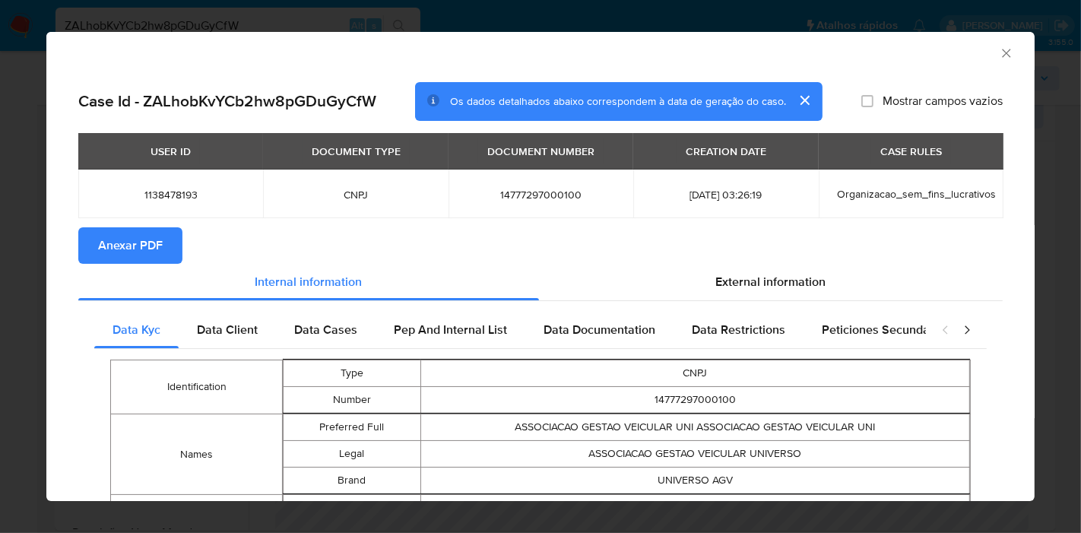
click at [704, 266] on div "External information" at bounding box center [771, 282] width 464 height 36
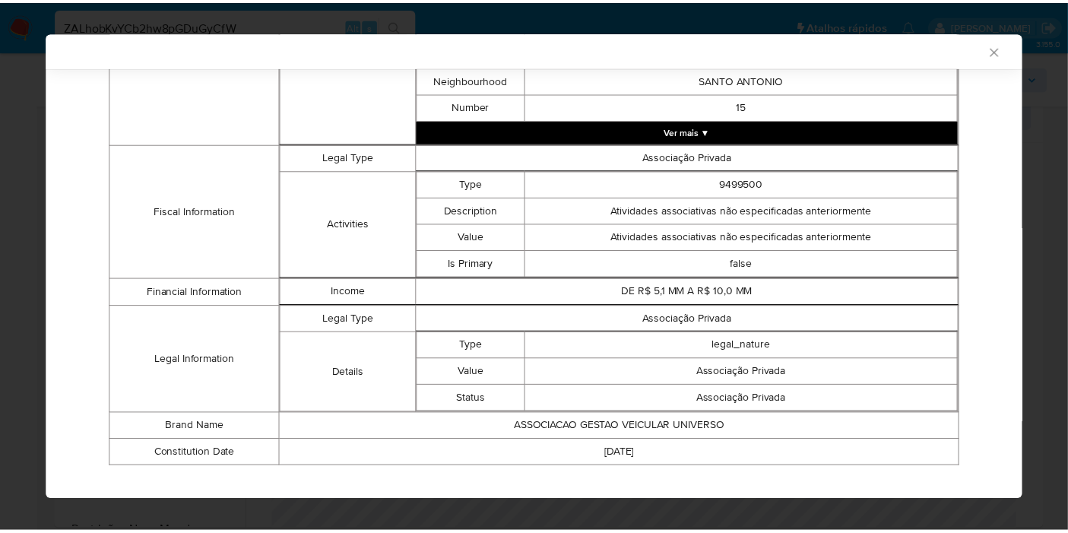
scroll to position [499, 0]
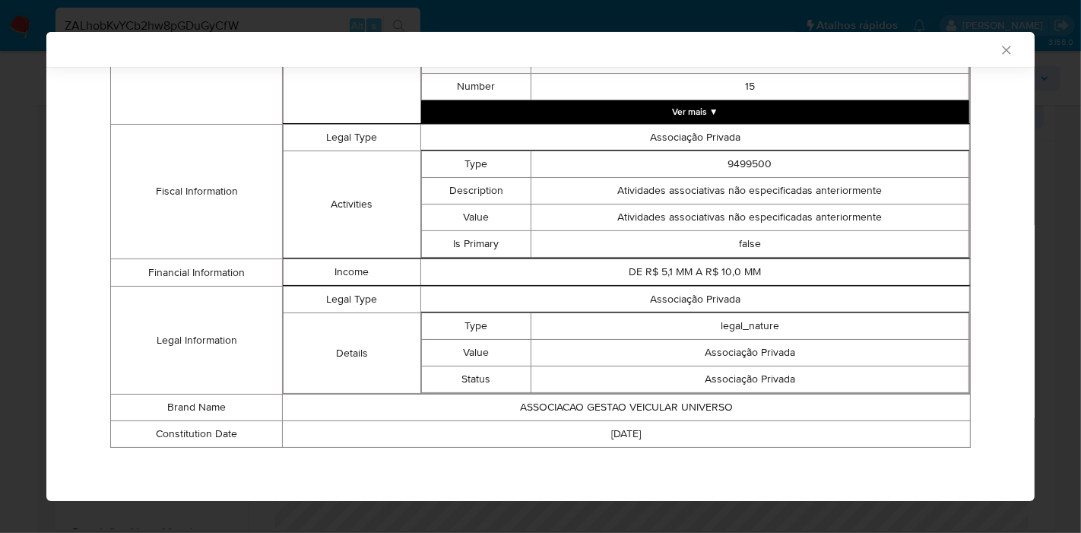
click at [1001, 47] on div "AML Data Collector" at bounding box center [540, 49] width 988 height 35
click at [999, 50] on icon "Fechar a janela" at bounding box center [1006, 50] width 15 height 15
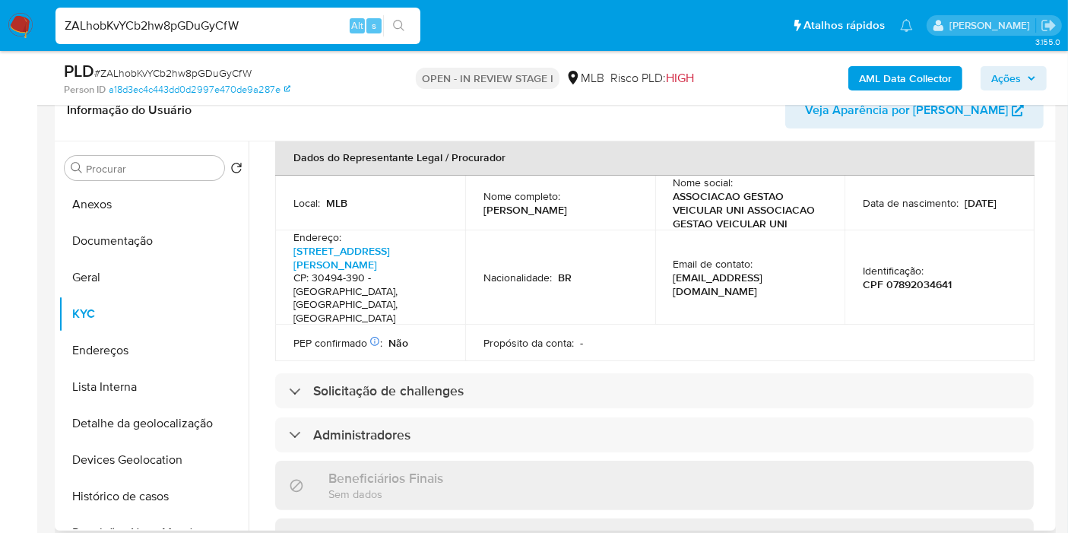
scroll to position [473, 0]
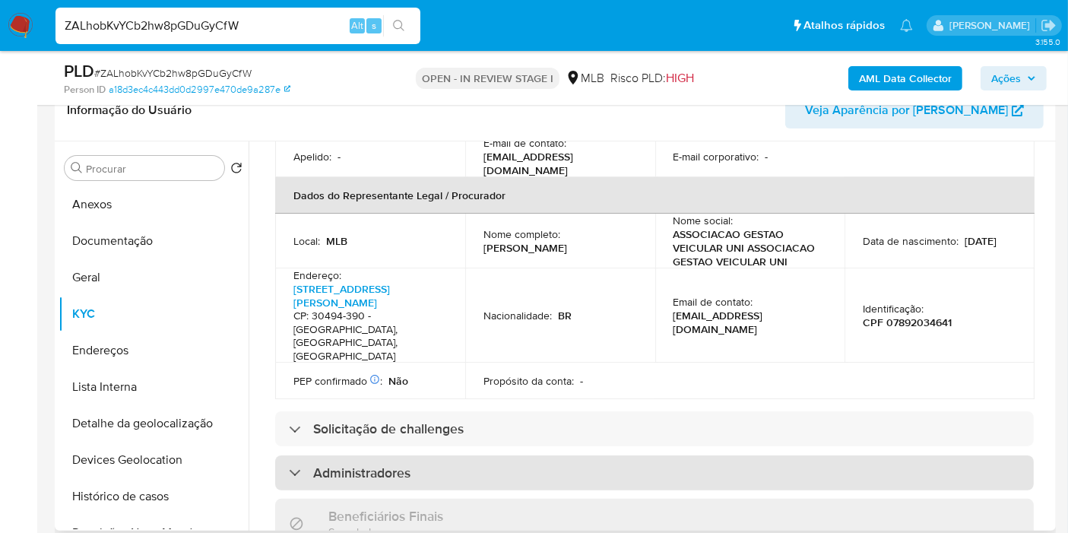
click at [484, 455] on div "Administradores" at bounding box center [654, 472] width 759 height 35
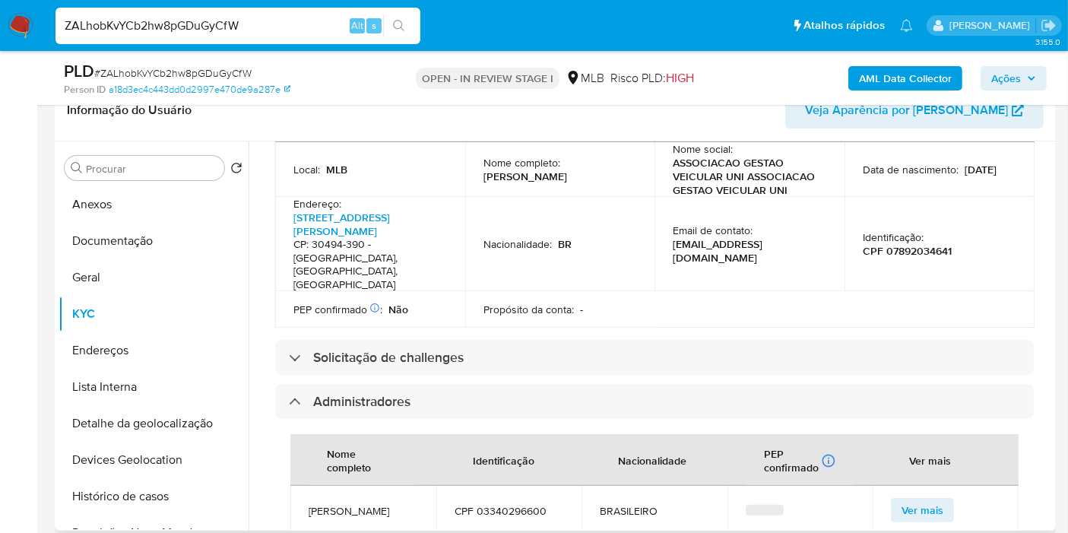
scroll to position [641, 0]
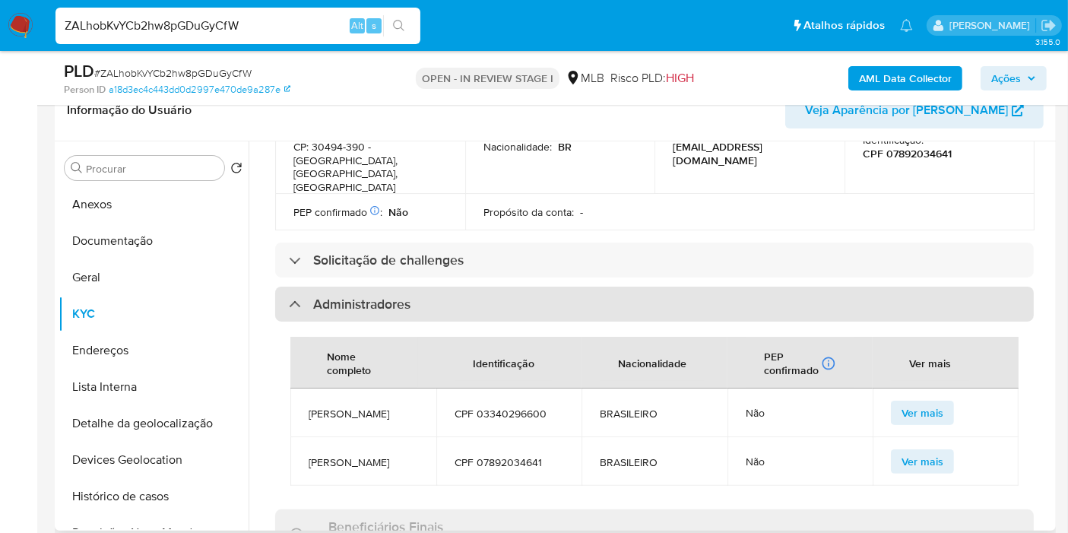
click at [536, 287] on div "Administradores" at bounding box center [654, 304] width 759 height 35
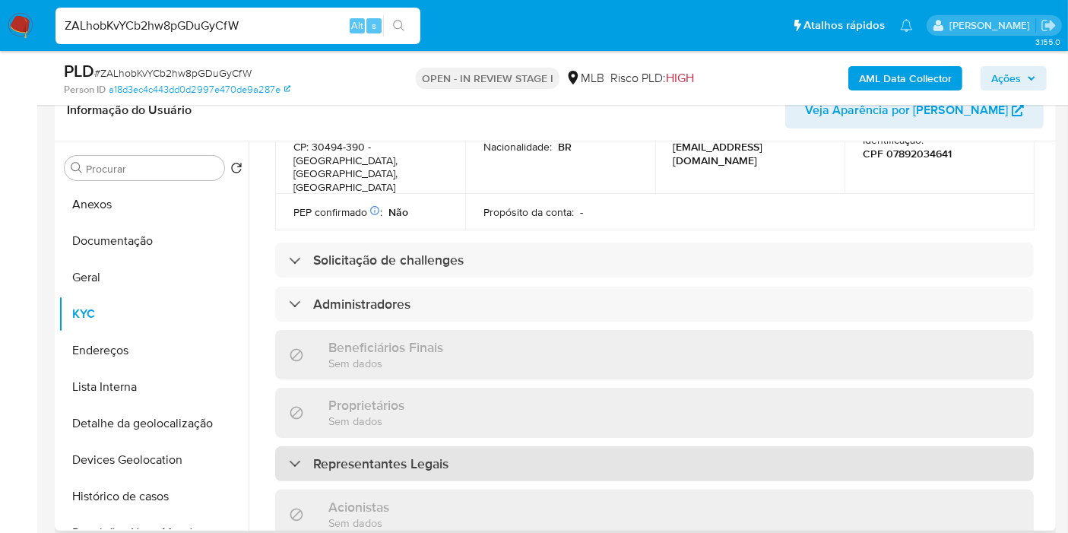
drag, startPoint x: 490, startPoint y: 416, endPoint x: 490, endPoint y: 398, distance: 18.2
click at [490, 446] on div "Representantes Legais" at bounding box center [654, 463] width 759 height 35
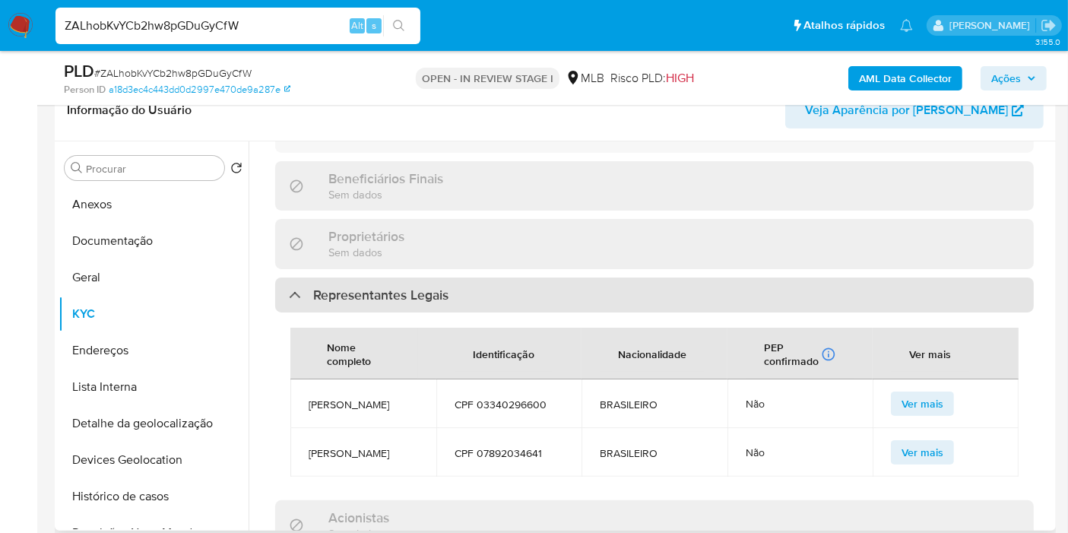
click at [565, 277] on div "Representantes Legais" at bounding box center [654, 294] width 759 height 35
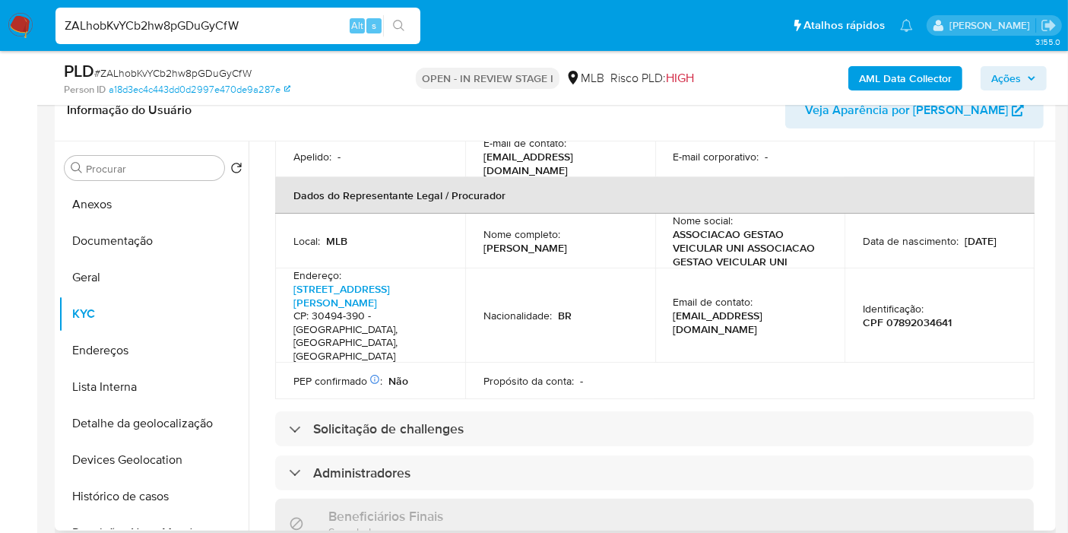
scroll to position [473, 0]
click at [503, 241] on p "[PERSON_NAME]" at bounding box center [525, 248] width 84 height 14
copy div "Nome completo : [PERSON_NAME]"
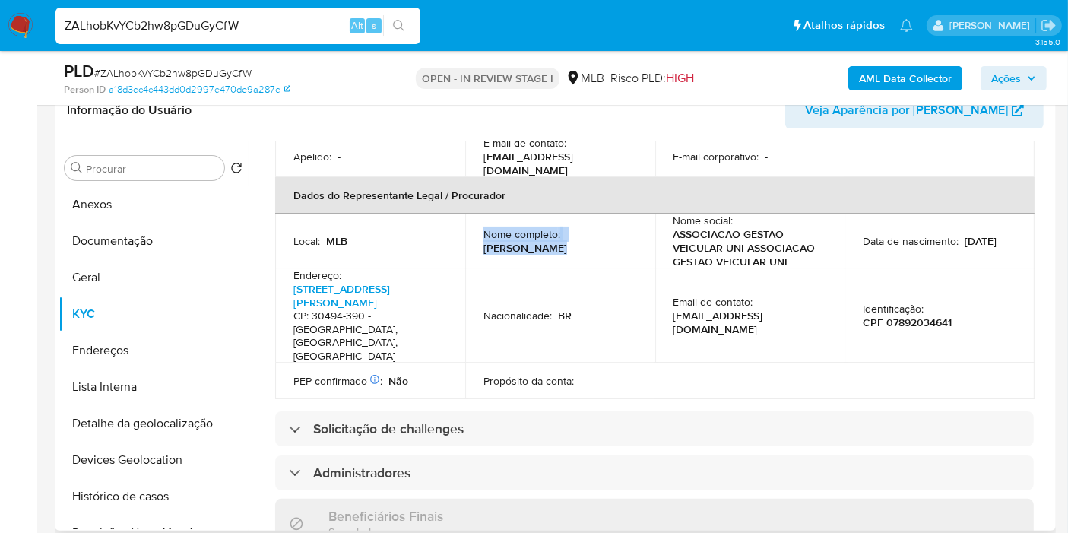
click at [581, 227] on div "Nome completo : [PERSON_NAME]" at bounding box center [560, 240] width 154 height 27
drag, startPoint x: 593, startPoint y: 220, endPoint x: 473, endPoint y: 219, distance: 120.1
click at [473, 219] on td "Nome completo : [PERSON_NAME]" at bounding box center [560, 241] width 190 height 55
copy p "[PERSON_NAME]"
click at [917, 315] on p "CPF 07892034641" at bounding box center [907, 322] width 89 height 14
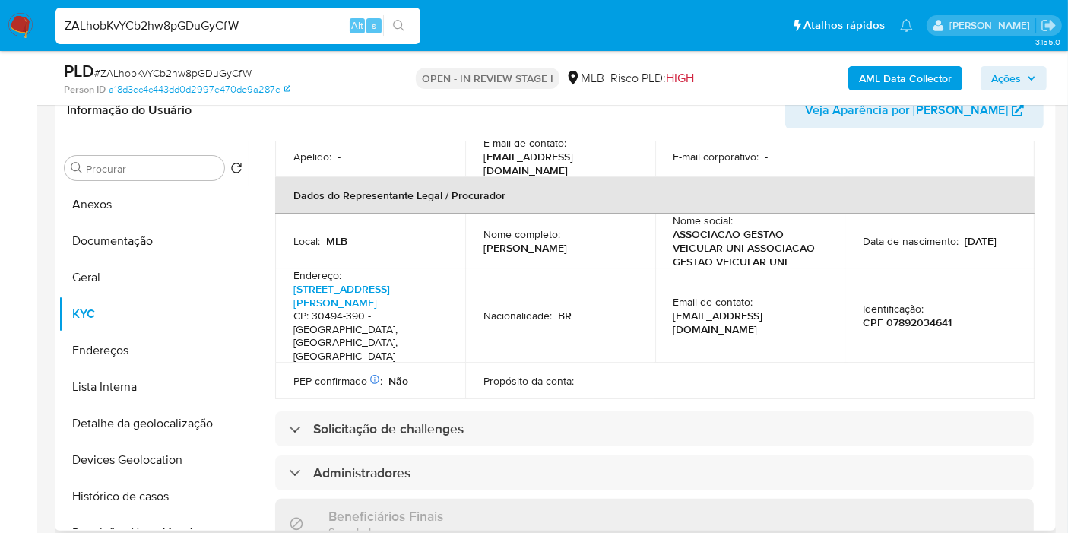
click at [917, 315] on p "CPF 07892034641" at bounding box center [907, 322] width 89 height 14
click at [910, 315] on p "CPF 07892034641" at bounding box center [907, 322] width 89 height 14
copy p "07892034641"
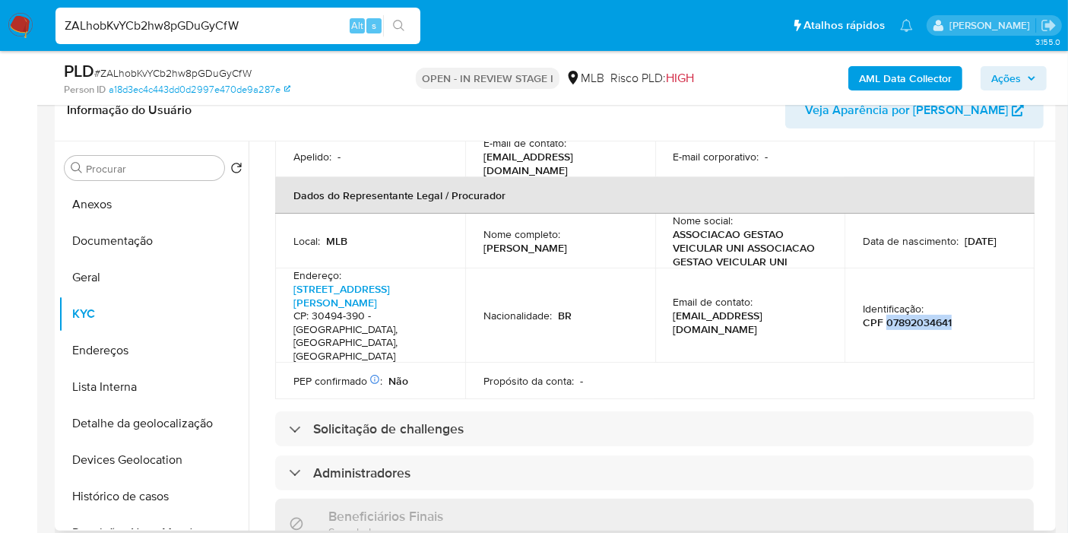
drag, startPoint x: 581, startPoint y: 218, endPoint x: 483, endPoint y: 218, distance: 98.8
click at [483, 227] on div "Nome completo : [PERSON_NAME]" at bounding box center [560, 240] width 154 height 27
copy p "Eliezer Vaz de Assis"
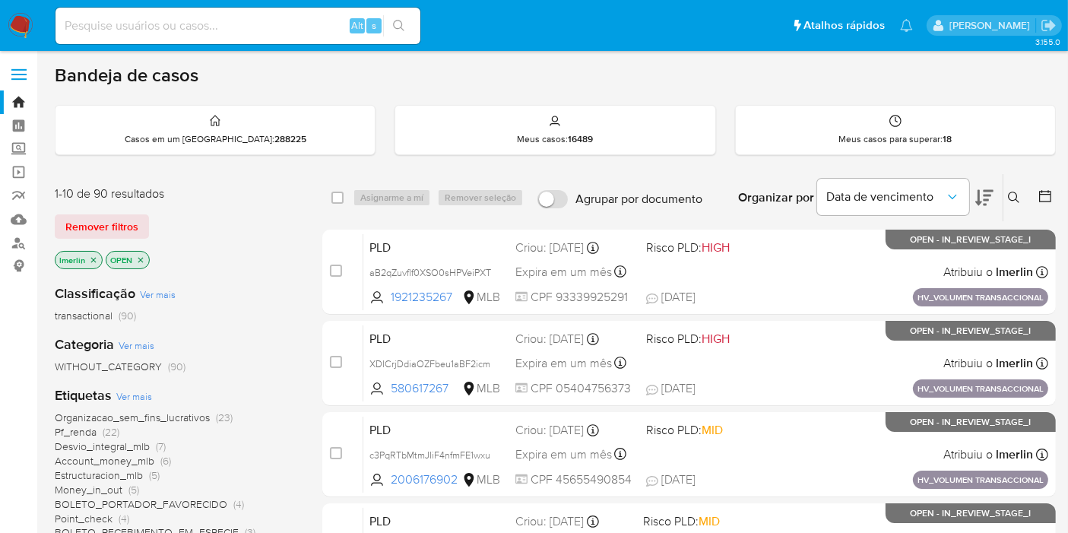
click at [97, 258] on p "lmerlin" at bounding box center [78, 260] width 46 height 17
click at [93, 258] on icon "close-filter" at bounding box center [93, 259] width 9 height 9
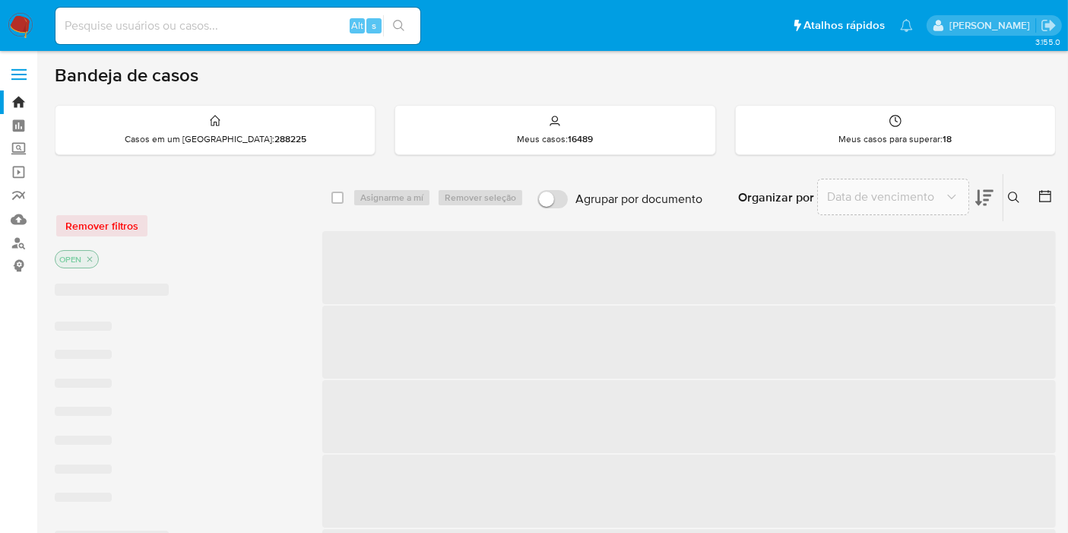
click at [93, 258] on icon "close-filter" at bounding box center [89, 259] width 9 height 9
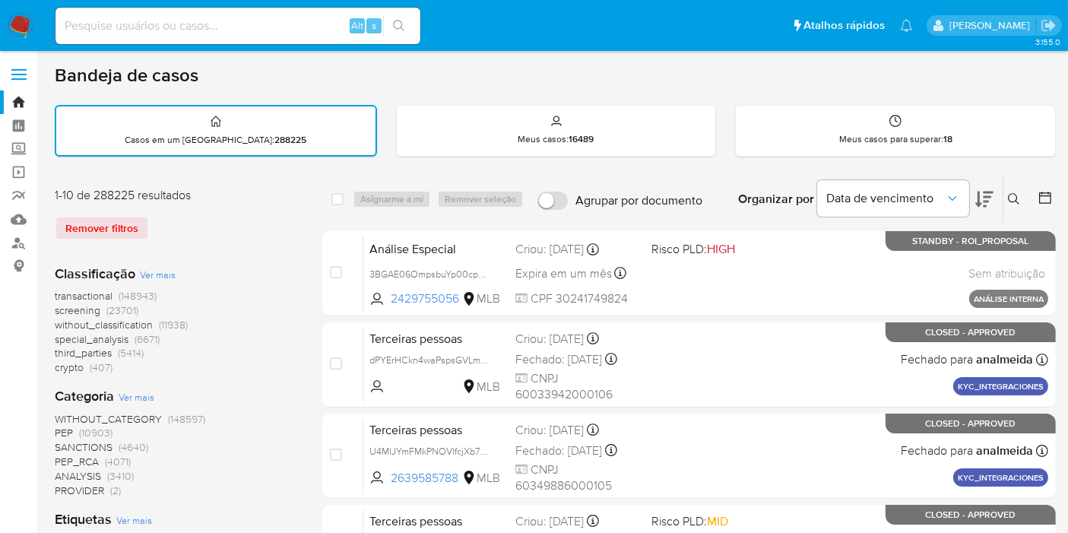
scroll to position [84, 0]
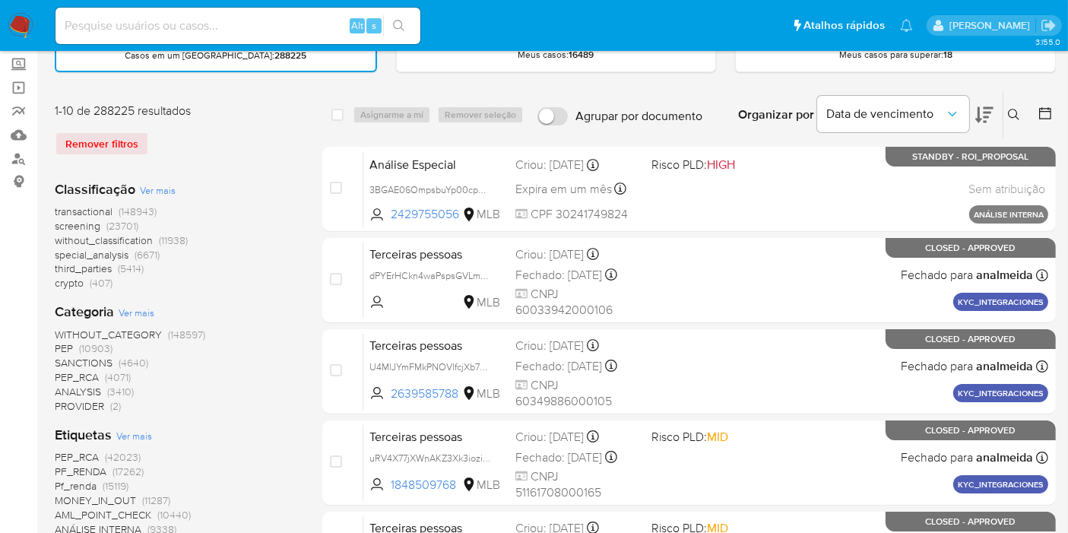
click at [1053, 117] on button at bounding box center [1046, 115] width 18 height 18
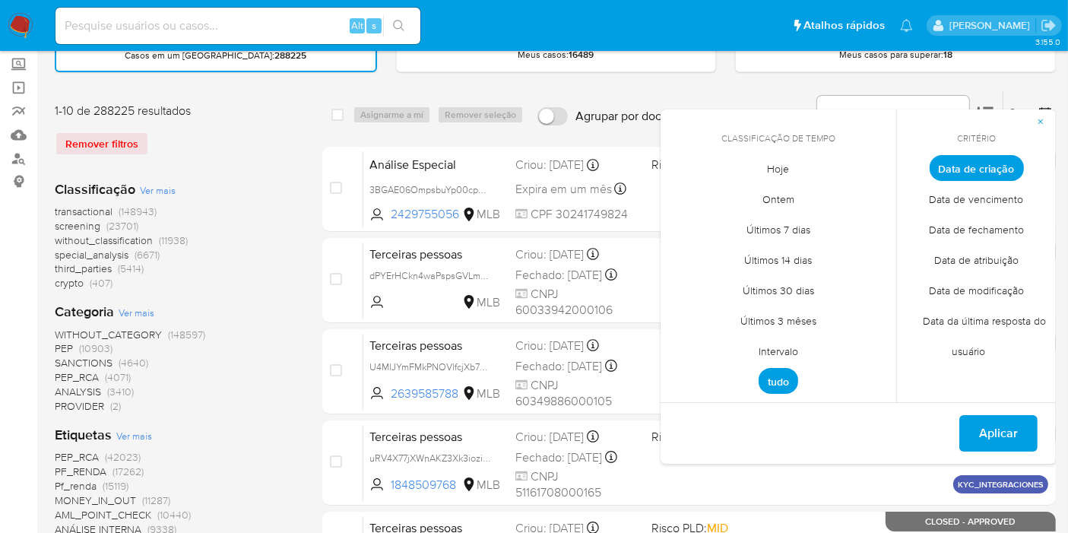
click at [772, 345] on span "Intervalo" at bounding box center [778, 351] width 71 height 31
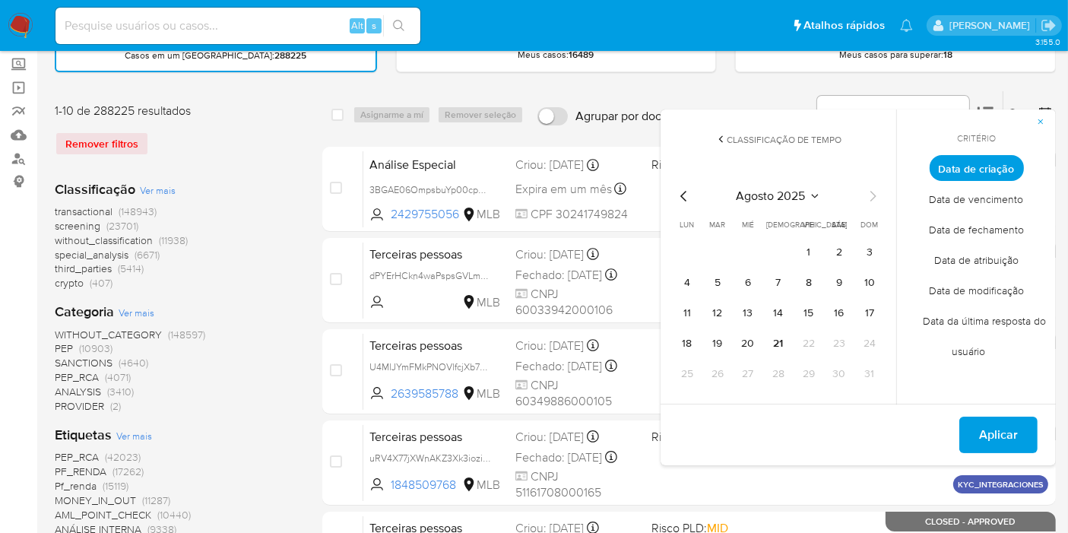
click at [679, 192] on icon "Mes anterior" at bounding box center [684, 196] width 18 height 18
click at [717, 255] on button "1" at bounding box center [717, 252] width 24 height 24
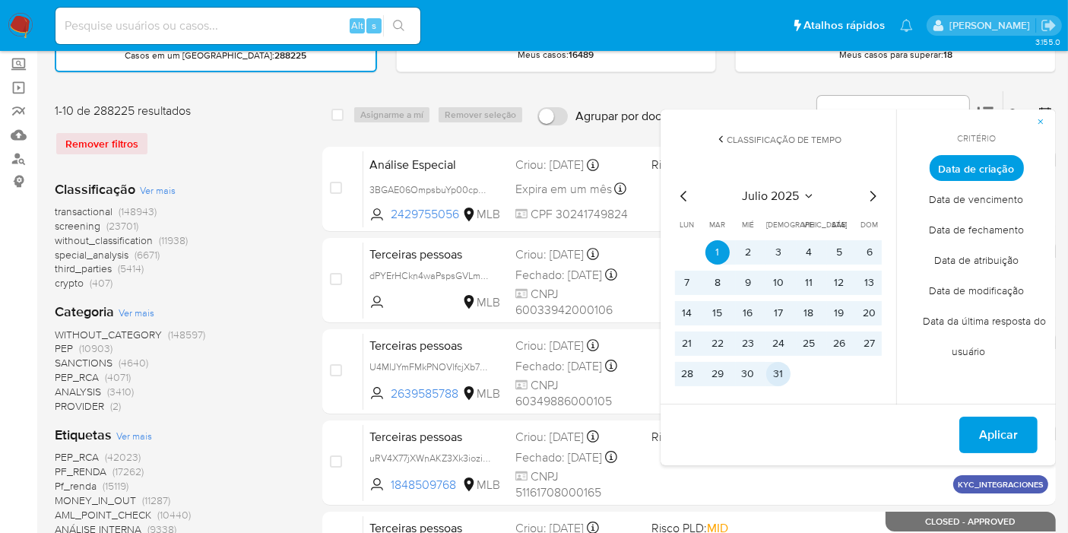
click at [773, 367] on button "31" at bounding box center [778, 374] width 24 height 24
click at [999, 438] on span "Aplicar" at bounding box center [998, 434] width 39 height 33
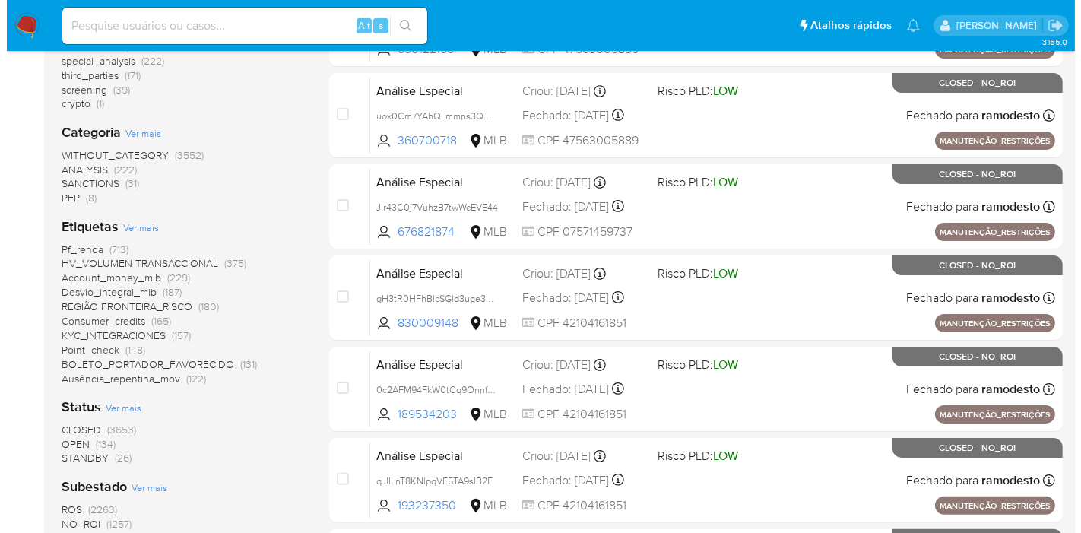
scroll to position [253, 0]
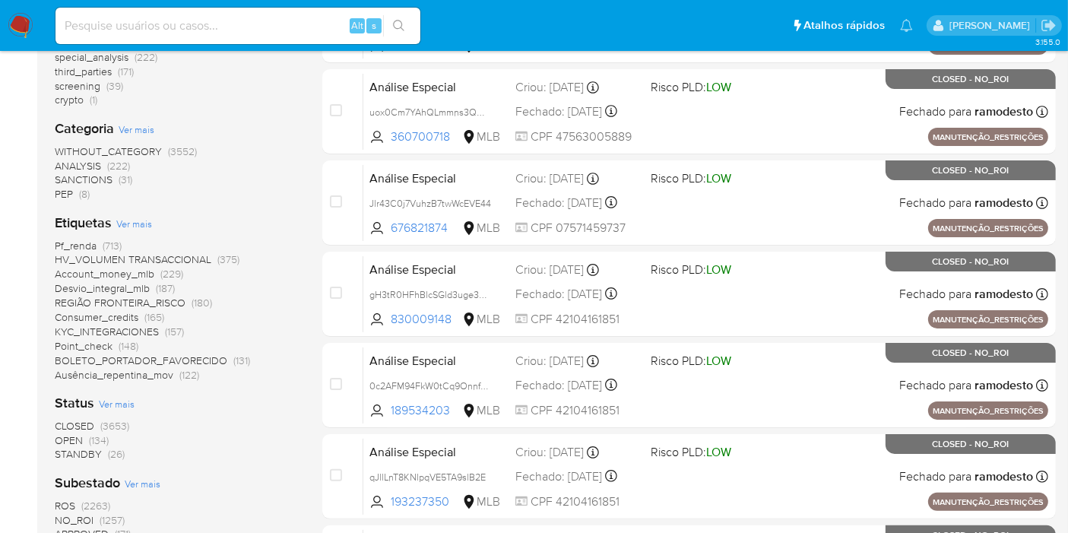
click at [139, 222] on span "Ver mais" at bounding box center [134, 224] width 36 height 14
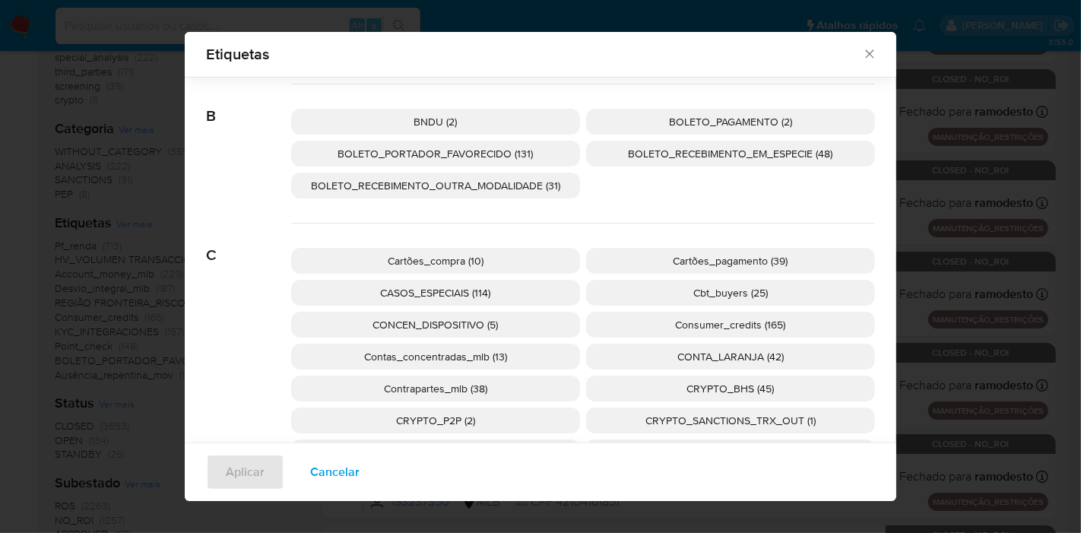
scroll to position [242, 0]
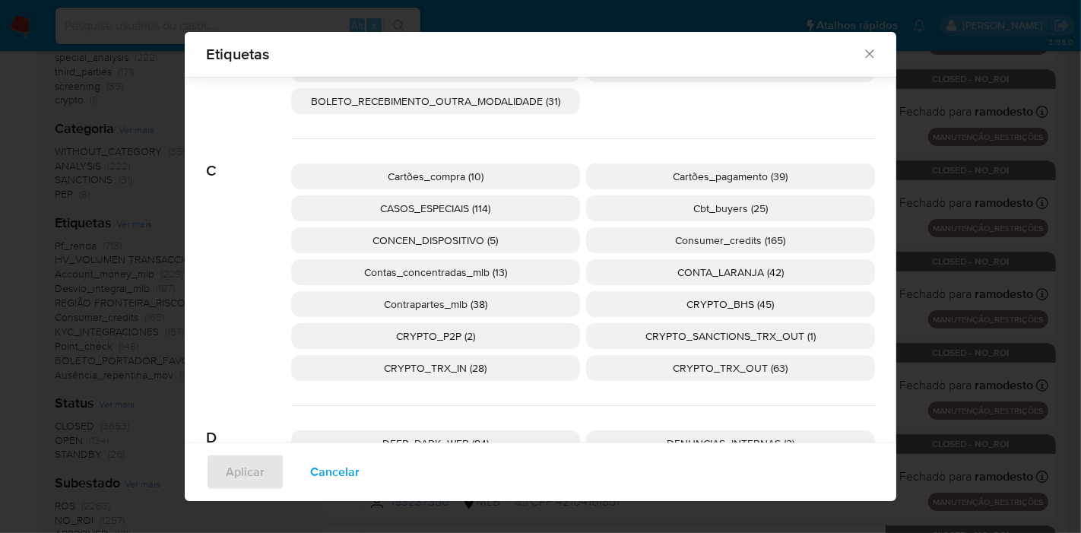
click at [635, 268] on p "CONTA_LARANJA (42)" at bounding box center [730, 272] width 289 height 26
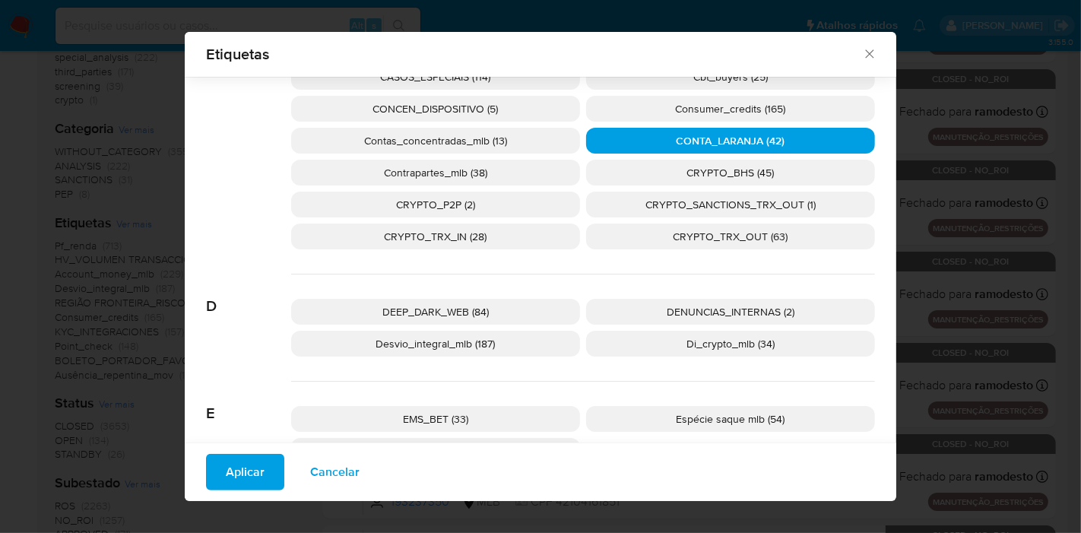
scroll to position [410, 0]
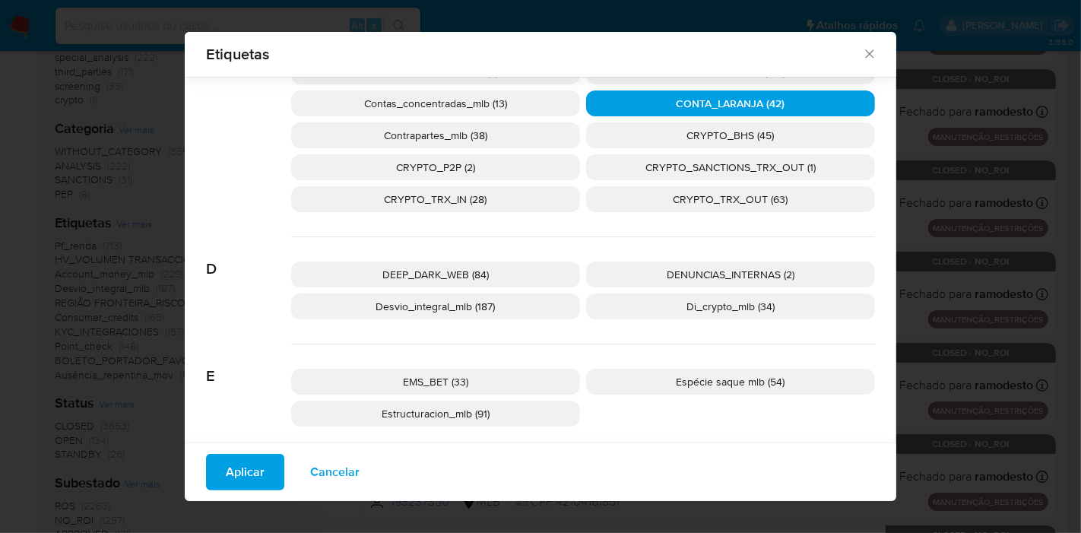
click at [540, 268] on p "DEEP_DARK_WEB (84)" at bounding box center [435, 274] width 289 height 26
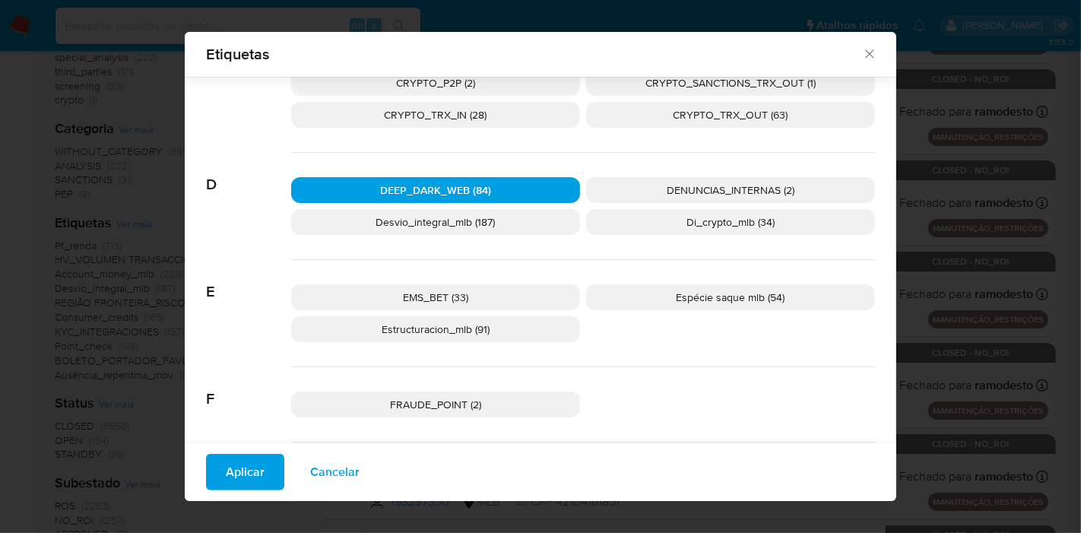
scroll to position [579, 0]
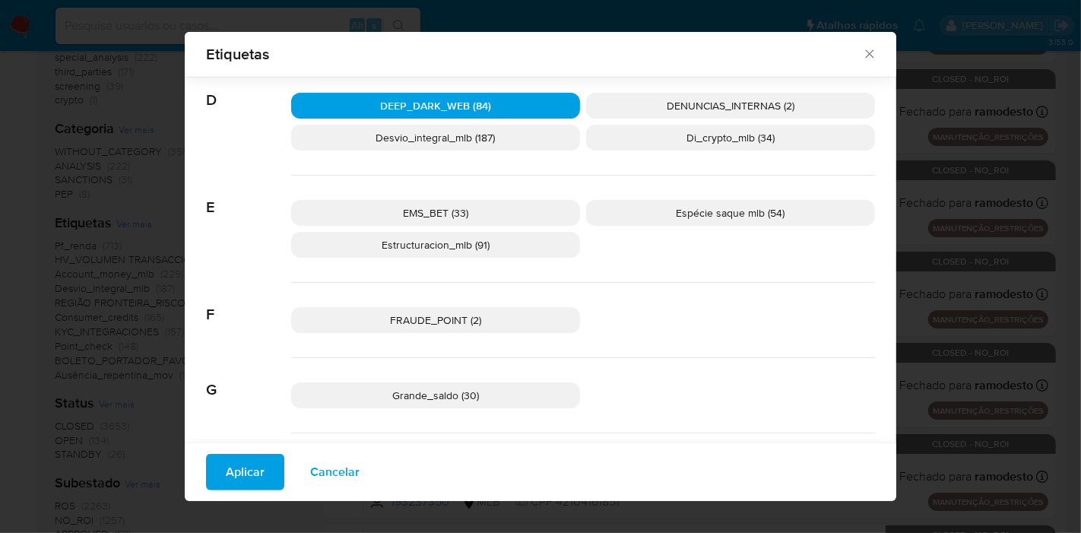
click at [526, 309] on p "FRAUDE_POINT (2)" at bounding box center [435, 320] width 289 height 26
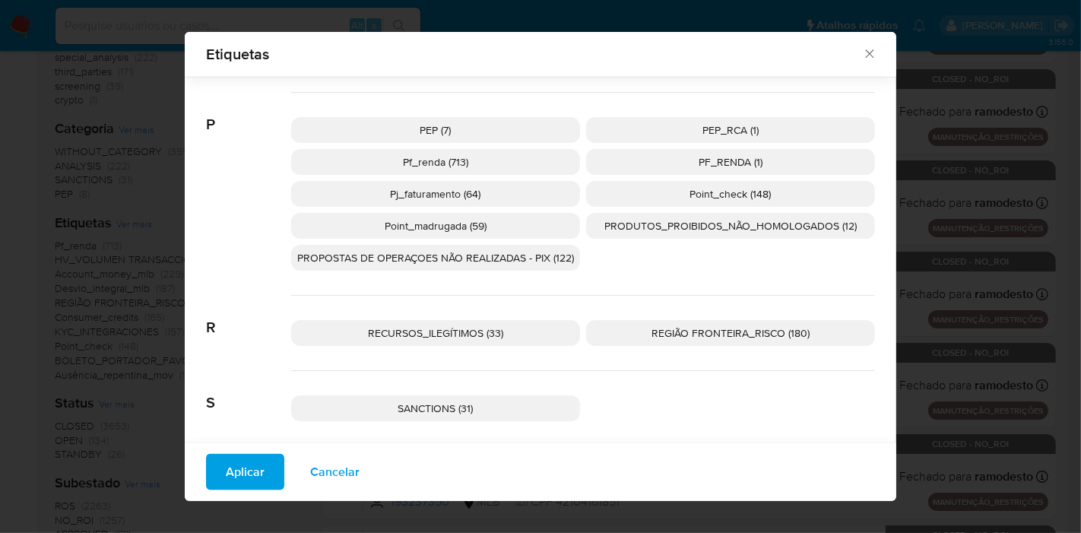
scroll to position [1509, 0]
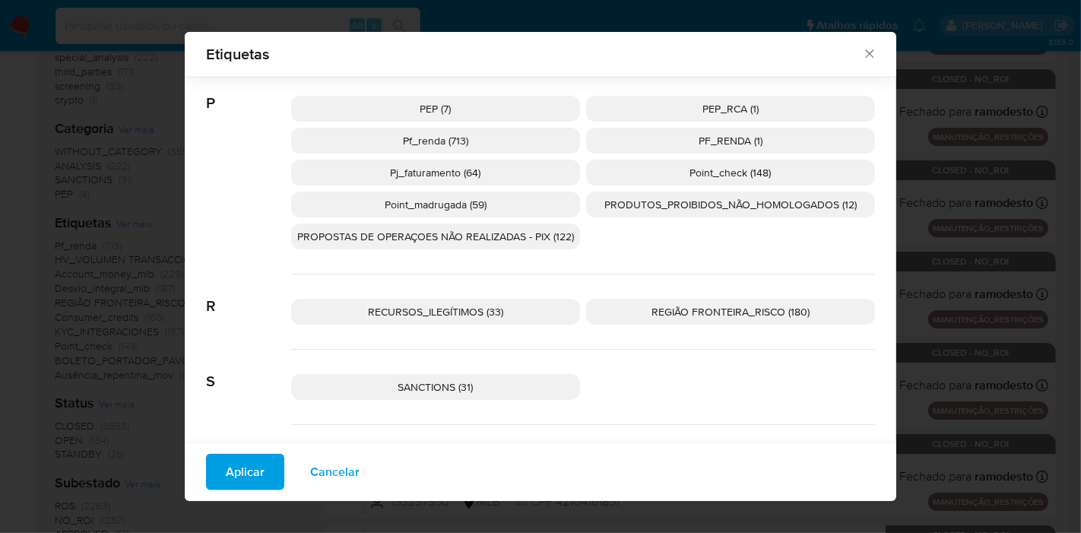
click at [517, 309] on p "RECURSOS_ILEGÍTIMOS (33)" at bounding box center [435, 312] width 289 height 26
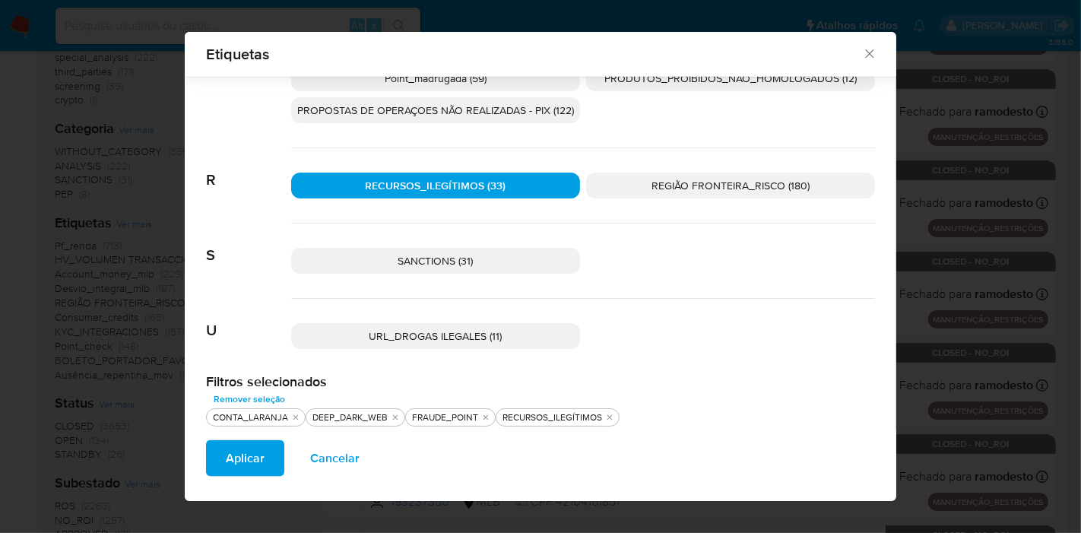
scroll to position [1639, 0]
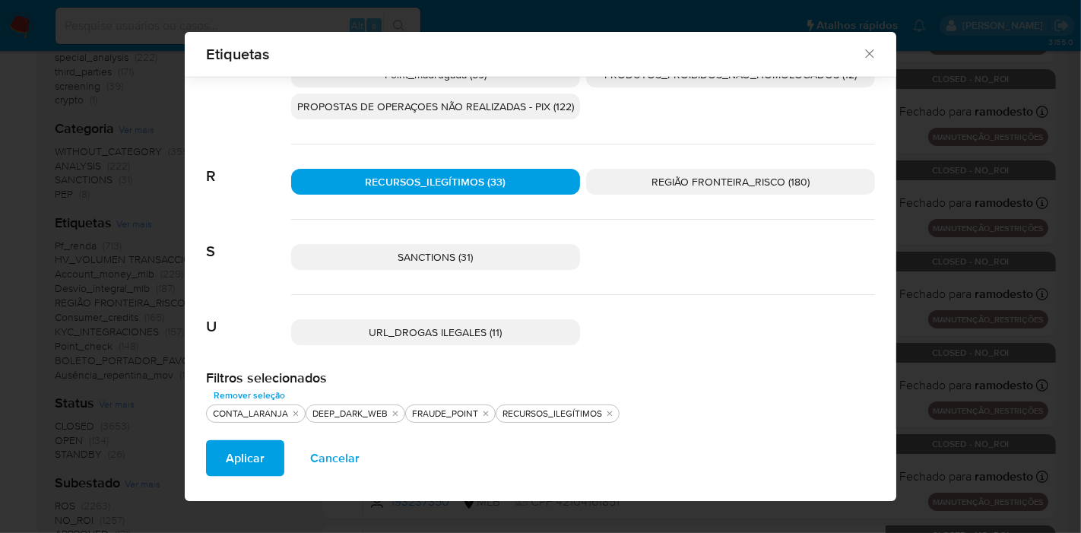
click at [517, 328] on p "URL_DROGAS ILEGALES (11)" at bounding box center [435, 332] width 289 height 26
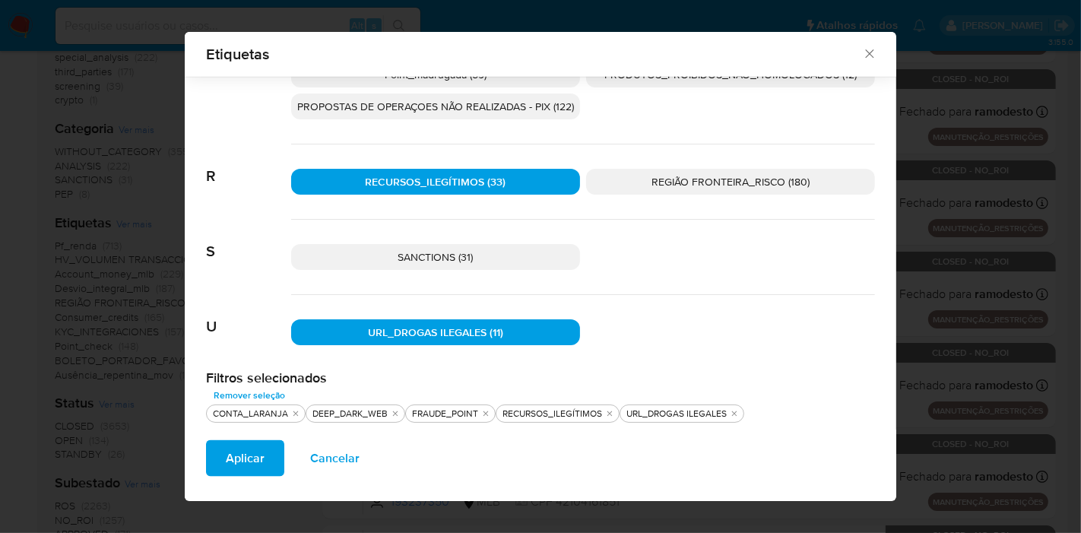
click at [480, 329] on span "URL_DROGAS ILEGALES (11)" at bounding box center [435, 332] width 135 height 15
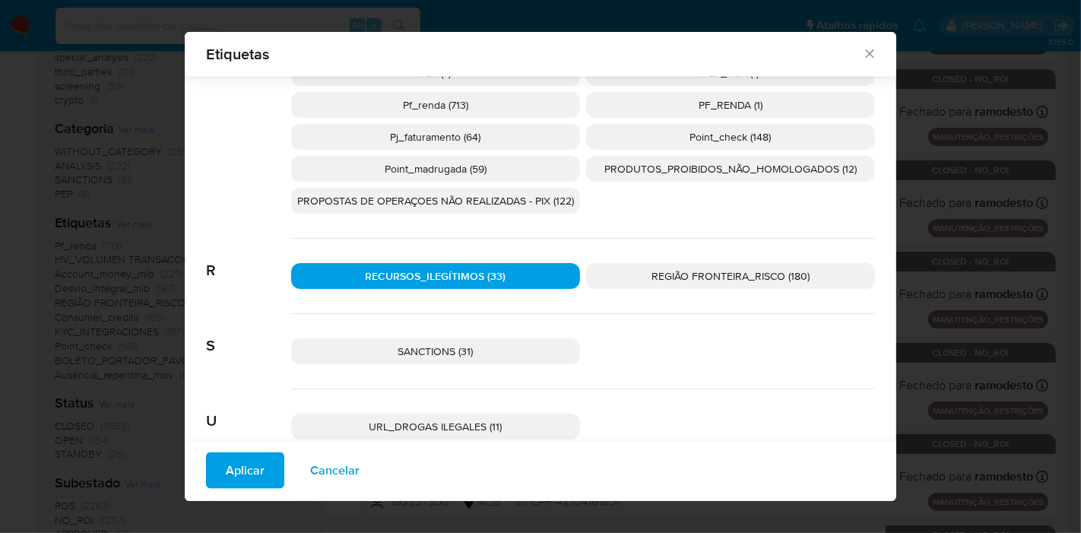
scroll to position [1470, 0]
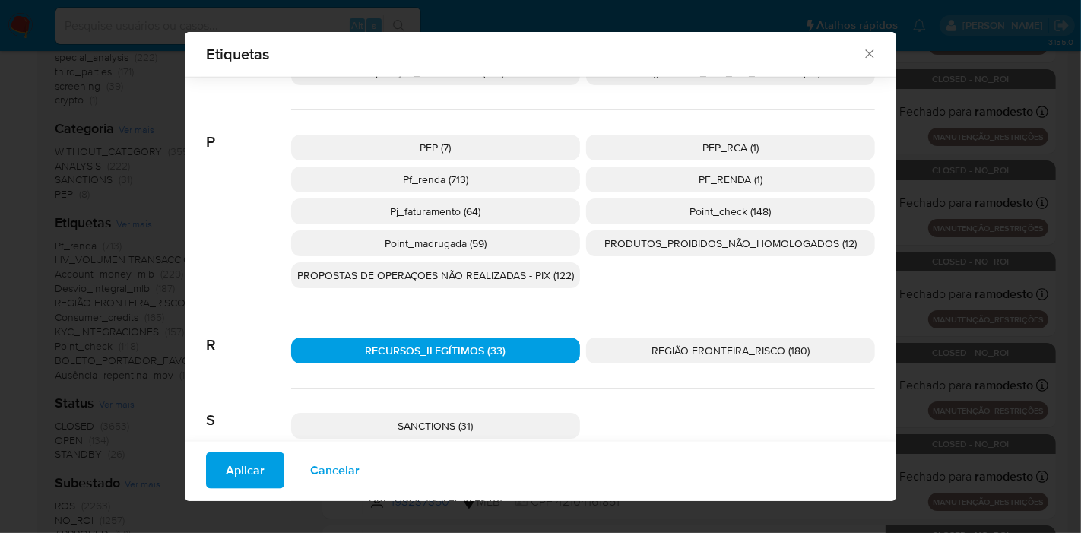
click at [486, 271] on span "PROPOSTAS DE OPERAÇOES NÃO REALIZADAS - PIX (122)" at bounding box center [435, 275] width 277 height 15
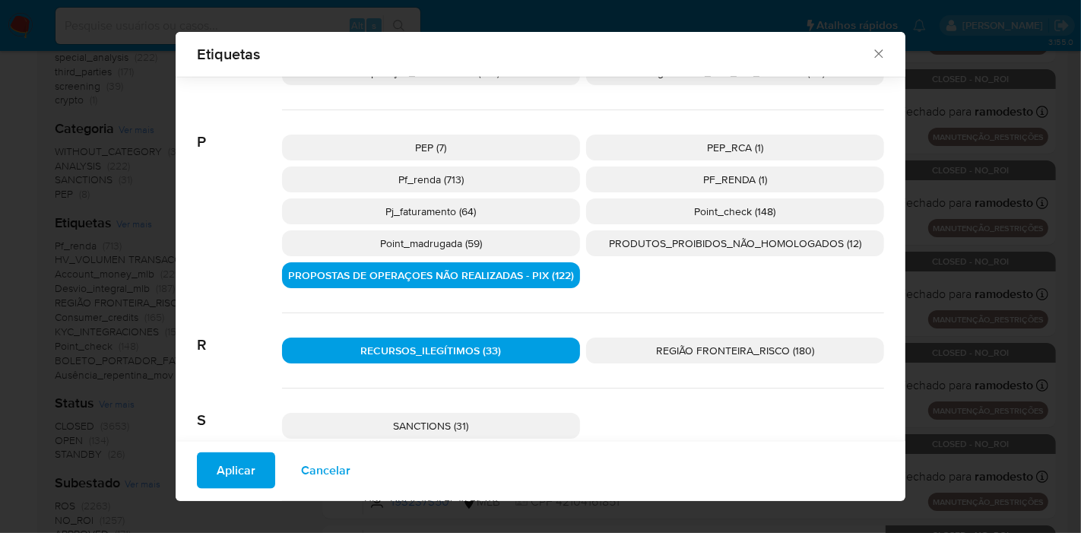
click at [725, 247] on span "PRODUTOS_PROIBIDOS_NÃO_HOMOLOGADOS (12)" at bounding box center [735, 243] width 252 height 15
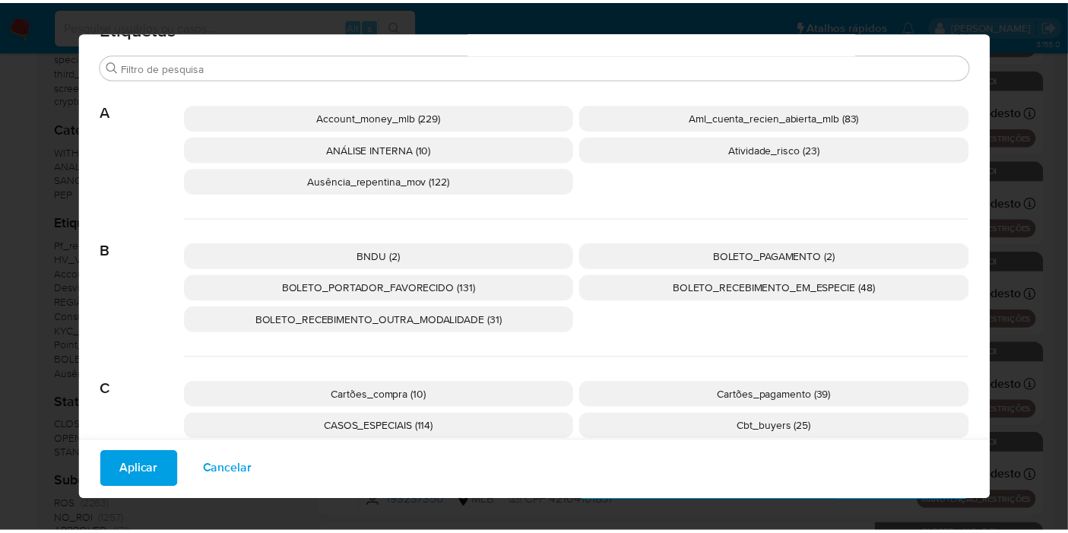
scroll to position [0, 0]
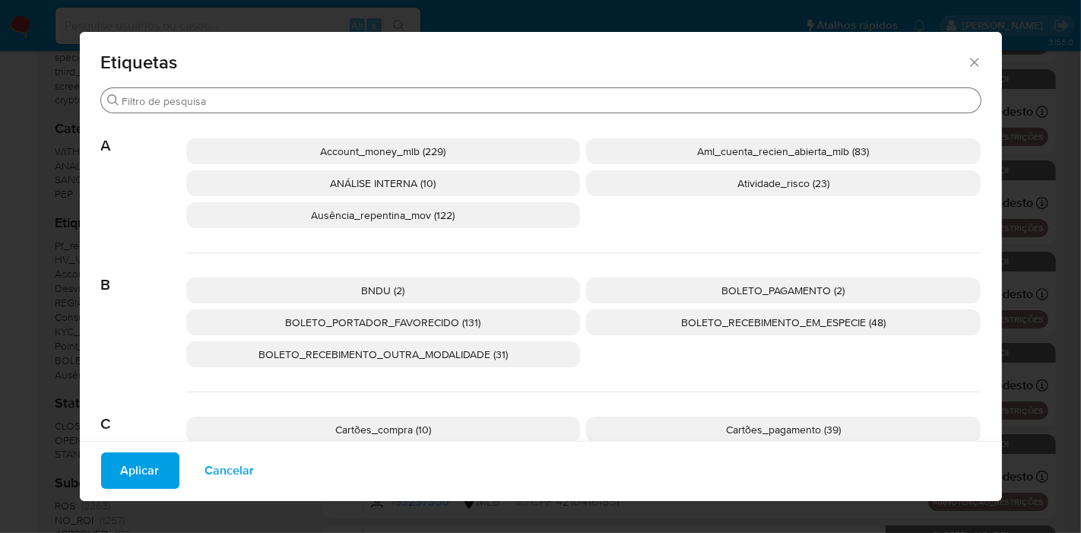
click at [517, 98] on input "Procurar" at bounding box center [548, 101] width 852 height 14
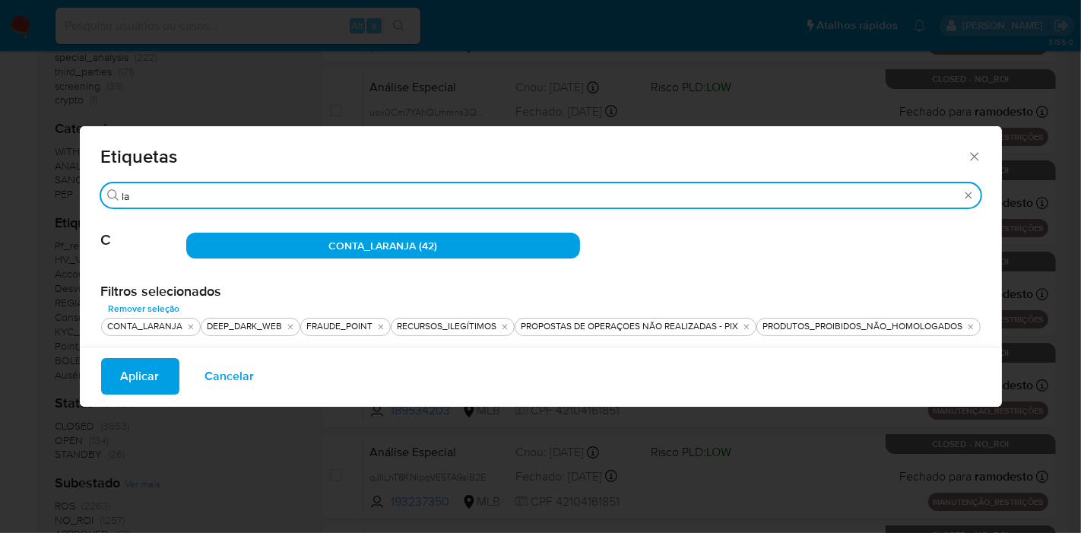
type input "l"
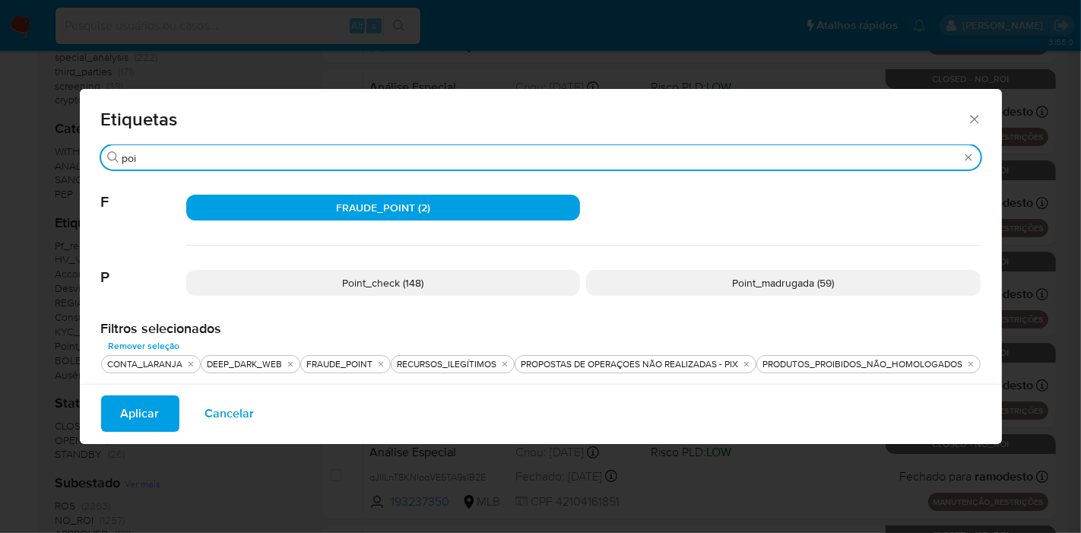
click at [335, 157] on input "poi" at bounding box center [540, 158] width 837 height 14
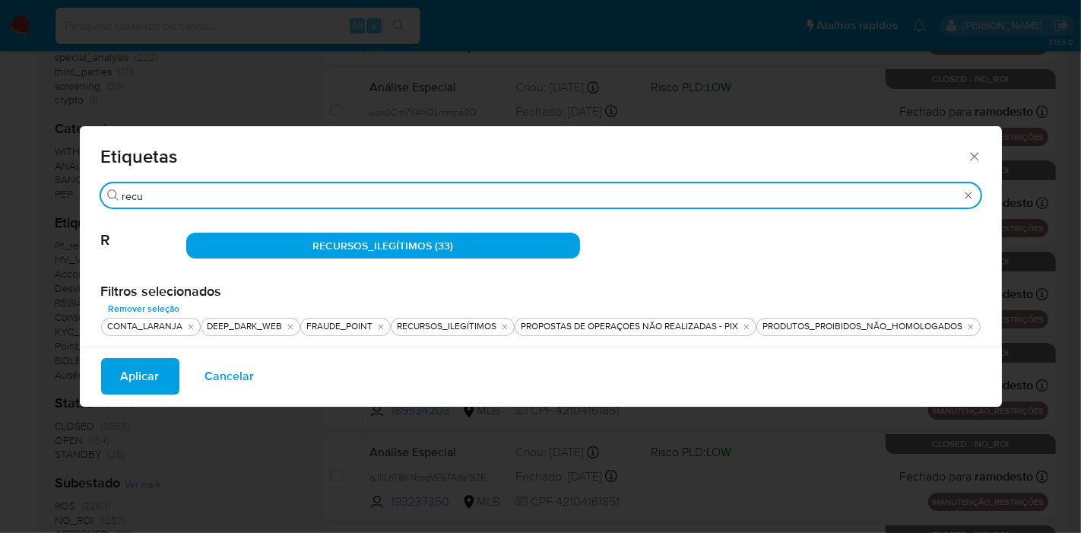
click at [319, 198] on input "recu" at bounding box center [540, 196] width 837 height 14
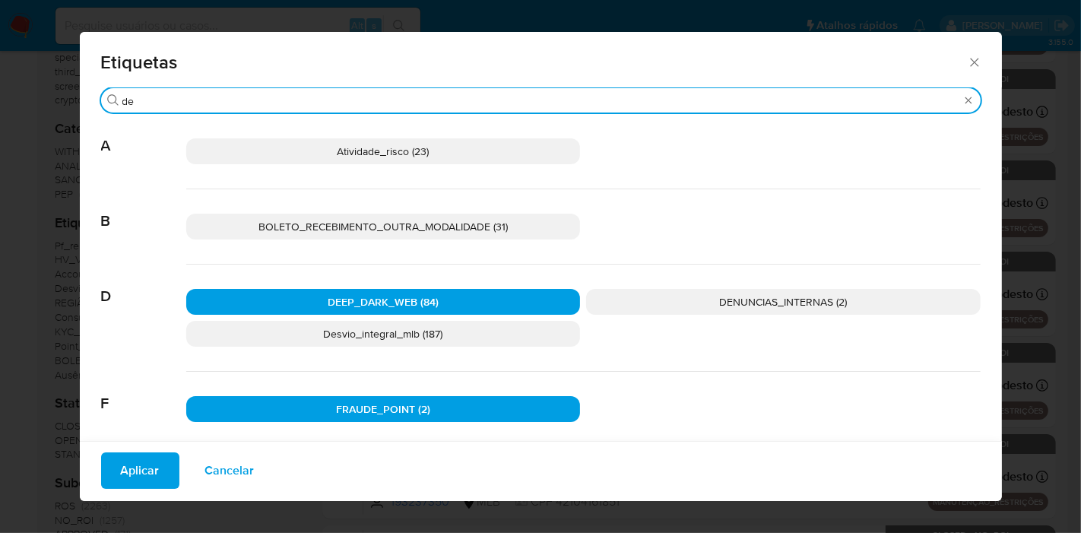
type input "d"
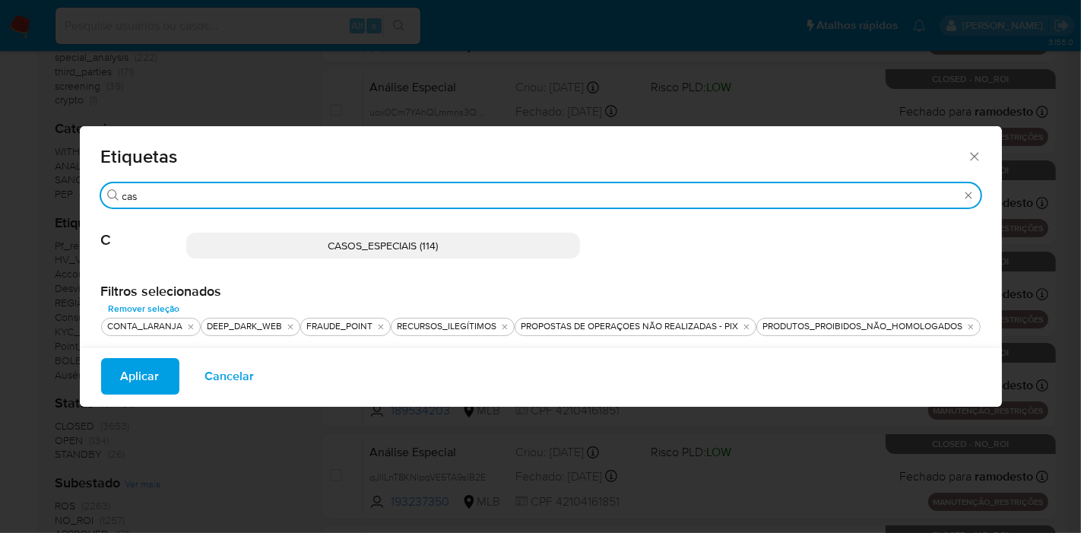
type input "cas"
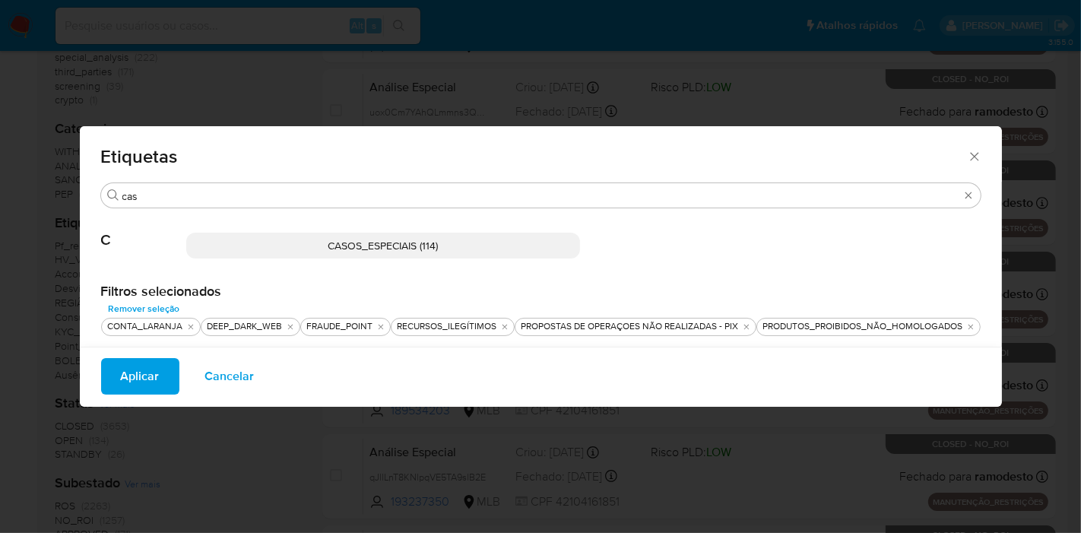
click at [390, 248] on span "CASOS_ESPECIAIS (114)" at bounding box center [383, 245] width 110 height 15
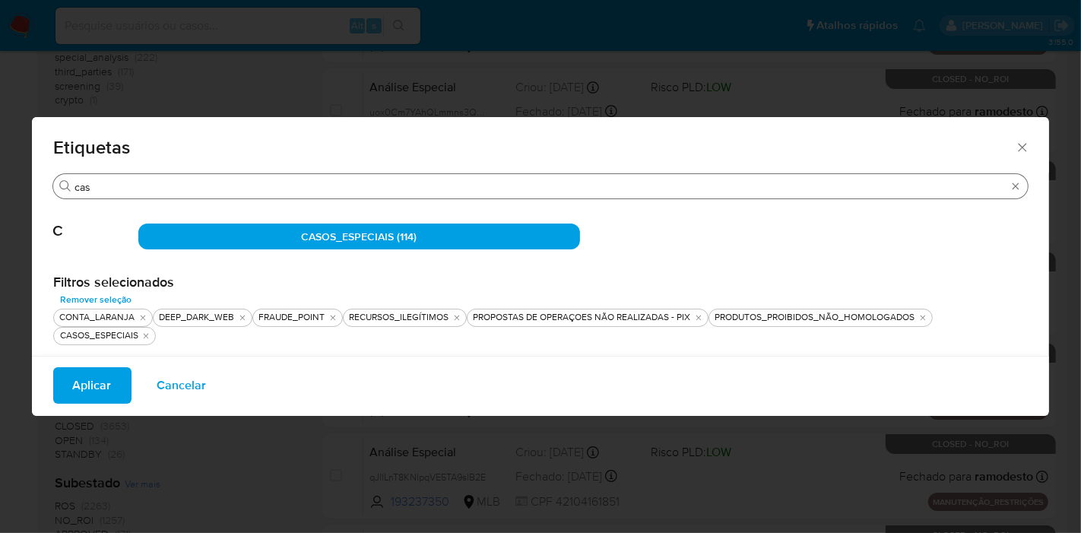
click at [362, 181] on input "cas" at bounding box center [540, 187] width 932 height 14
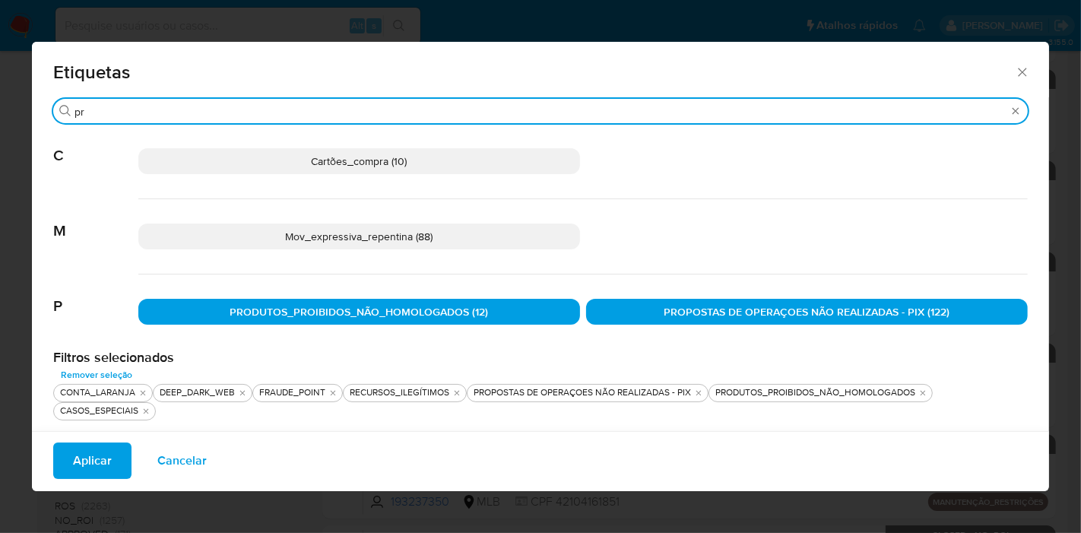
type input "p"
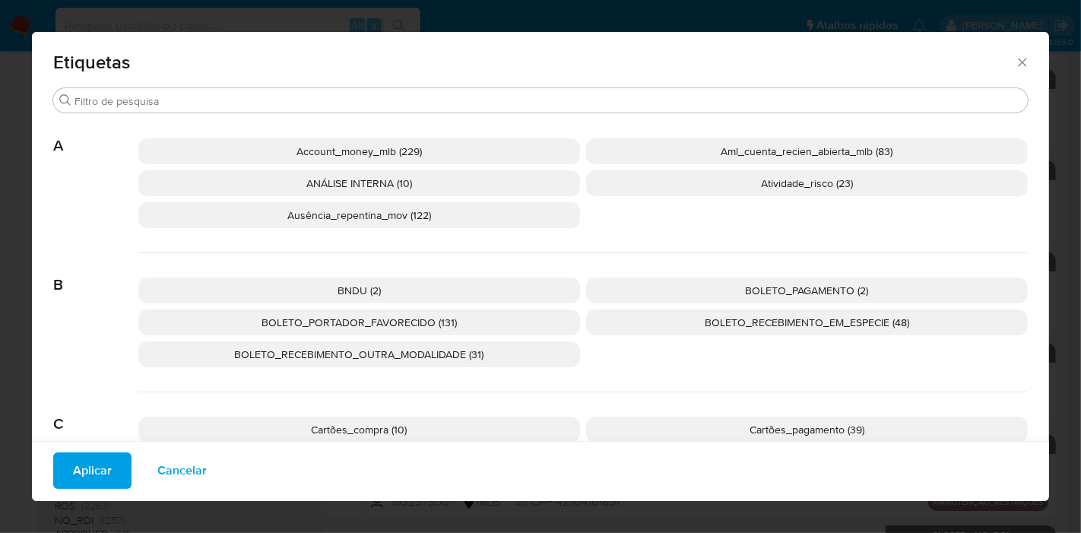
click at [110, 463] on span "Aplicar" at bounding box center [92, 470] width 39 height 33
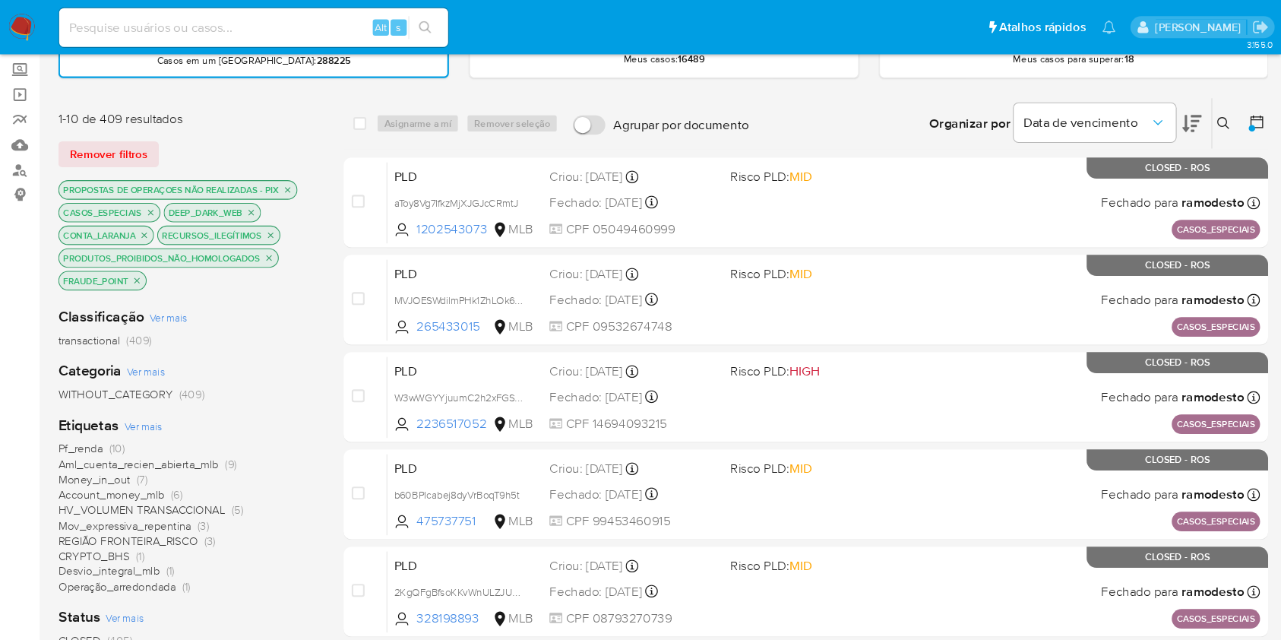
scroll to position [84, 0]
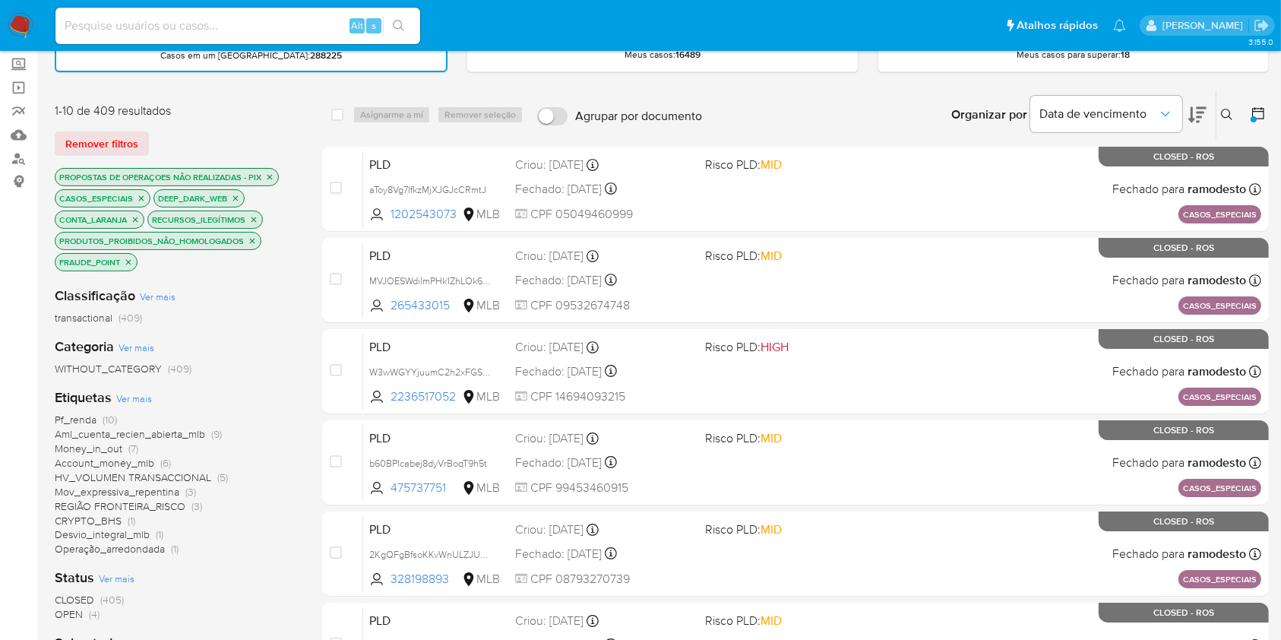
drag, startPoint x: 1018, startPoint y: 0, endPoint x: 267, endPoint y: 337, distance: 823.3
click at [267, 337] on div "Categoria Ver mais WITHOUT_CATEGORY (409)" at bounding box center [176, 356] width 243 height 39
click at [1080, 114] on icon at bounding box center [1258, 113] width 15 height 15
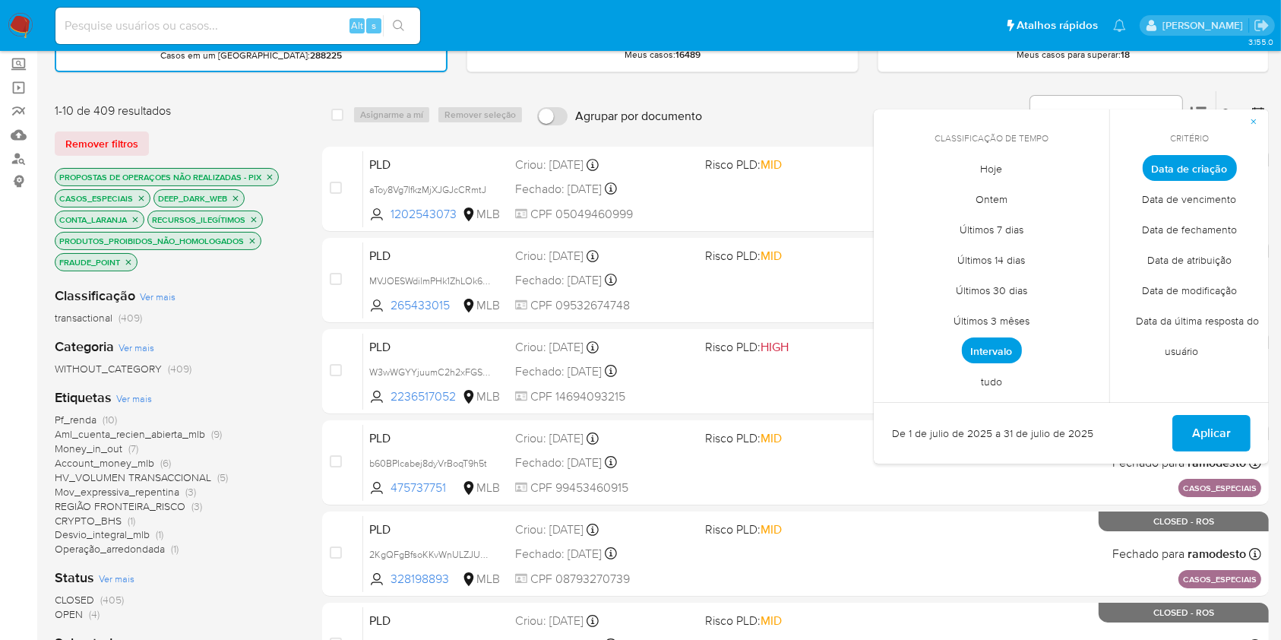
click at [1075, 429] on span "De 1 de julio de 2025 a 31 de julio de 2025" at bounding box center [992, 433] width 201 height 15
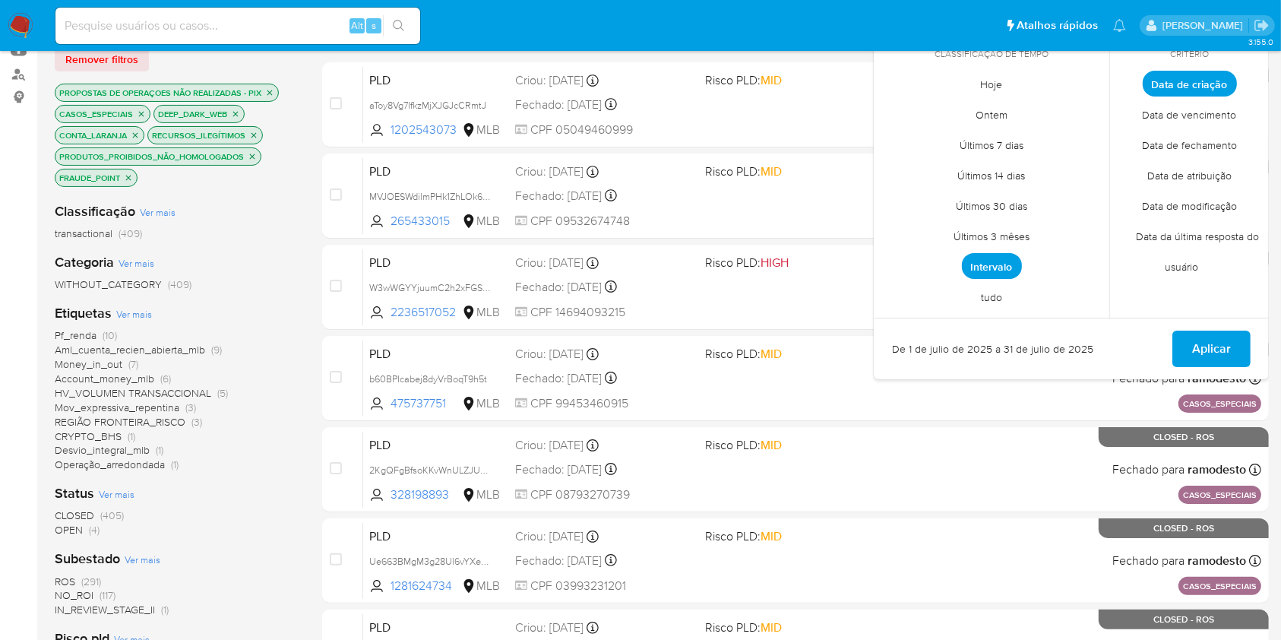
scroll to position [304, 0]
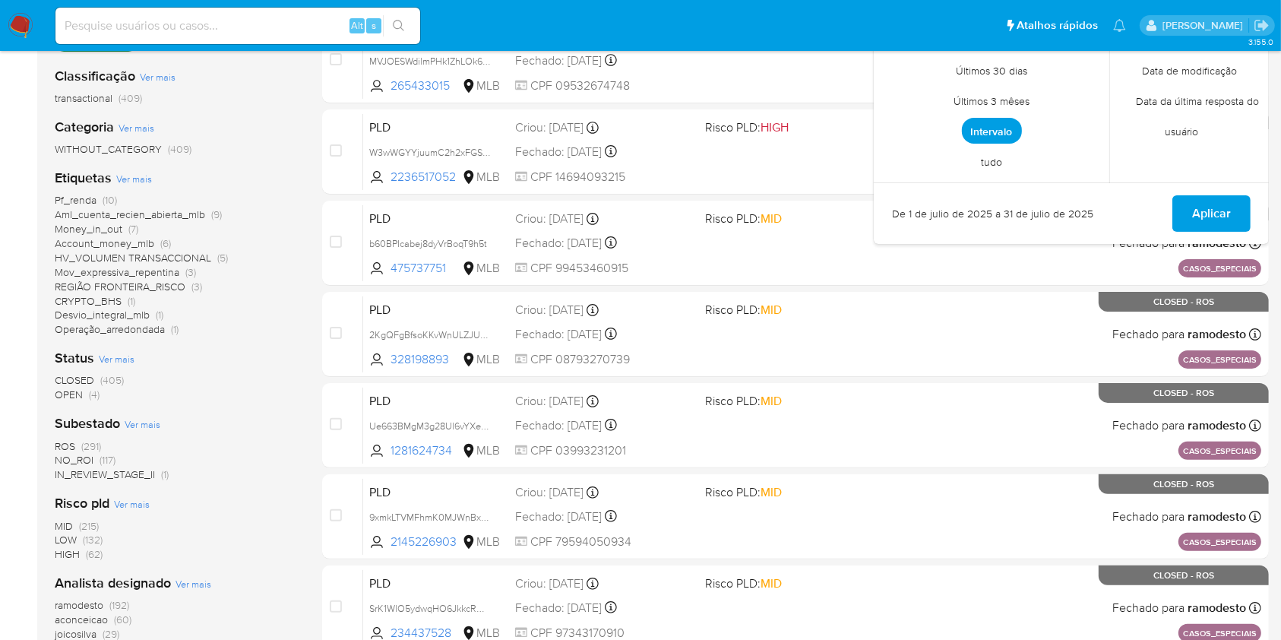
click at [150, 422] on span "Ver mais" at bounding box center [143, 424] width 36 height 14
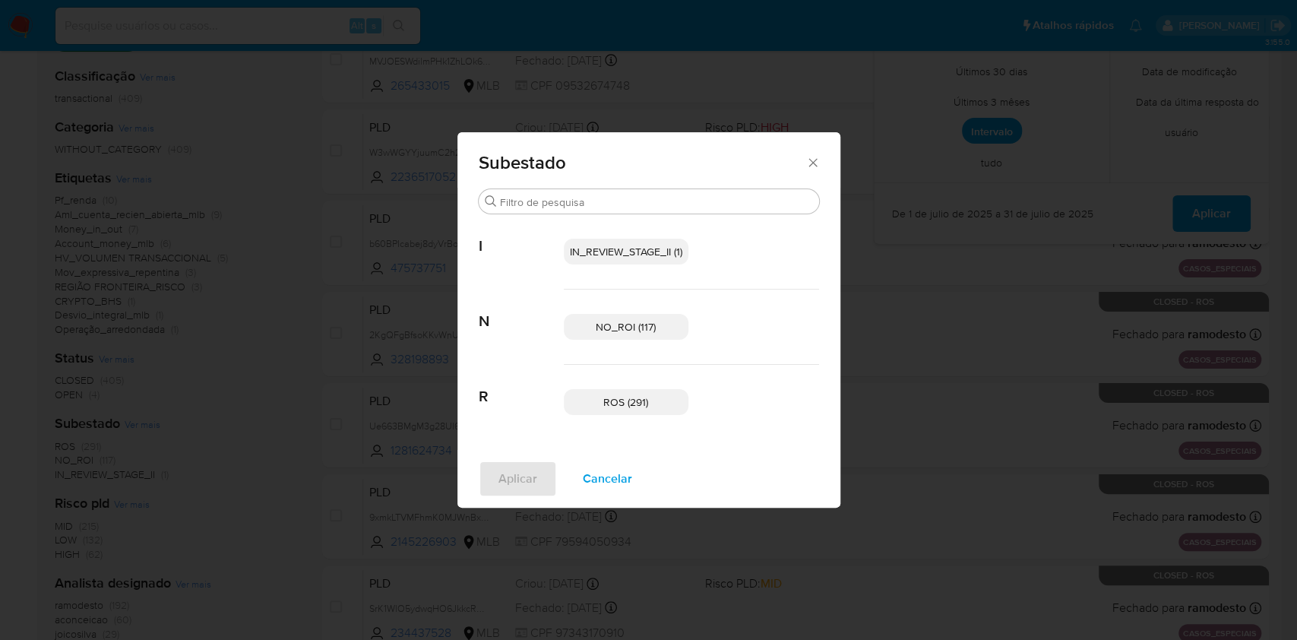
click at [595, 486] on span "Cancelar" at bounding box center [607, 478] width 49 height 33
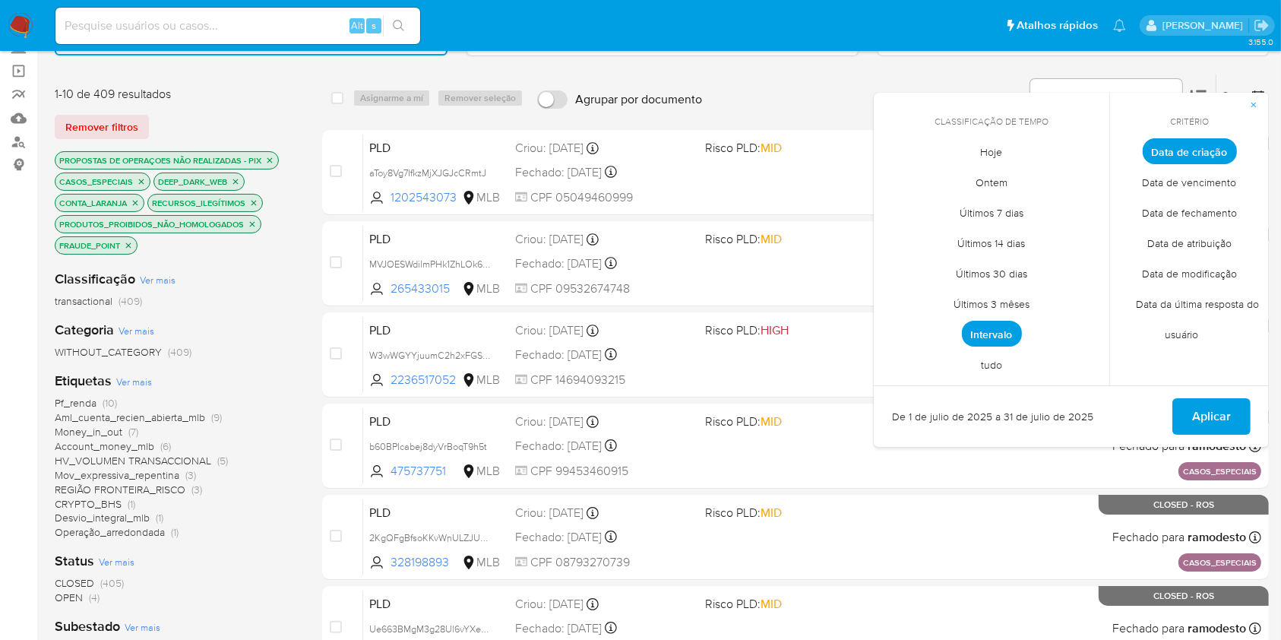
scroll to position [202, 0]
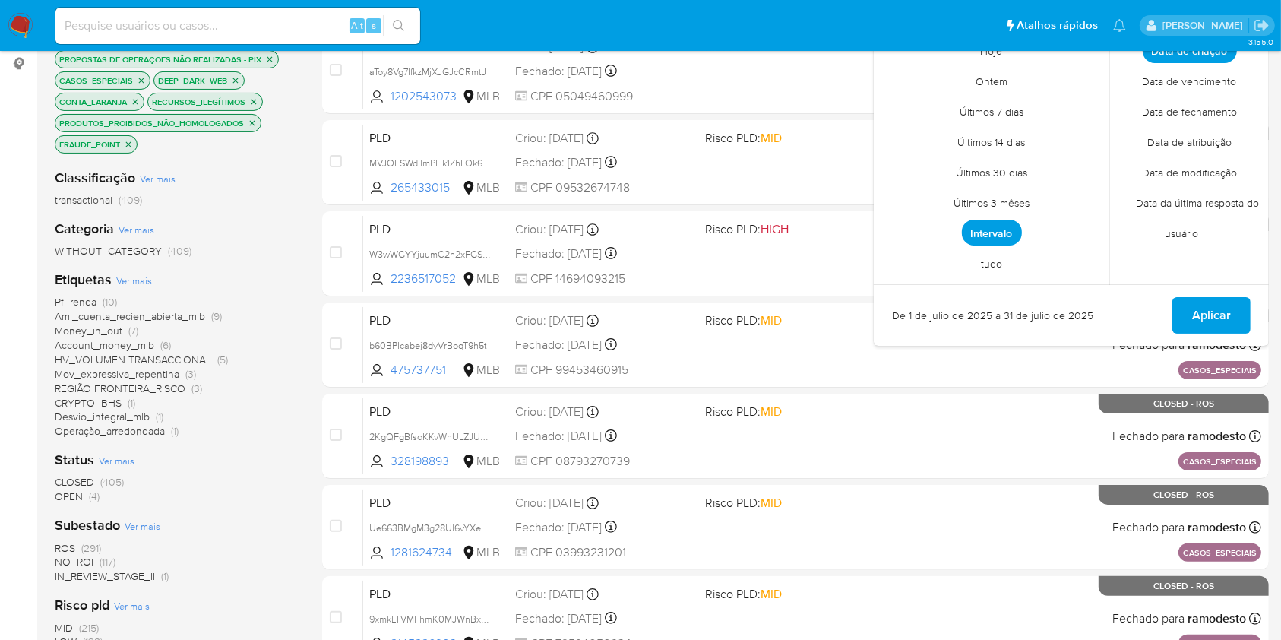
click at [275, 395] on div "Pf_renda (10) Aml_cuenta_recien_abierta_mlb (9) Money_in_out (7) Account_money_…" at bounding box center [176, 367] width 243 height 144
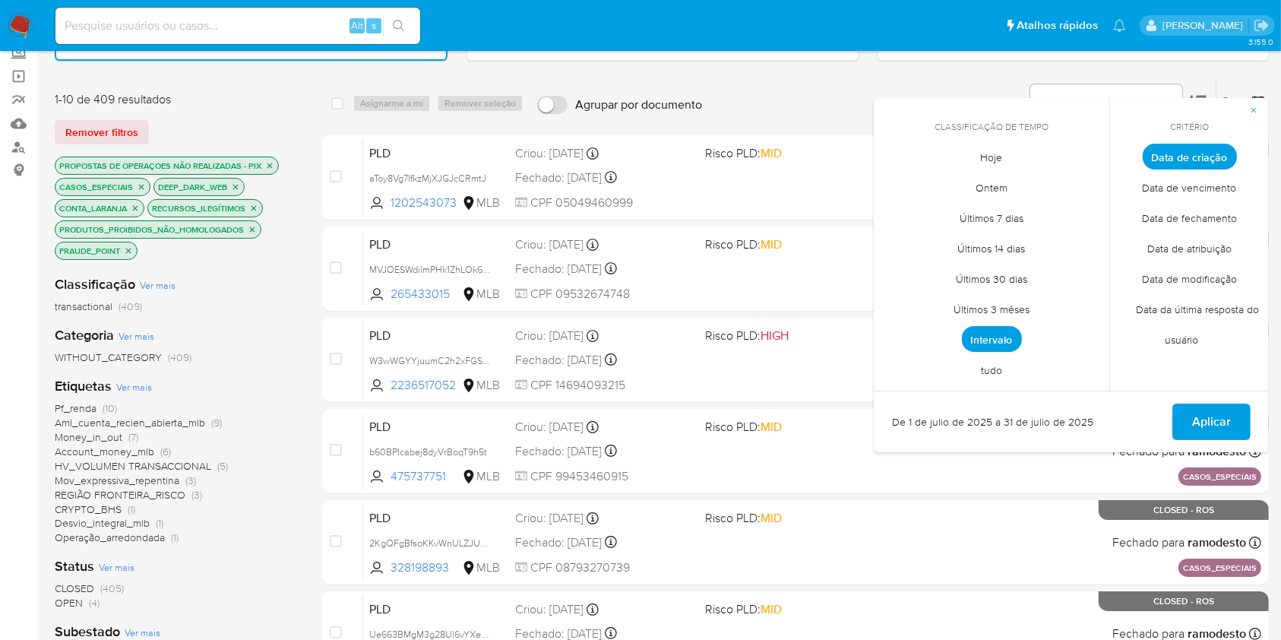
scroll to position [0, 0]
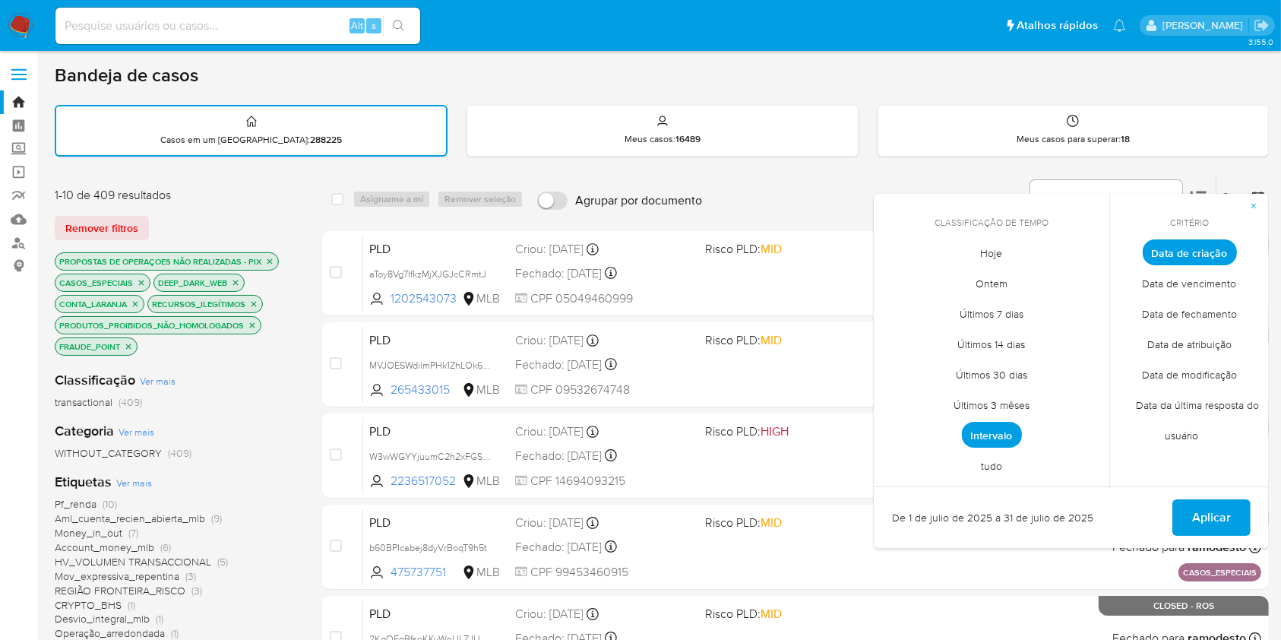
click at [1080, 206] on icon "button" at bounding box center [1253, 205] width 9 height 9
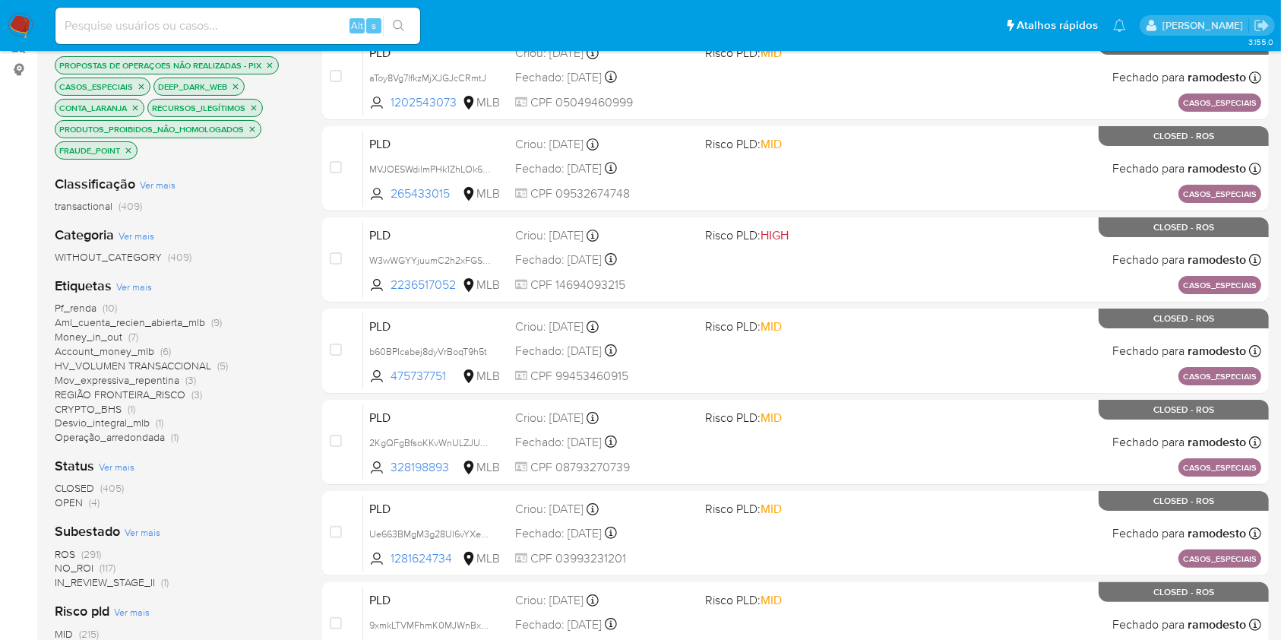
scroll to position [202, 0]
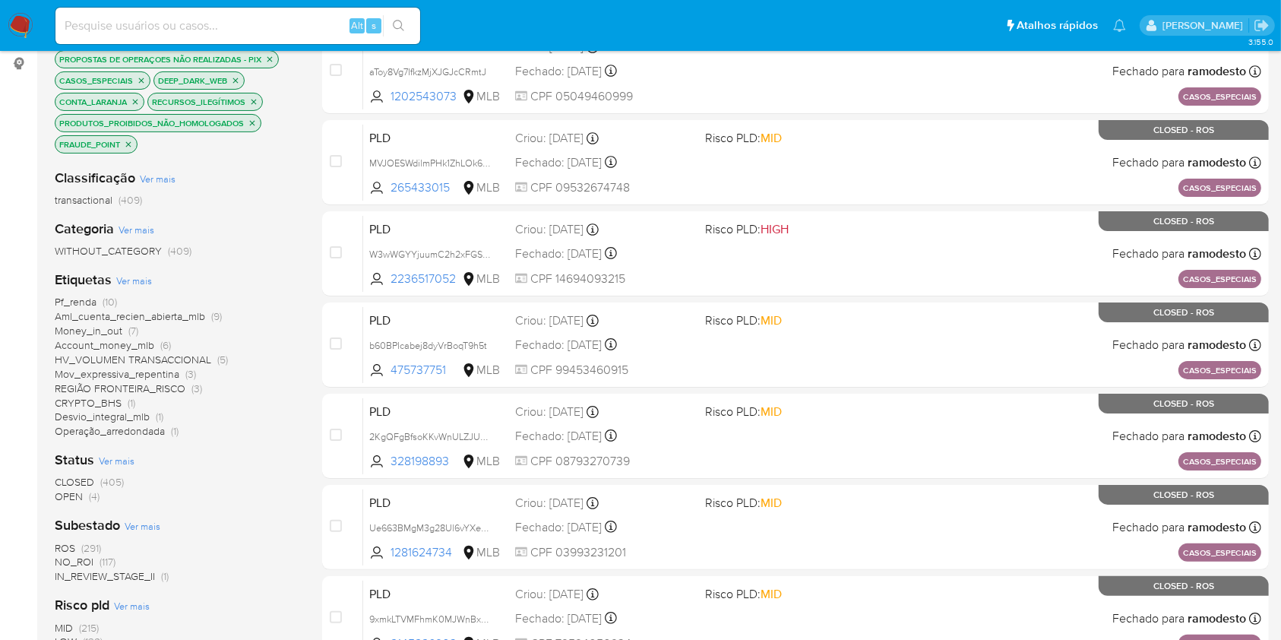
click at [91, 498] on span "(4)" at bounding box center [94, 496] width 11 height 15
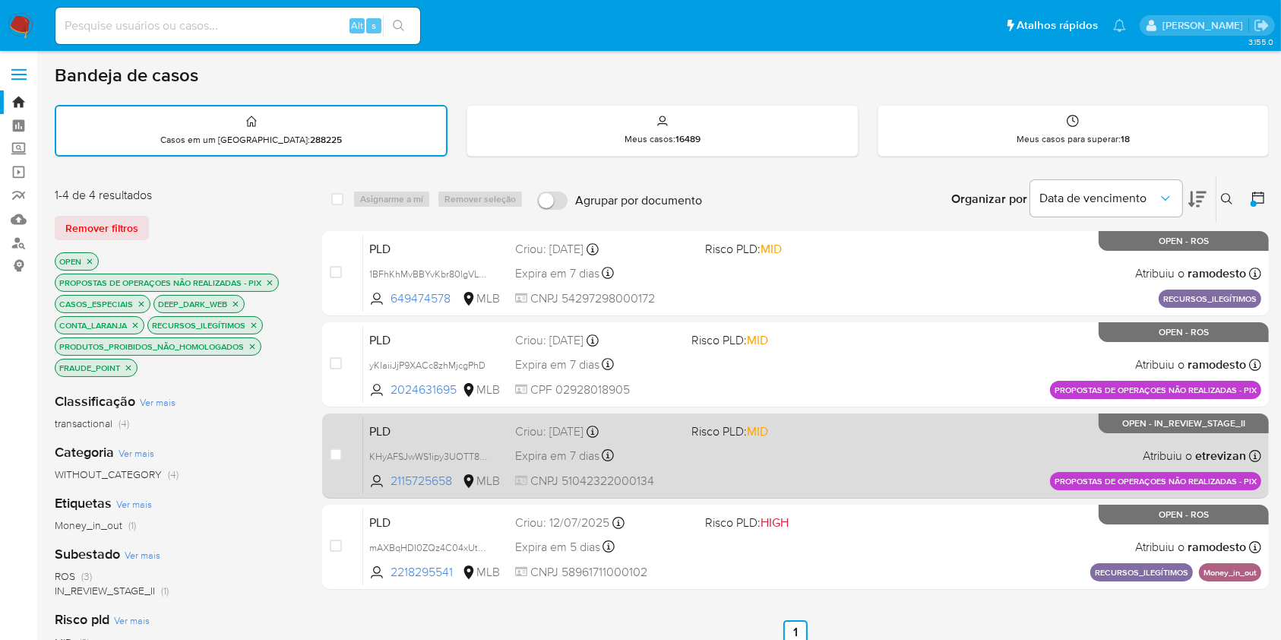
click at [762, 435] on span "MID" at bounding box center [757, 431] width 21 height 17
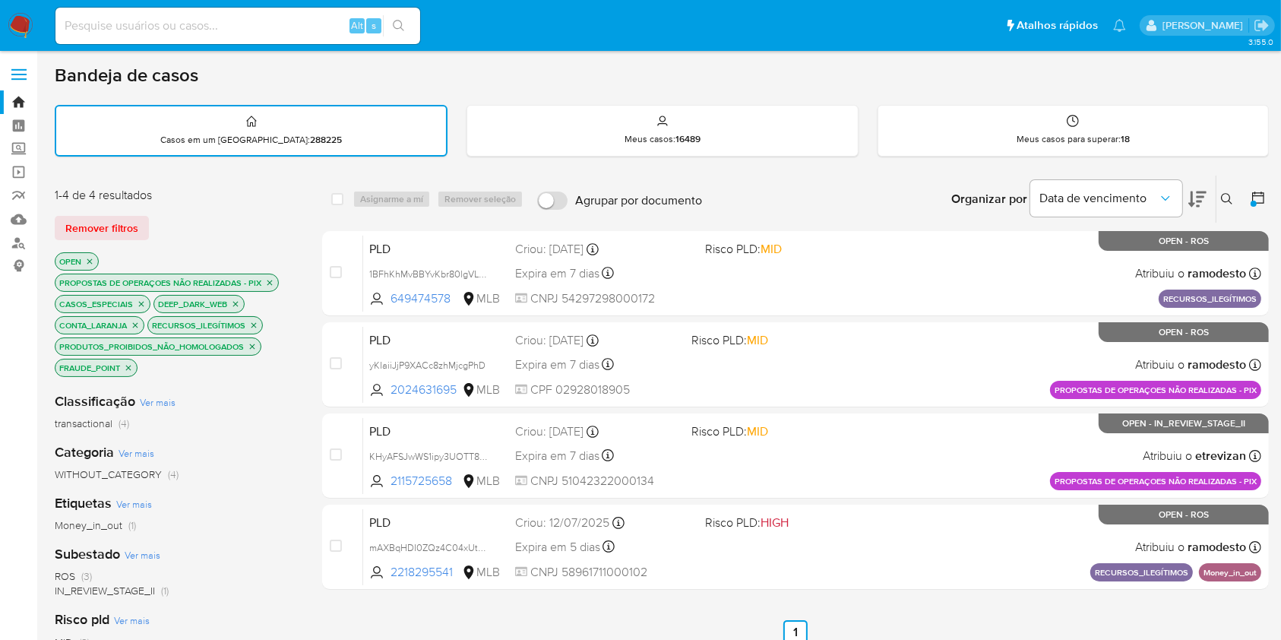
click at [89, 264] on icon "close-filter" at bounding box center [89, 261] width 9 height 9
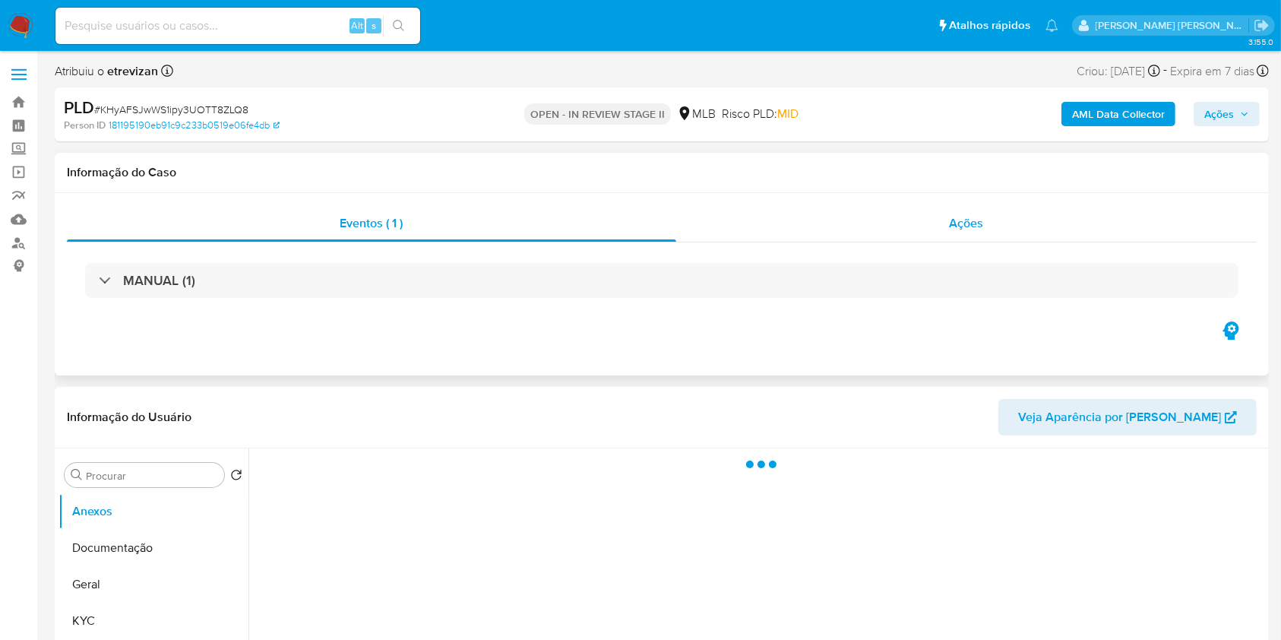
click at [955, 238] on div "Ações" at bounding box center [966, 223] width 581 height 36
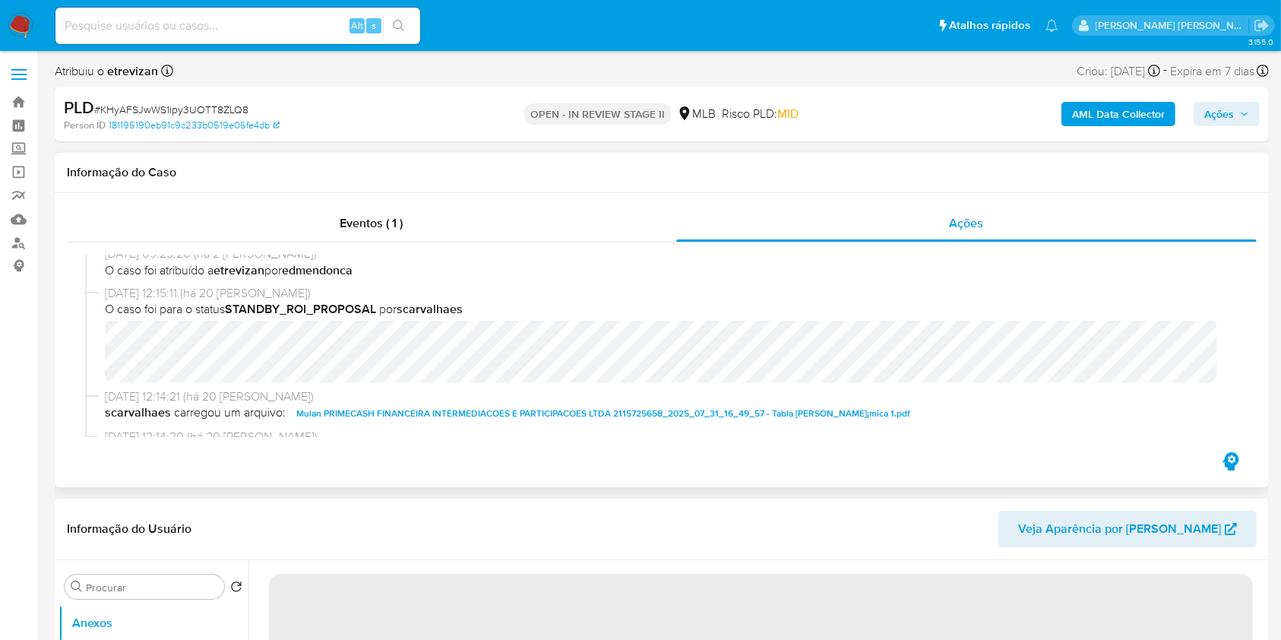
scroll to position [202, 0]
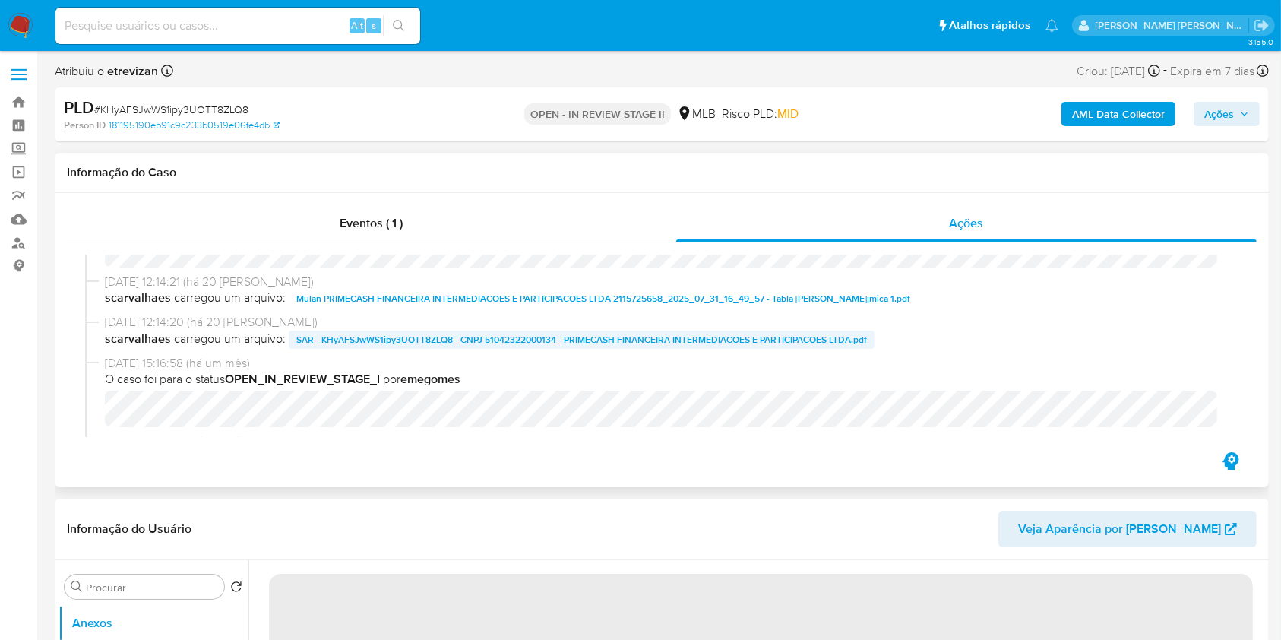
select select "10"
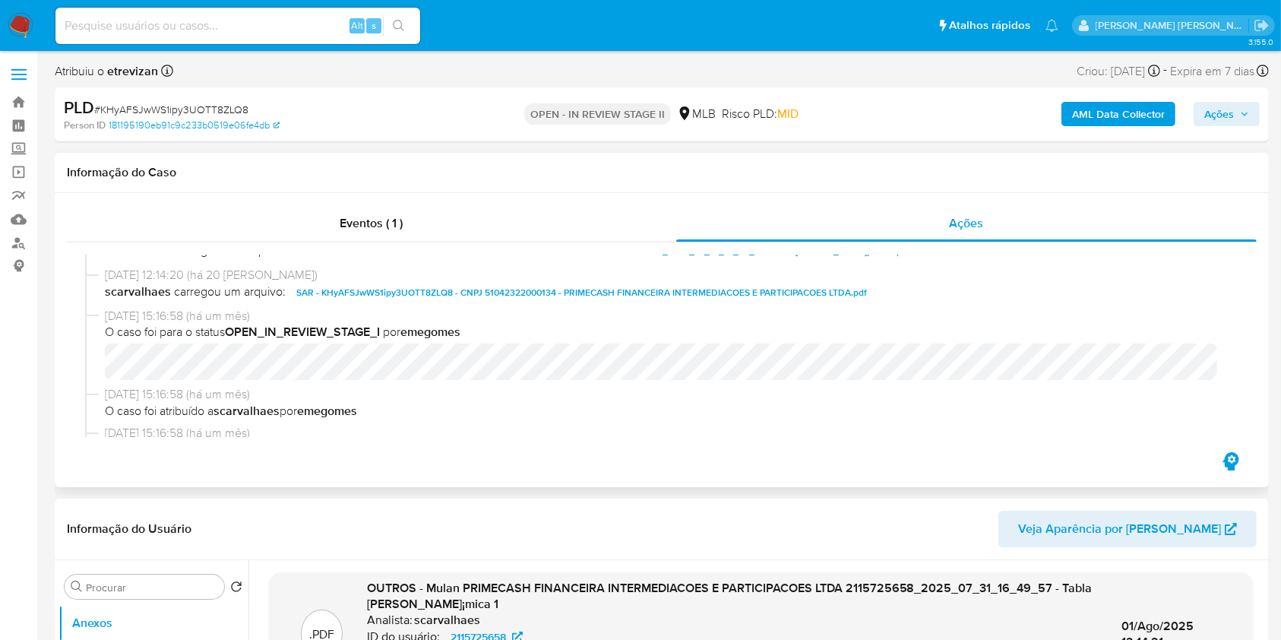
scroll to position [0, 0]
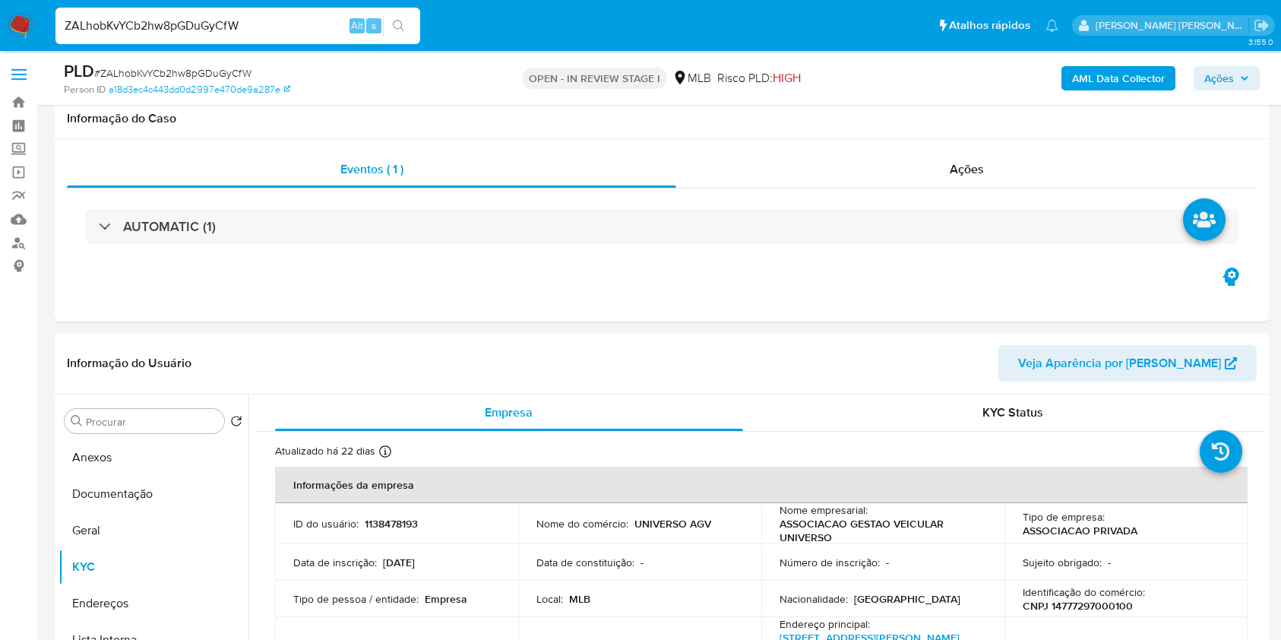
select select "10"
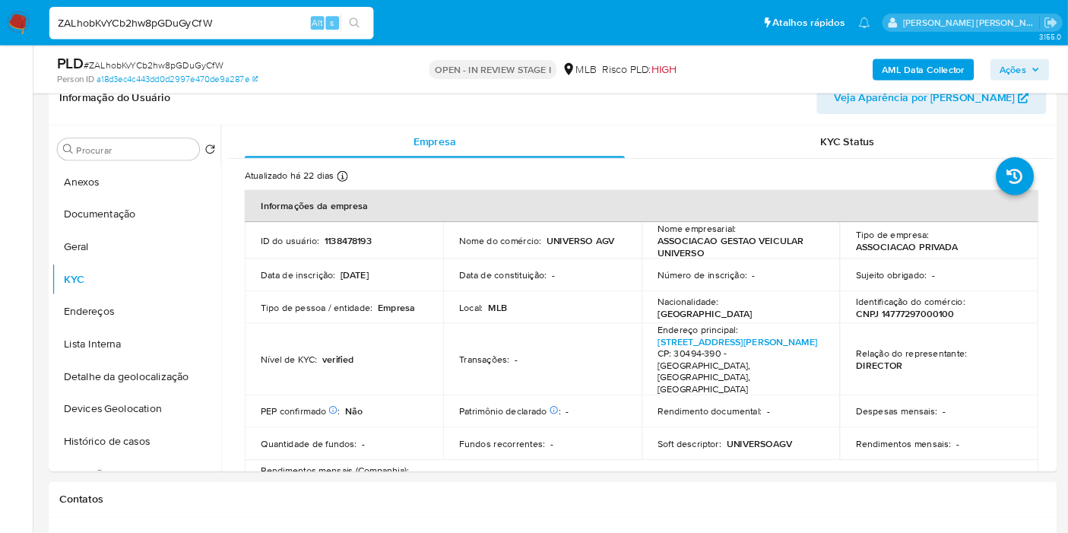
scroll to position [253, 0]
